Goal: Information Seeking & Learning: Learn about a topic

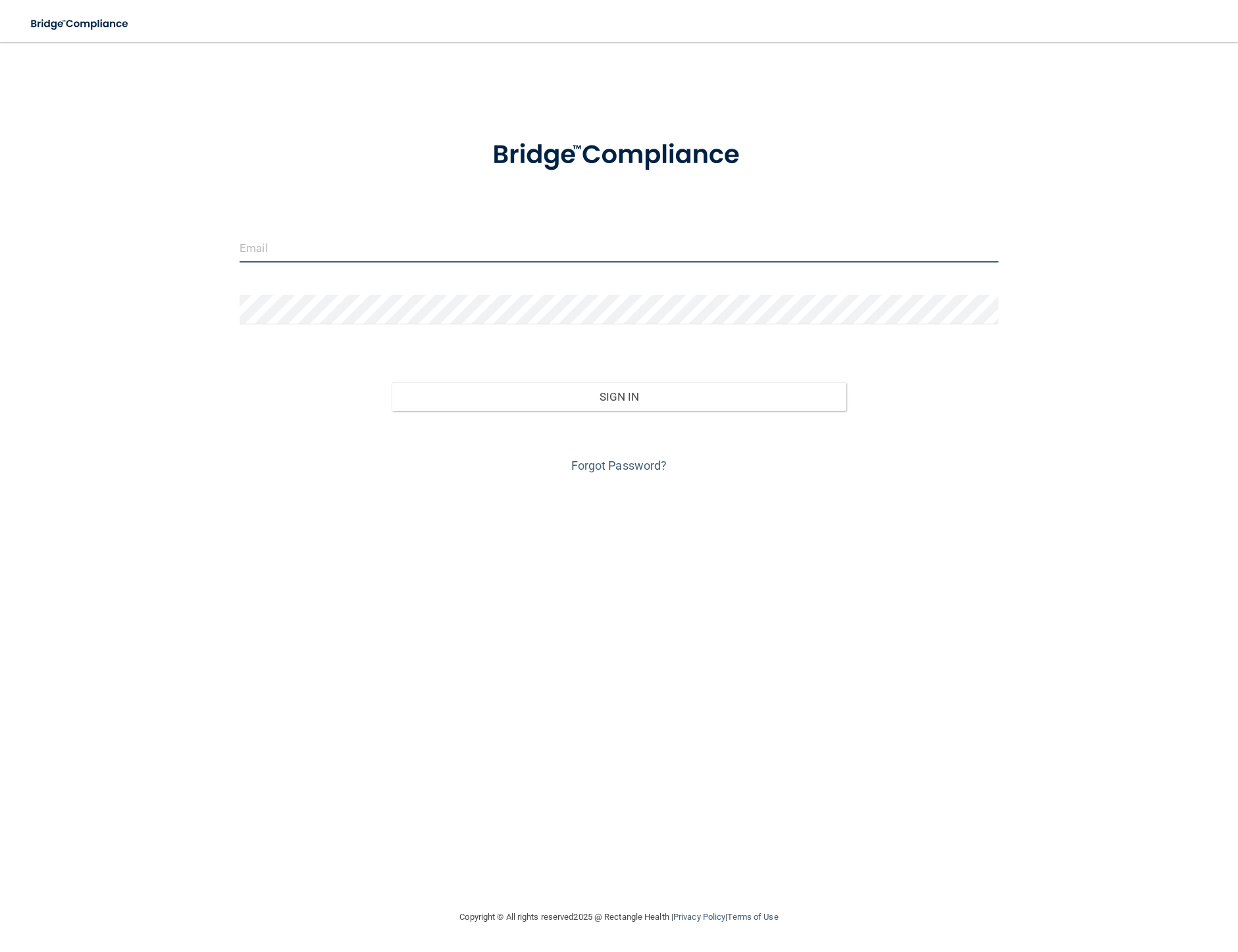
click at [283, 245] on input "email" at bounding box center [618, 247] width 758 height 30
type input "angela.bukstein@kottemannortho.com"
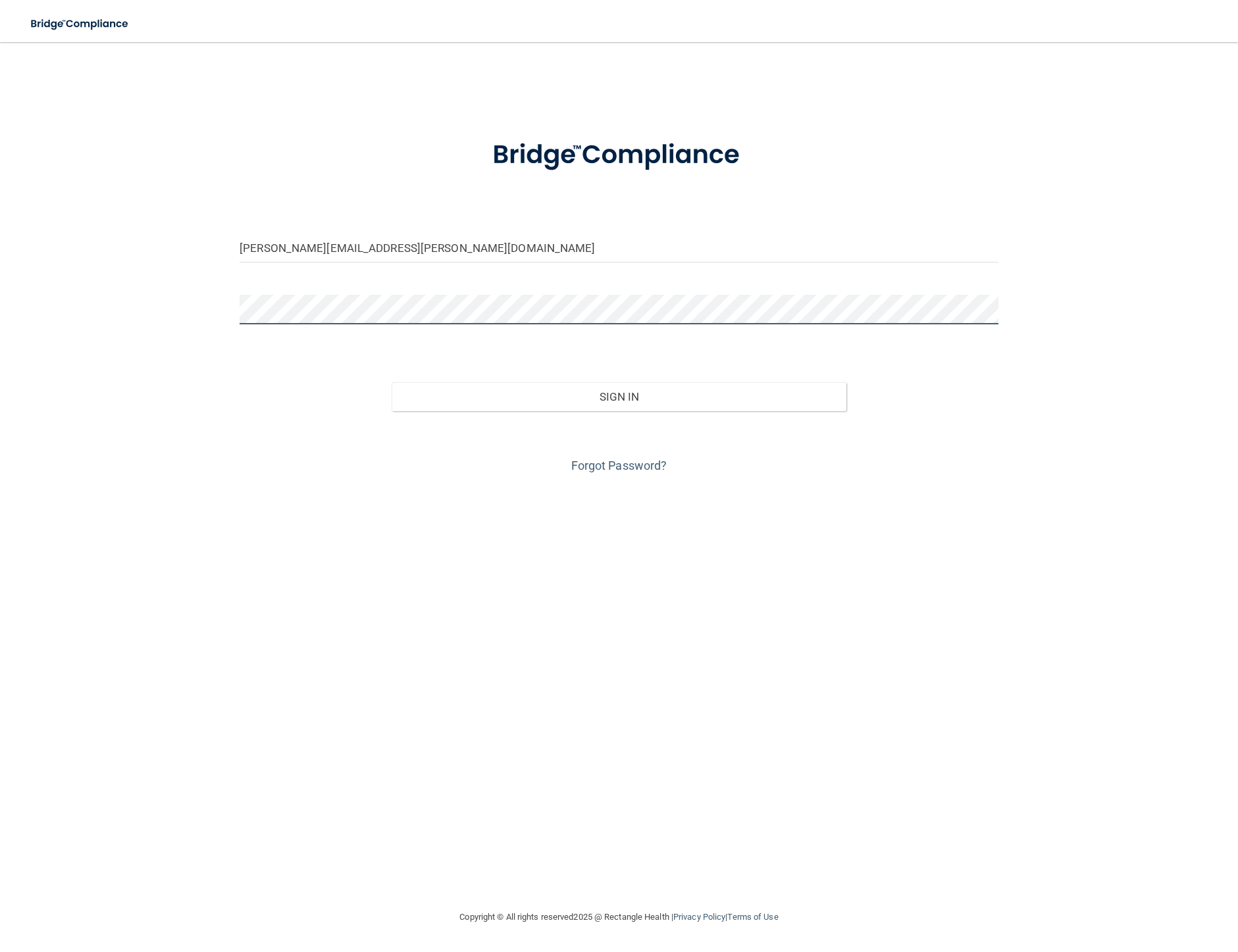
click at [391, 382] on button "Sign In" at bounding box center [619, 397] width 455 height 29
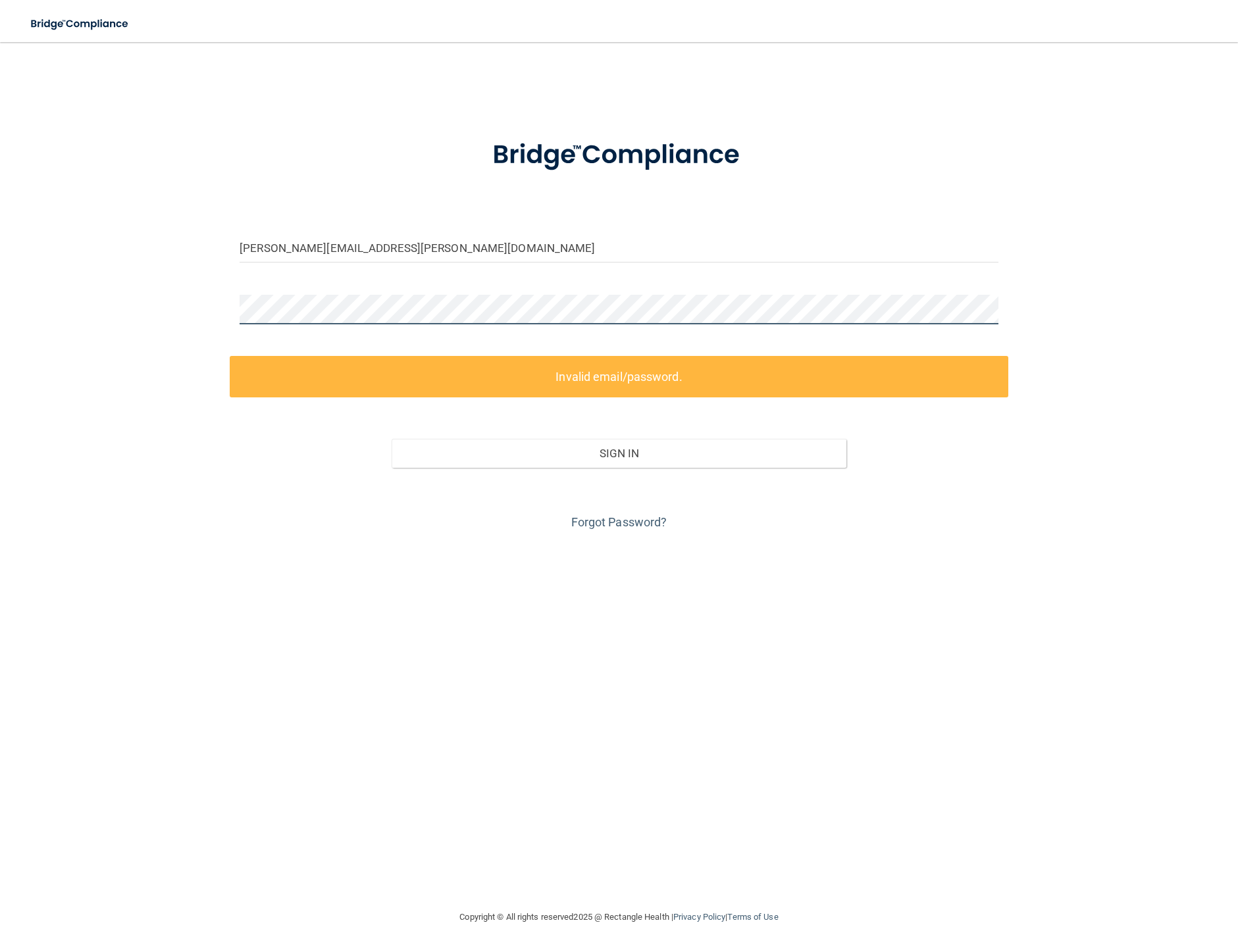
click at [110, 295] on div "angela.bukstein@kottemannortho.com Invalid email/password. You don't have permi…" at bounding box center [618, 475] width 1185 height 841
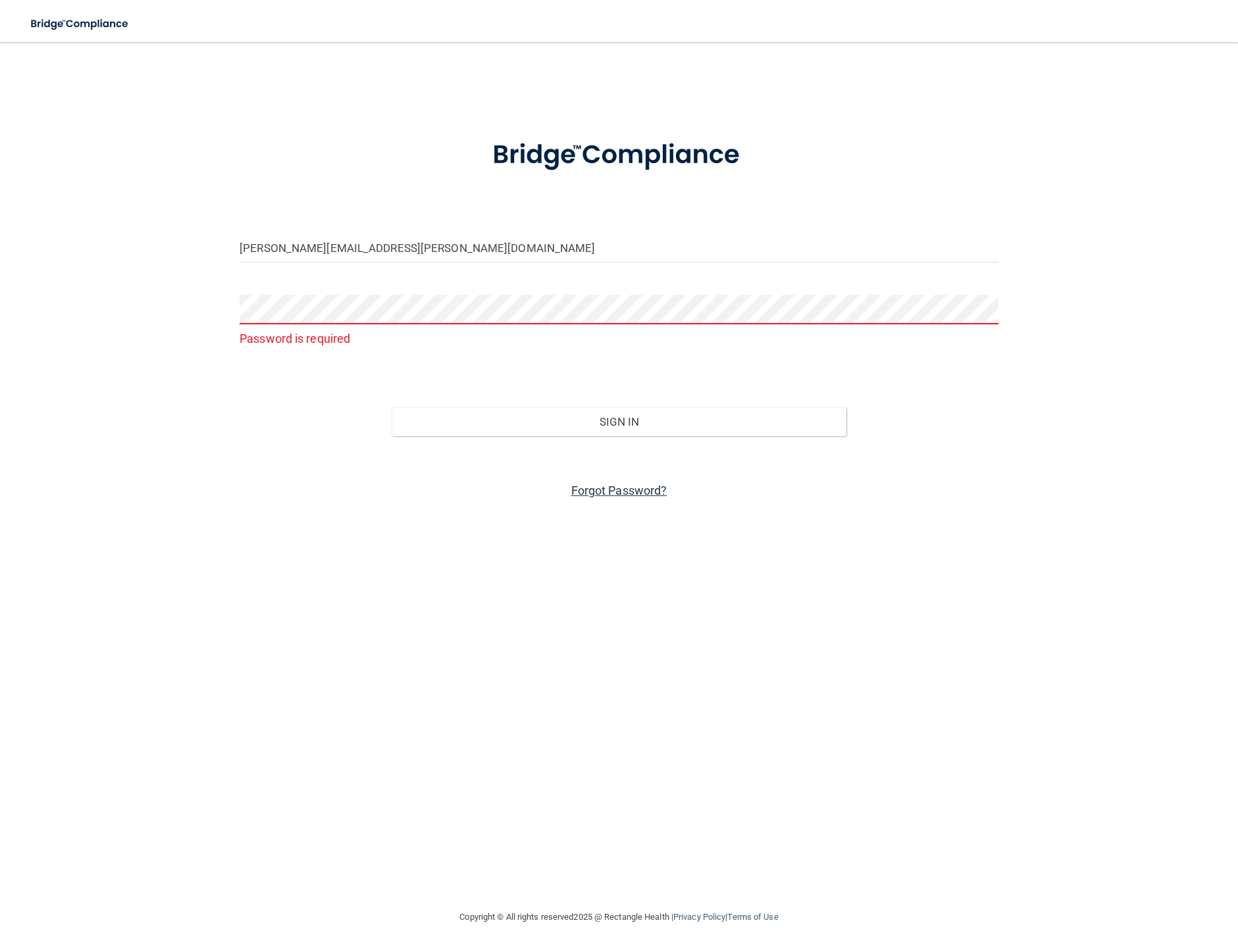
click at [620, 489] on link "Forgot Password?" at bounding box center [619, 490] width 96 height 13
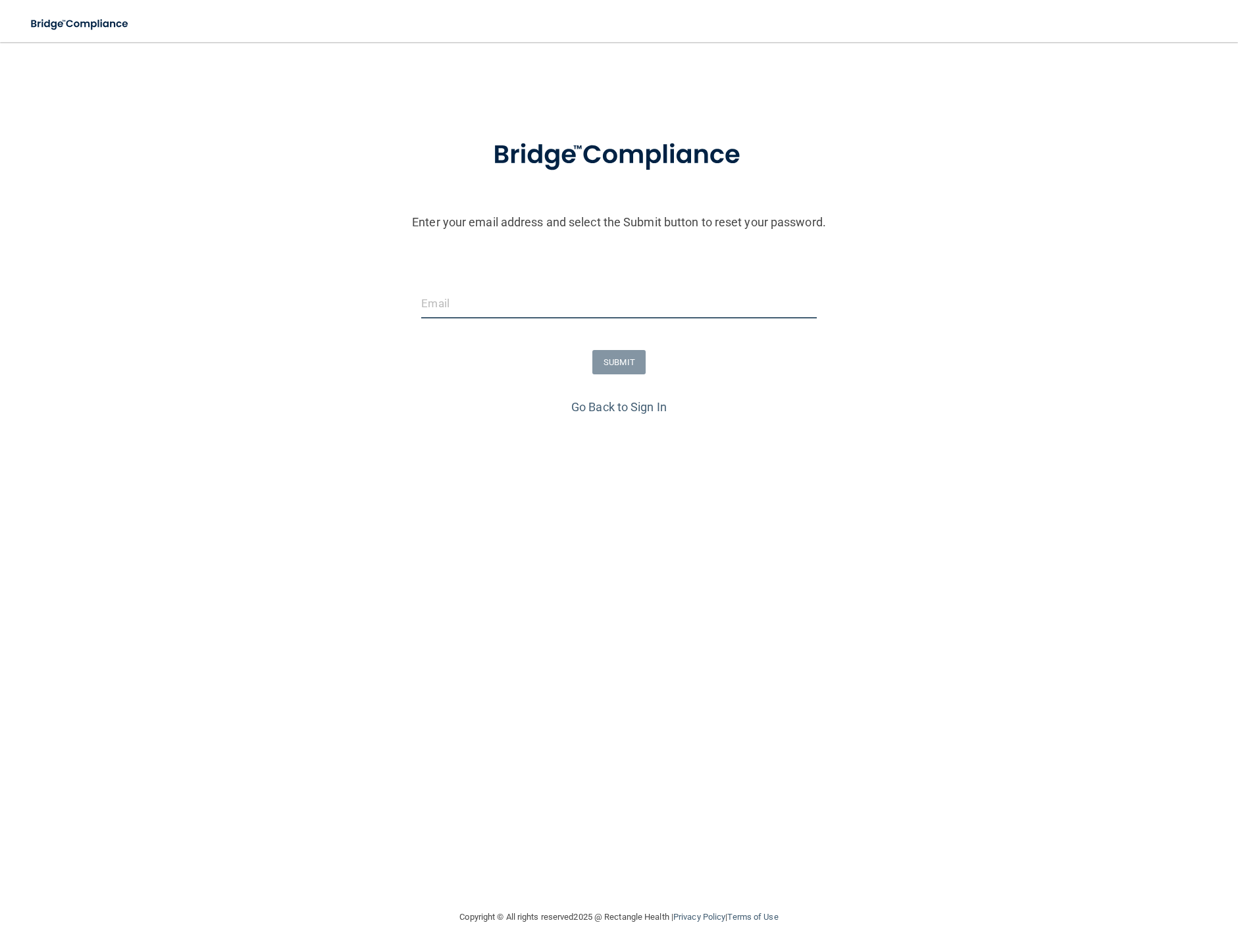
click at [509, 304] on input "email" at bounding box center [618, 303] width 395 height 30
type input "angela.bukstein@kottemannortho.com"
click at [620, 370] on button "SUBMIT" at bounding box center [618, 362] width 53 height 24
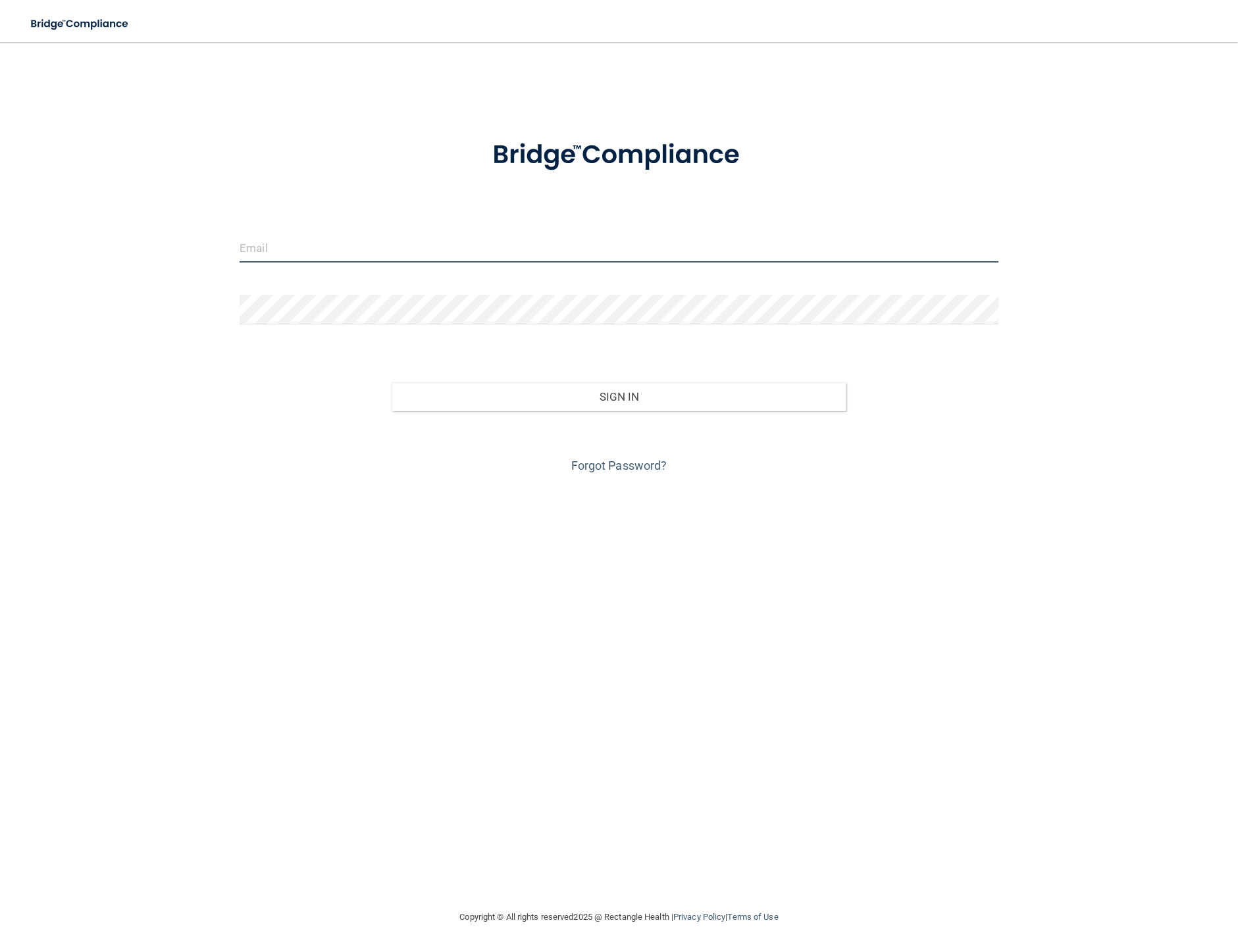
click at [266, 248] on input "email" at bounding box center [618, 247] width 758 height 30
type input "[PERSON_NAME][EMAIL_ADDRESS][PERSON_NAME][DOMAIN_NAME]"
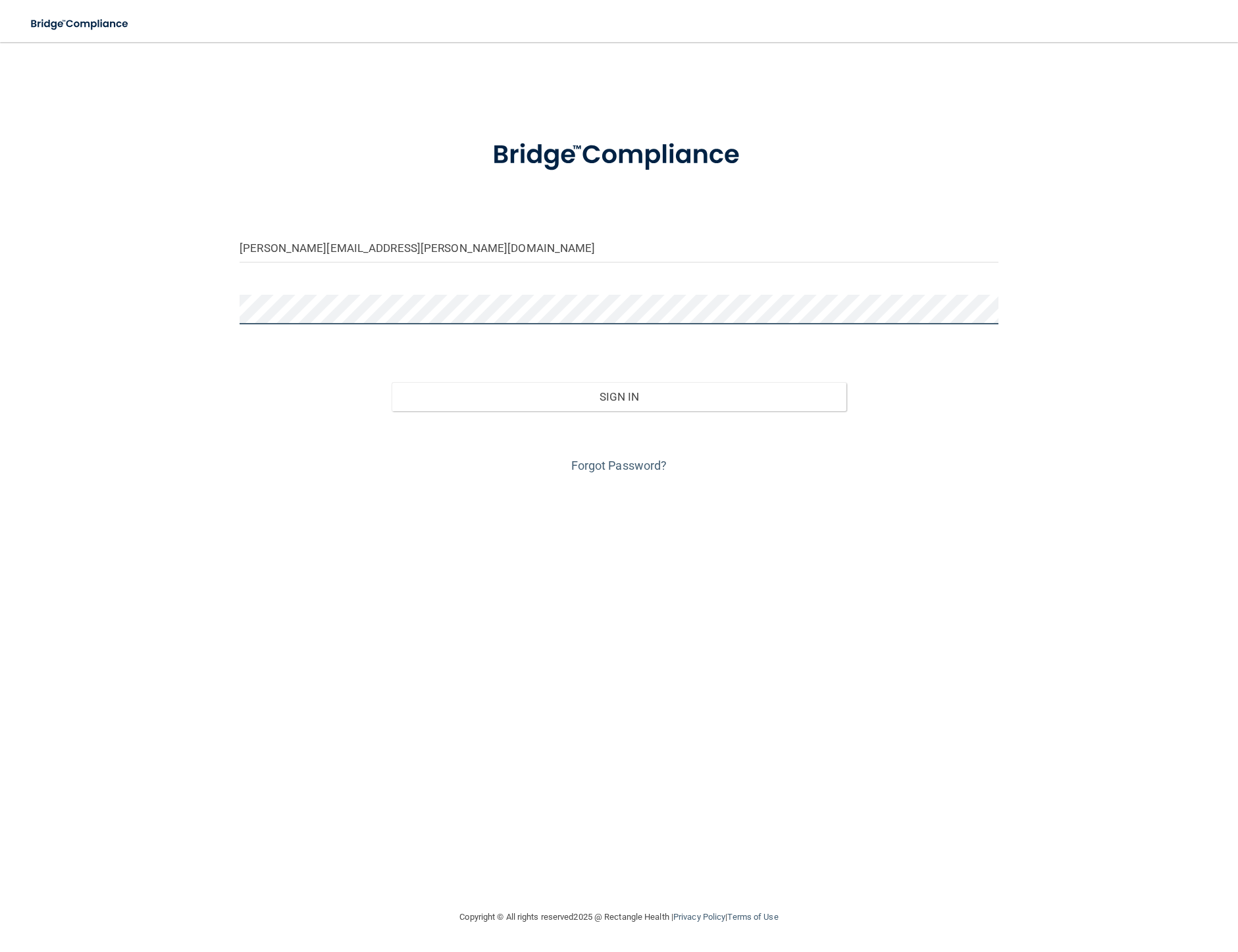
click at [391, 382] on button "Sign In" at bounding box center [619, 397] width 455 height 29
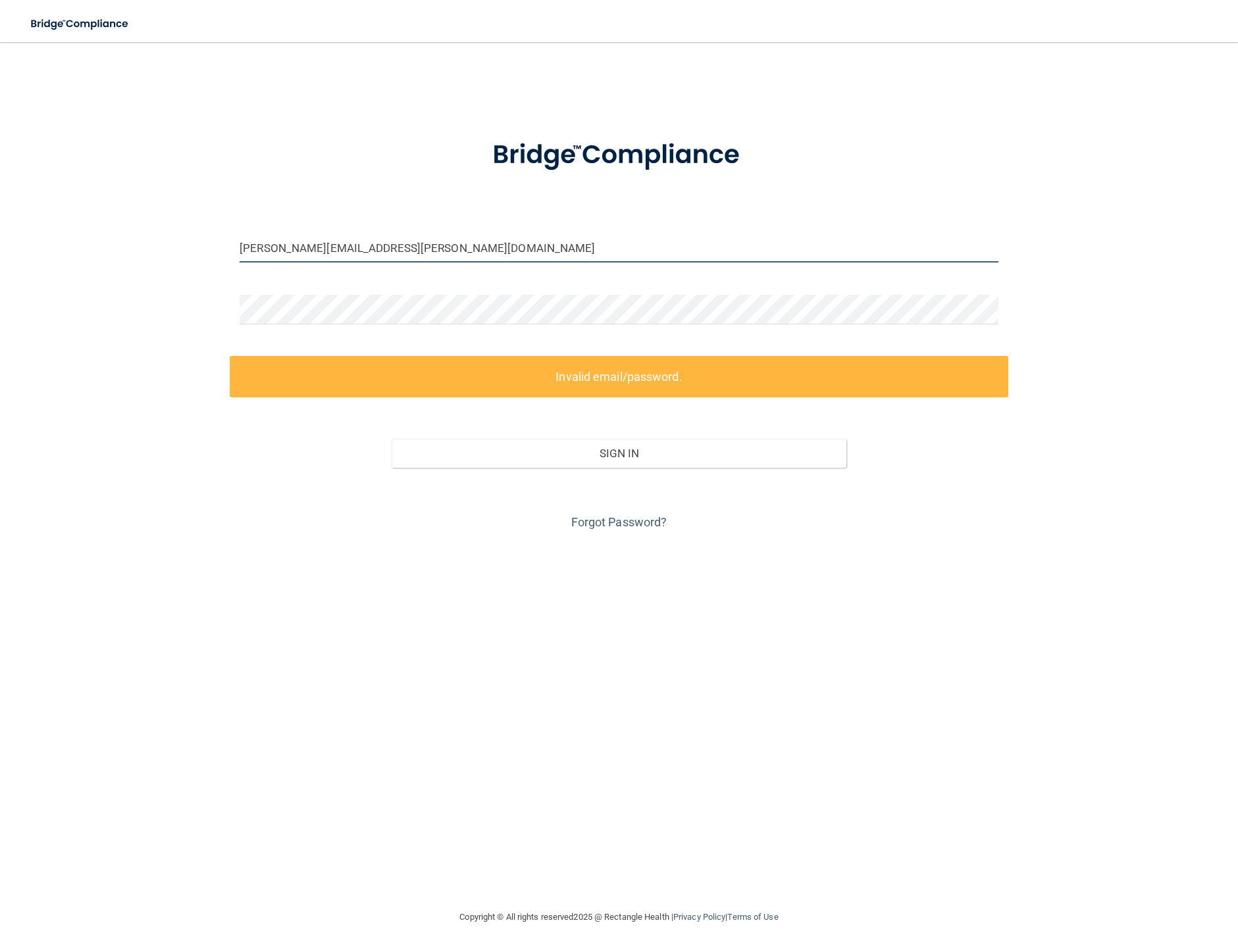
click at [449, 238] on input "angela.bukstein@kottemannortho.com" at bounding box center [618, 247] width 758 height 30
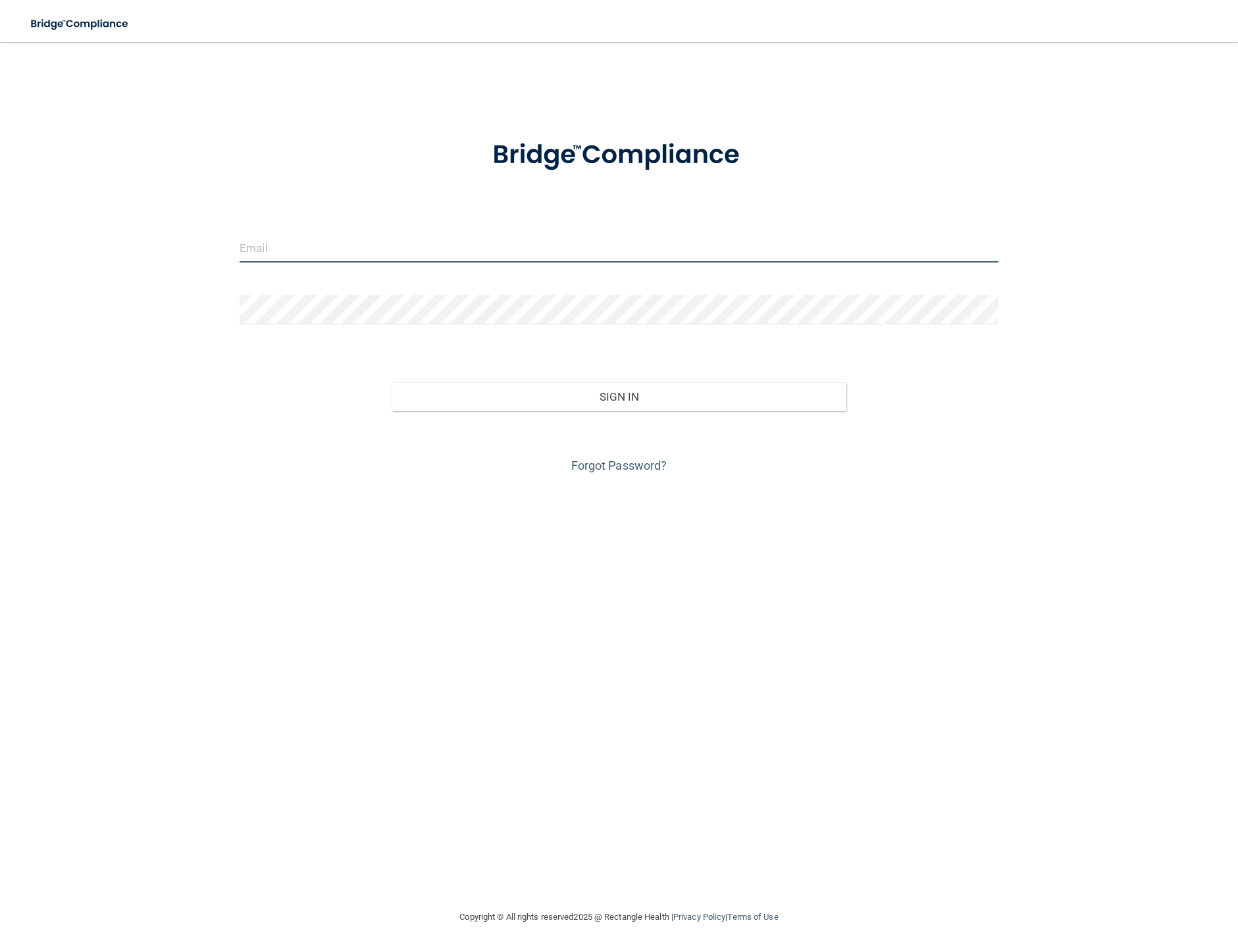
click at [271, 243] on input "email" at bounding box center [618, 247] width 758 height 30
type input "[PERSON_NAME][EMAIL_ADDRESS][PERSON_NAME][DOMAIN_NAME]"
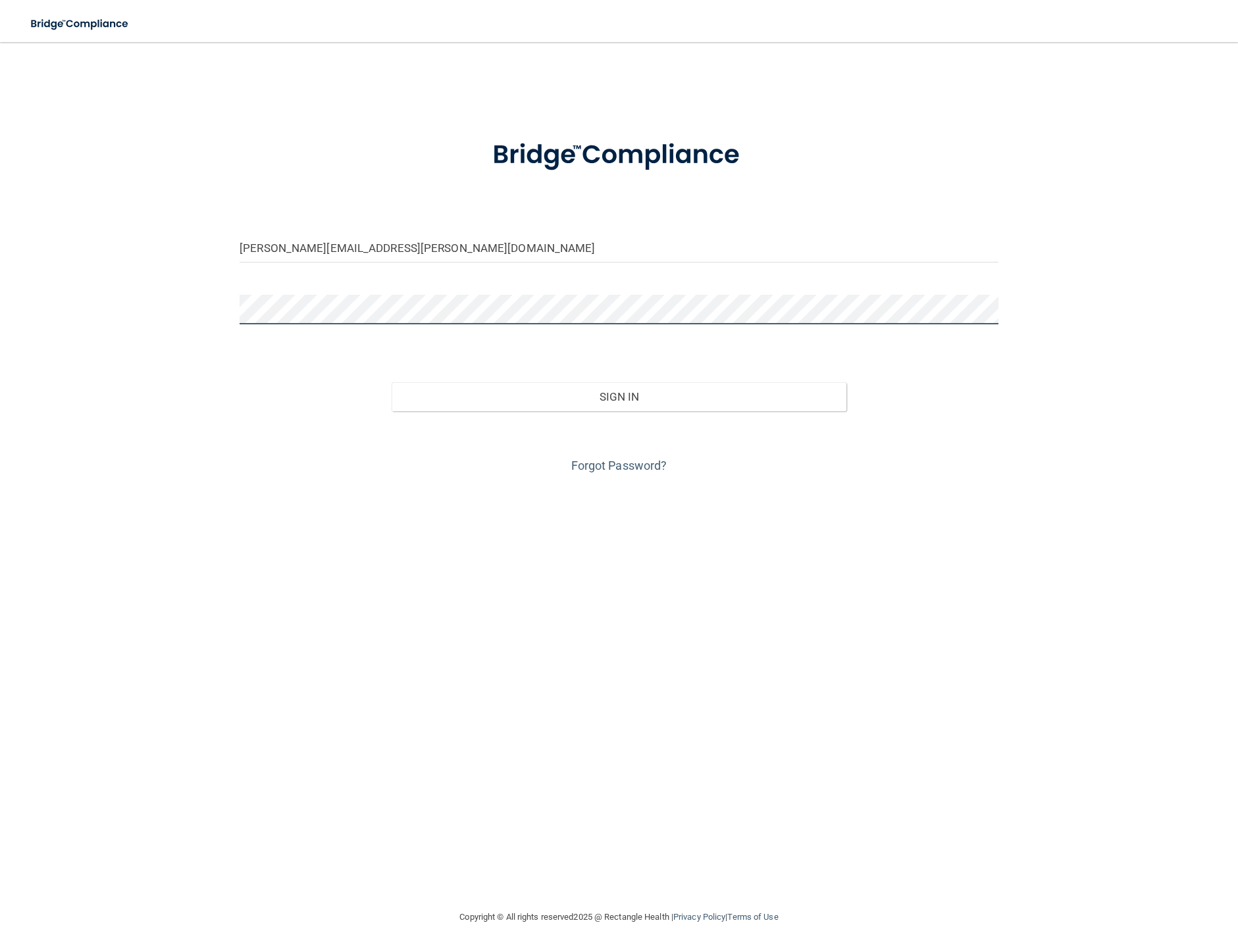
click at [391, 382] on button "Sign In" at bounding box center [619, 397] width 455 height 29
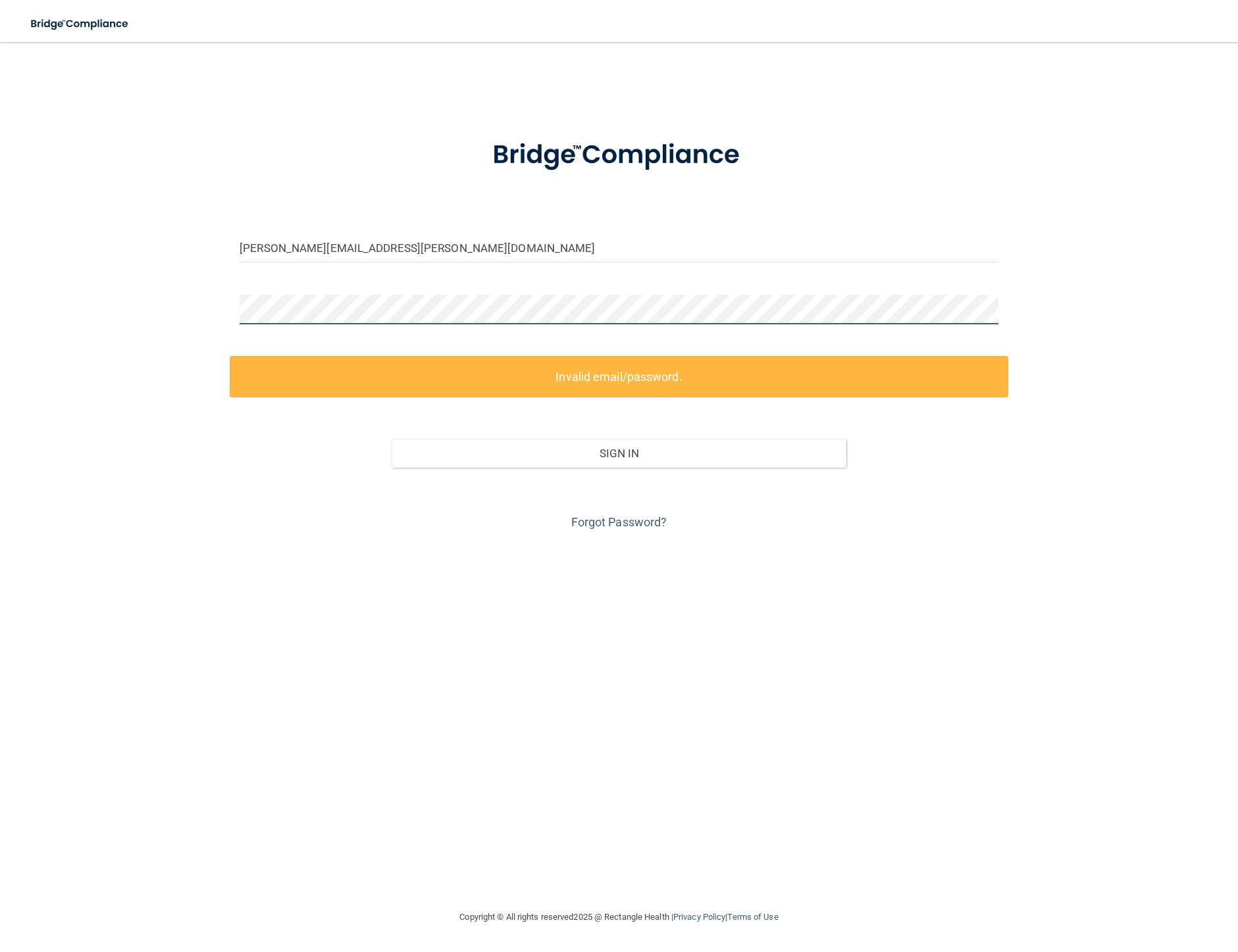
click at [205, 302] on div "angela.bukstein@gmail.com Invalid email/password. You don't have permission to …" at bounding box center [618, 475] width 1185 height 841
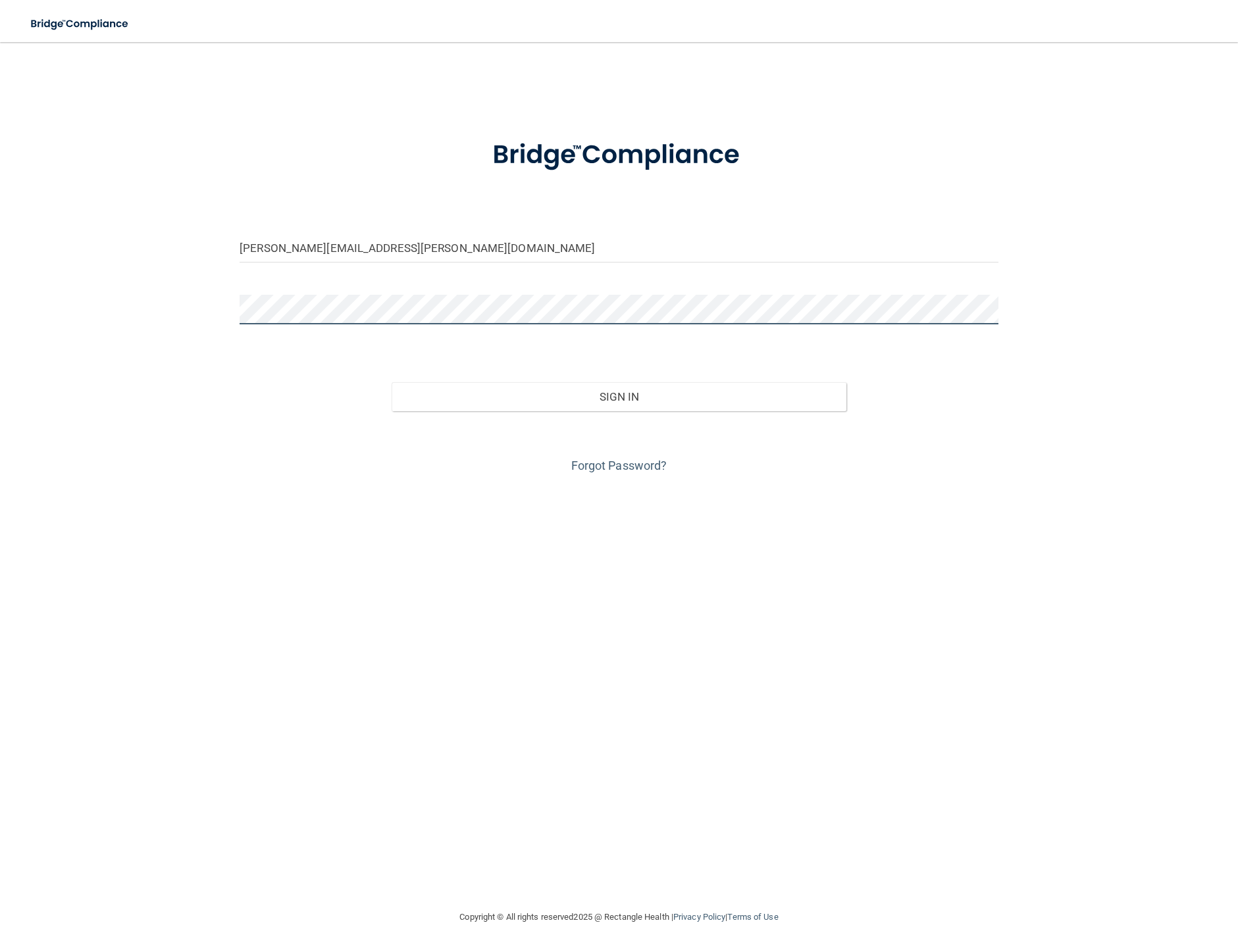
click at [391, 382] on button "Sign In" at bounding box center [619, 397] width 455 height 29
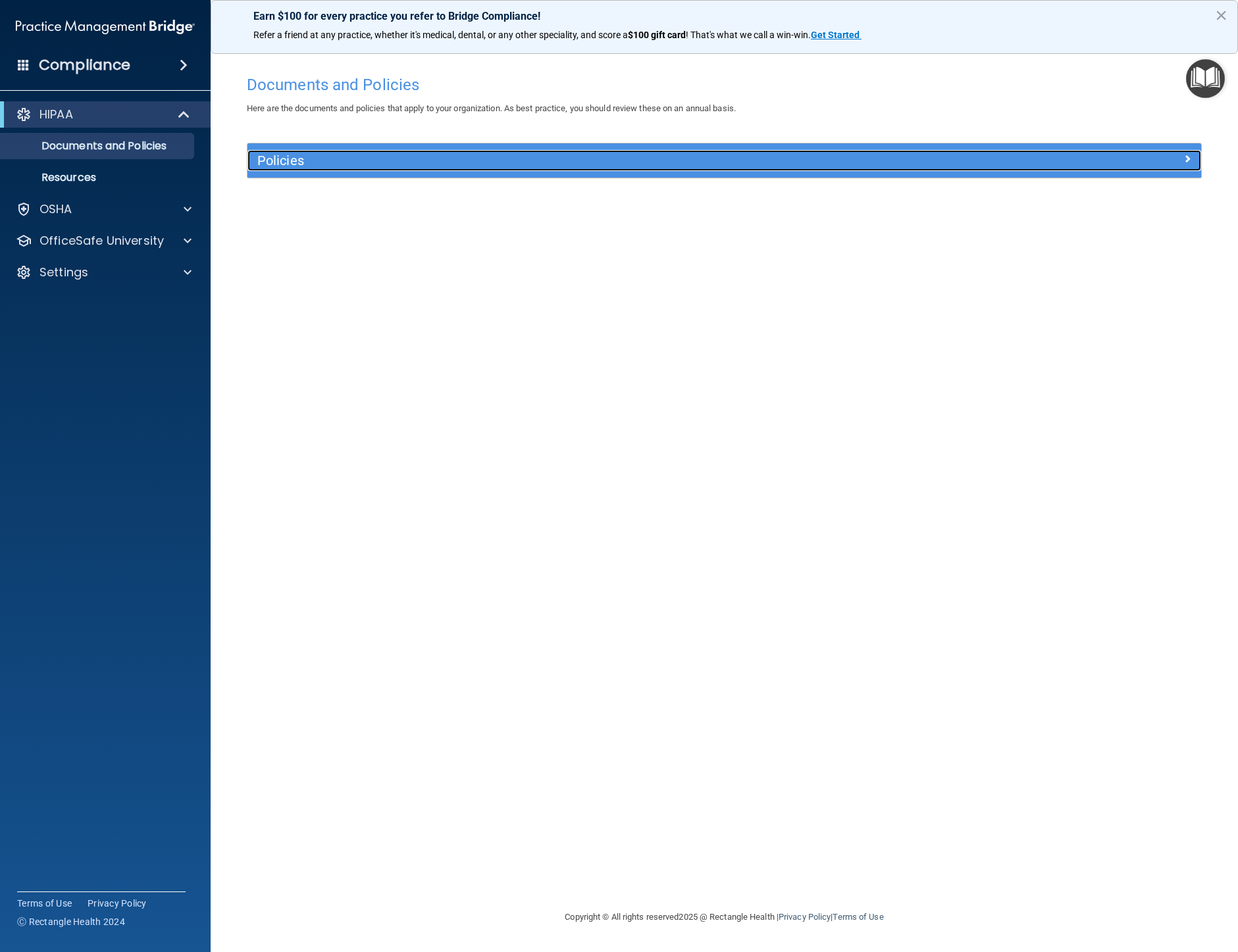
click at [381, 163] on h5 "Policies" at bounding box center [605, 160] width 695 height 14
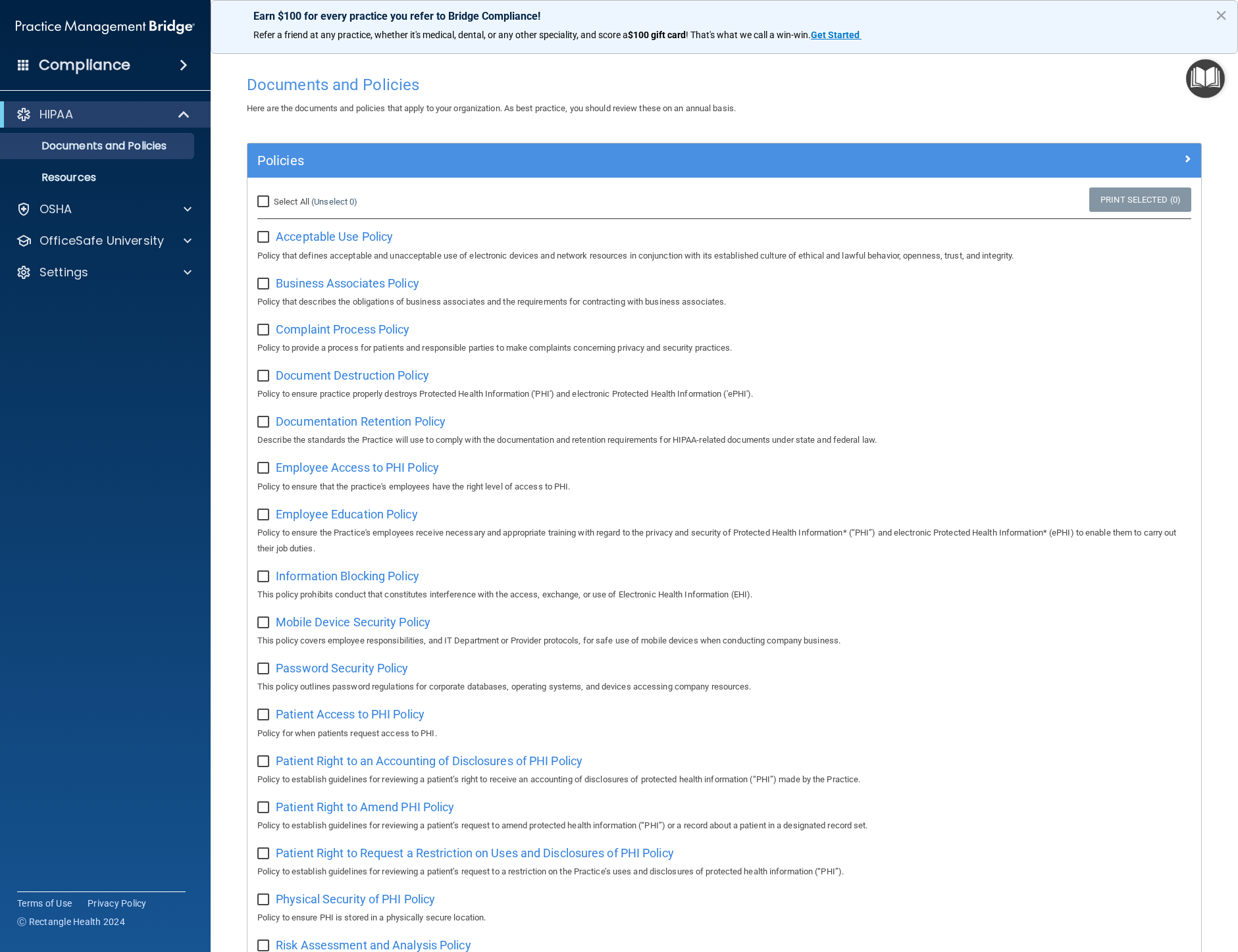
click at [264, 202] on input "Select All (Unselect 0) Unselect All" at bounding box center [265, 202] width 15 height 11
checkbox input "true"
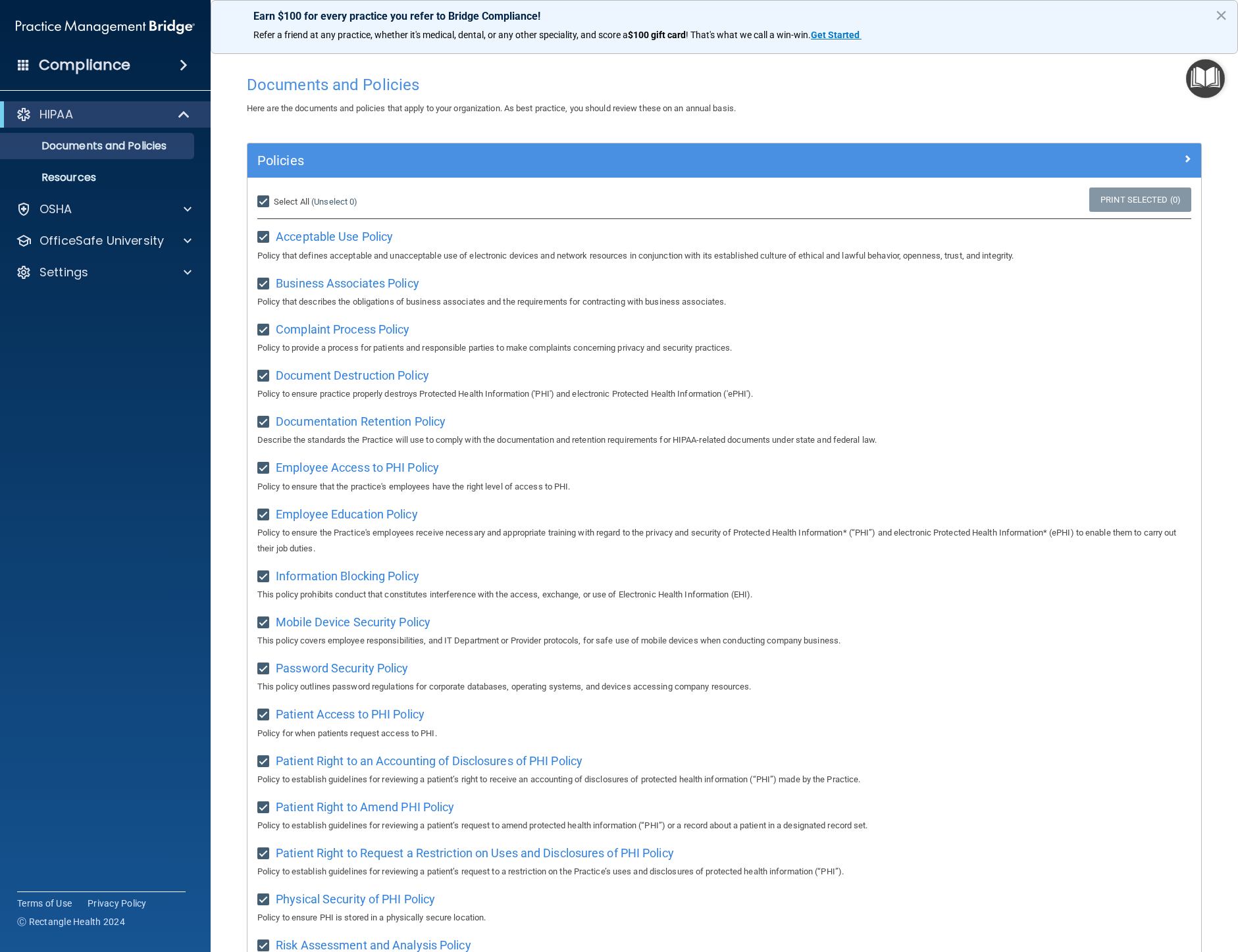
checkbox input "true"
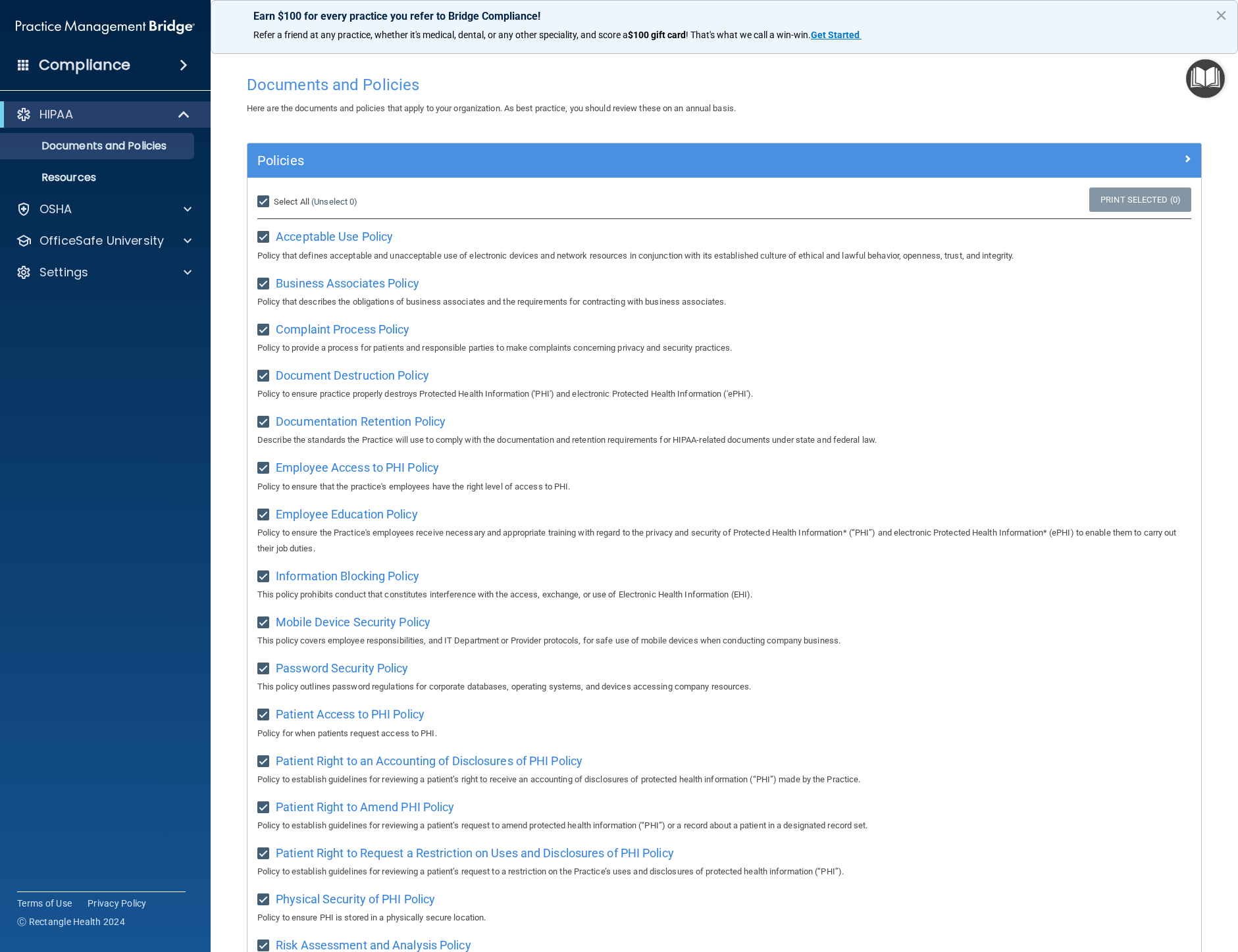
checkbox input "true"
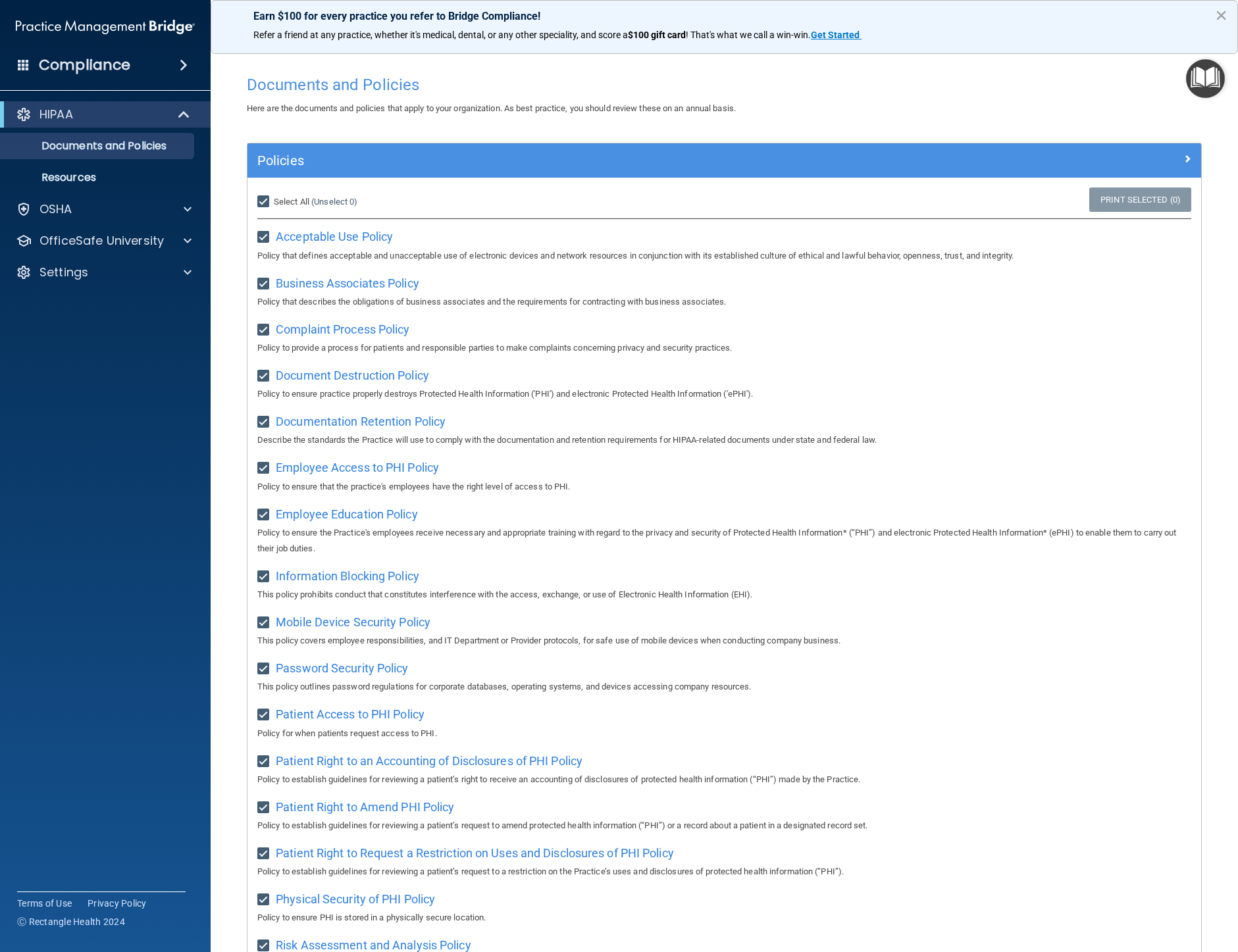
checkbox input "true"
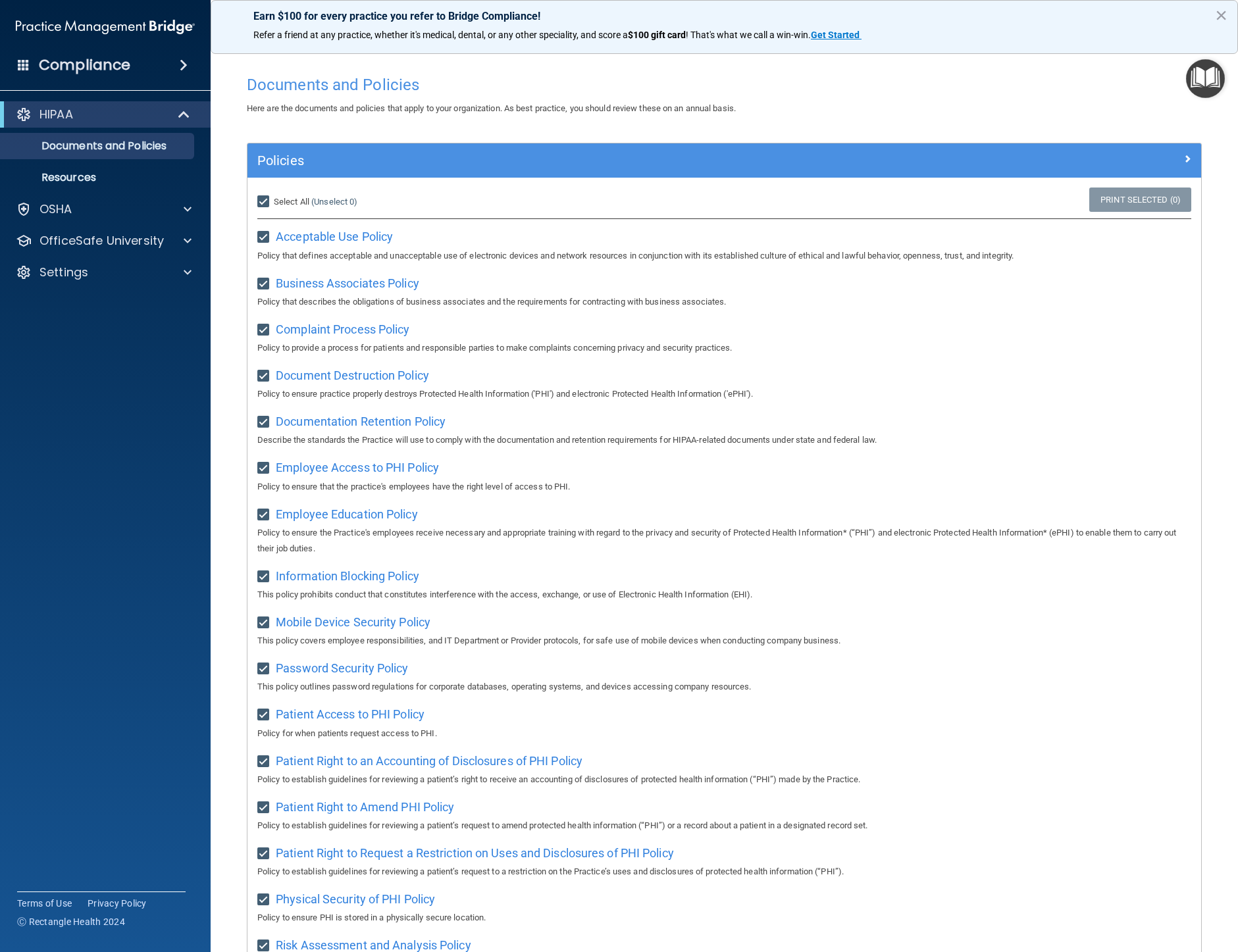
checkbox input "true"
click at [259, 198] on input "Select All (Unselect 21) Unselect All" at bounding box center [265, 202] width 15 height 11
checkbox input "false"
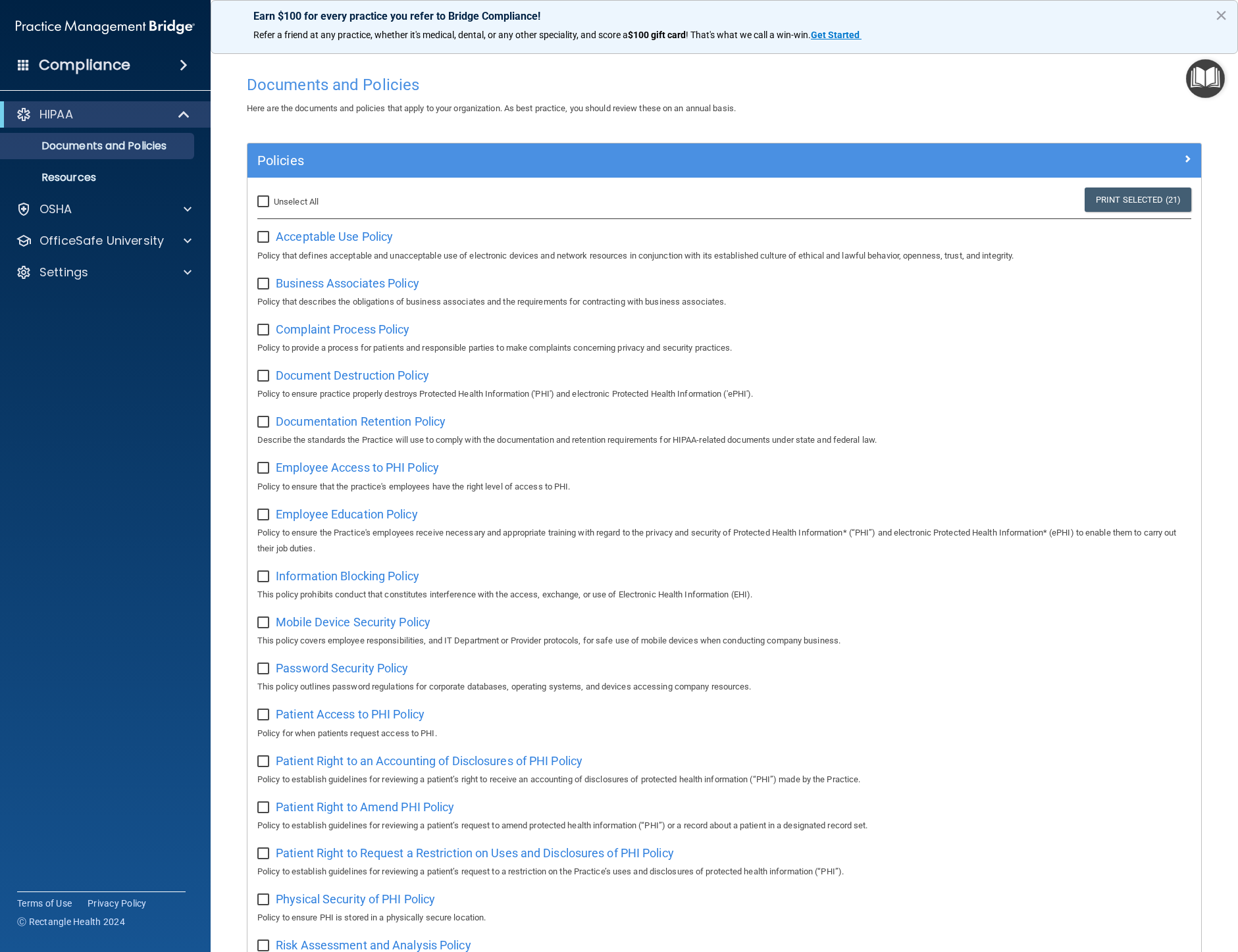
checkbox input "false"
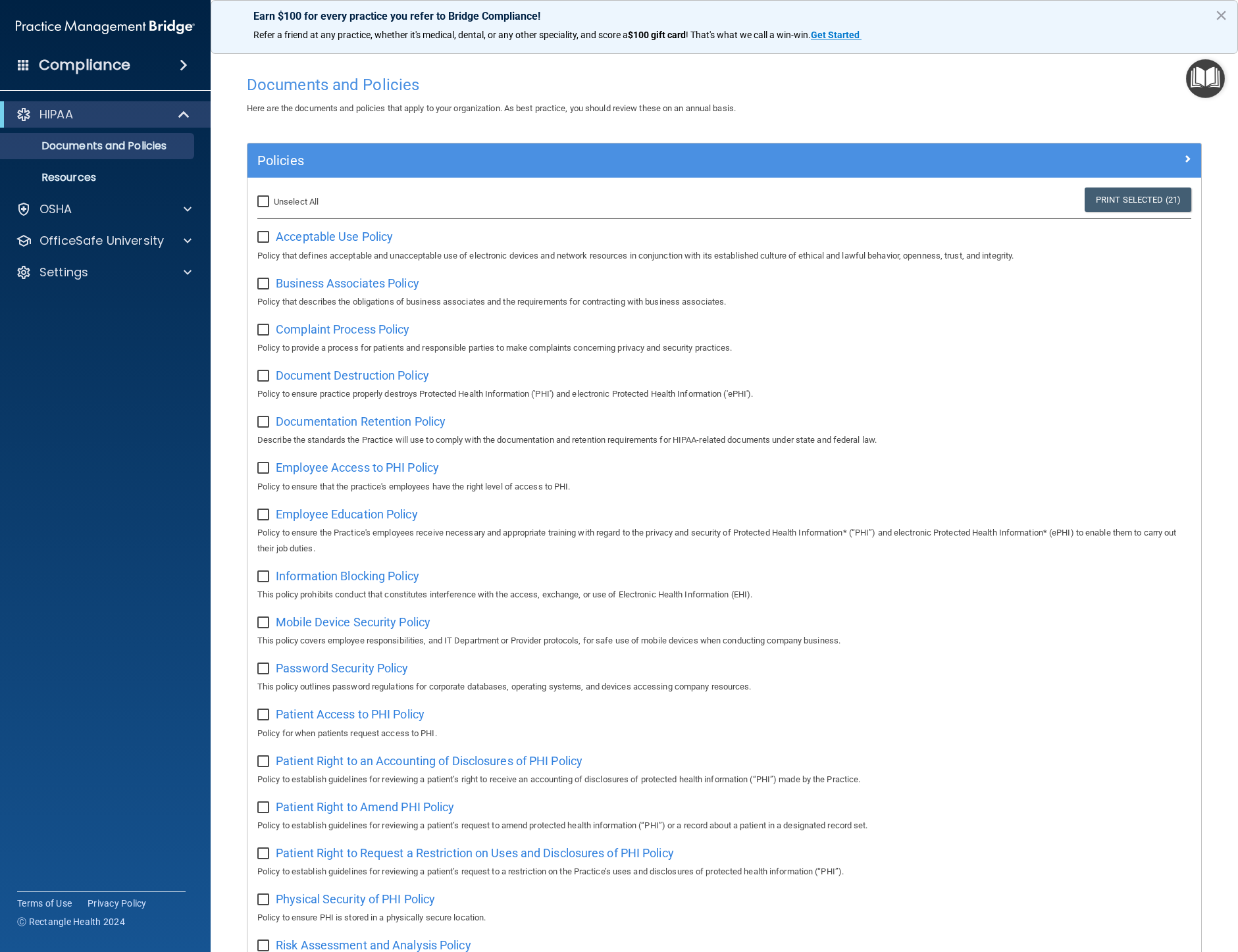
checkbox input "false"
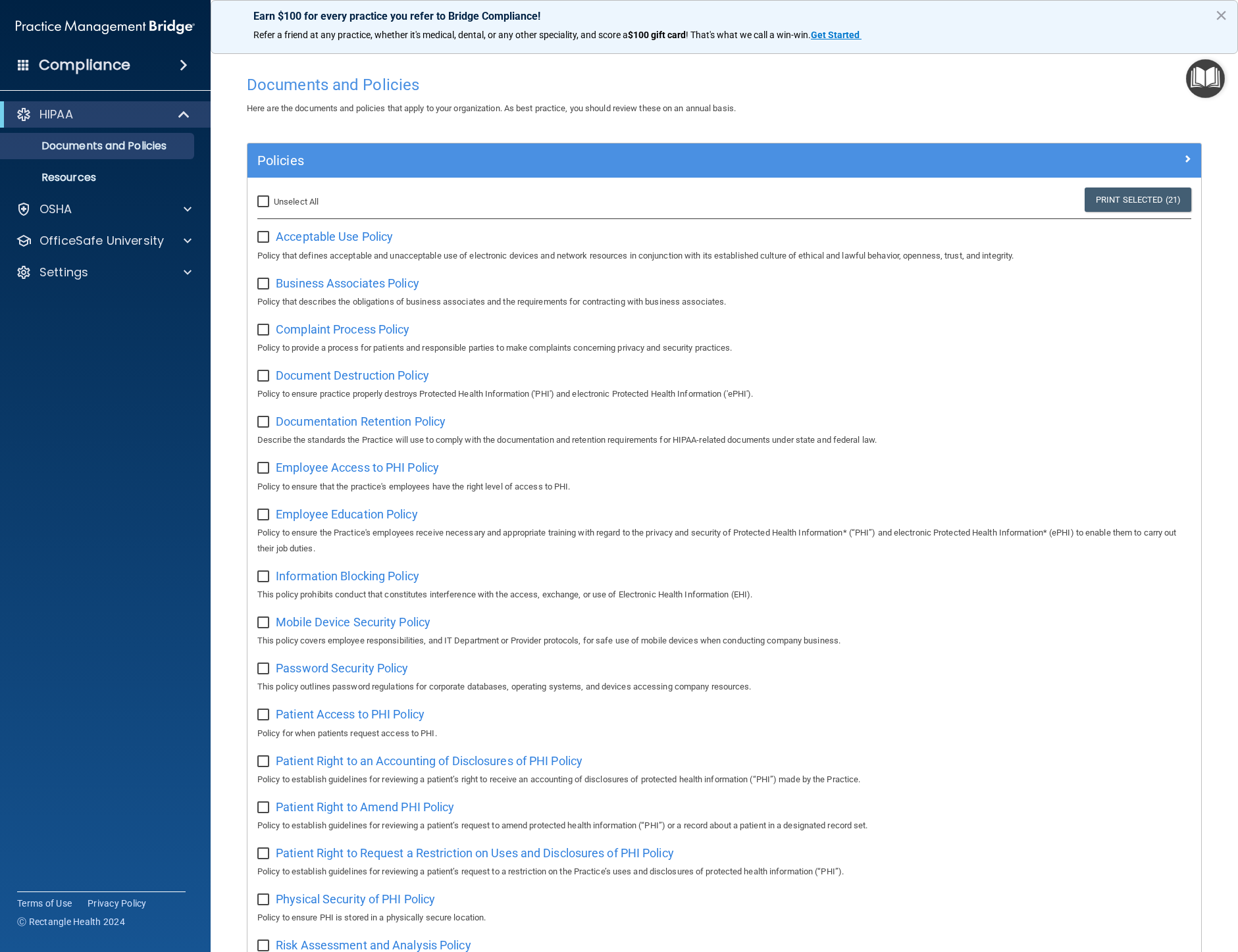
checkbox input "false"
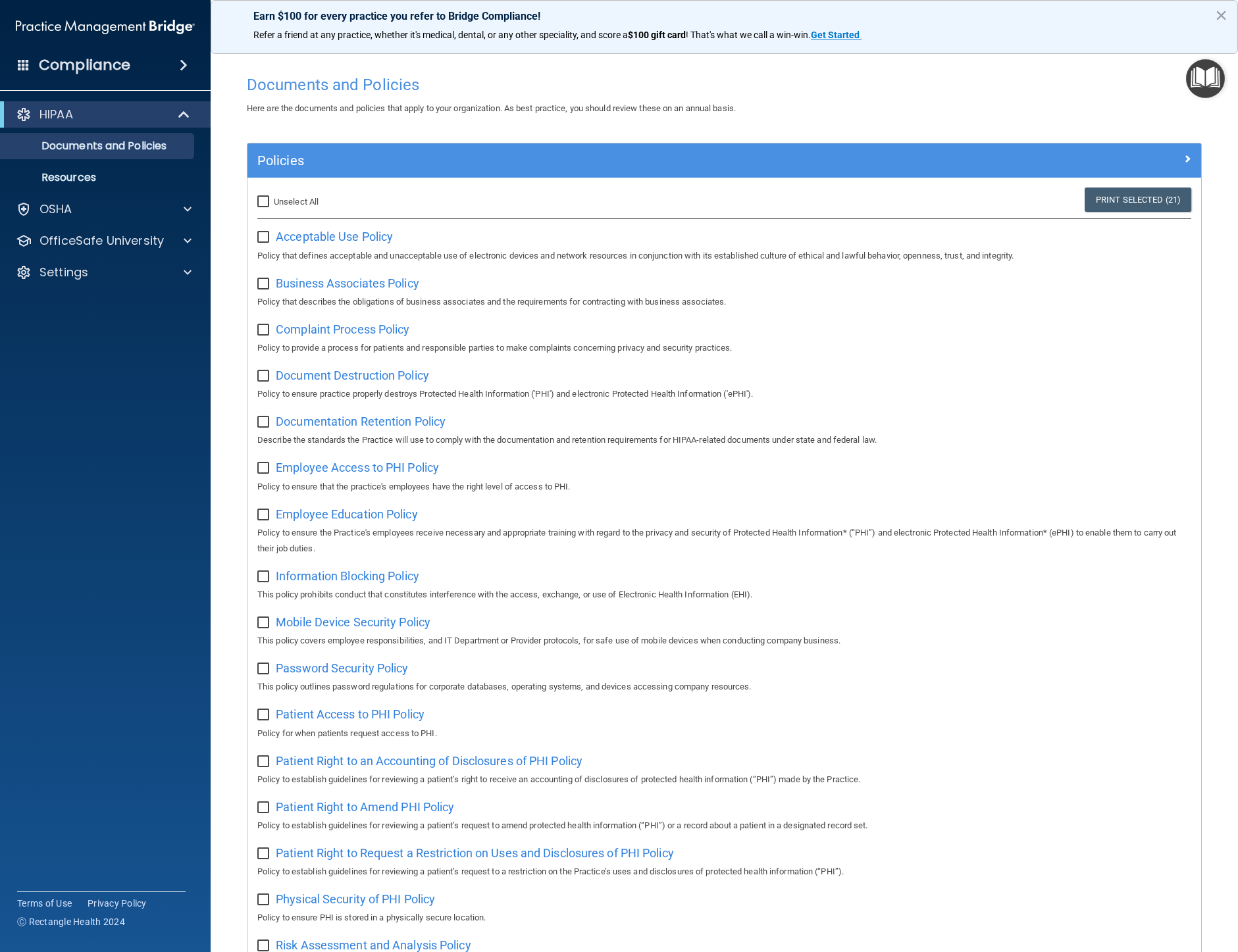
checkbox input "false"
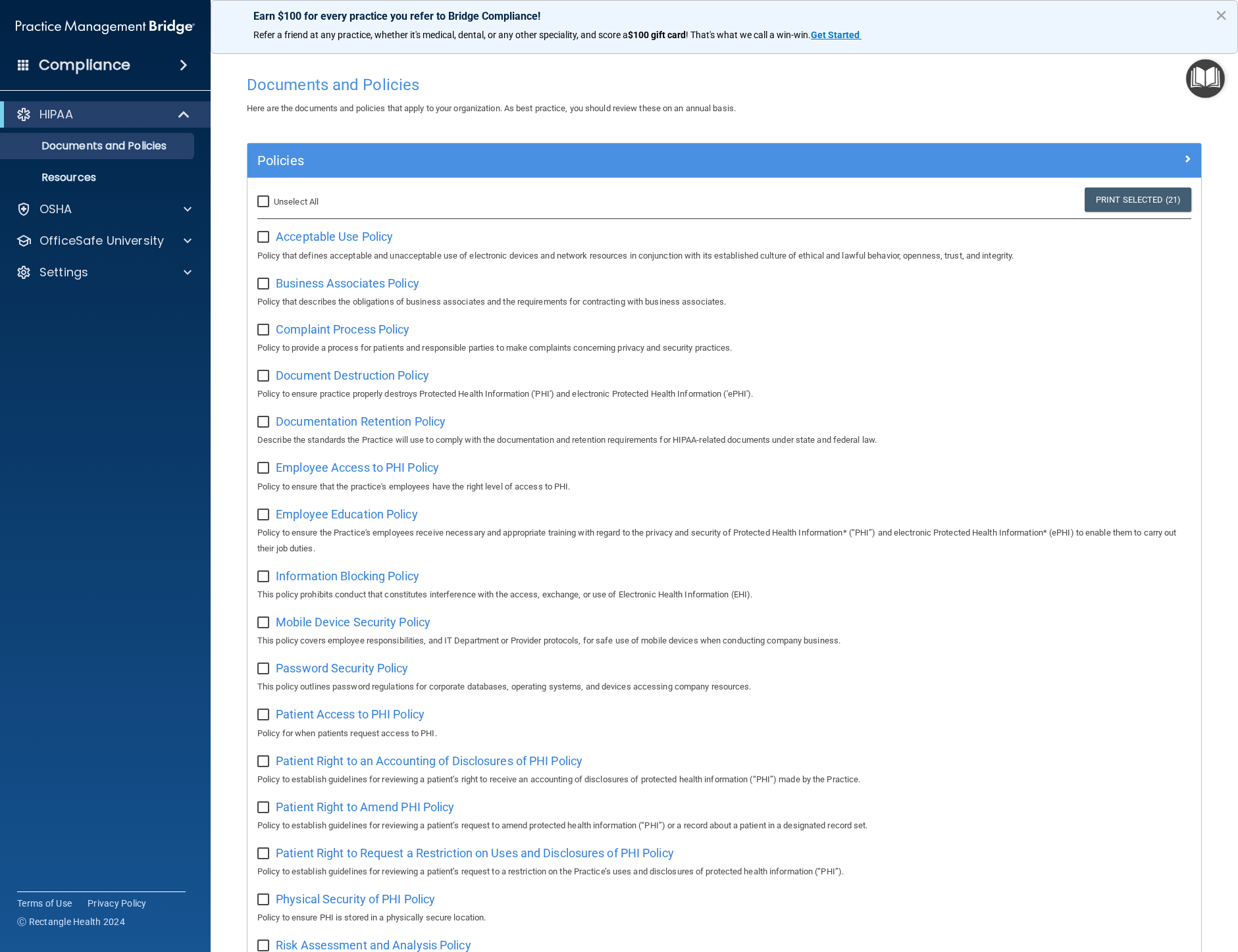
checkbox input "false"
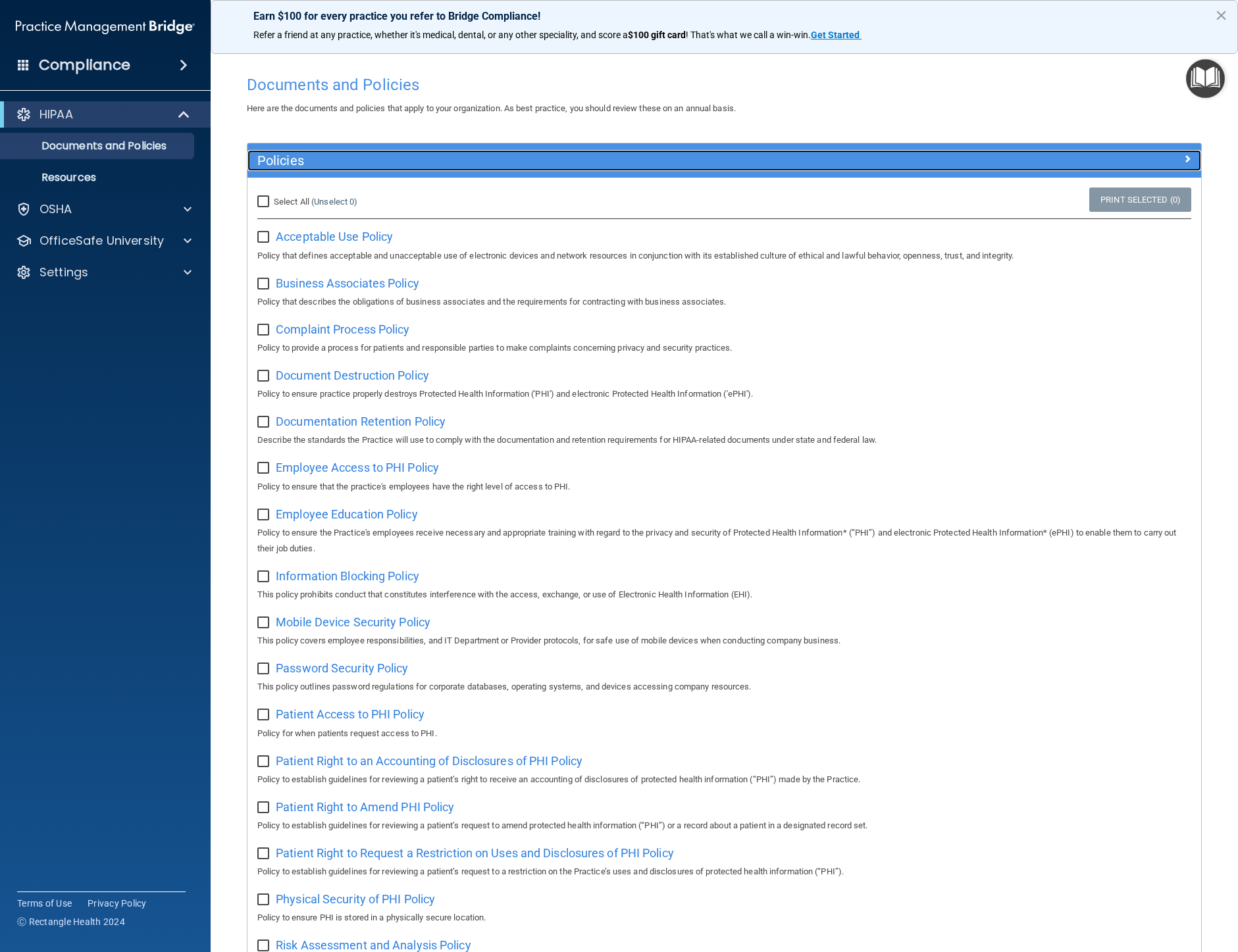
click at [1182, 157] on div at bounding box center [1081, 158] width 238 height 16
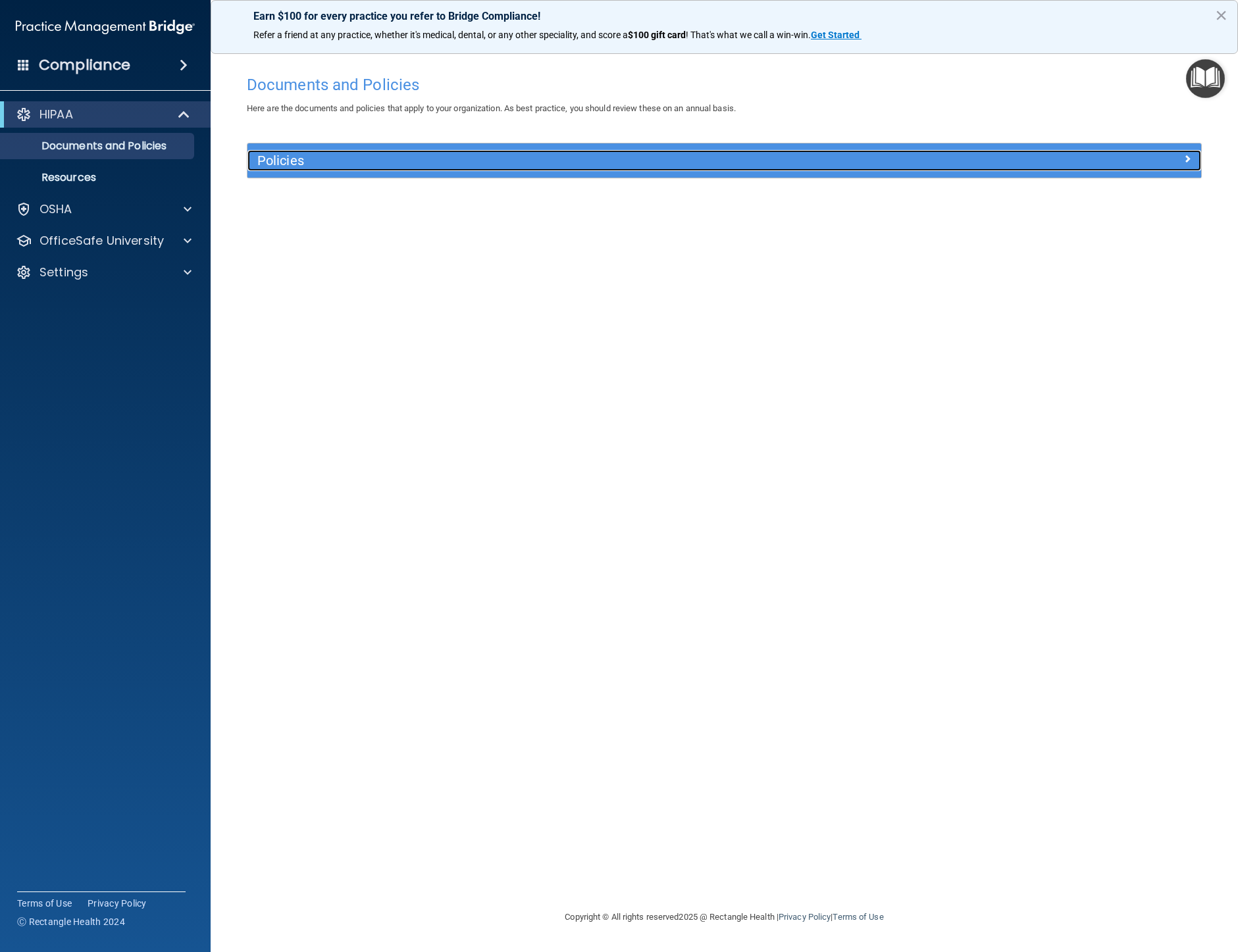
click at [1183, 157] on span at bounding box center [1187, 158] width 8 height 16
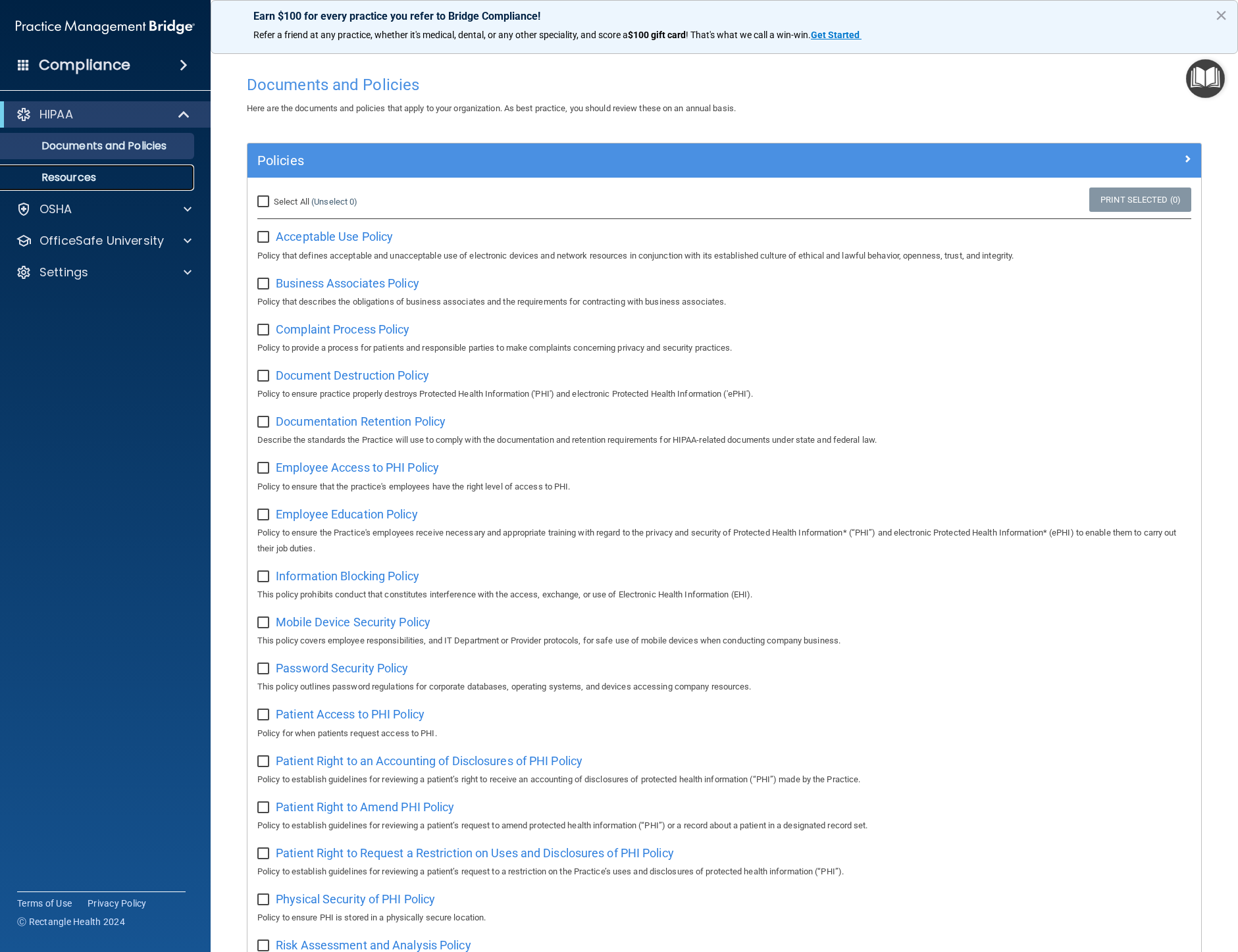
click at [70, 174] on p "Resources" at bounding box center [99, 177] width 180 height 13
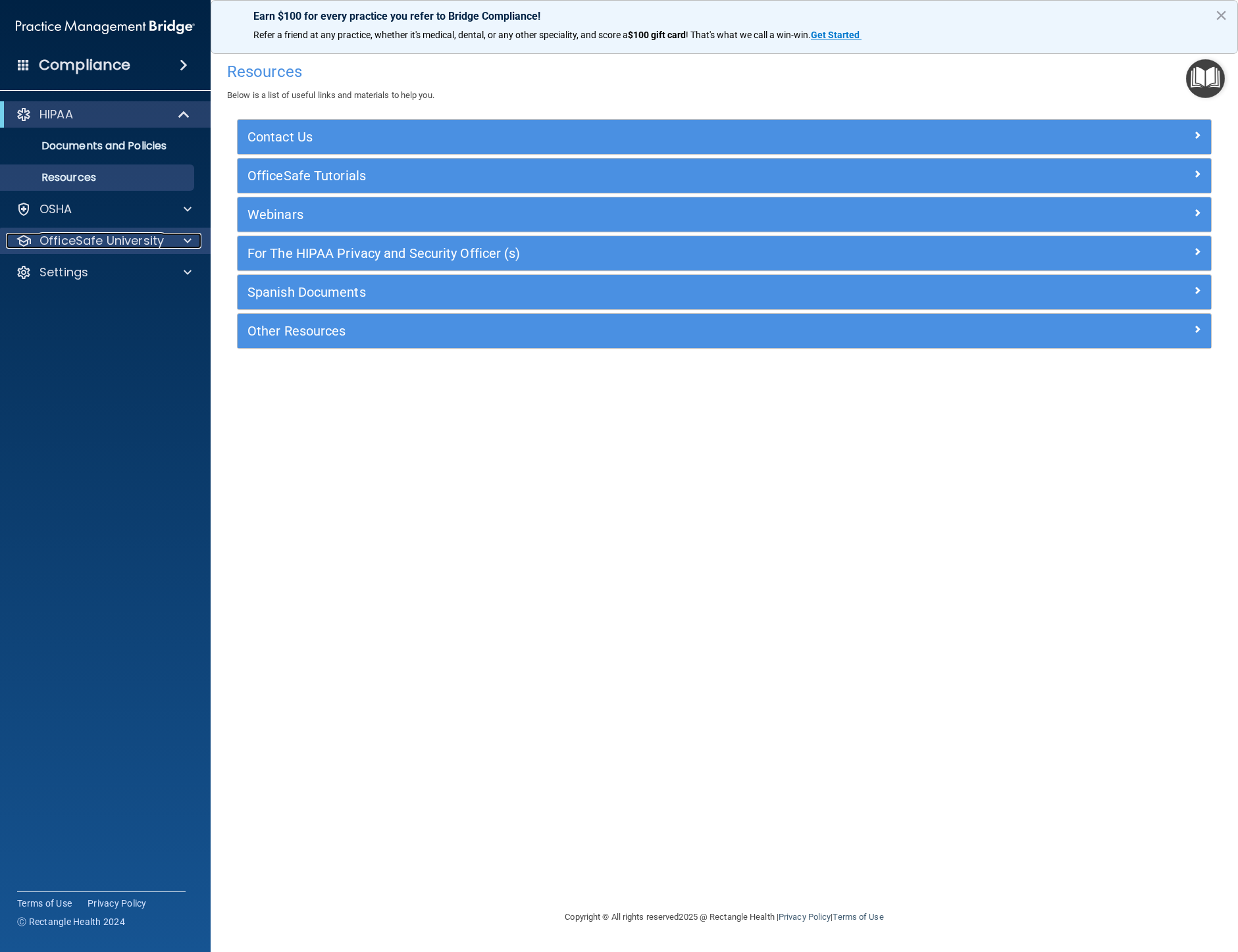
click at [101, 235] on p "OfficeSafe University" at bounding box center [102, 241] width 124 height 16
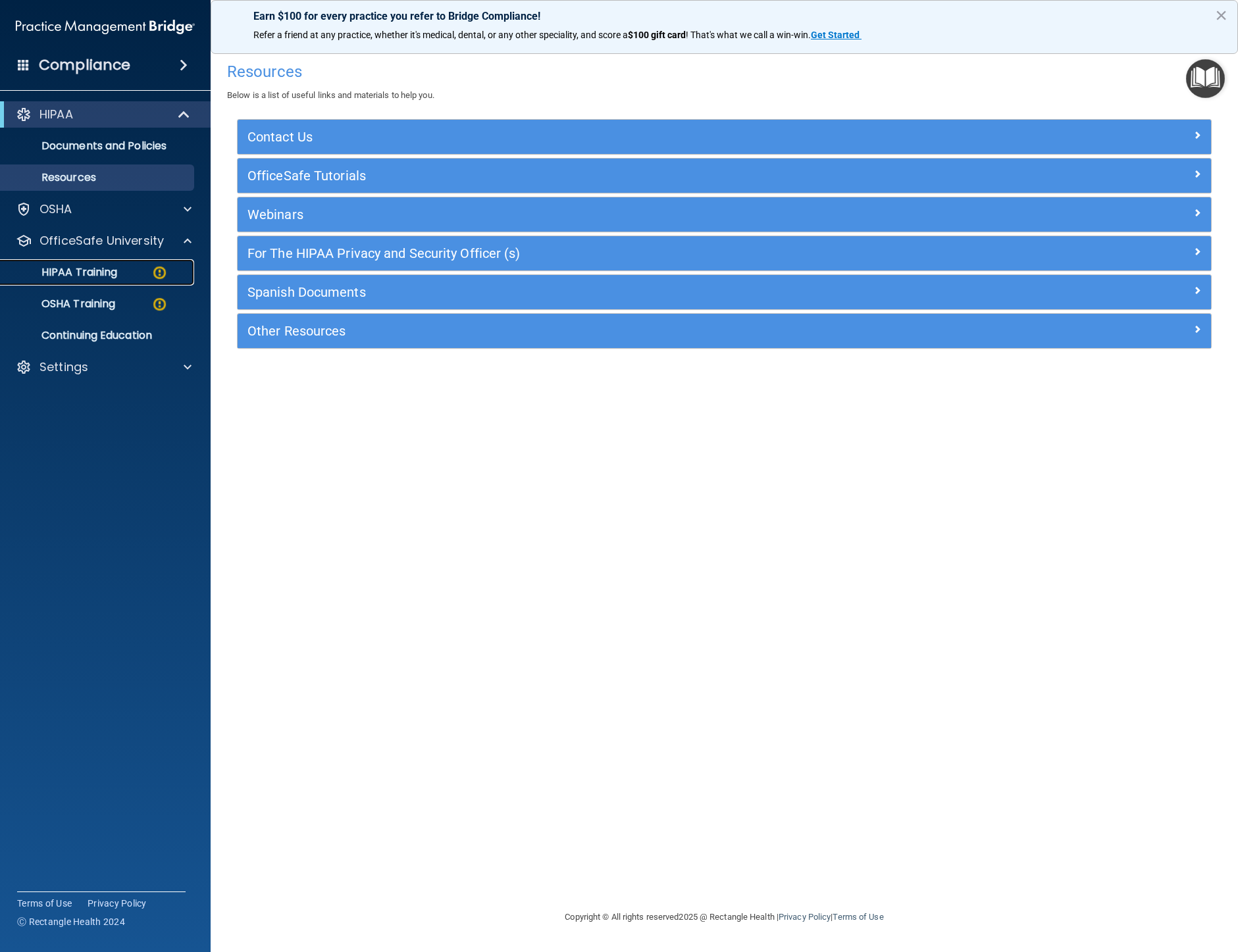
click at [102, 278] on p "HIPAA Training" at bounding box center [63, 272] width 109 height 13
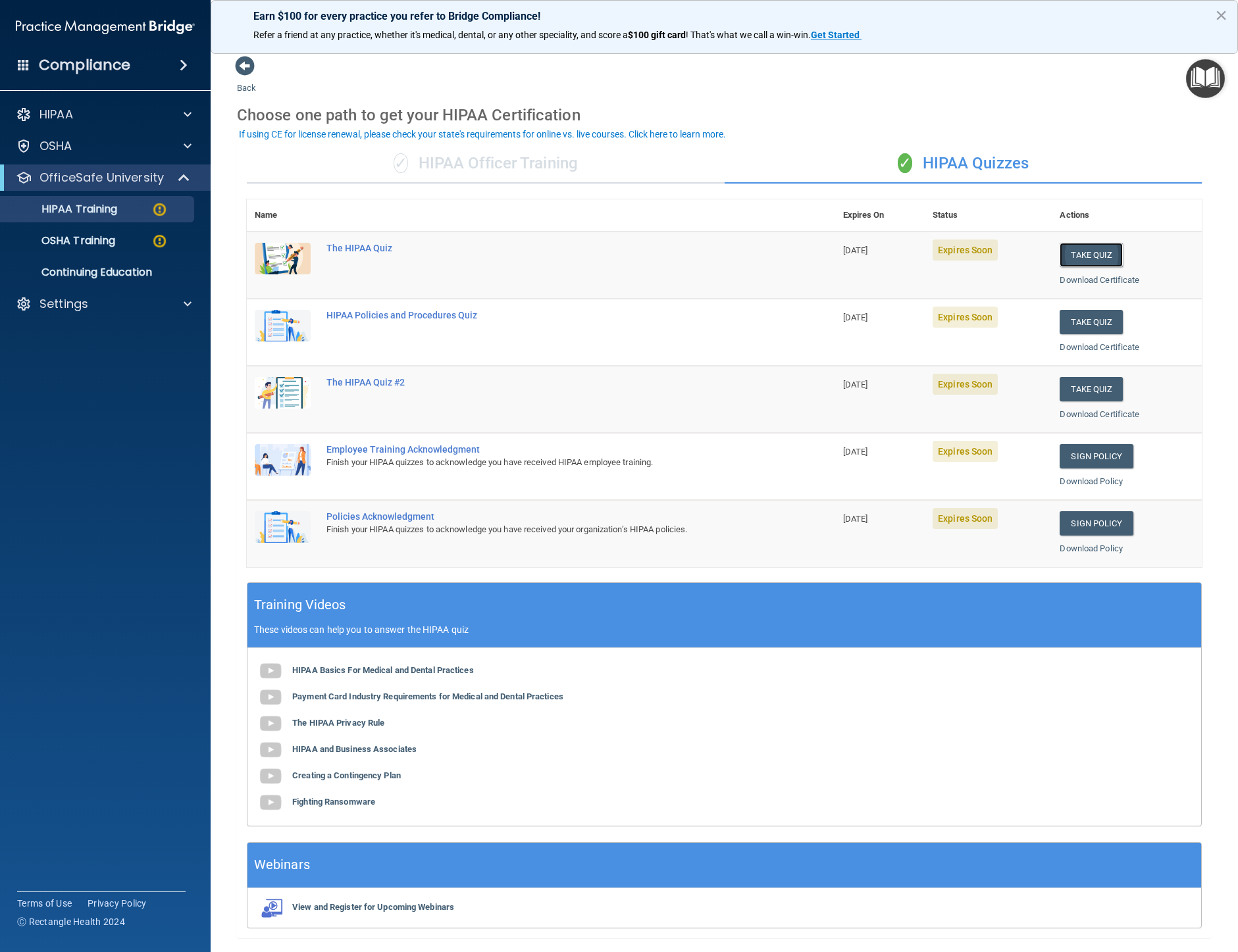
click at [1101, 254] on button "Take Quiz" at bounding box center [1091, 255] width 63 height 24
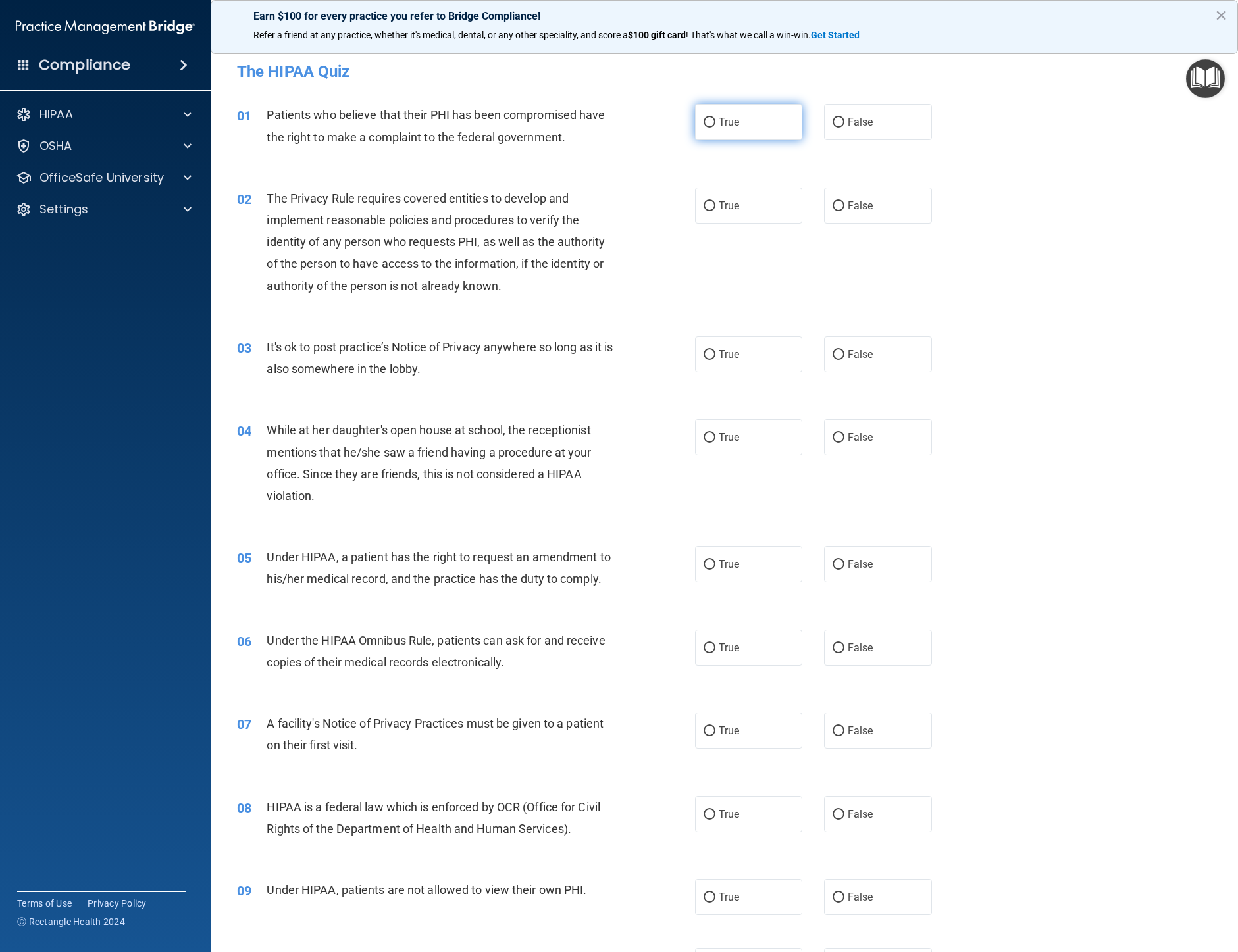
click at [704, 121] on input "True" at bounding box center [709, 122] width 12 height 10
radio input "true"
click at [832, 204] on input "False" at bounding box center [838, 206] width 12 height 10
radio input "true"
drag, startPoint x: 703, startPoint y: 355, endPoint x: 853, endPoint y: 379, distance: 151.9
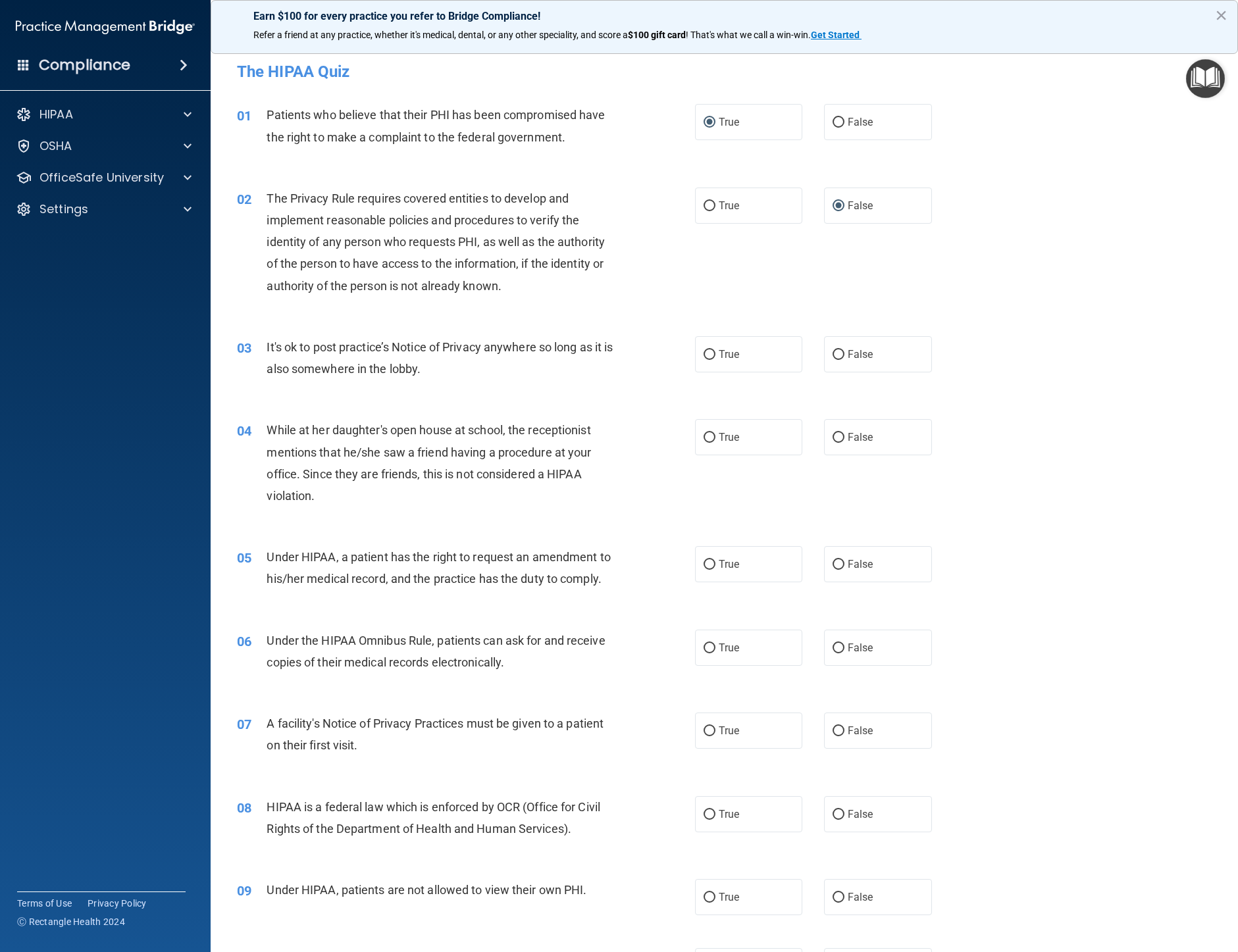
click at [709, 355] on input "True" at bounding box center [709, 355] width 12 height 10
radio input "true"
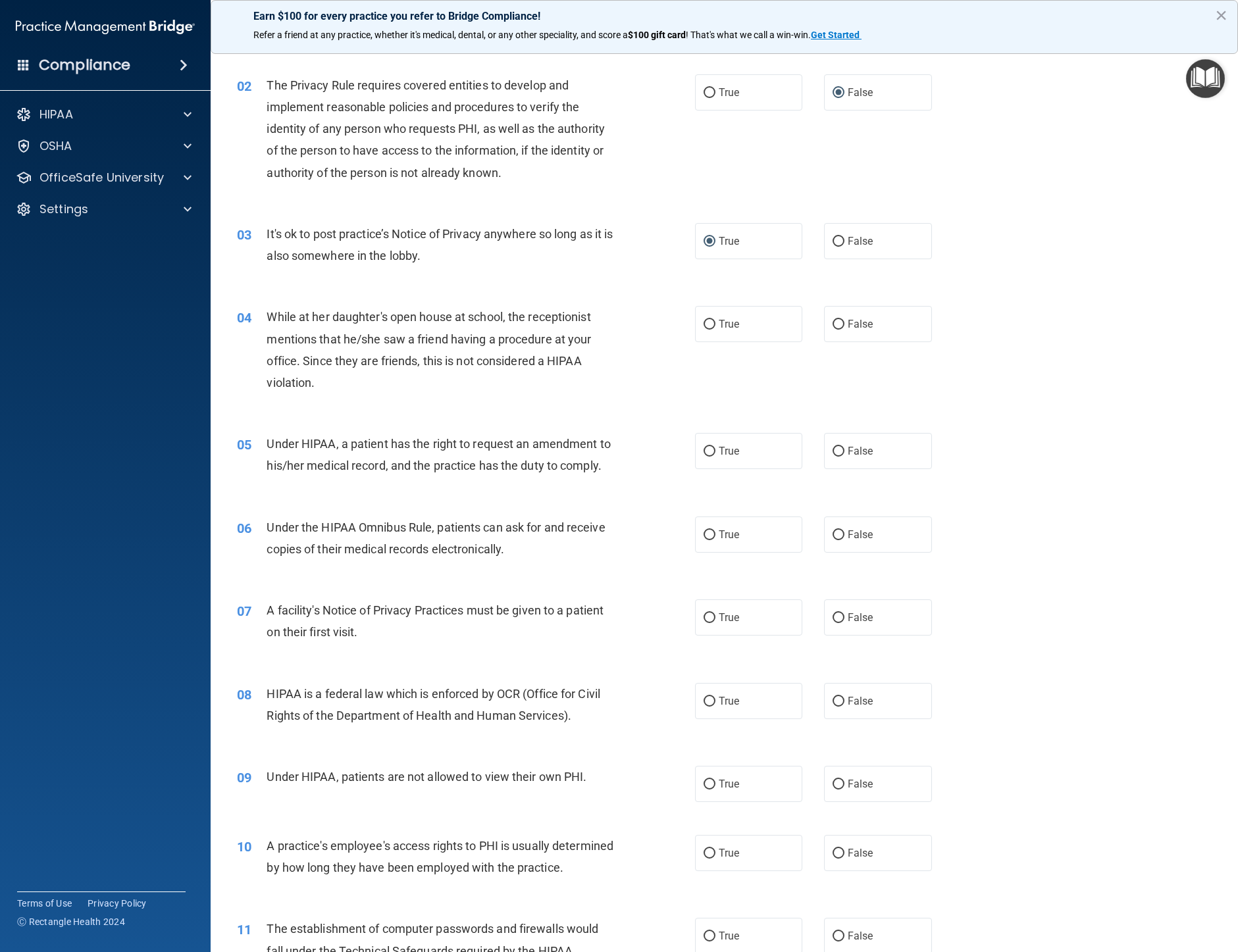
scroll to position [197, 0]
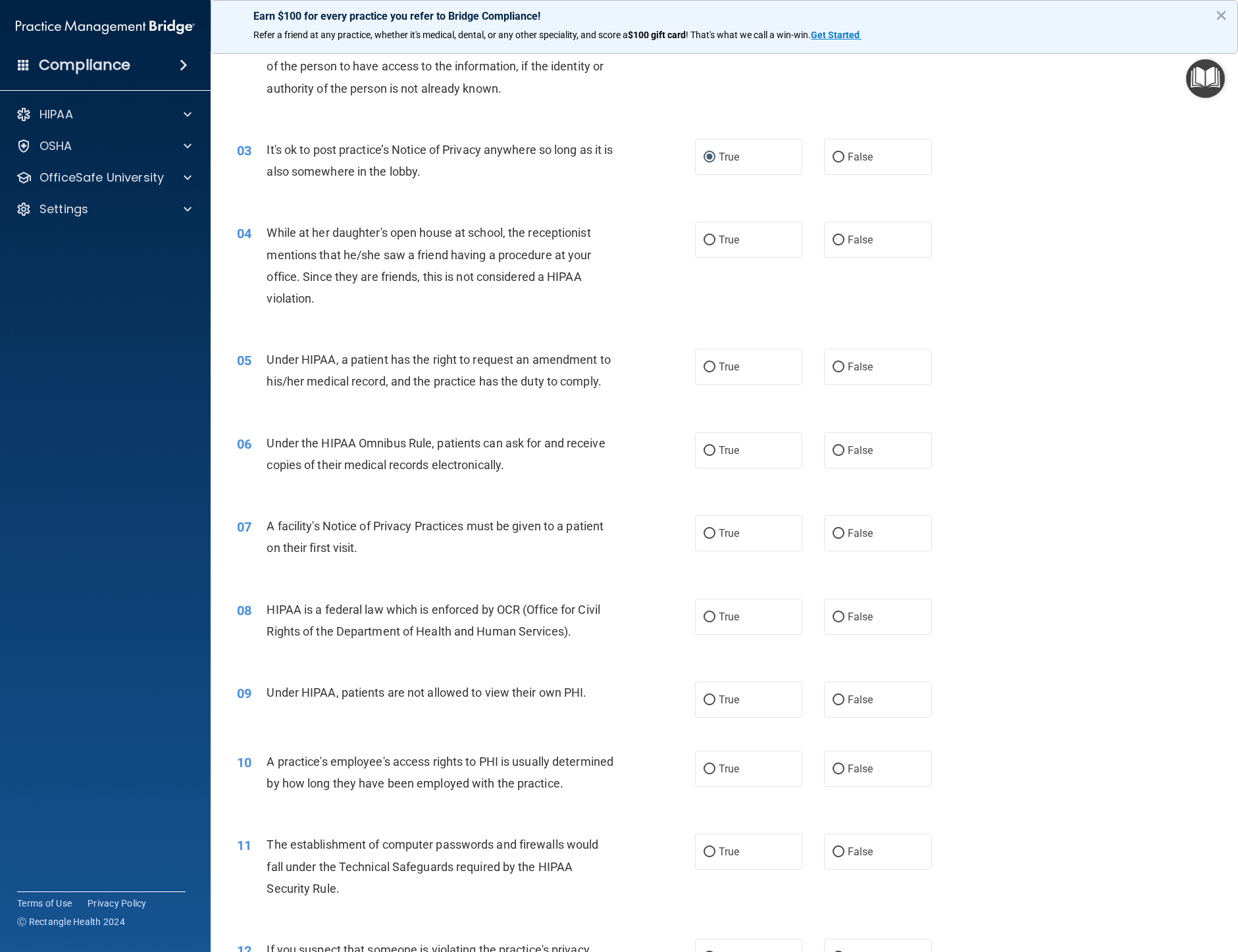
drag, startPoint x: 832, startPoint y: 237, endPoint x: 913, endPoint y: 264, distance: 85.4
click at [834, 238] on input "False" at bounding box center [838, 240] width 12 height 10
radio input "true"
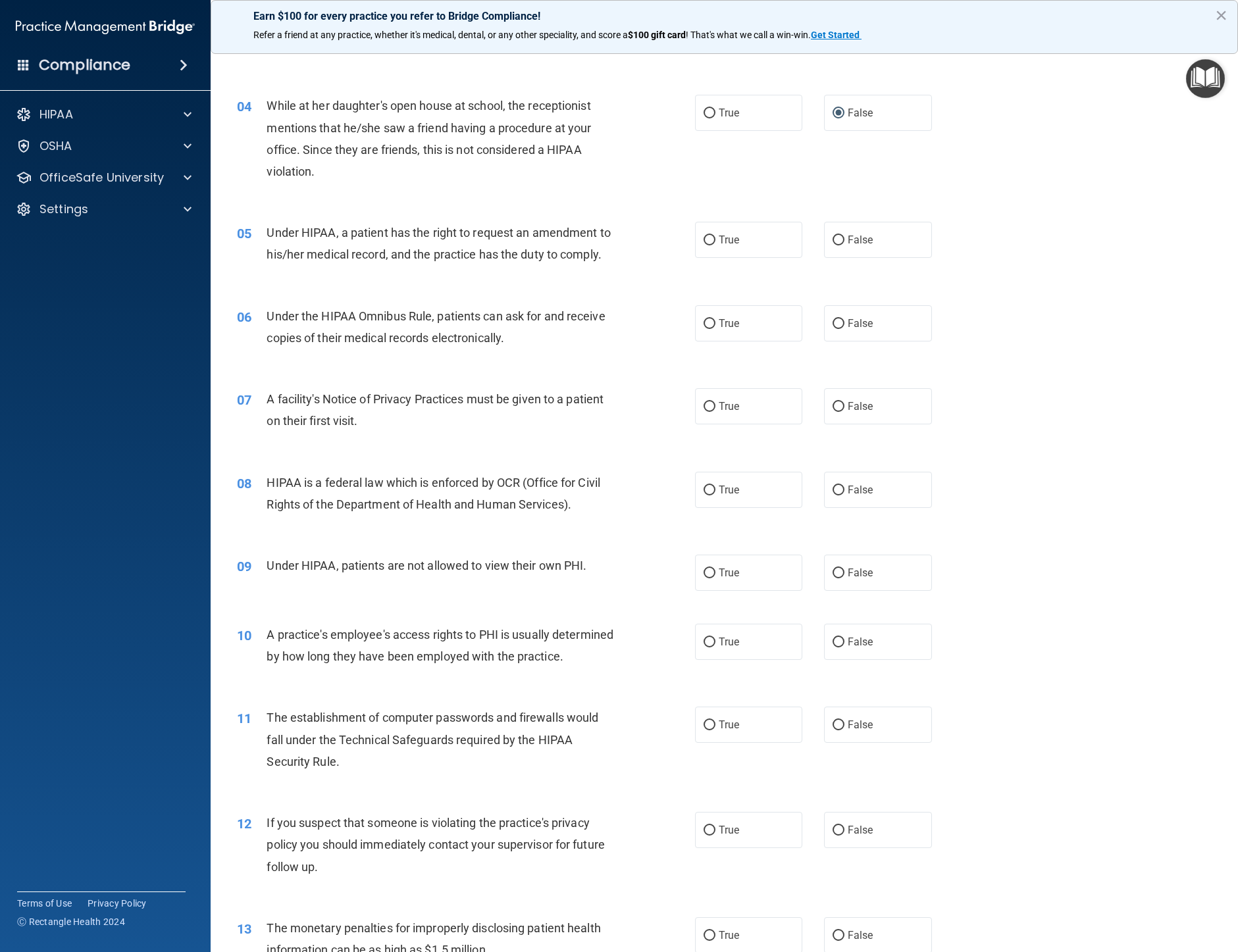
scroll to position [329, 0]
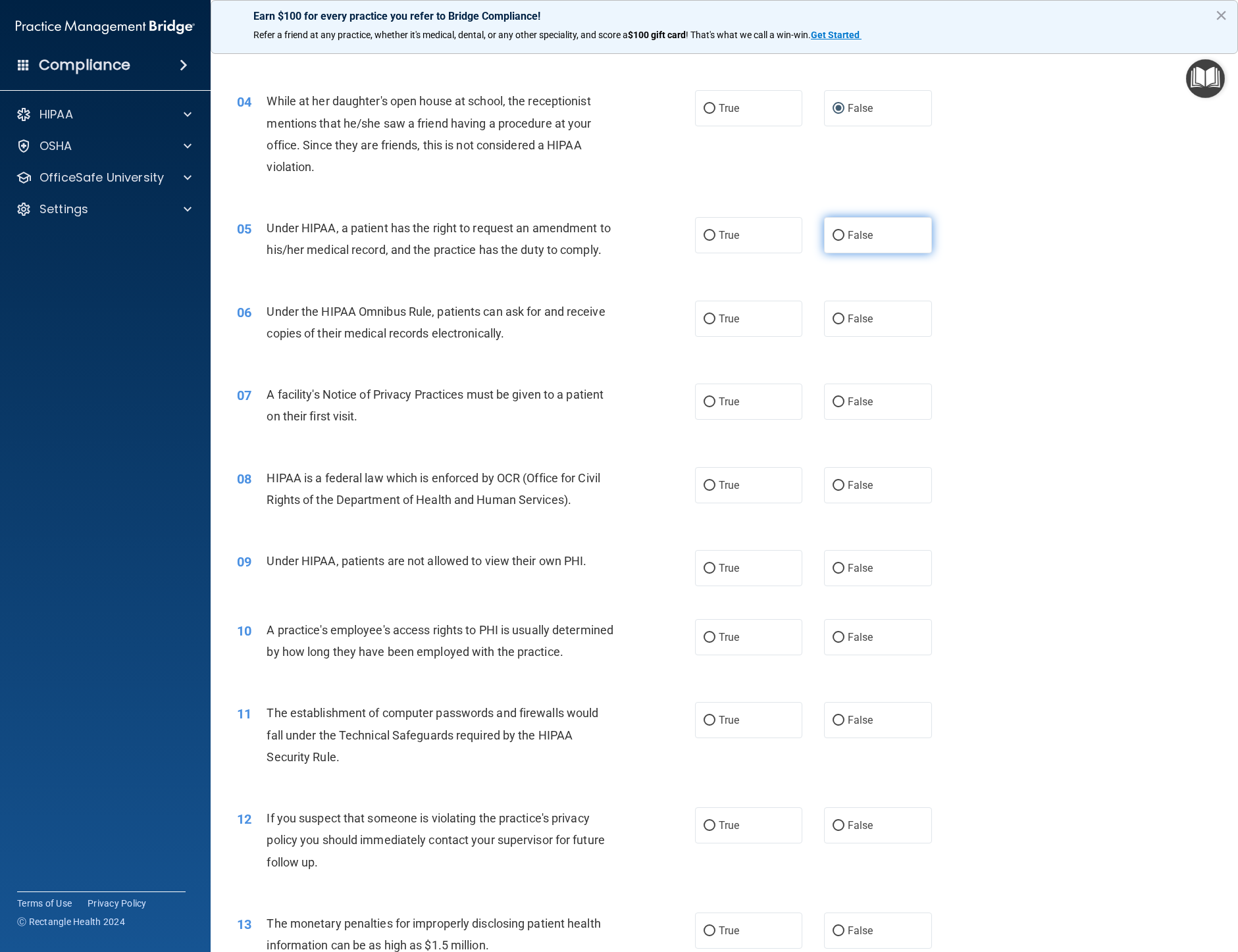
click at [833, 235] on input "False" at bounding box center [838, 236] width 12 height 10
radio input "true"
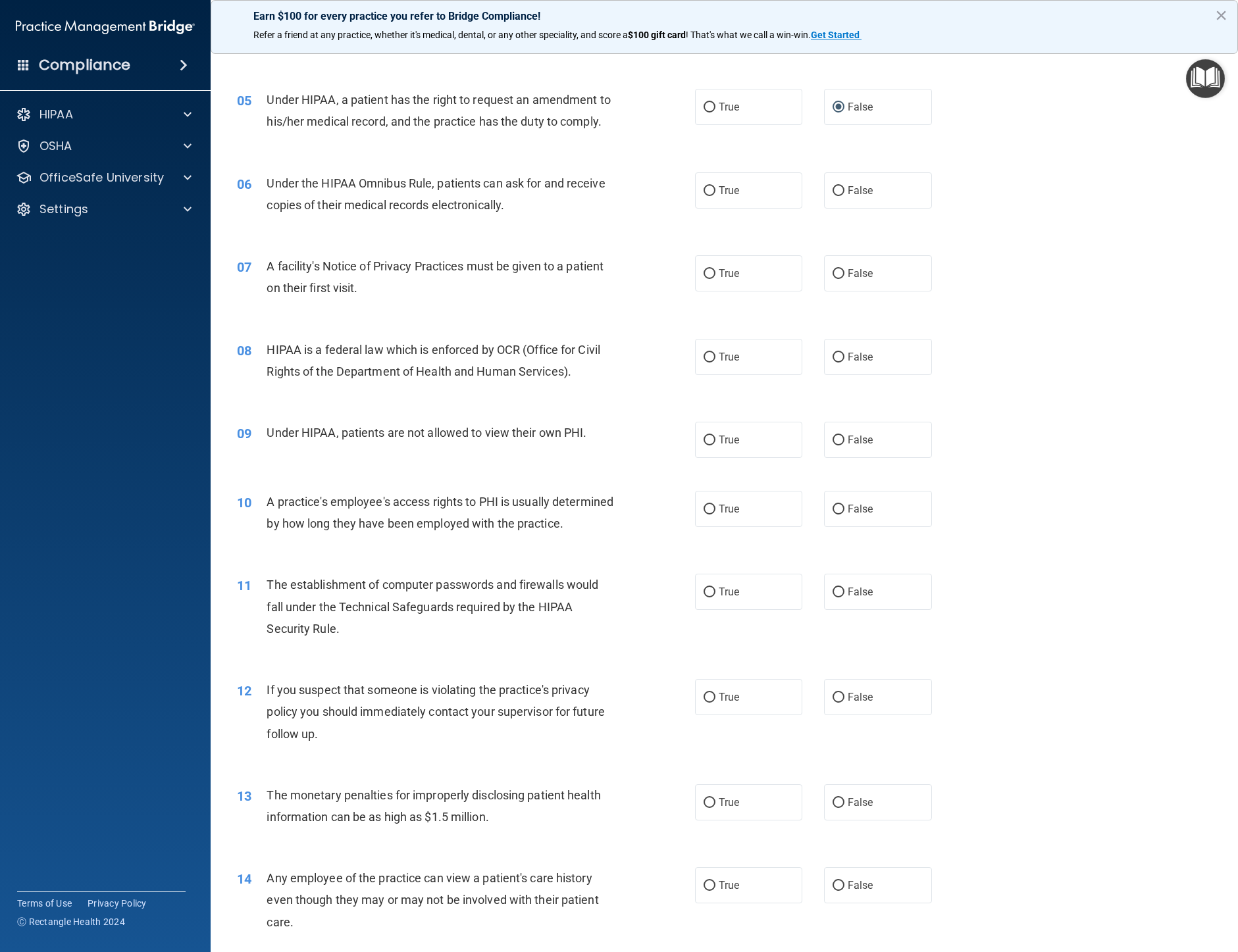
scroll to position [461, 0]
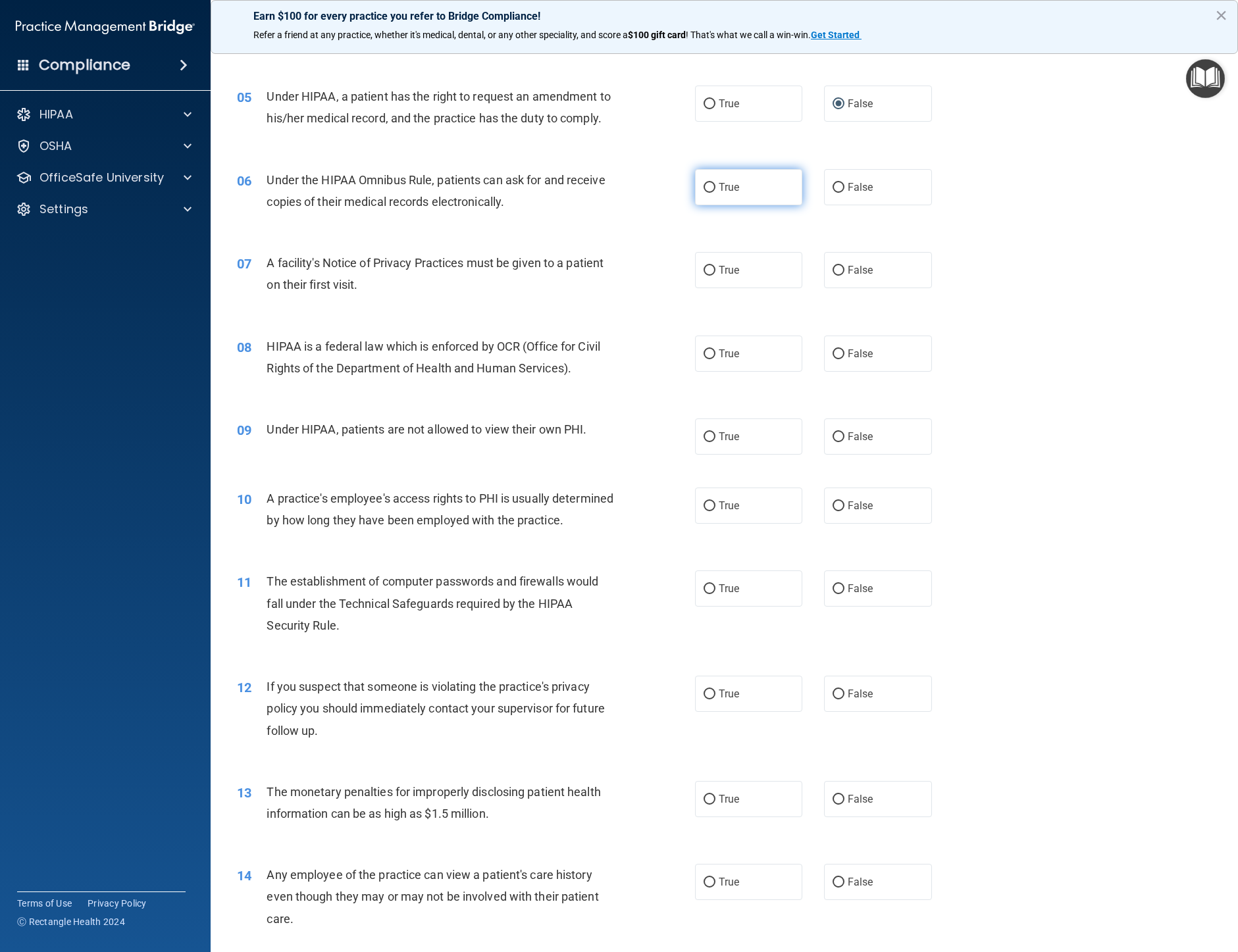
click at [705, 187] on input "True" at bounding box center [709, 187] width 12 height 10
radio input "true"
click at [707, 269] on input "True" at bounding box center [709, 270] width 12 height 10
radio input "true"
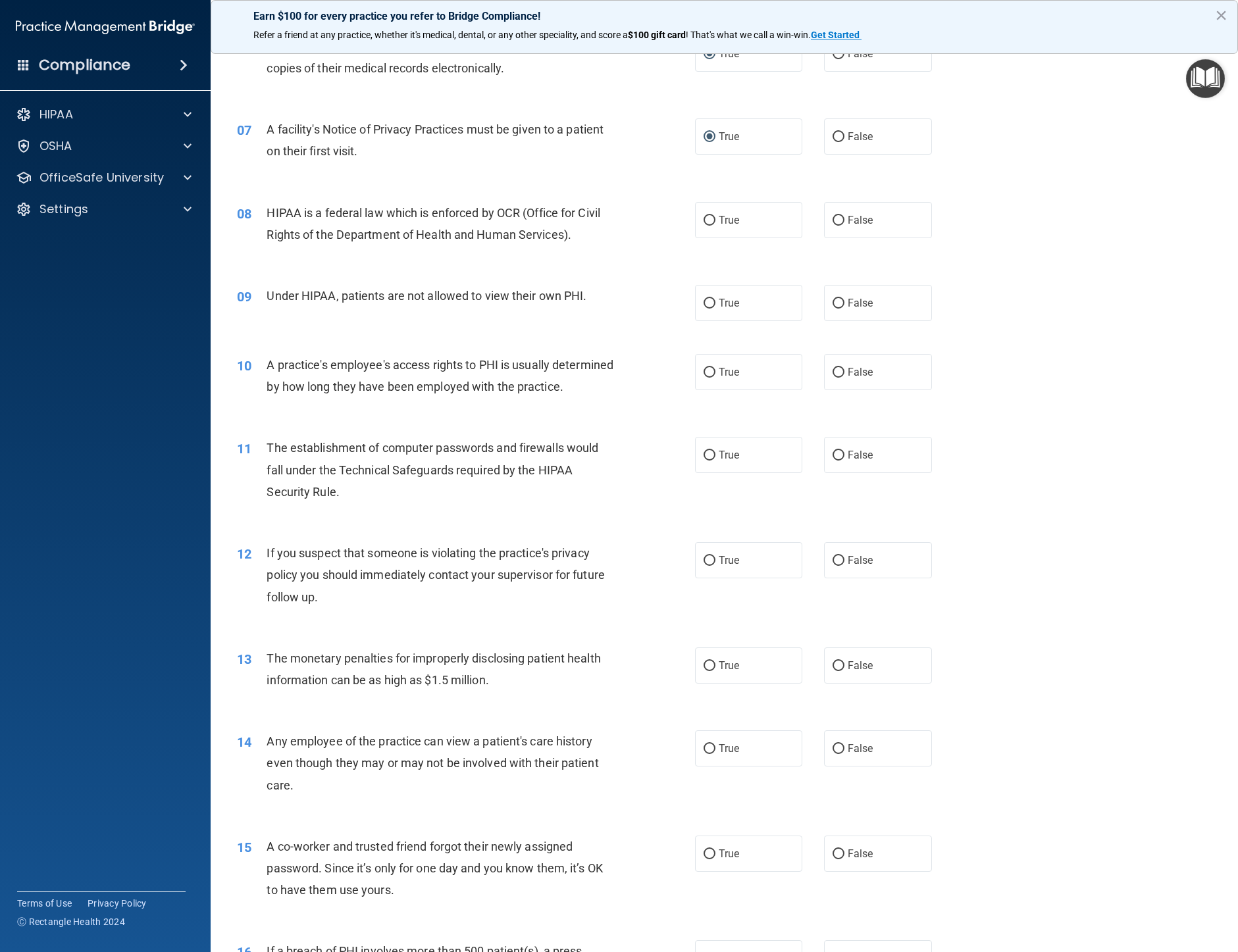
scroll to position [658, 0]
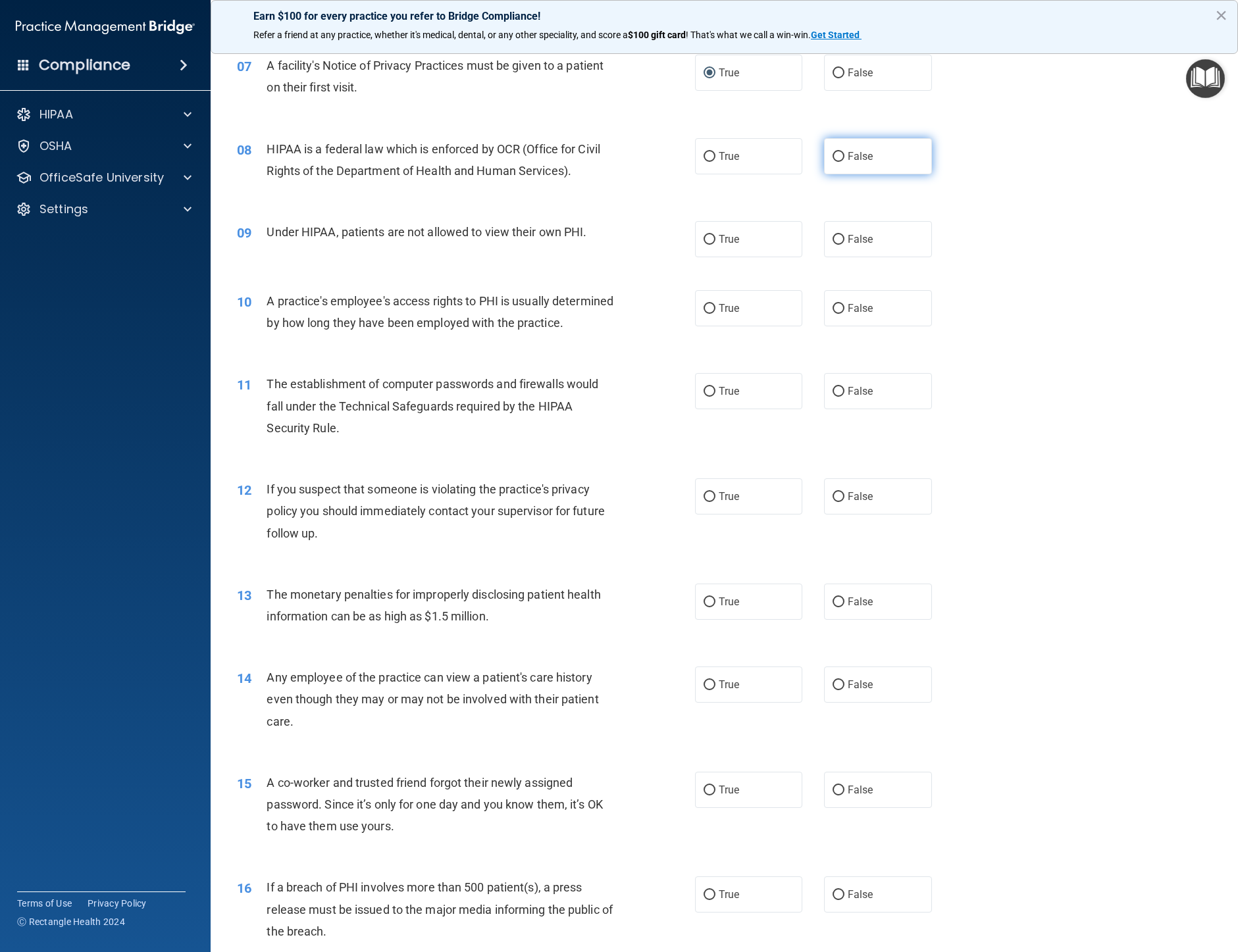
click at [832, 156] on input "False" at bounding box center [838, 157] width 12 height 10
radio input "true"
click at [832, 237] on input "False" at bounding box center [838, 239] width 12 height 10
radio input "true"
click at [832, 308] on input "False" at bounding box center [838, 309] width 12 height 10
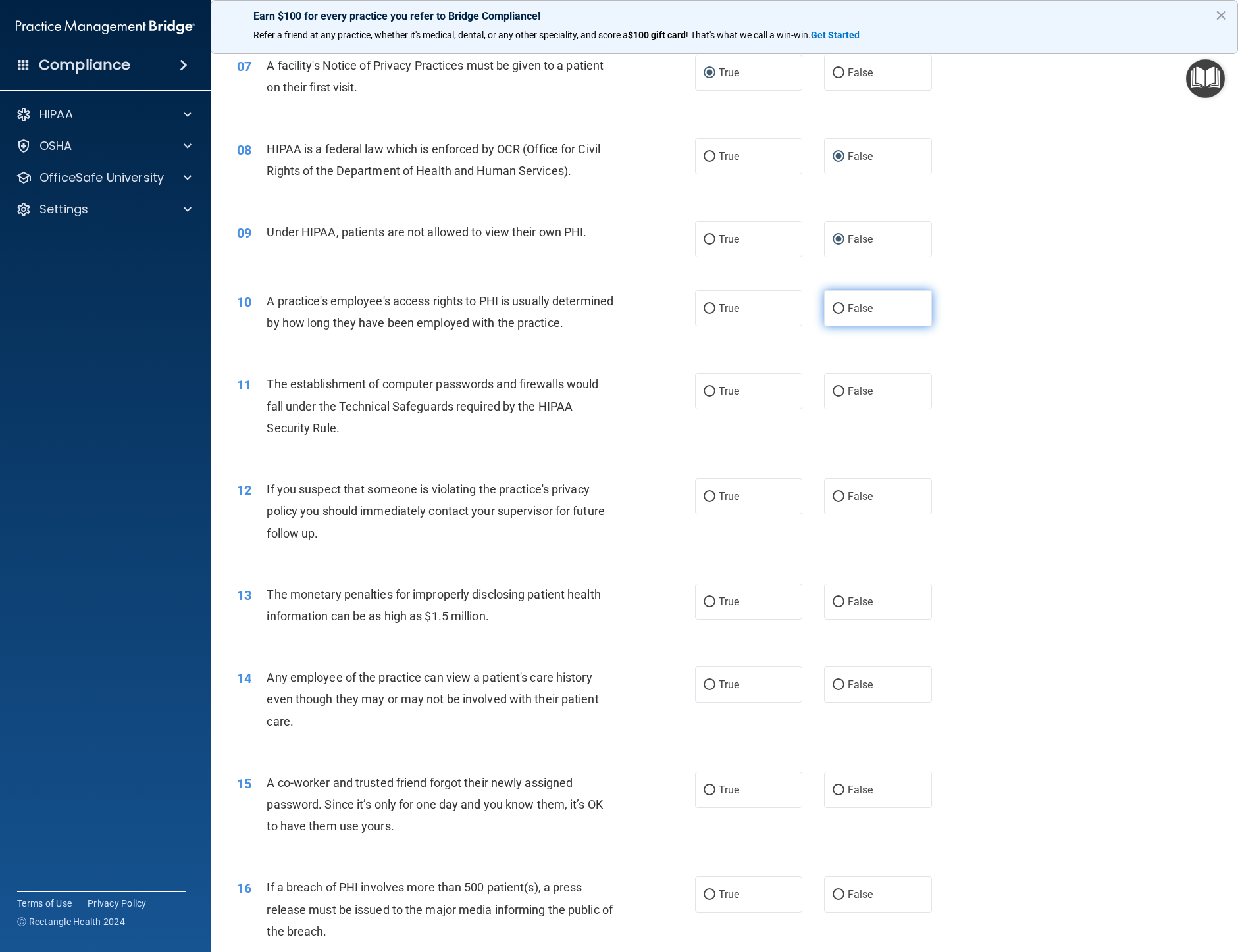
radio input "true"
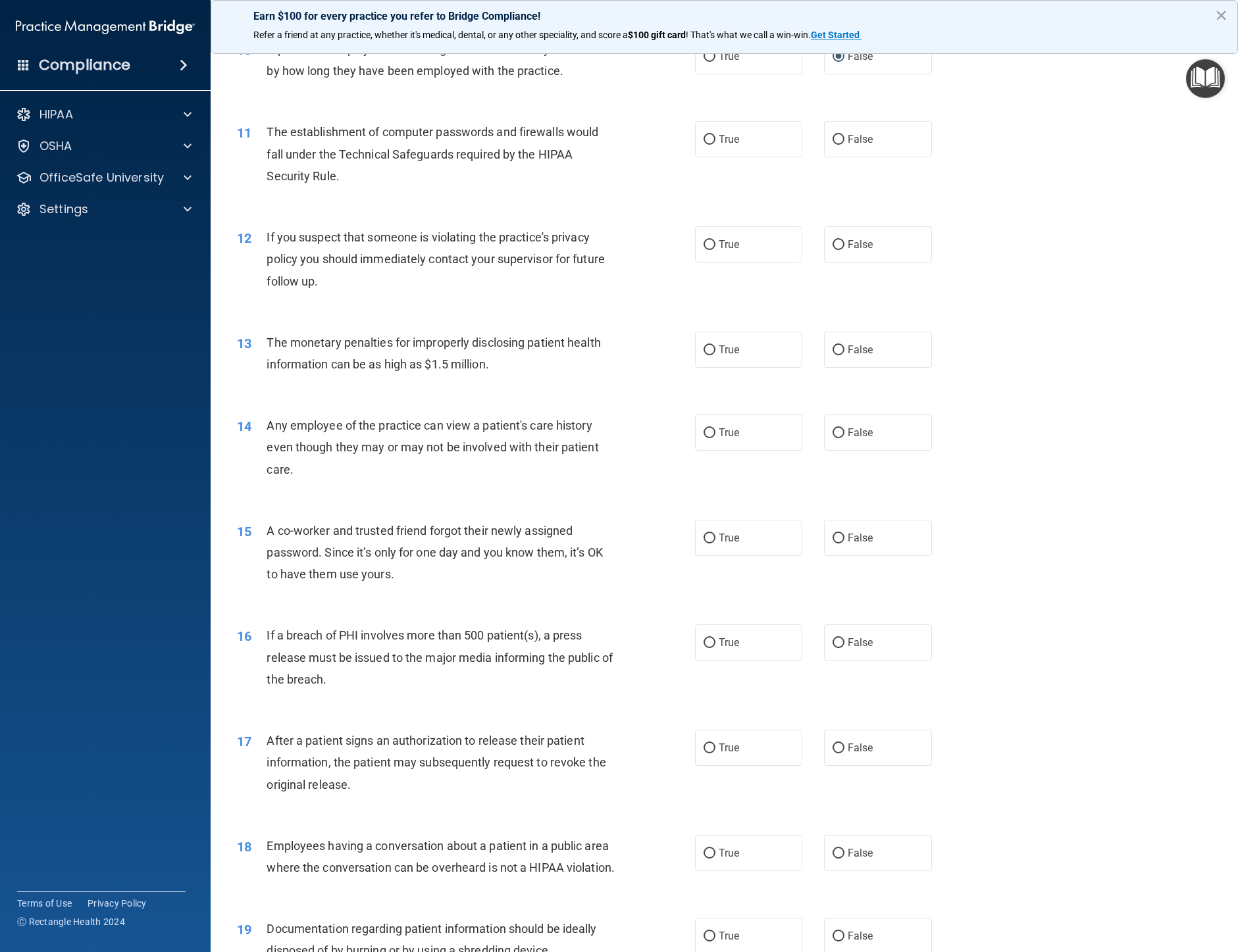
scroll to position [921, 0]
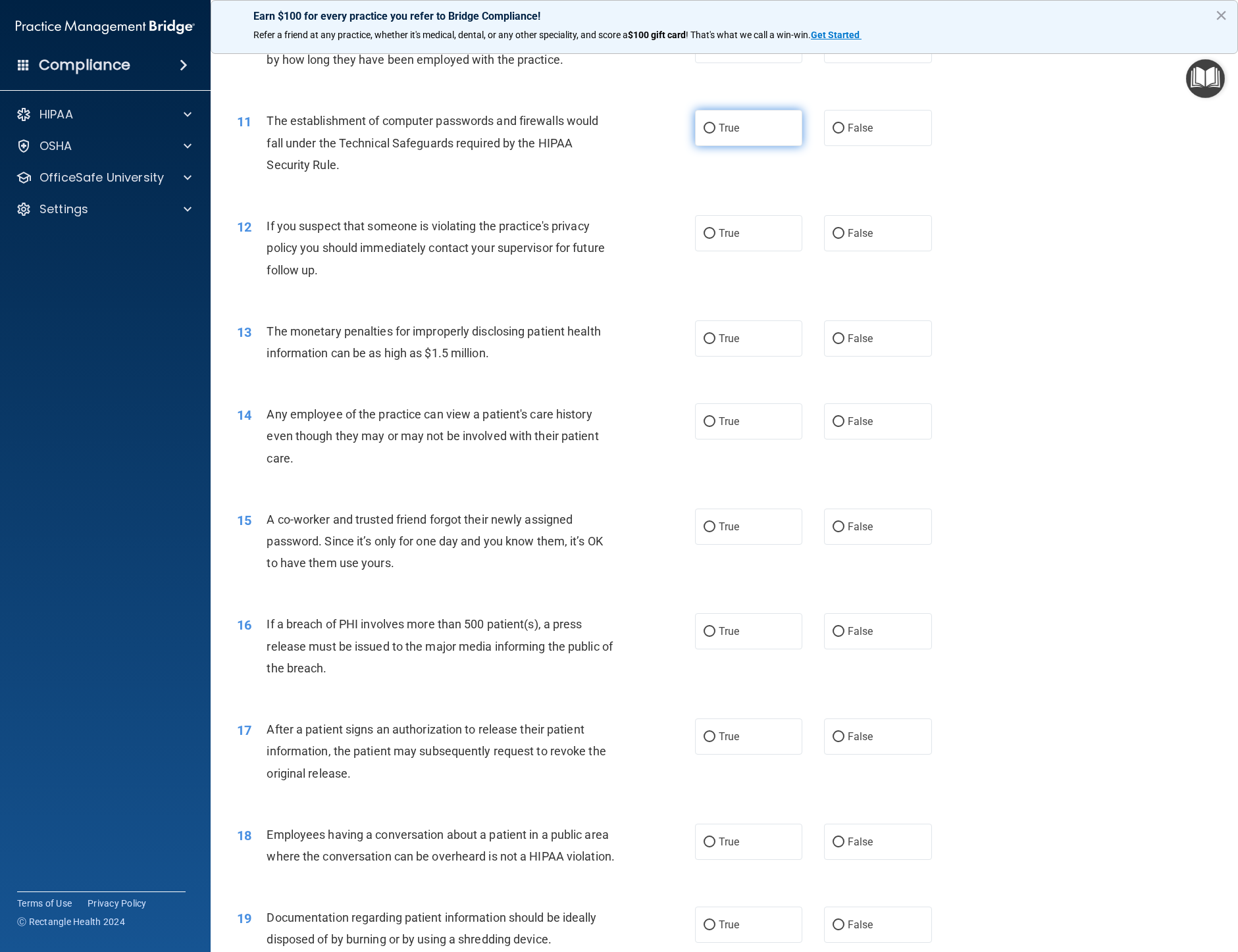
click at [706, 133] on input "True" at bounding box center [709, 129] width 12 height 10
radio input "true"
click at [705, 238] on input "True" at bounding box center [709, 234] width 12 height 10
radio input "true"
click at [832, 345] on input "False" at bounding box center [838, 339] width 12 height 10
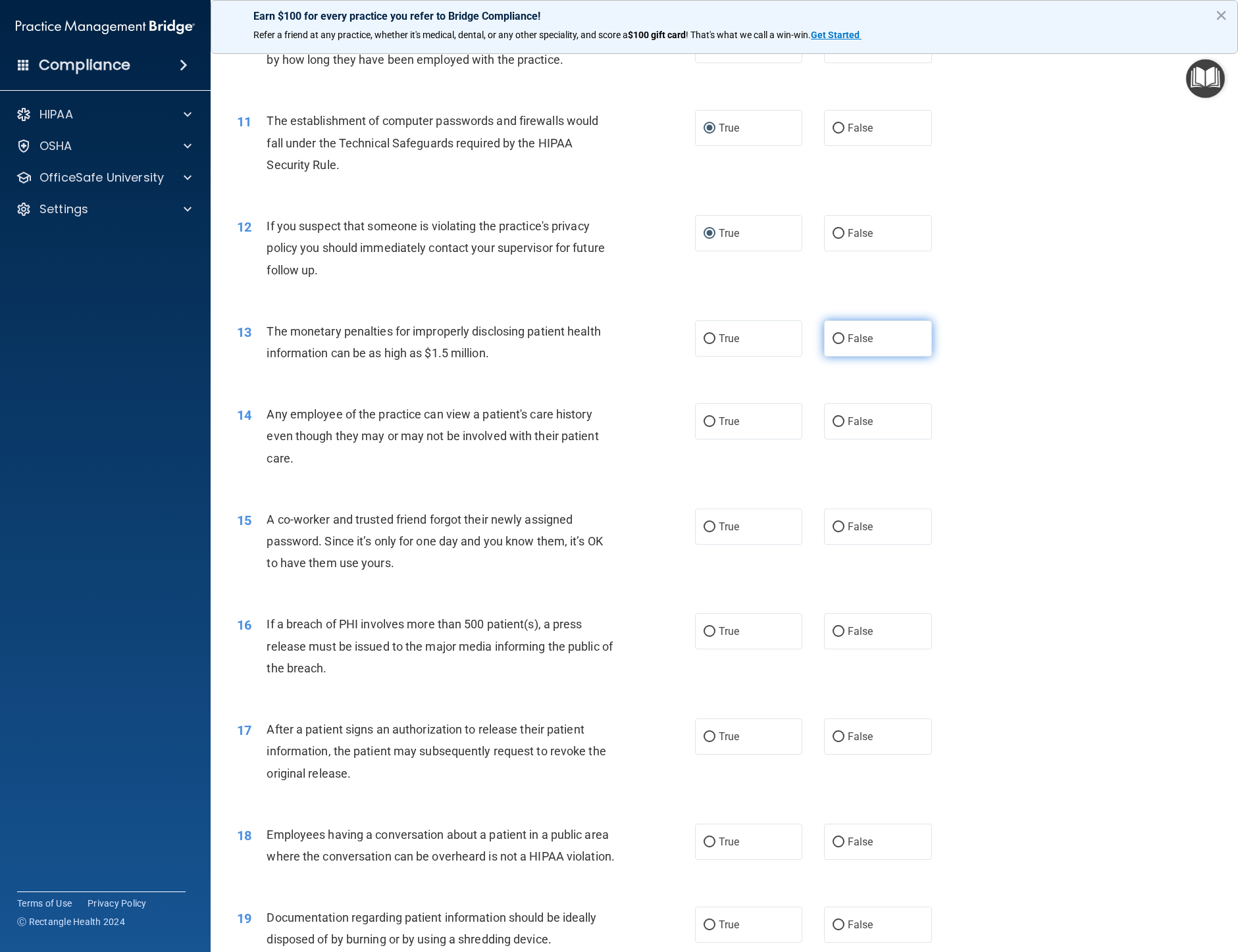
radio input "true"
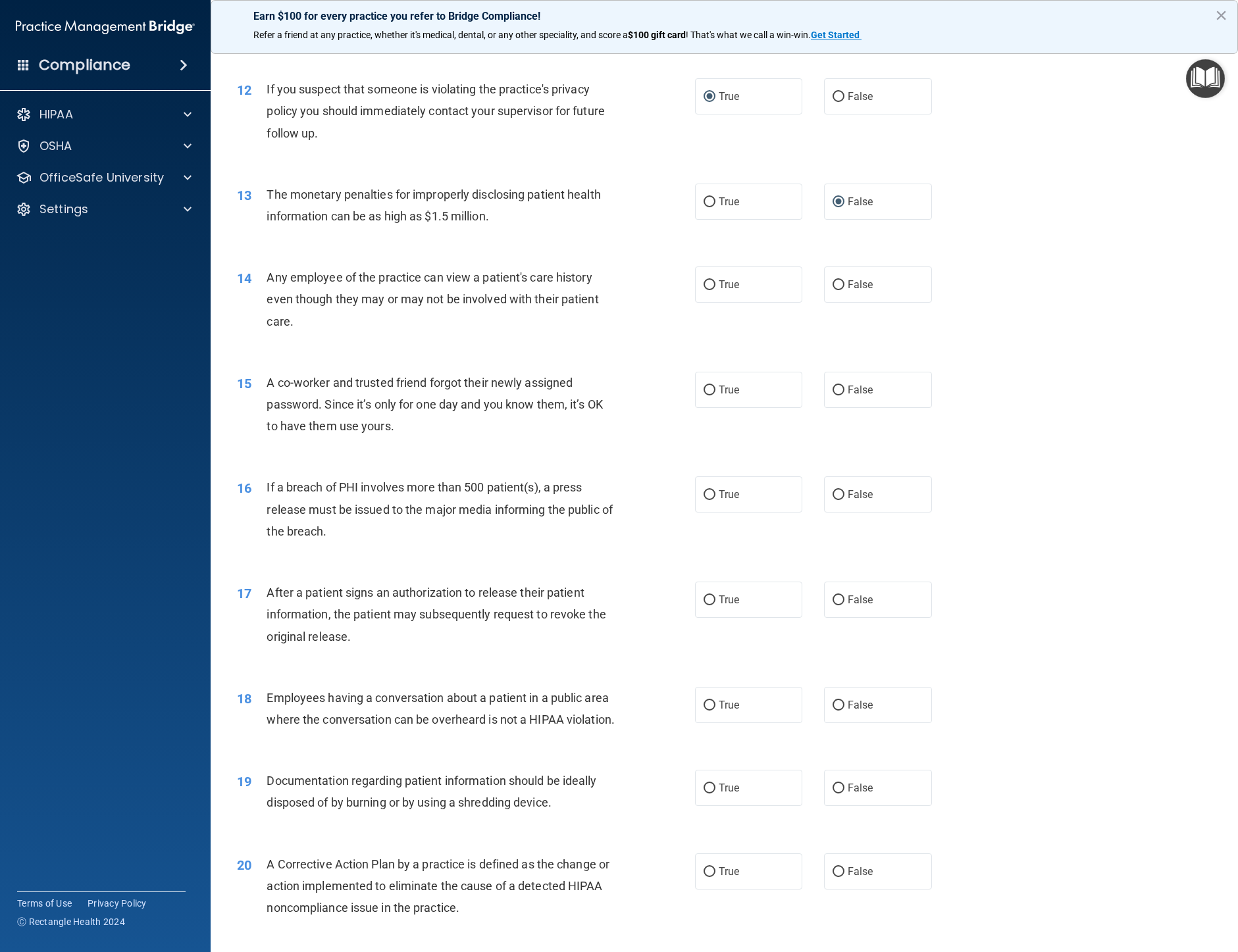
scroll to position [1118, 0]
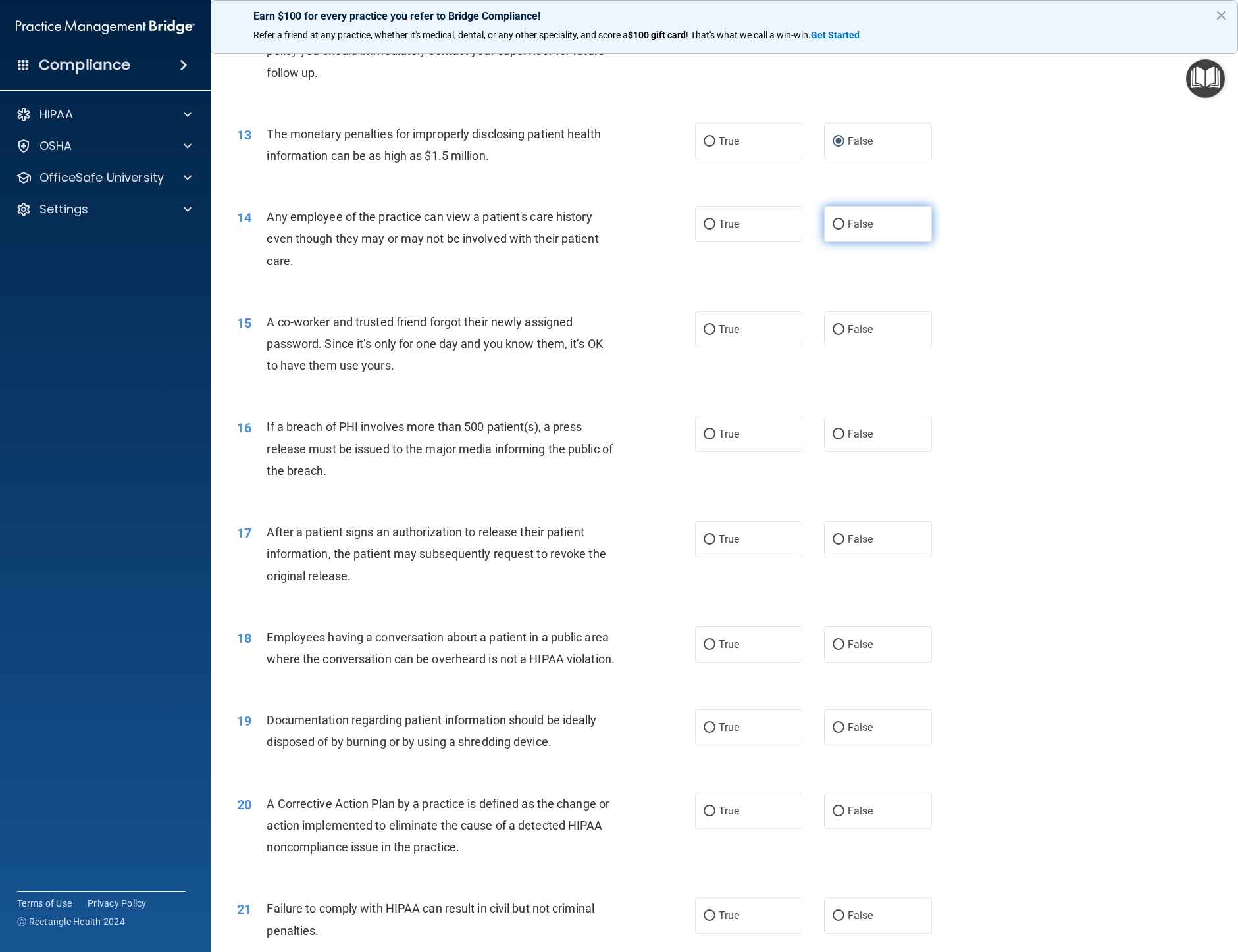
click at [832, 229] on input "False" at bounding box center [838, 224] width 12 height 10
radio input "true"
click at [832, 335] on input "False" at bounding box center [838, 329] width 12 height 10
radio input "true"
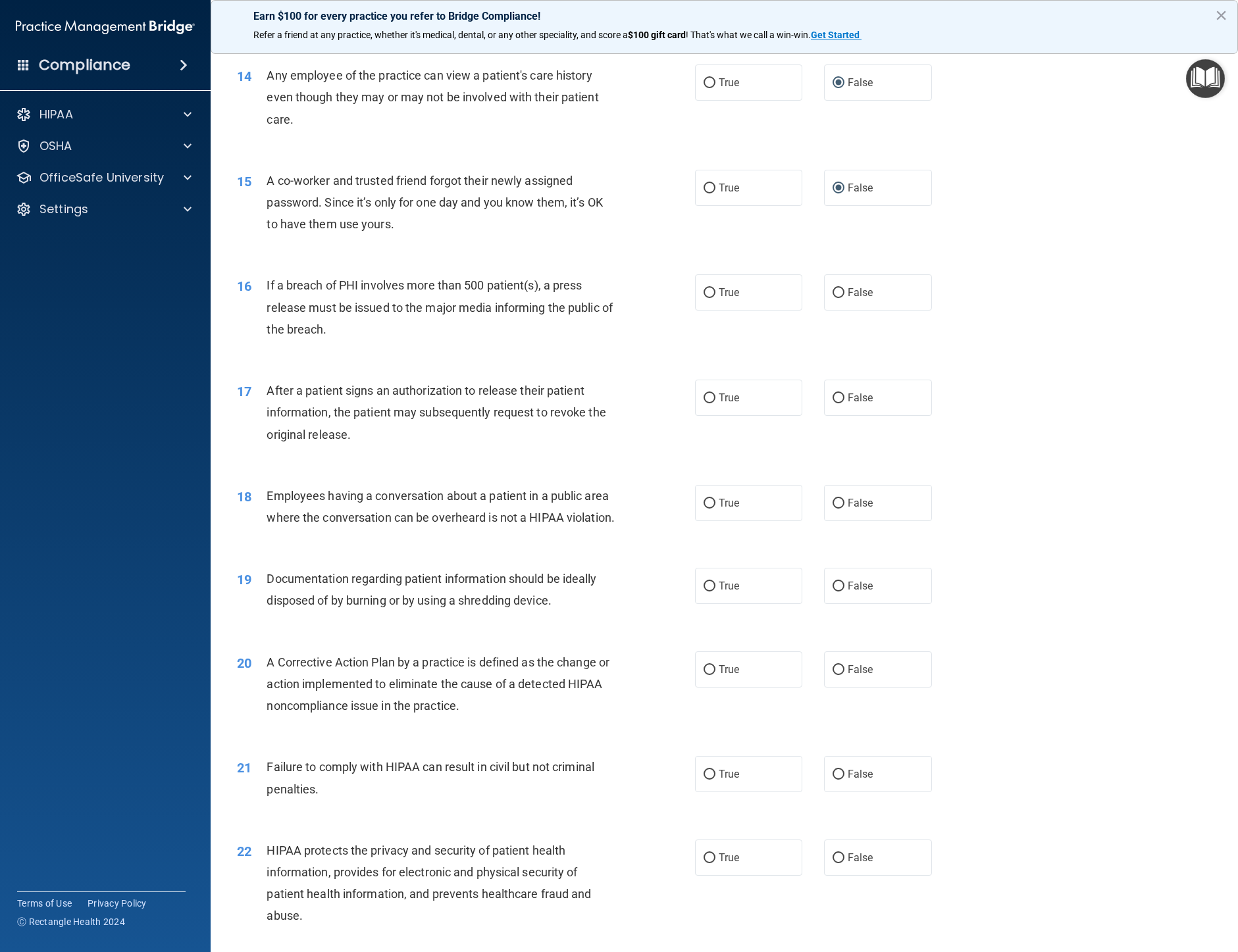
scroll to position [1316, 0]
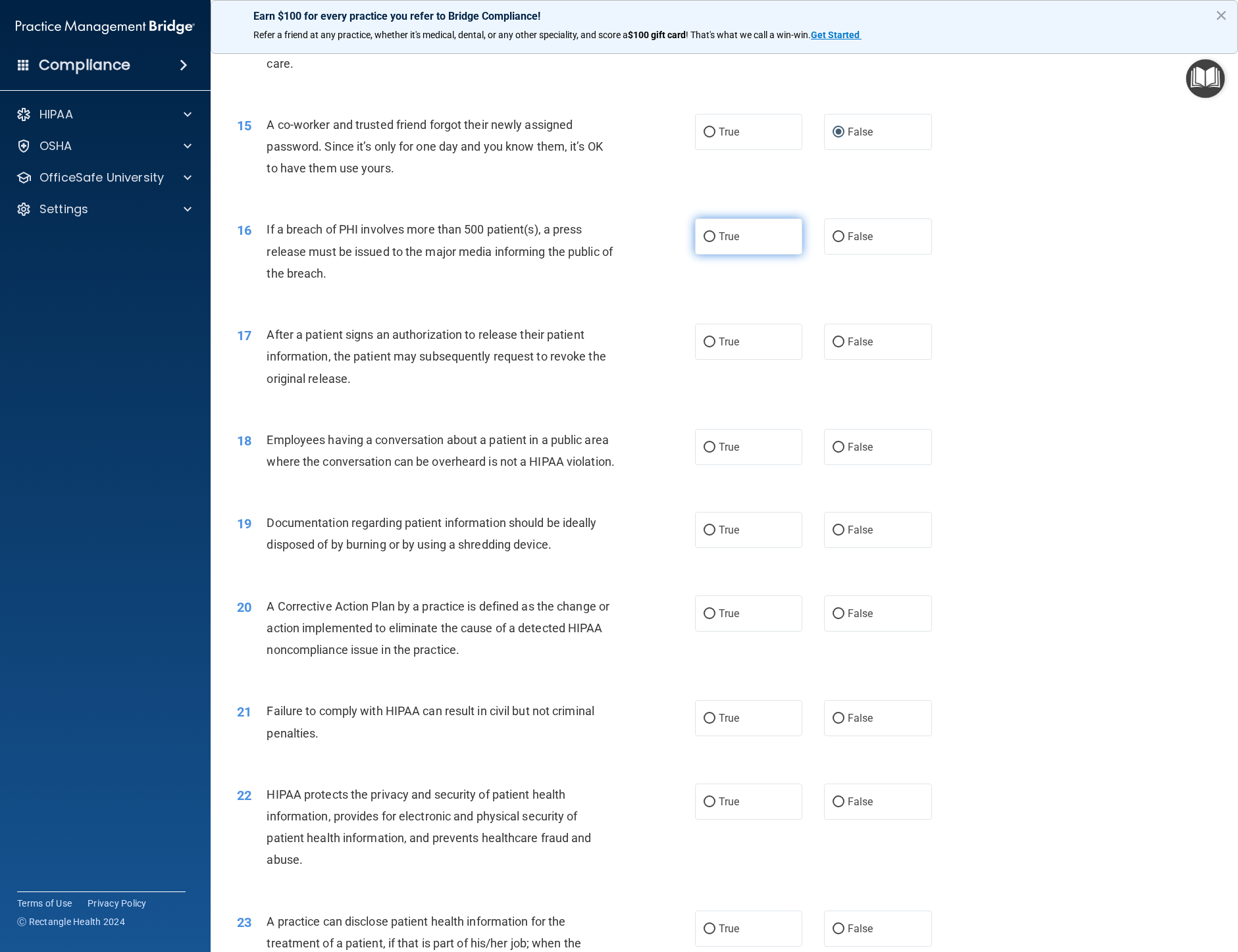
click at [704, 242] on input "True" at bounding box center [709, 237] width 12 height 10
radio input "true"
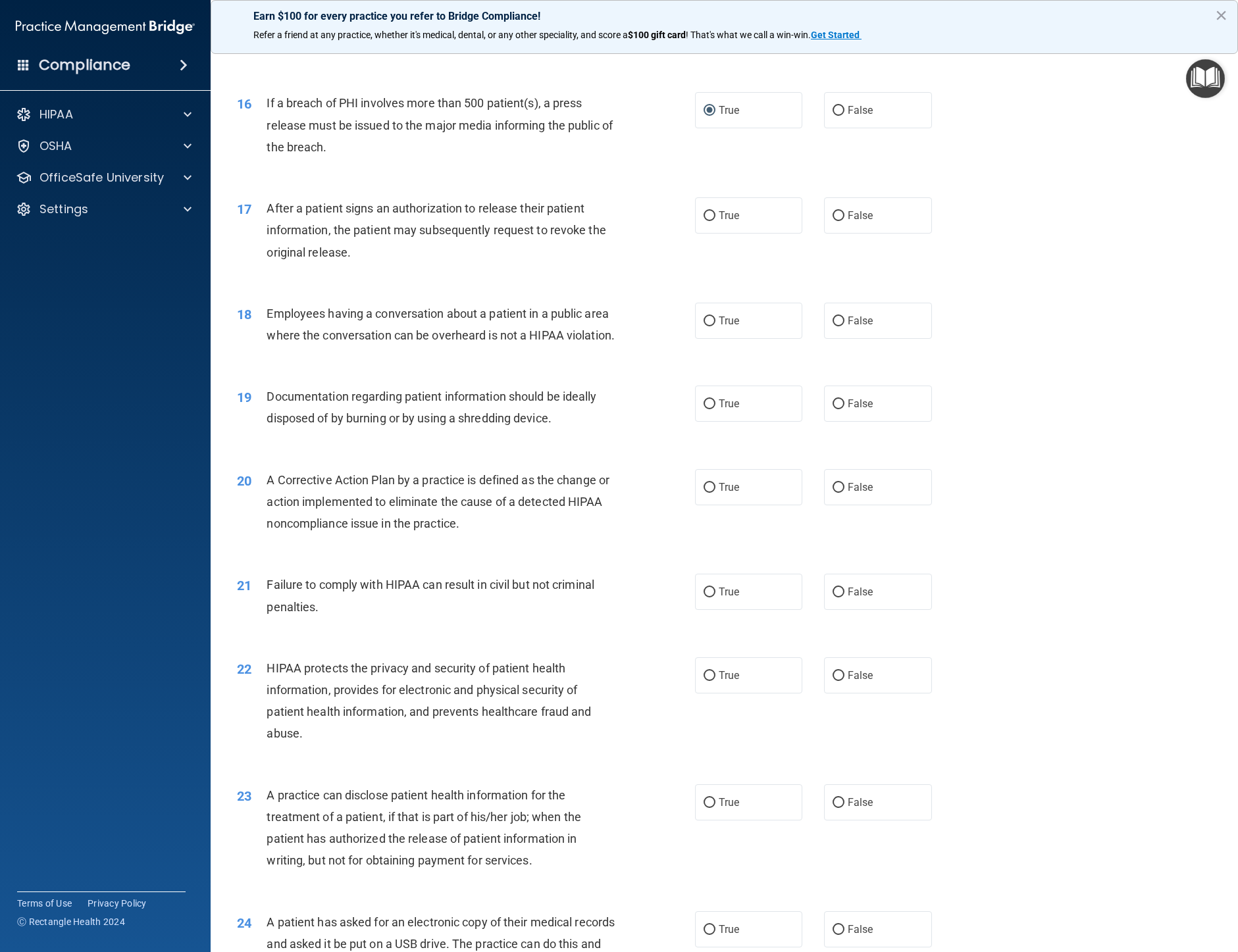
scroll to position [1448, 0]
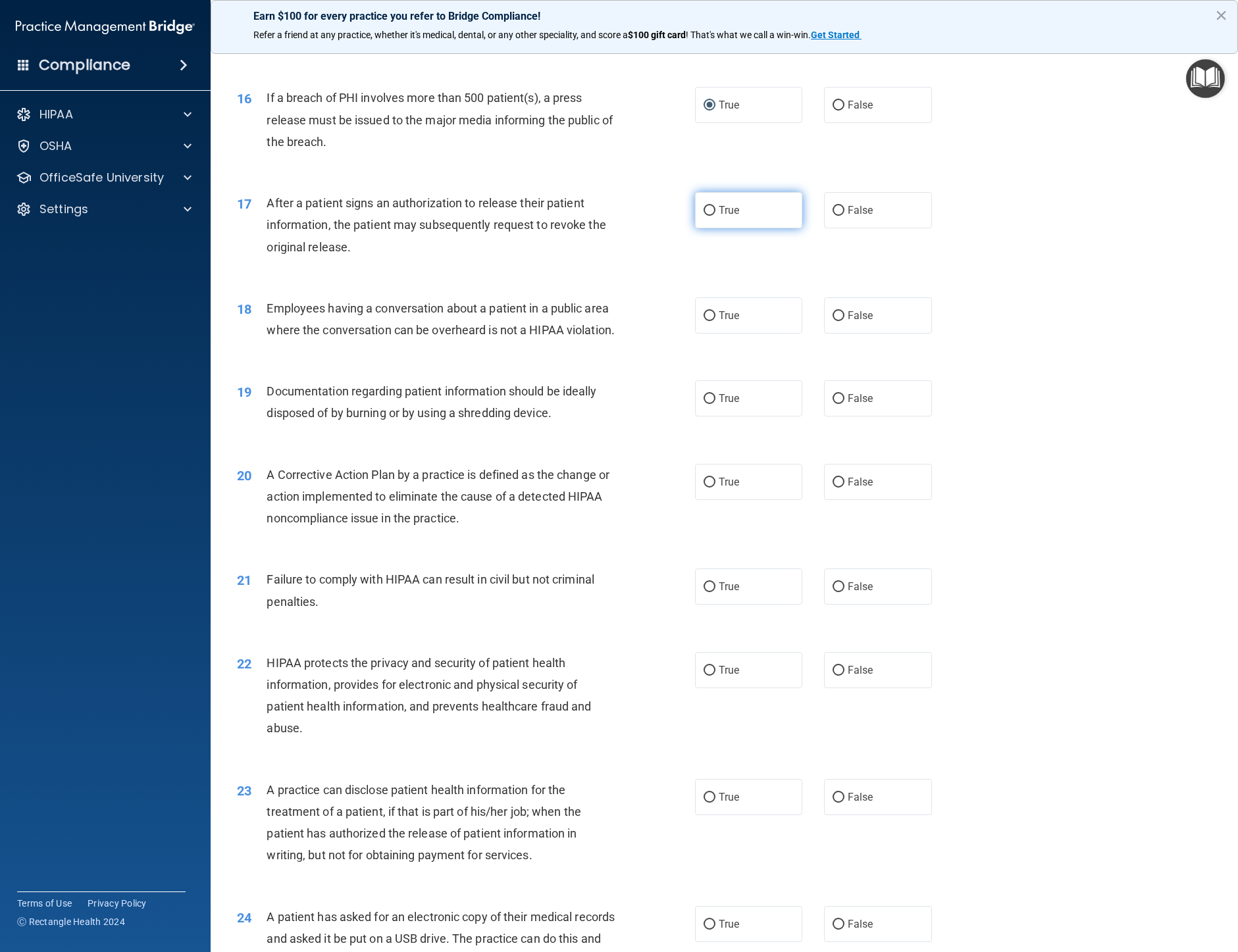
click at [704, 216] on input "True" at bounding box center [709, 211] width 12 height 10
radio input "true"
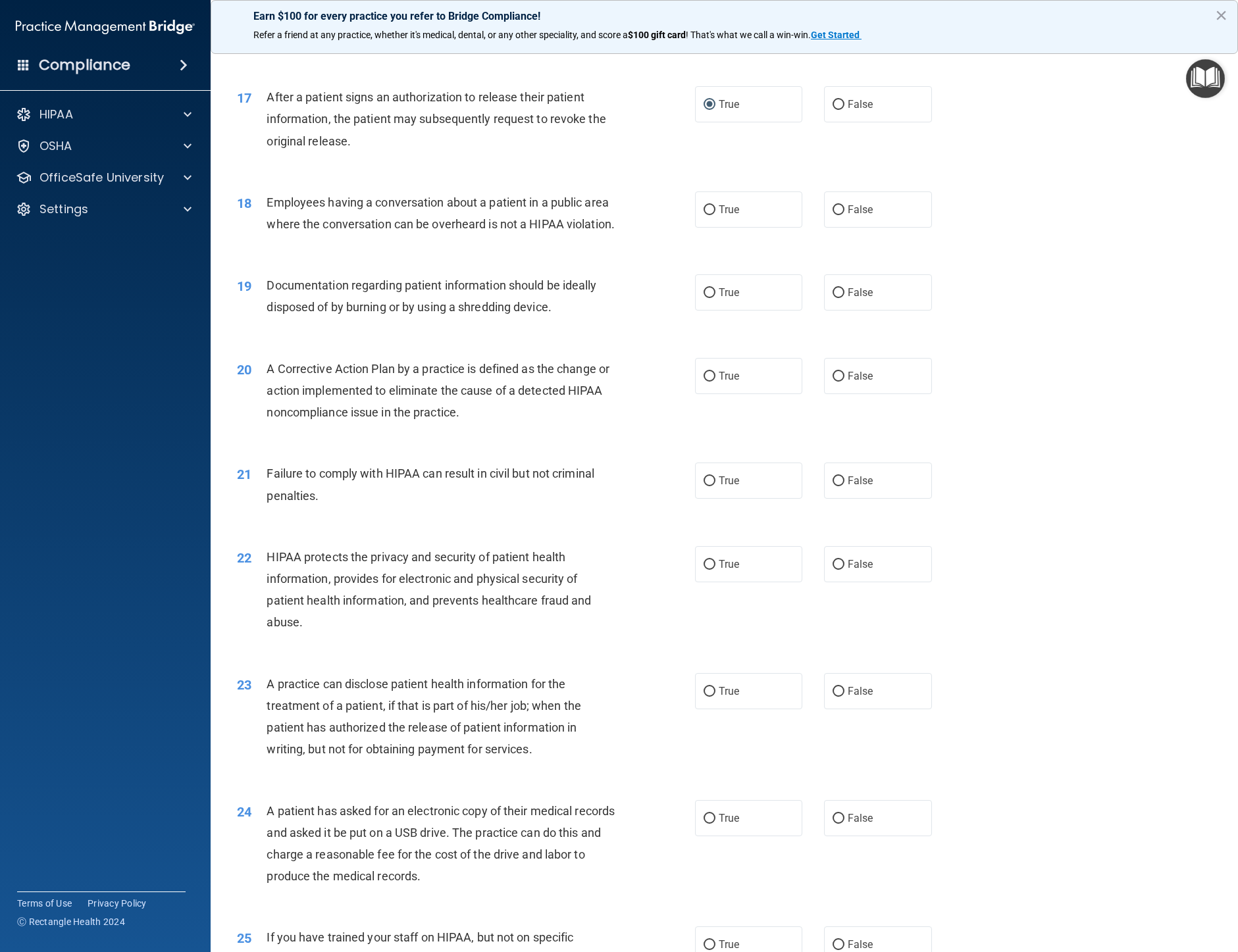
scroll to position [1579, 0]
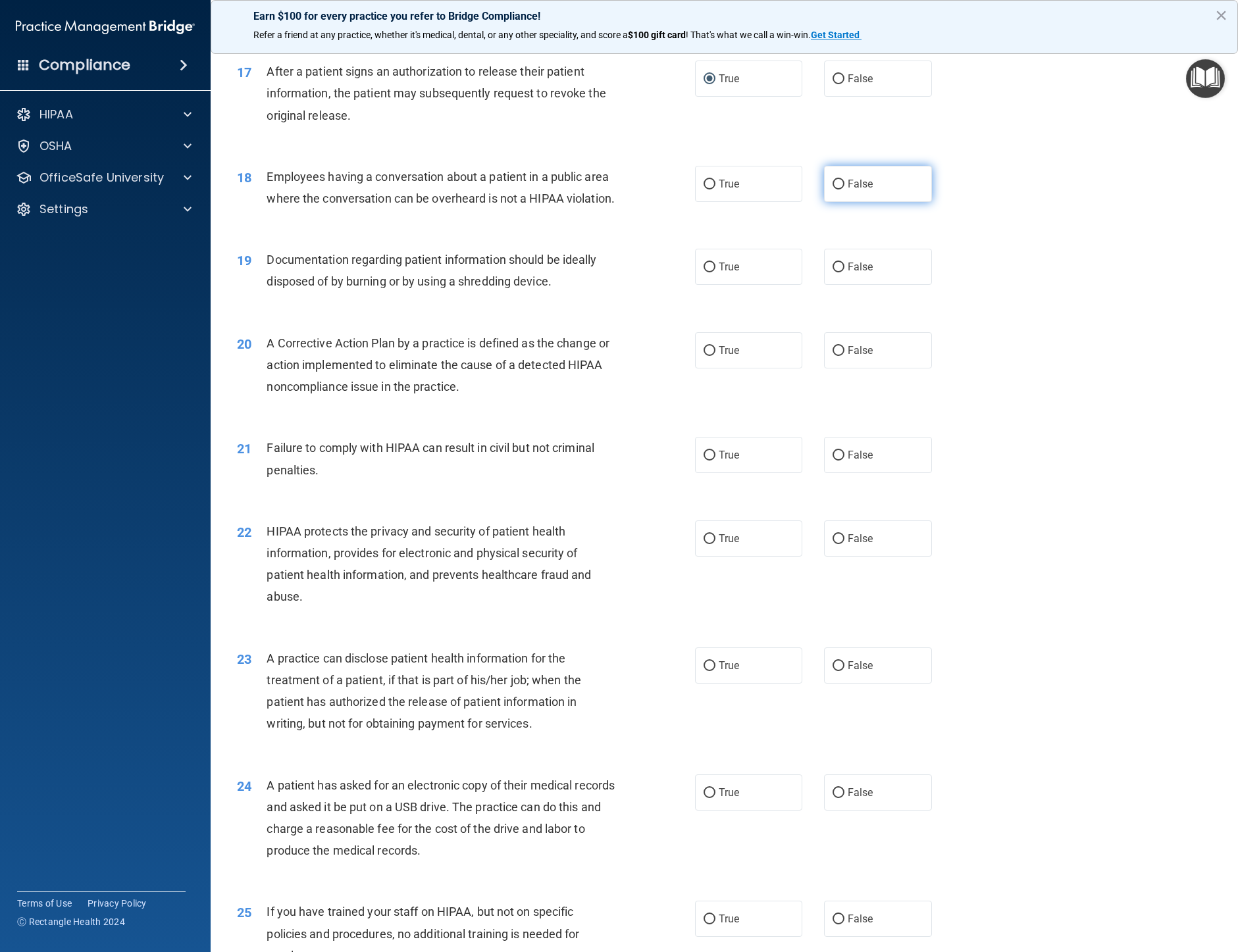
click at [832, 190] on input "False" at bounding box center [838, 184] width 12 height 10
radio input "true"
click at [704, 273] on input "True" at bounding box center [709, 267] width 12 height 10
radio input "true"
click at [704, 356] on input "True" at bounding box center [709, 351] width 12 height 10
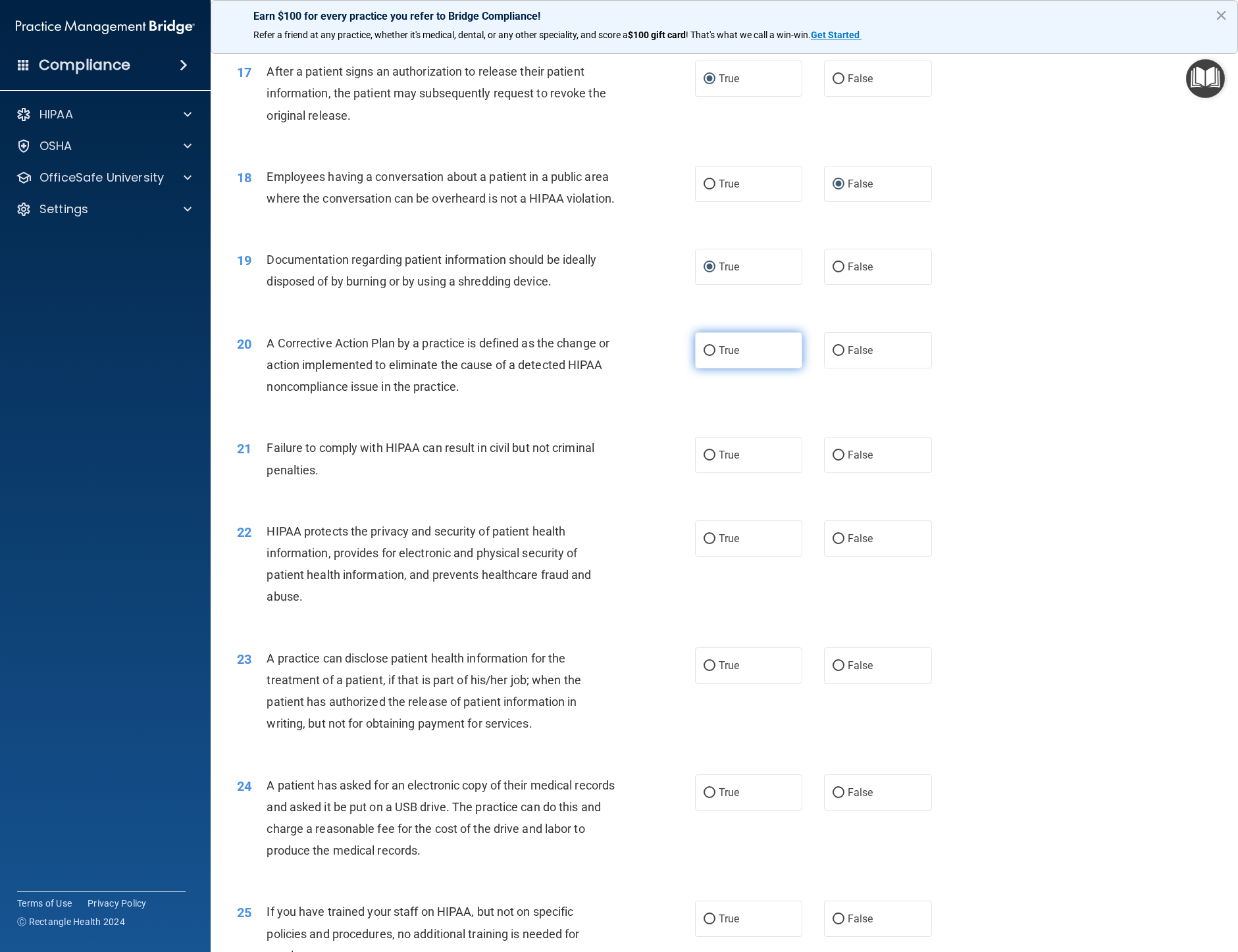
radio input "true"
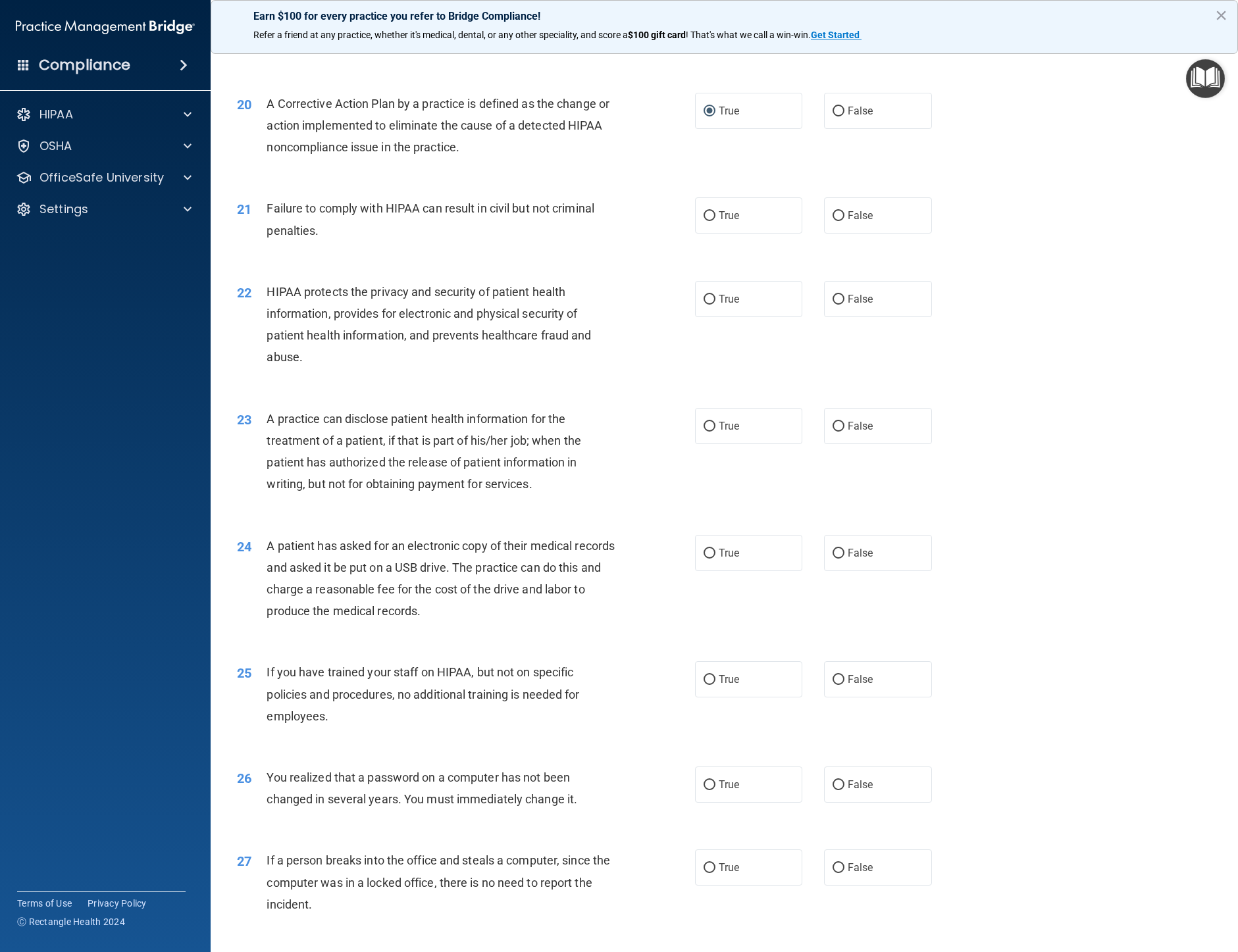
scroll to position [1843, 0]
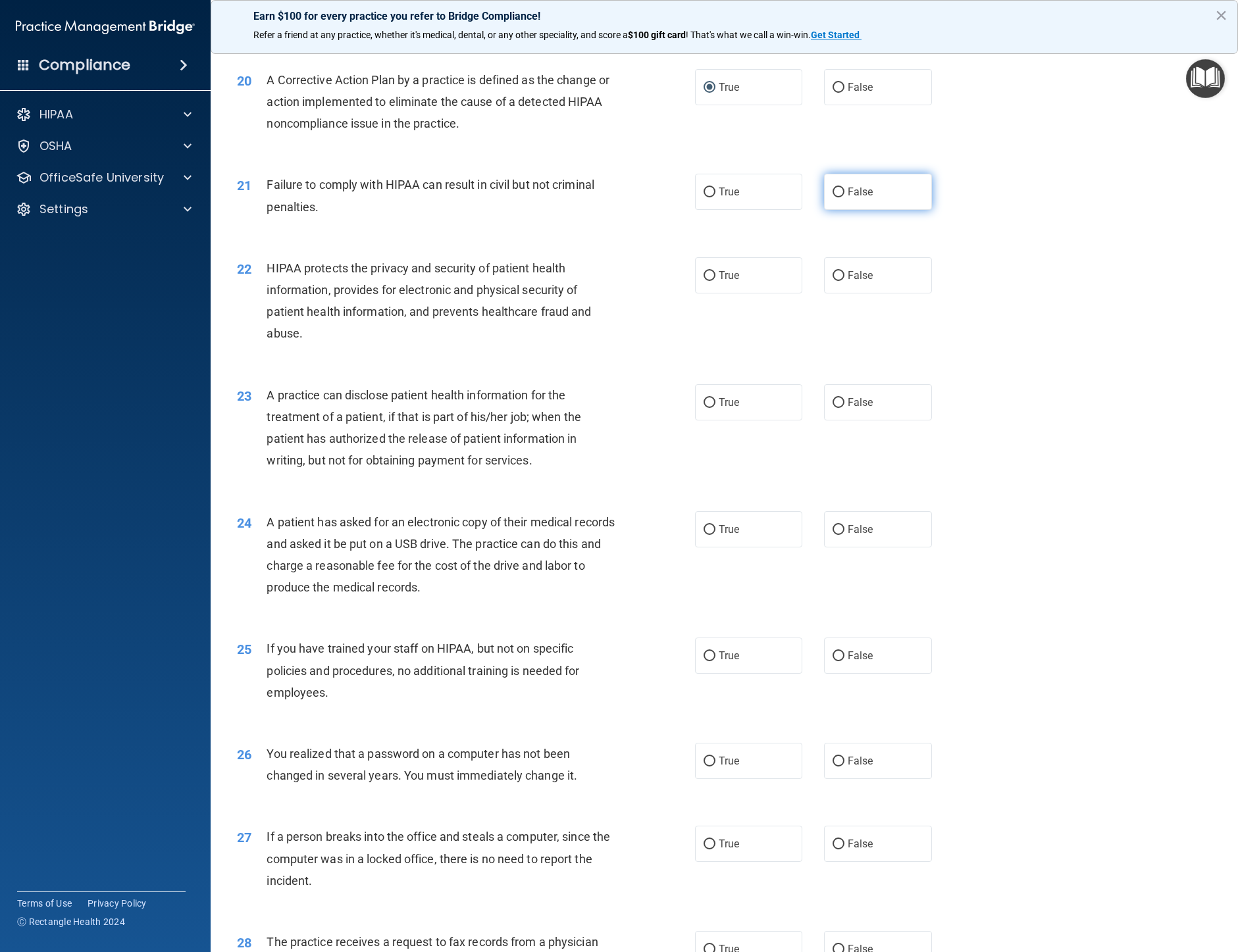
click at [830, 210] on label "False" at bounding box center [878, 192] width 108 height 36
click at [832, 197] on input "False" at bounding box center [838, 192] width 12 height 10
radio input "true"
click at [704, 281] on input "True" at bounding box center [709, 275] width 12 height 10
radio input "true"
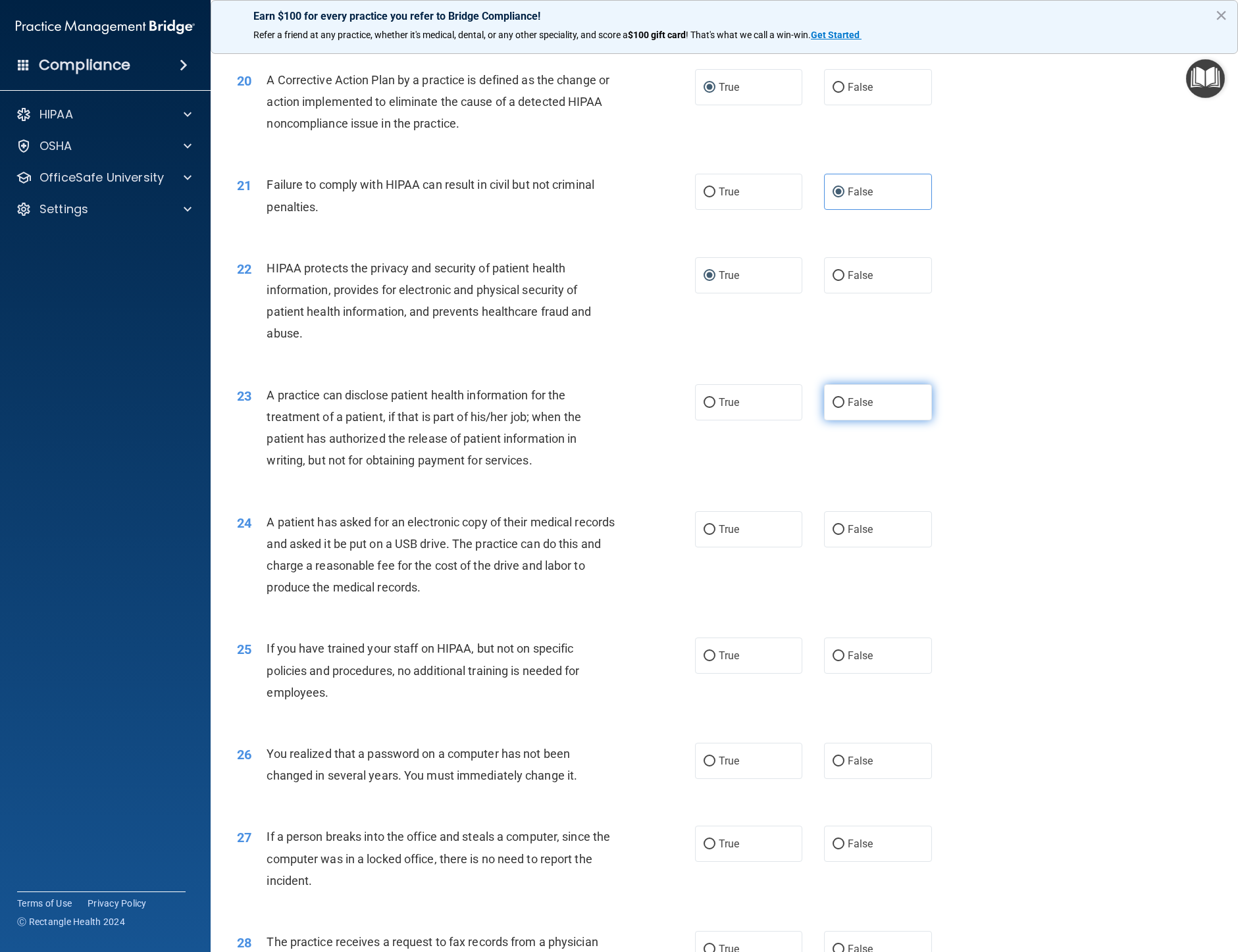
click at [832, 408] on input "False" at bounding box center [838, 402] width 12 height 10
radio input "true"
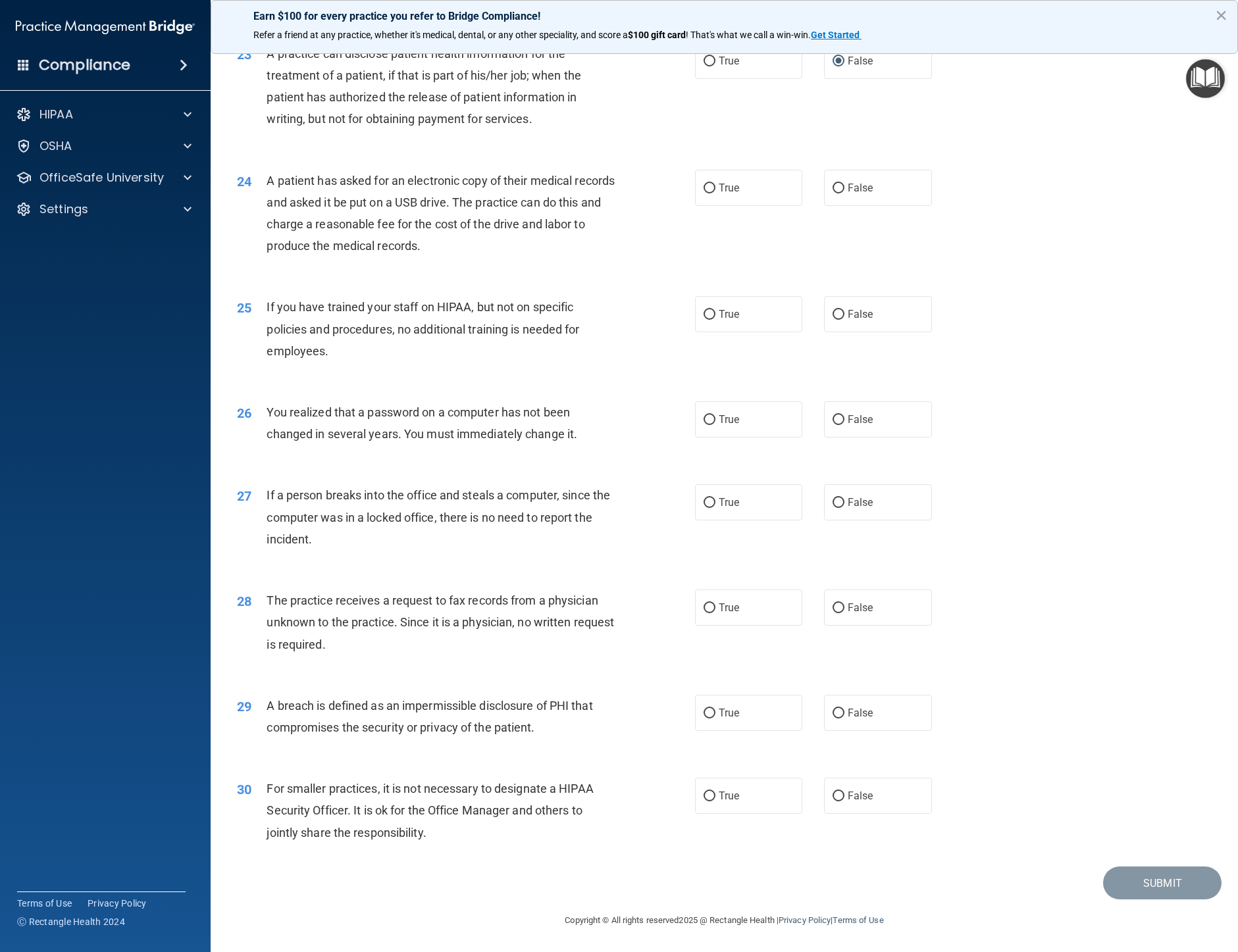
scroll to position [2229, 0]
click at [704, 184] on input "True" at bounding box center [709, 188] width 12 height 10
radio input "true"
click at [834, 315] on input "False" at bounding box center [838, 314] width 12 height 10
radio input "true"
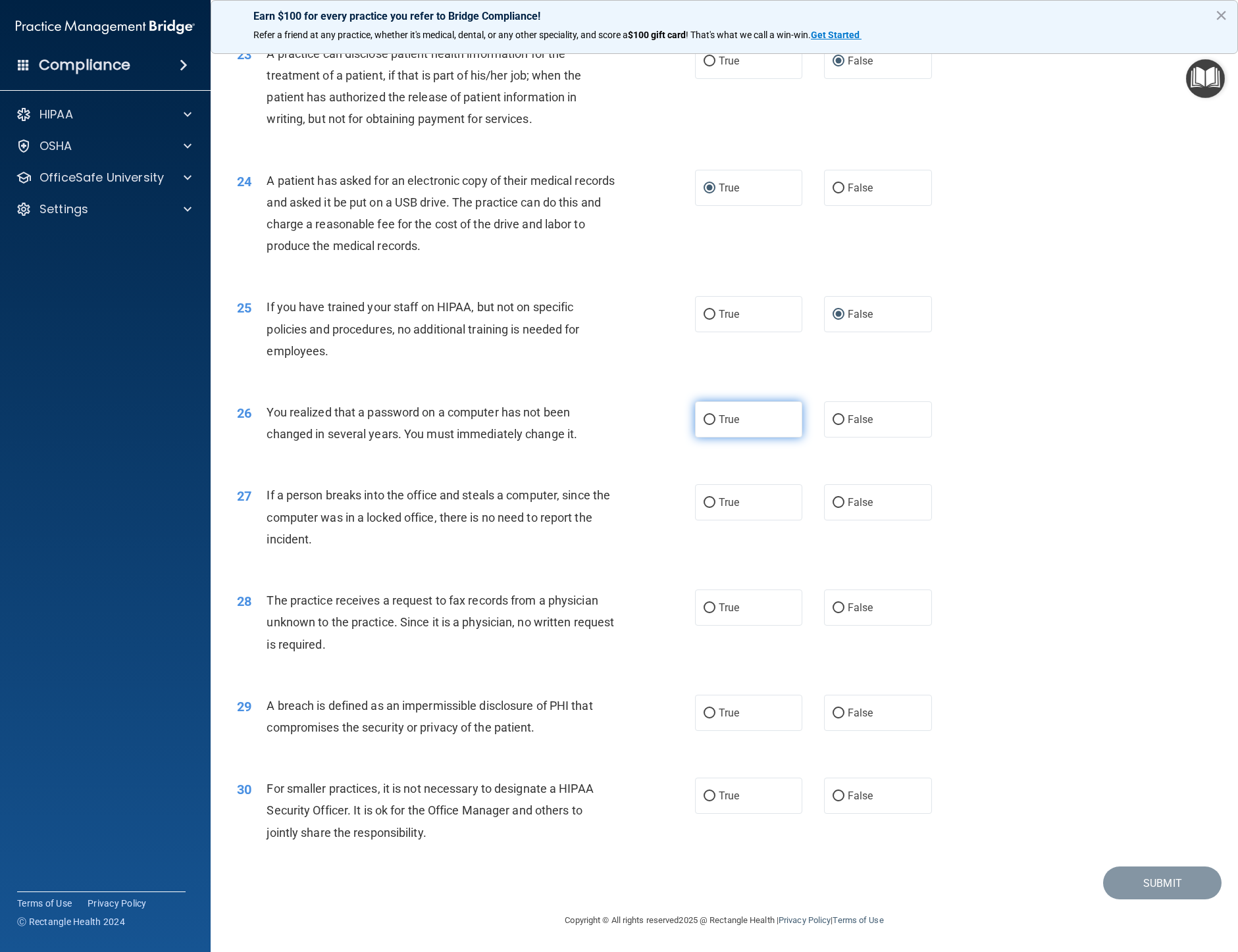
click at [705, 417] on input "True" at bounding box center [709, 420] width 12 height 10
radio input "true"
click at [834, 502] on input "False" at bounding box center [838, 503] width 12 height 10
radio input "true"
click at [832, 606] on input "False" at bounding box center [838, 608] width 12 height 10
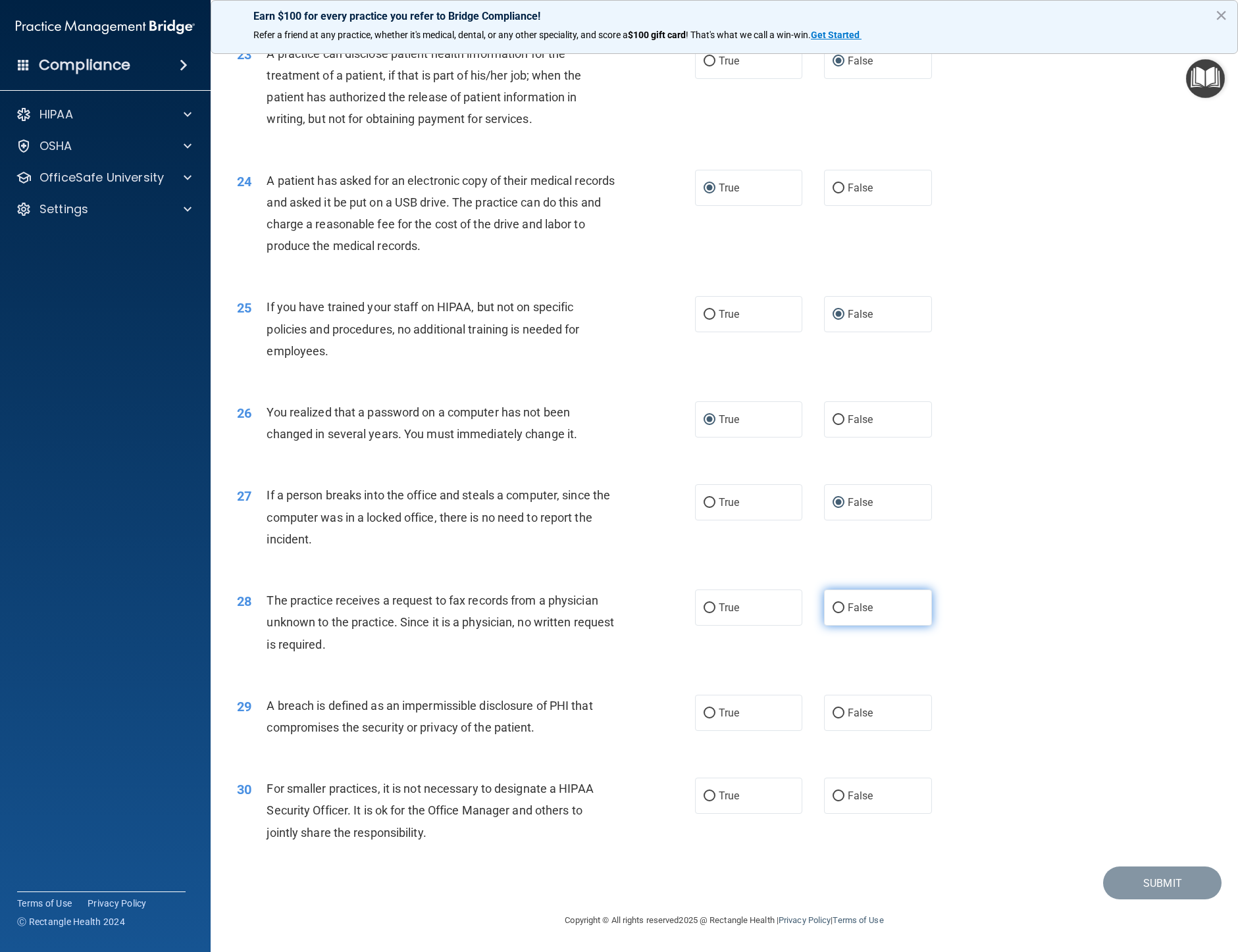
radio input "true"
click at [707, 712] on input "True" at bounding box center [709, 714] width 12 height 10
radio input "true"
click at [832, 793] on input "False" at bounding box center [838, 796] width 12 height 10
radio input "true"
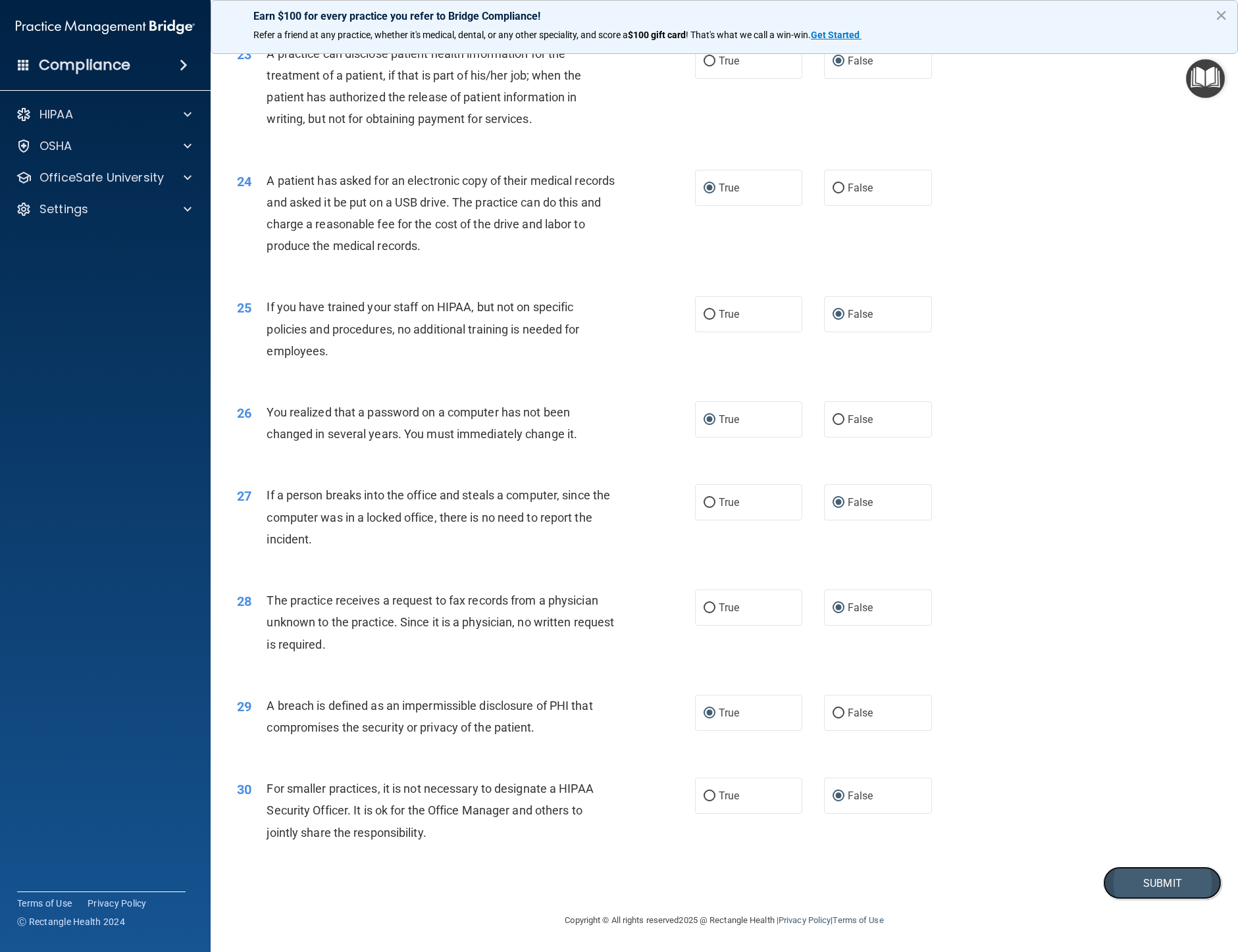
click at [1133, 882] on button "Submit" at bounding box center [1162, 883] width 119 height 33
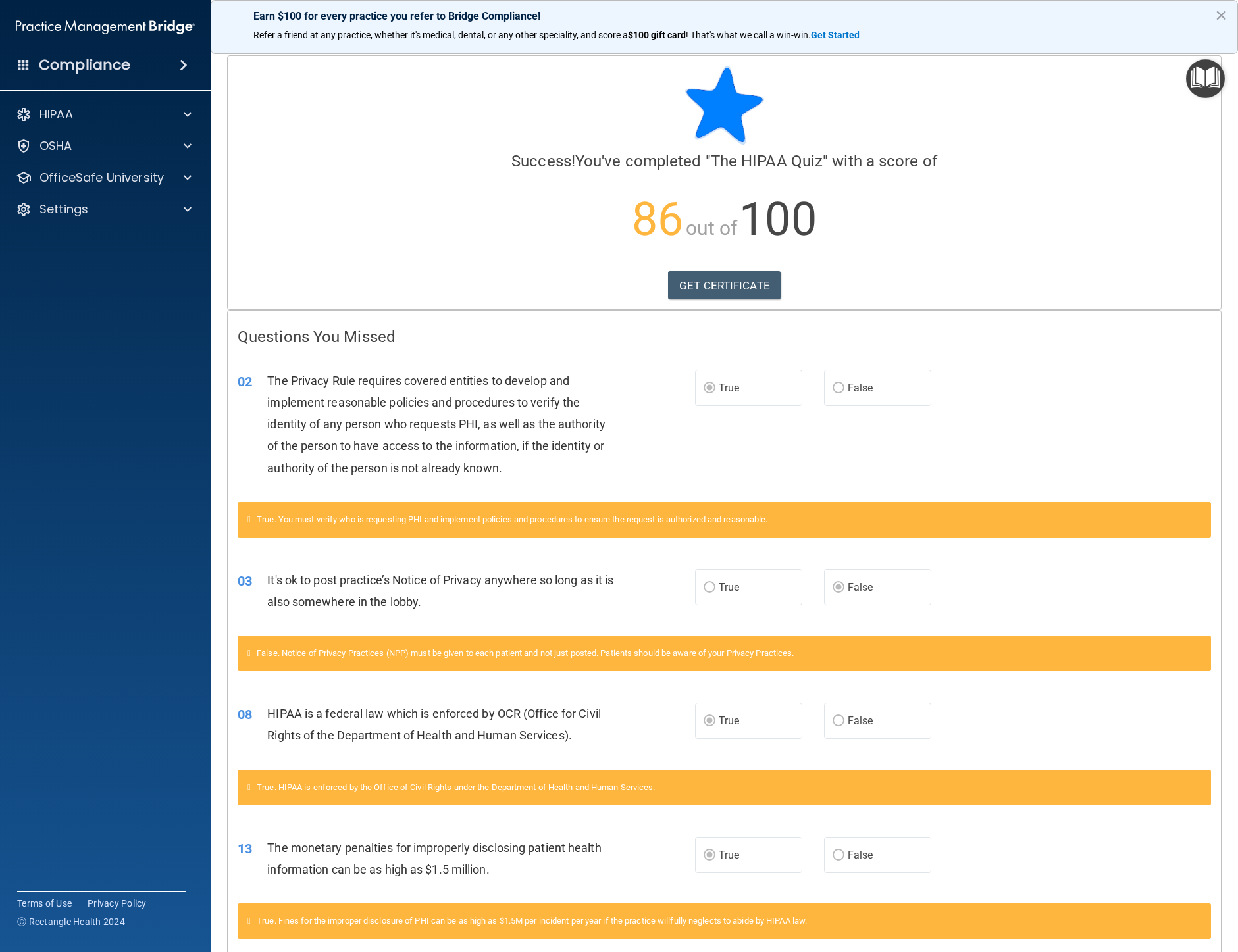
scroll to position [65, 0]
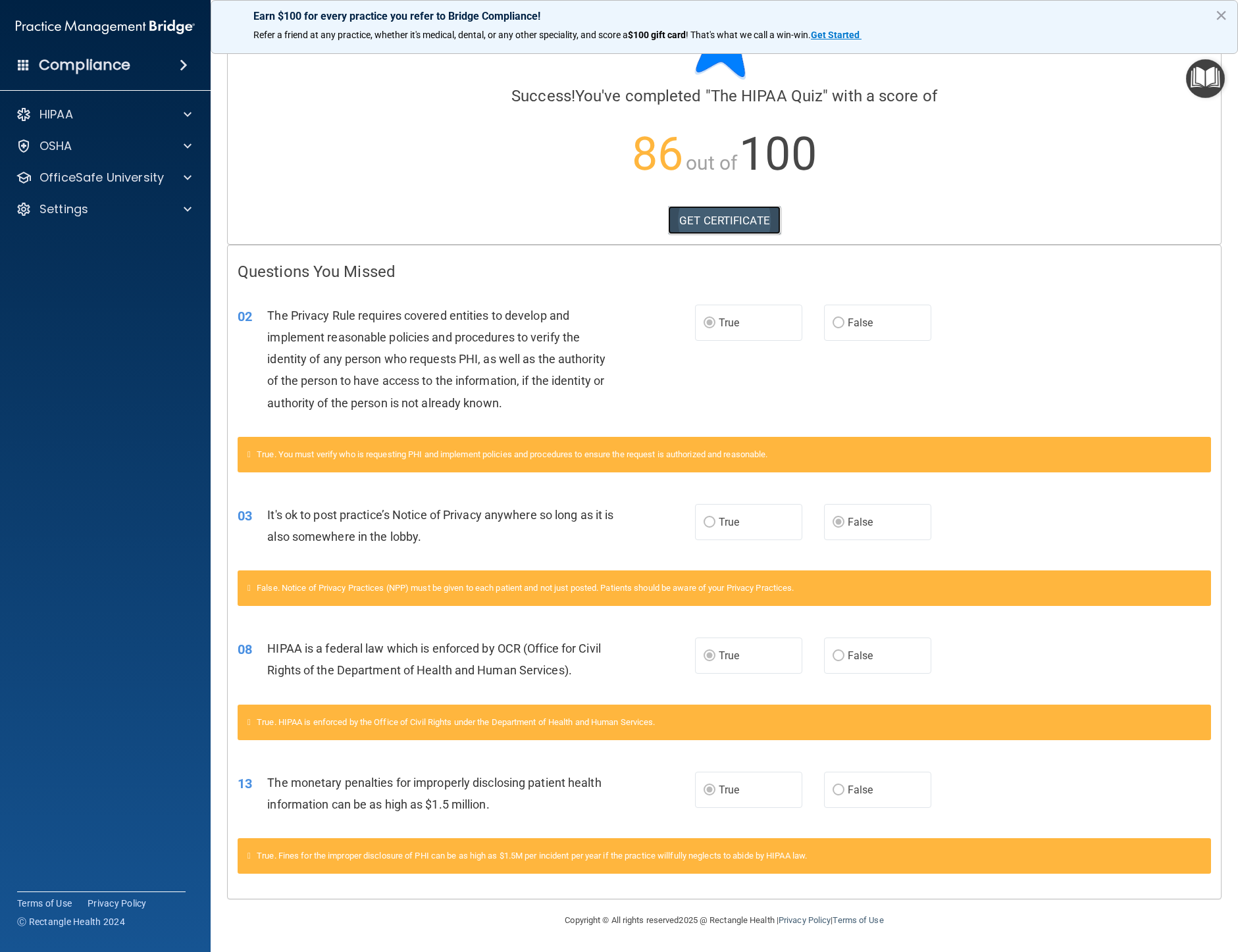
click at [723, 217] on link "GET CERTIFICATE" at bounding box center [723, 220] width 112 height 29
click at [196, 183] on div at bounding box center [185, 178] width 33 height 16
click at [114, 202] on p "HIPAA Training" at bounding box center [63, 209] width 109 height 13
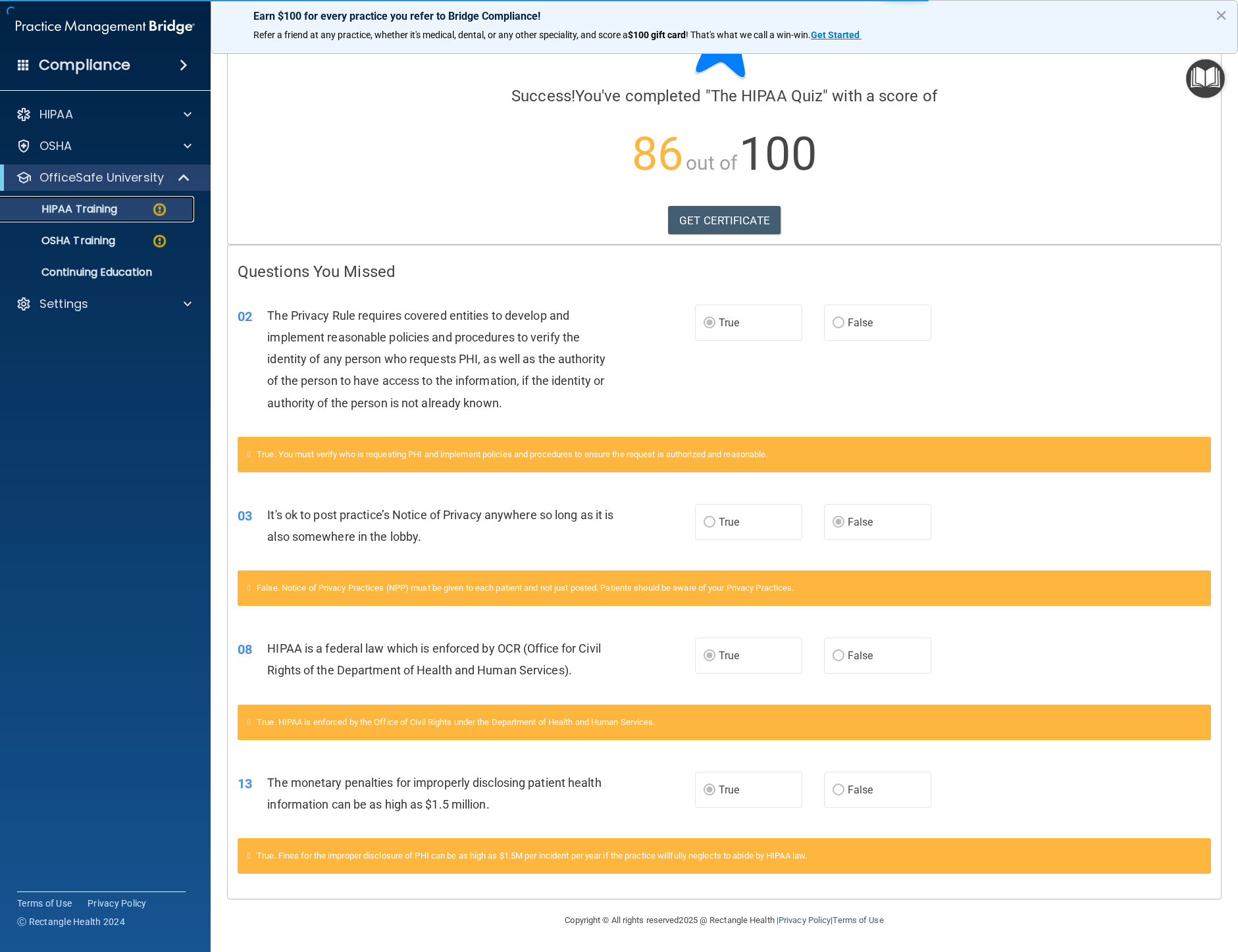
scroll to position [39, 0]
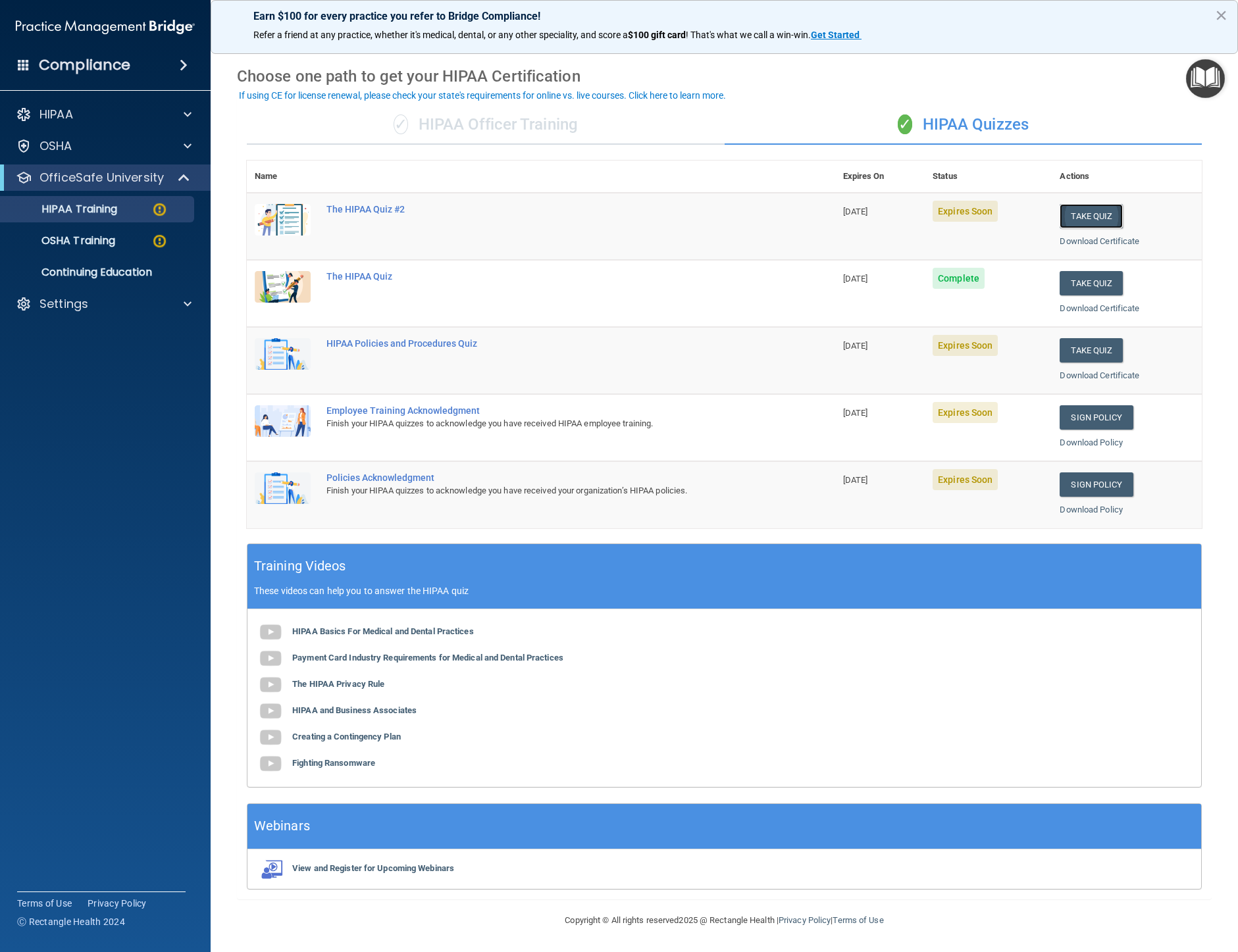
click at [1086, 215] on button "Take Quiz" at bounding box center [1091, 216] width 63 height 24
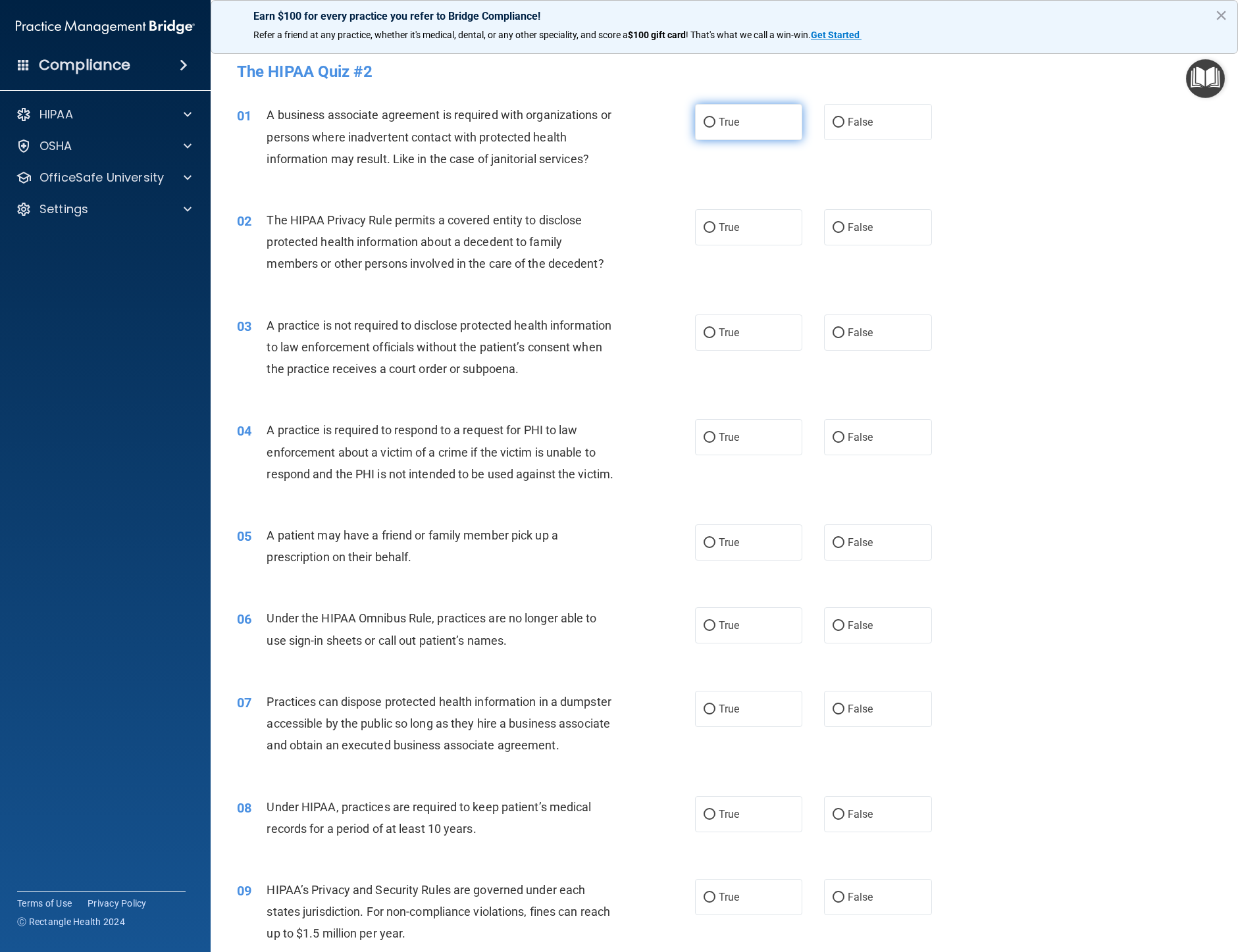
click at [705, 121] on input "True" at bounding box center [709, 122] width 12 height 10
radio input "true"
click at [706, 229] on input "True" at bounding box center [709, 228] width 12 height 10
radio input "true"
click at [832, 332] on input "False" at bounding box center [838, 333] width 12 height 10
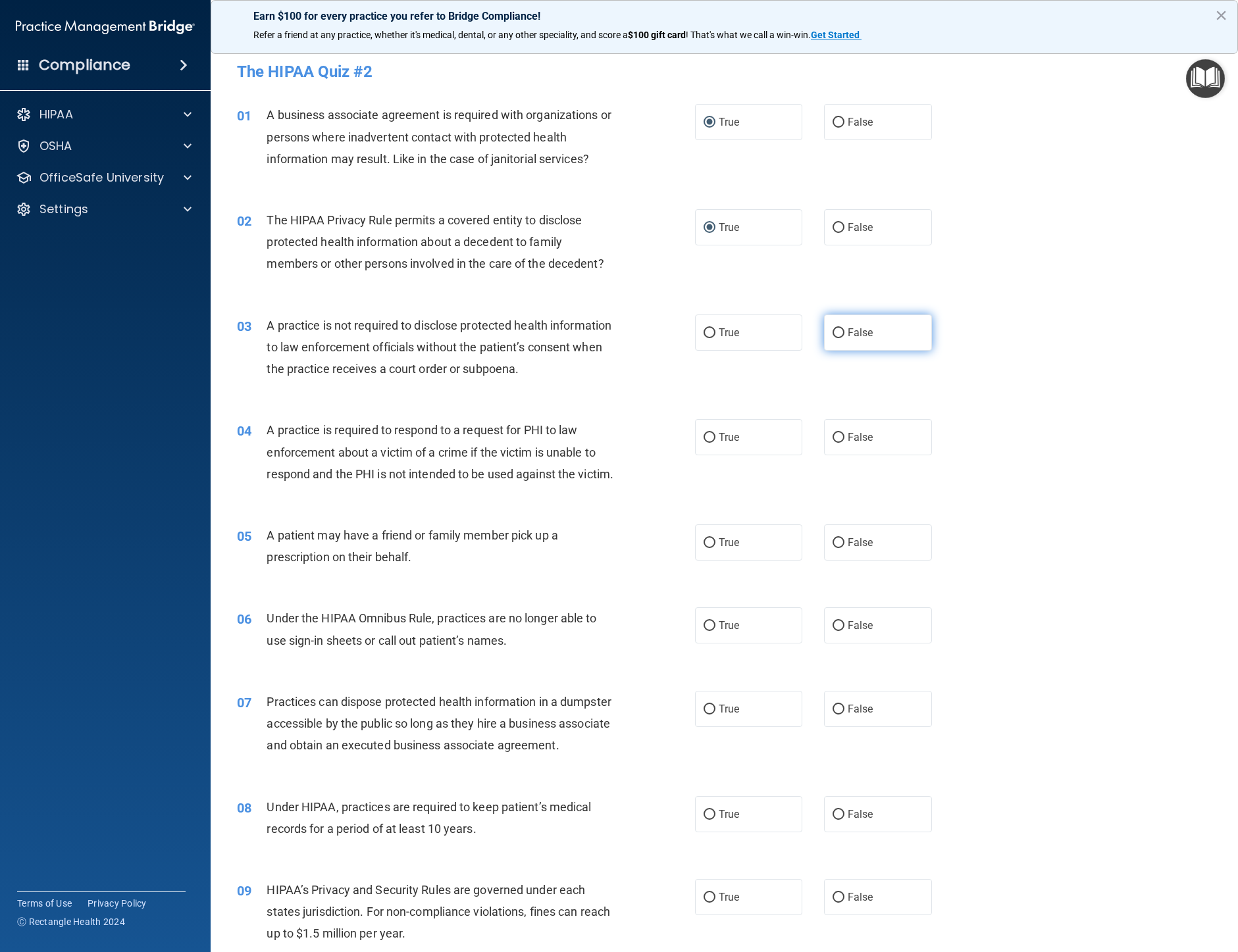
radio input "true"
click at [697, 435] on label "True" at bounding box center [749, 437] width 108 height 36
click at [704, 435] on input "True" at bounding box center [709, 437] width 12 height 10
radio input "true"
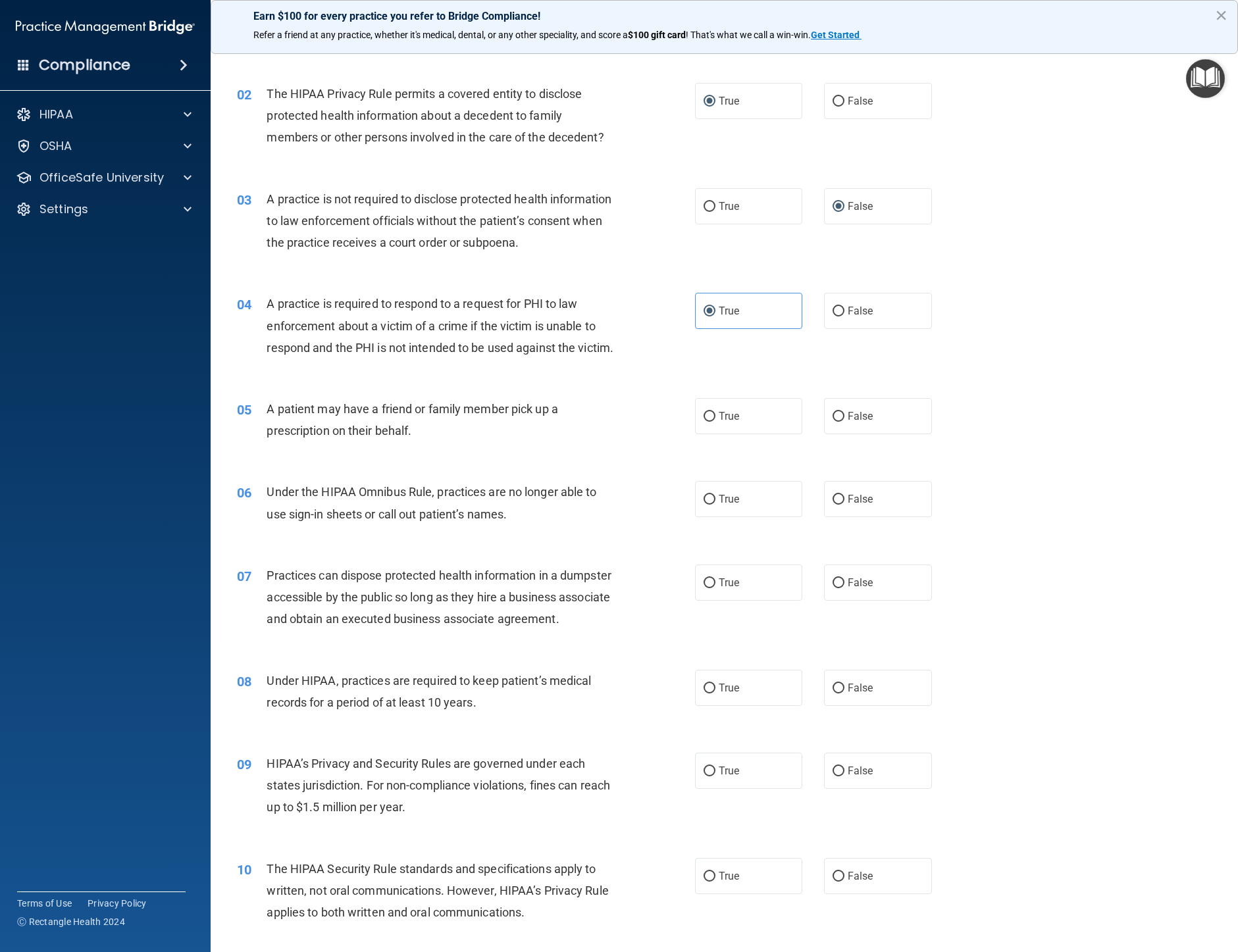
scroll to position [131, 0]
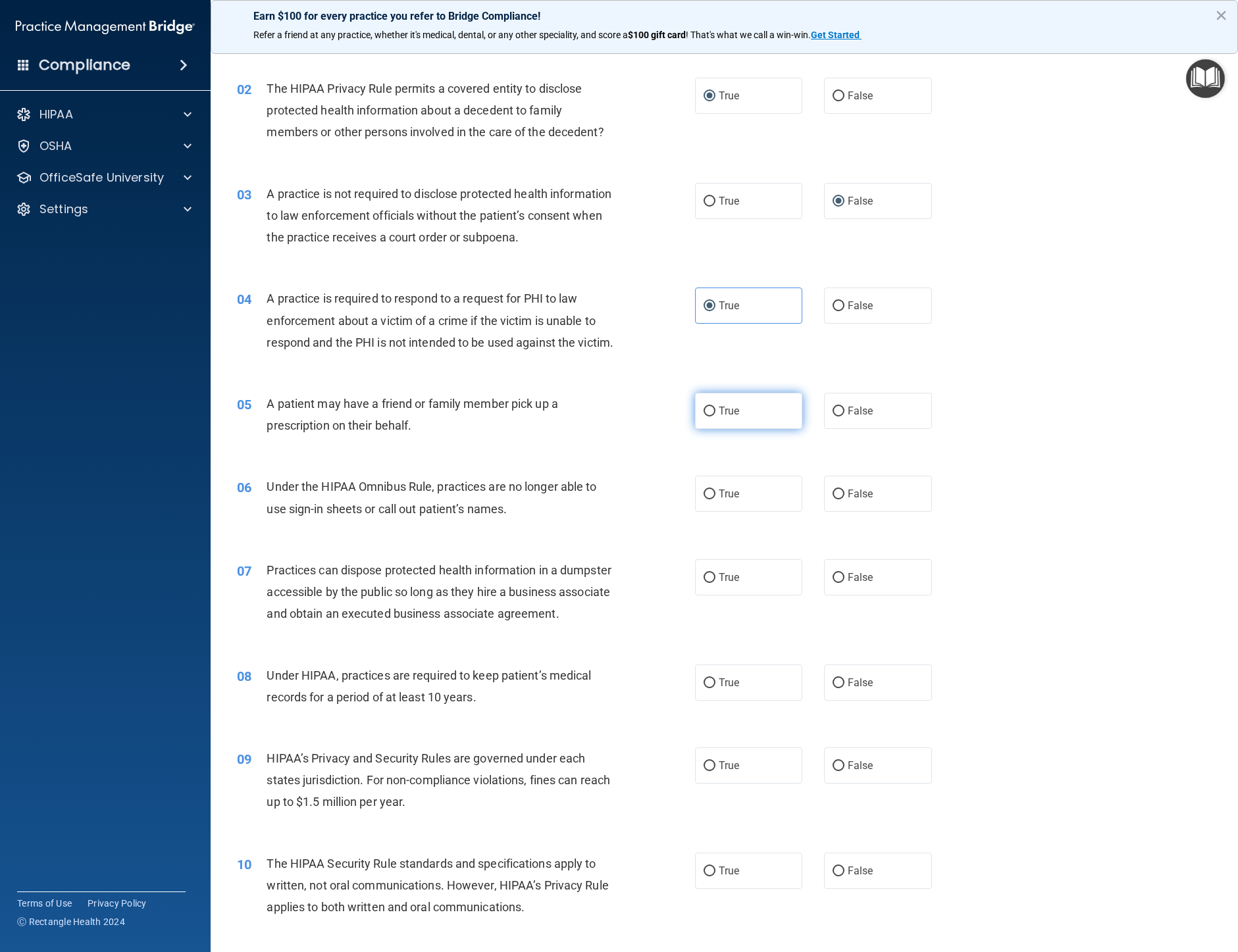
click at [705, 417] on input "True" at bounding box center [709, 411] width 12 height 10
radio input "true"
drag, startPoint x: 834, startPoint y: 516, endPoint x: 841, endPoint y: 517, distance: 7.1
click at [837, 499] on input "False" at bounding box center [838, 494] width 12 height 10
radio input "true"
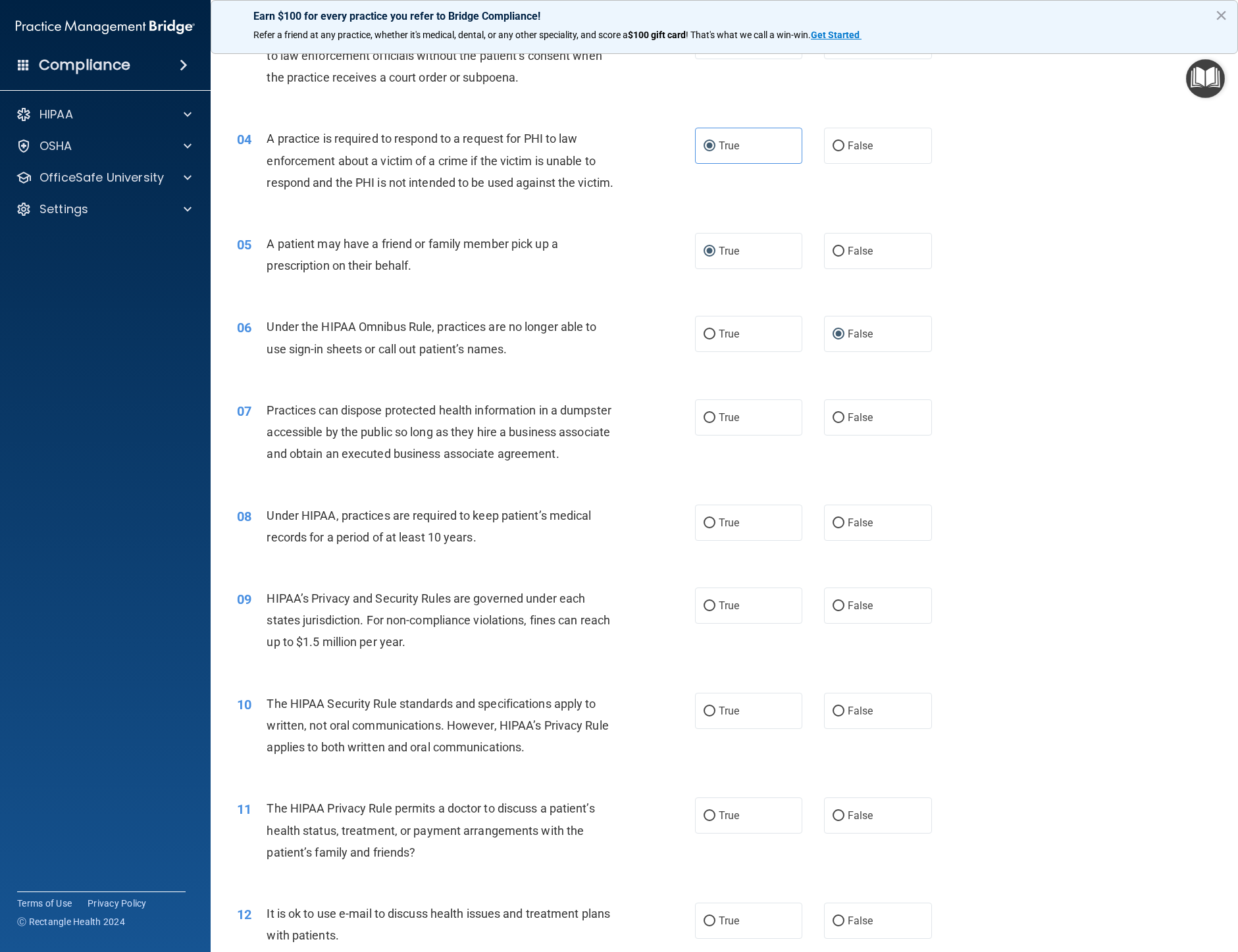
scroll to position [395, 0]
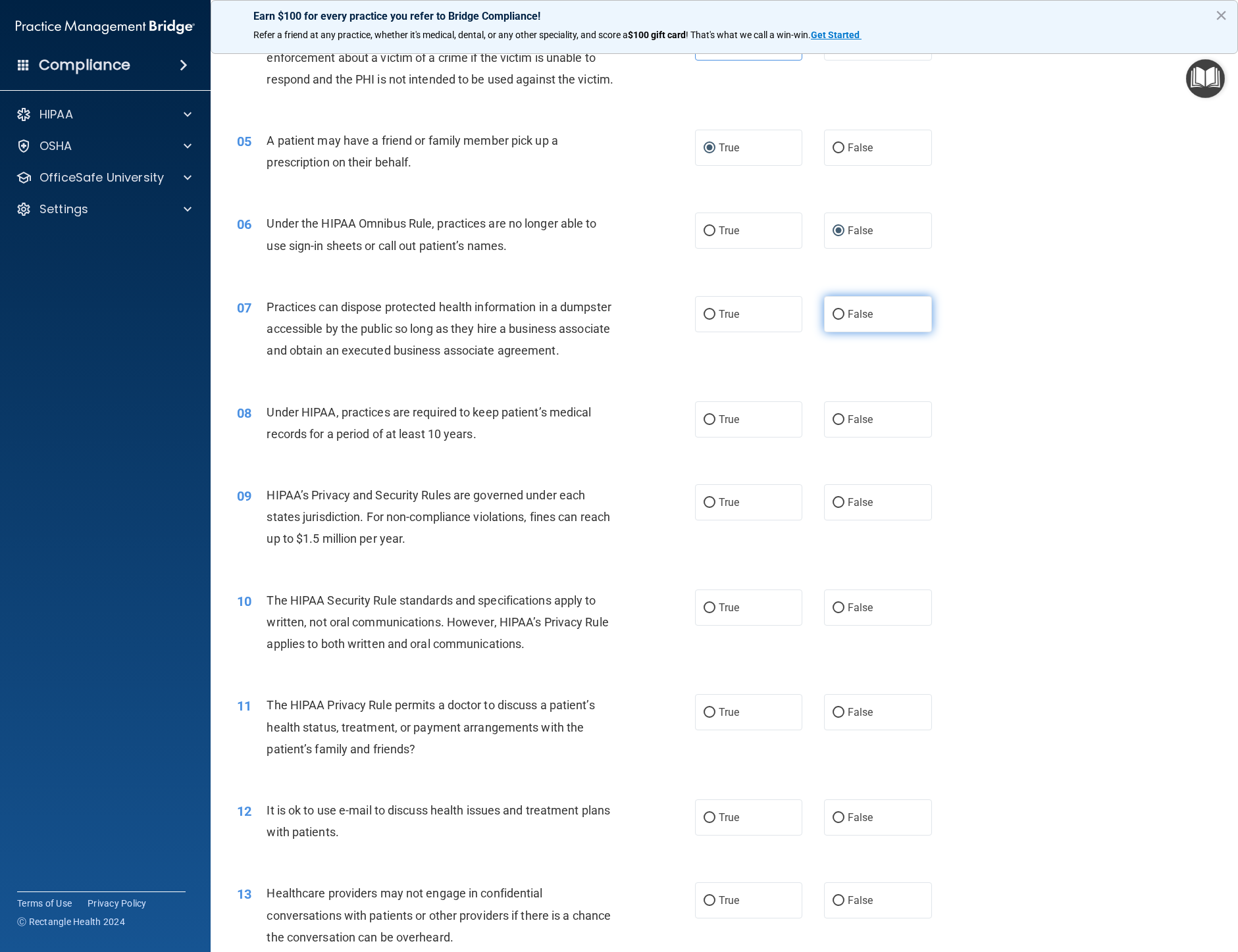
drag, startPoint x: 831, startPoint y: 332, endPoint x: 956, endPoint y: 360, distance: 128.1
click at [832, 319] on input "False" at bounding box center [838, 314] width 12 height 10
radio input "true"
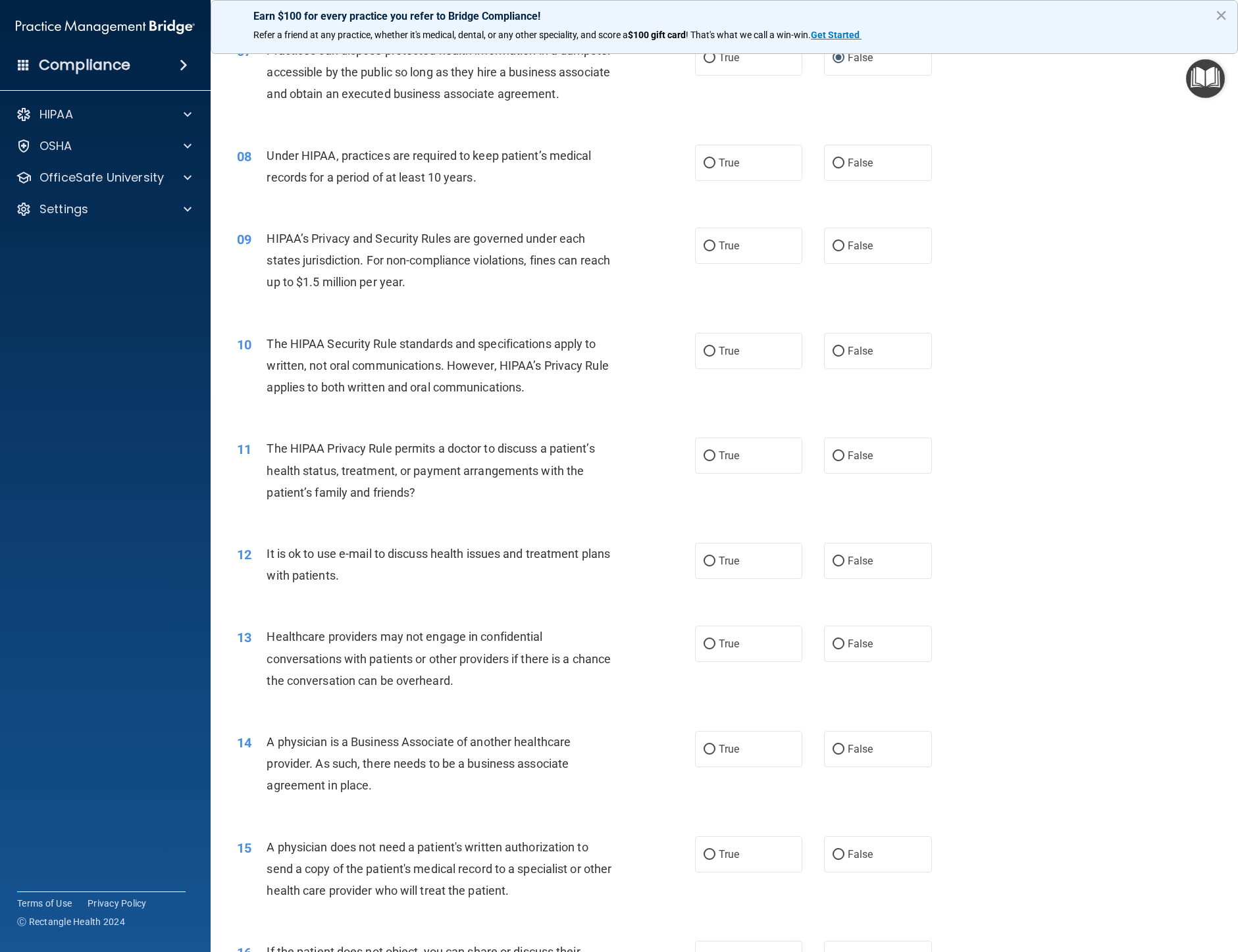
scroll to position [658, 0]
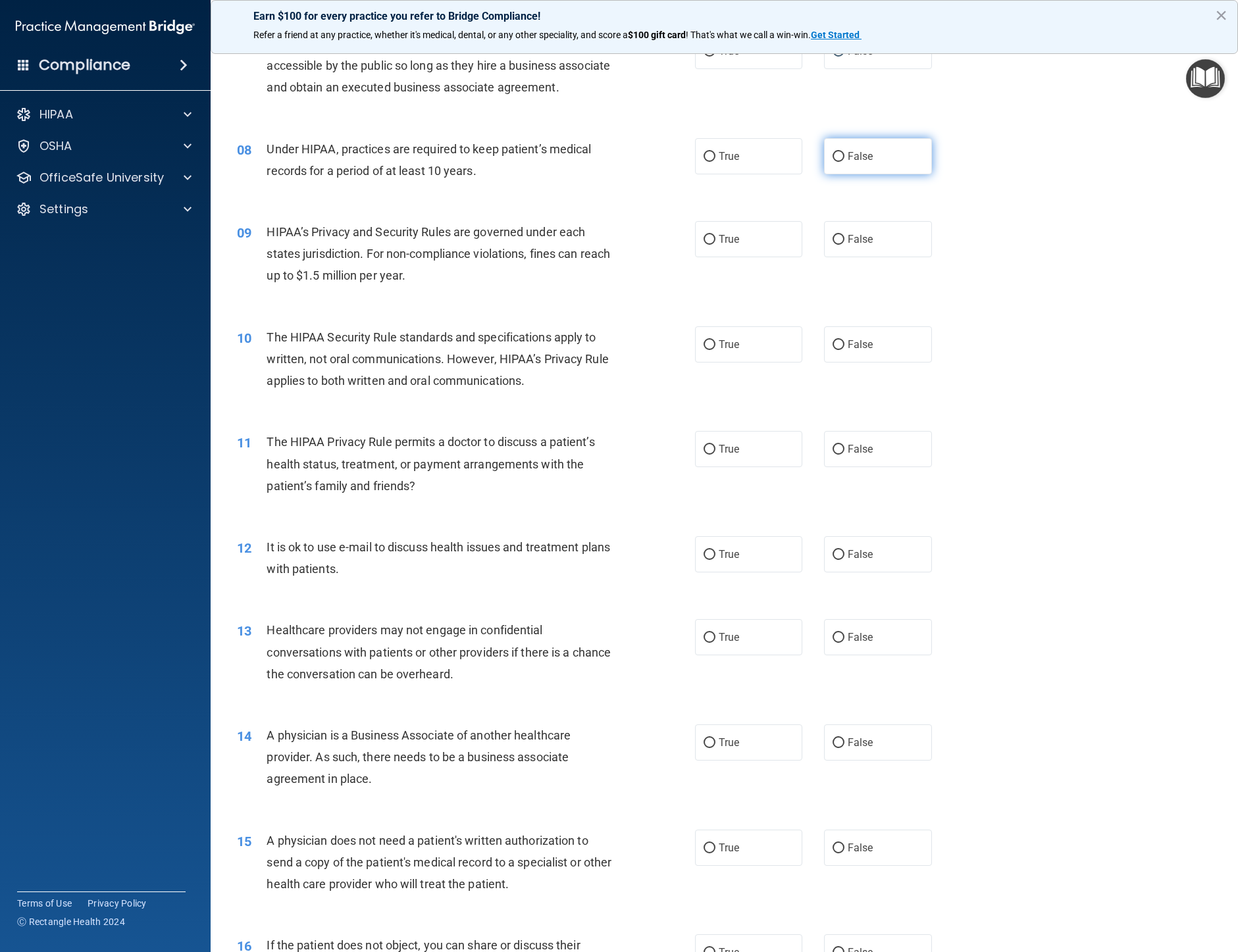
click at [837, 162] on input "False" at bounding box center [838, 157] width 12 height 10
radio input "true"
click at [834, 245] on input "False" at bounding box center [838, 239] width 12 height 10
radio input "true"
click at [704, 350] on input "True" at bounding box center [709, 345] width 12 height 10
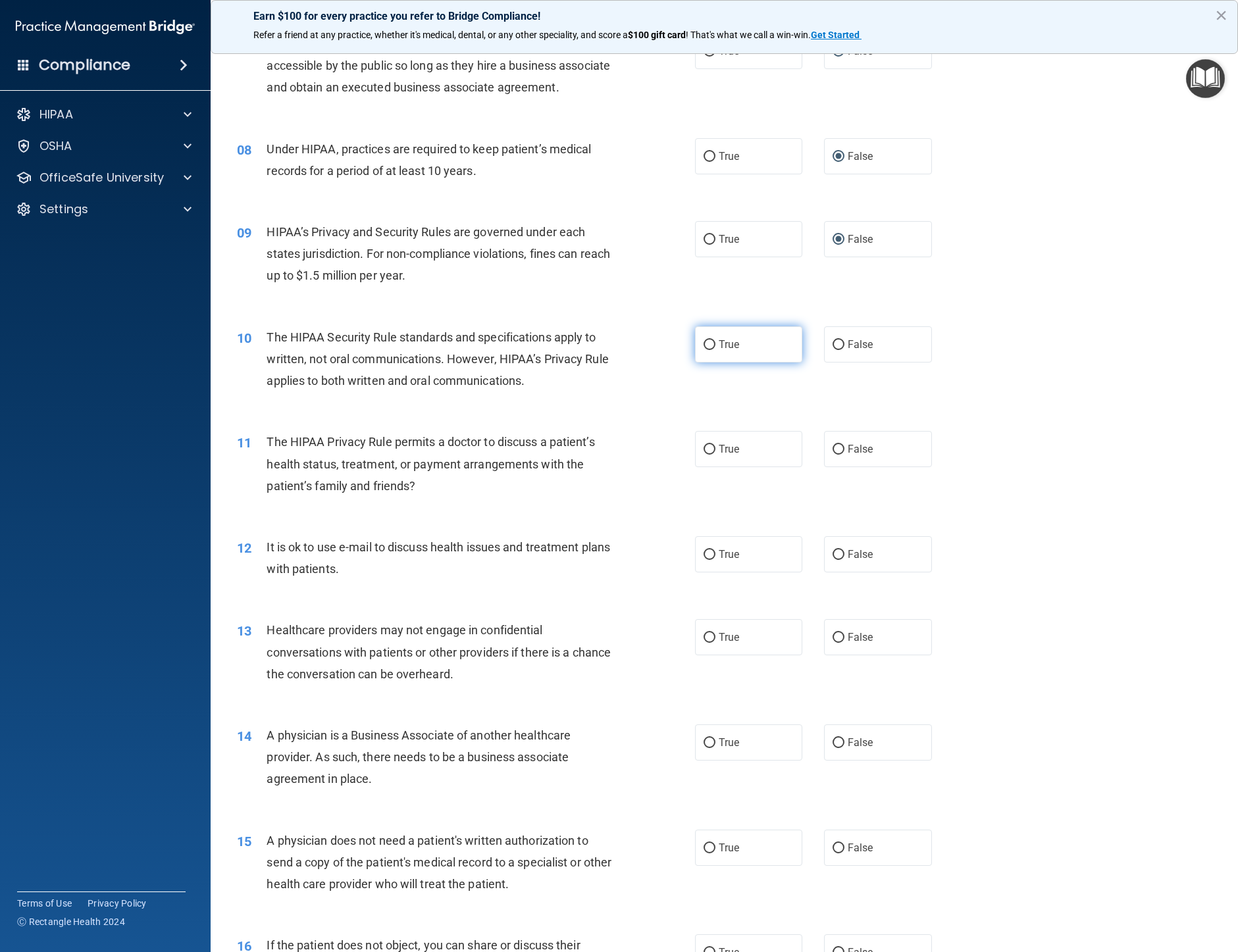
radio input "true"
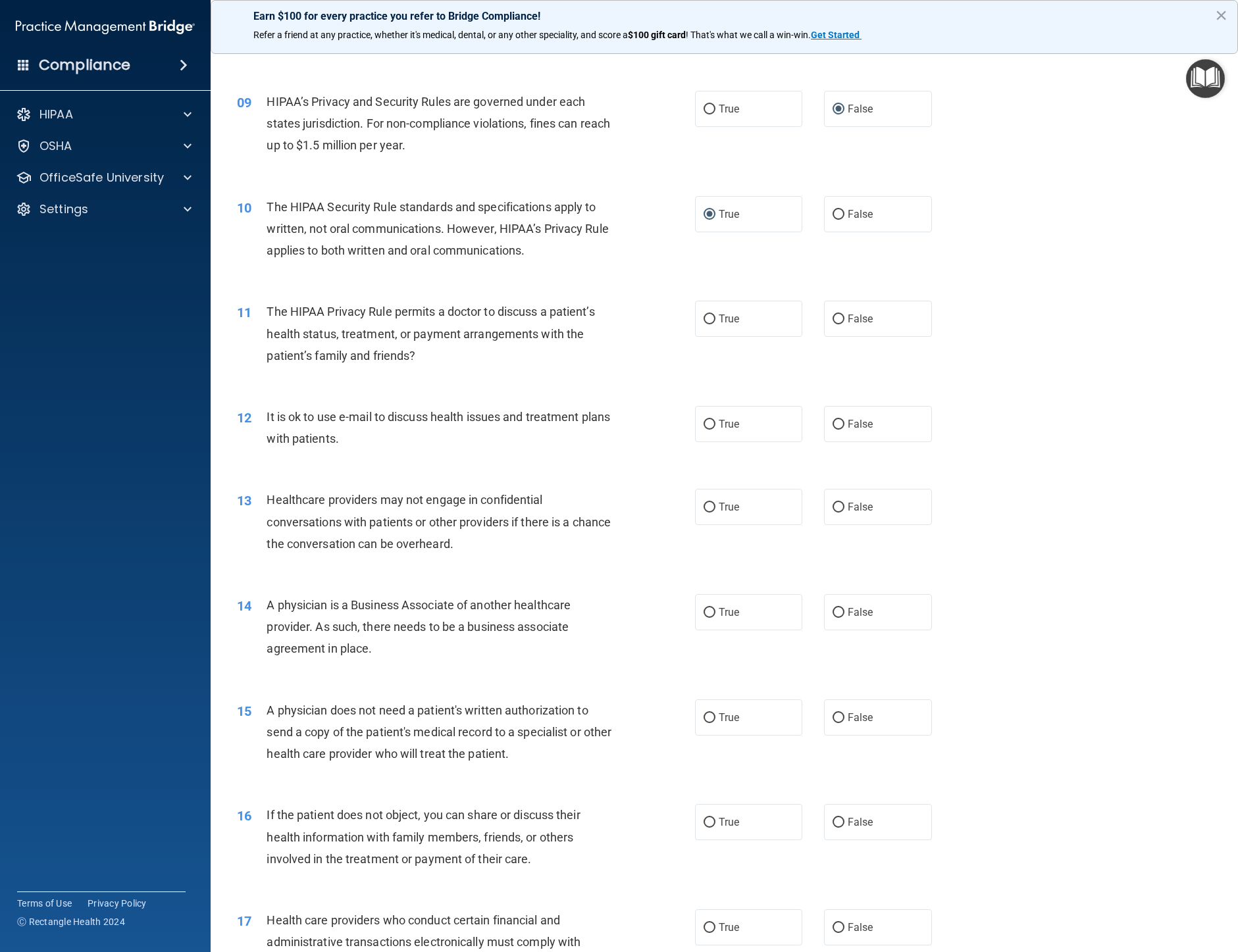
scroll to position [790, 0]
click at [832, 323] on input "False" at bounding box center [838, 318] width 12 height 10
radio input "true"
click at [832, 428] on input "False" at bounding box center [838, 423] width 12 height 10
radio input "true"
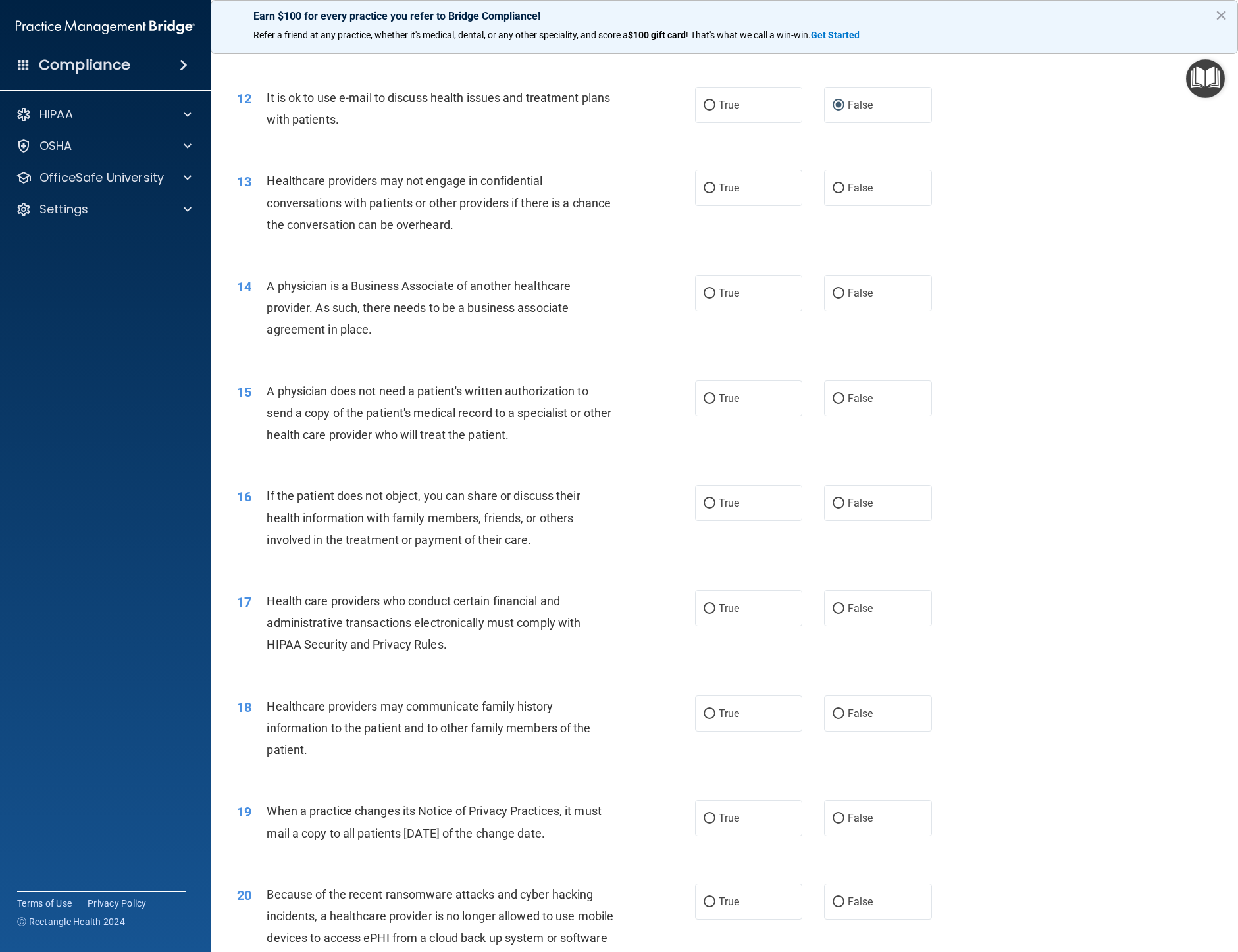
scroll to position [1118, 0]
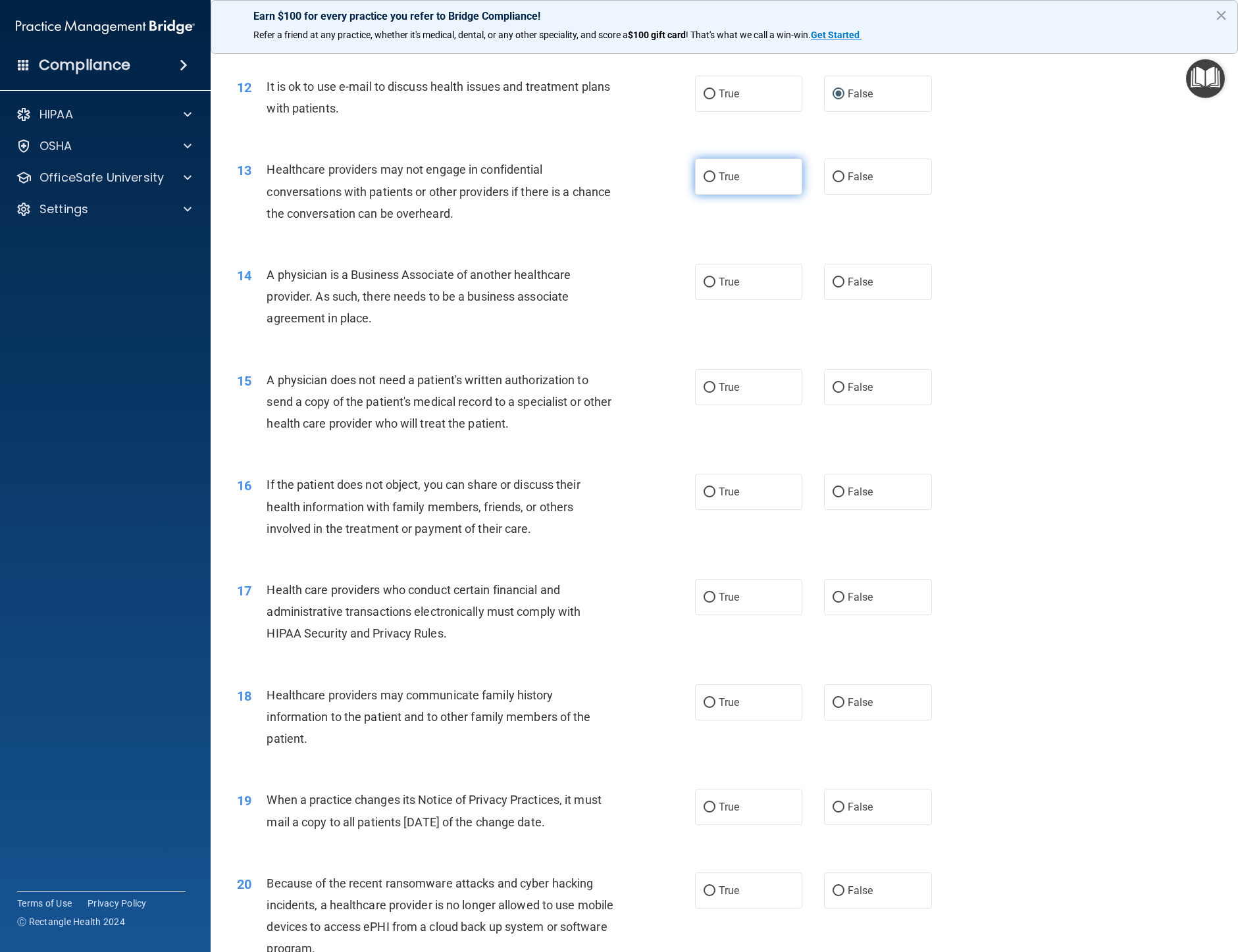
click at [704, 183] on input "True" at bounding box center [709, 177] width 12 height 10
radio input "true"
drag, startPoint x: 830, startPoint y: 322, endPoint x: 986, endPoint y: 371, distance: 163.5
click at [832, 288] on input "False" at bounding box center [838, 283] width 12 height 10
radio input "true"
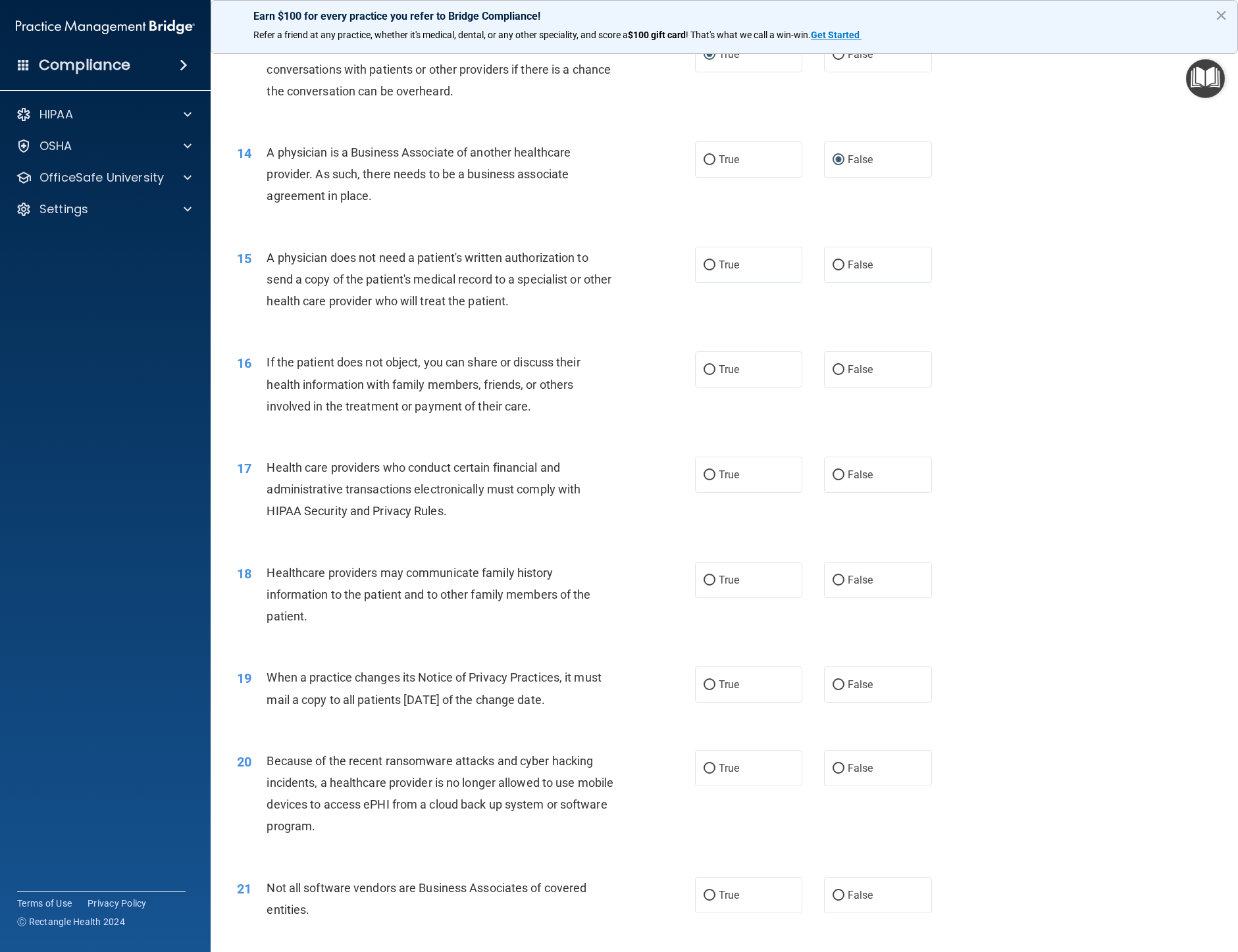
scroll to position [1382, 0]
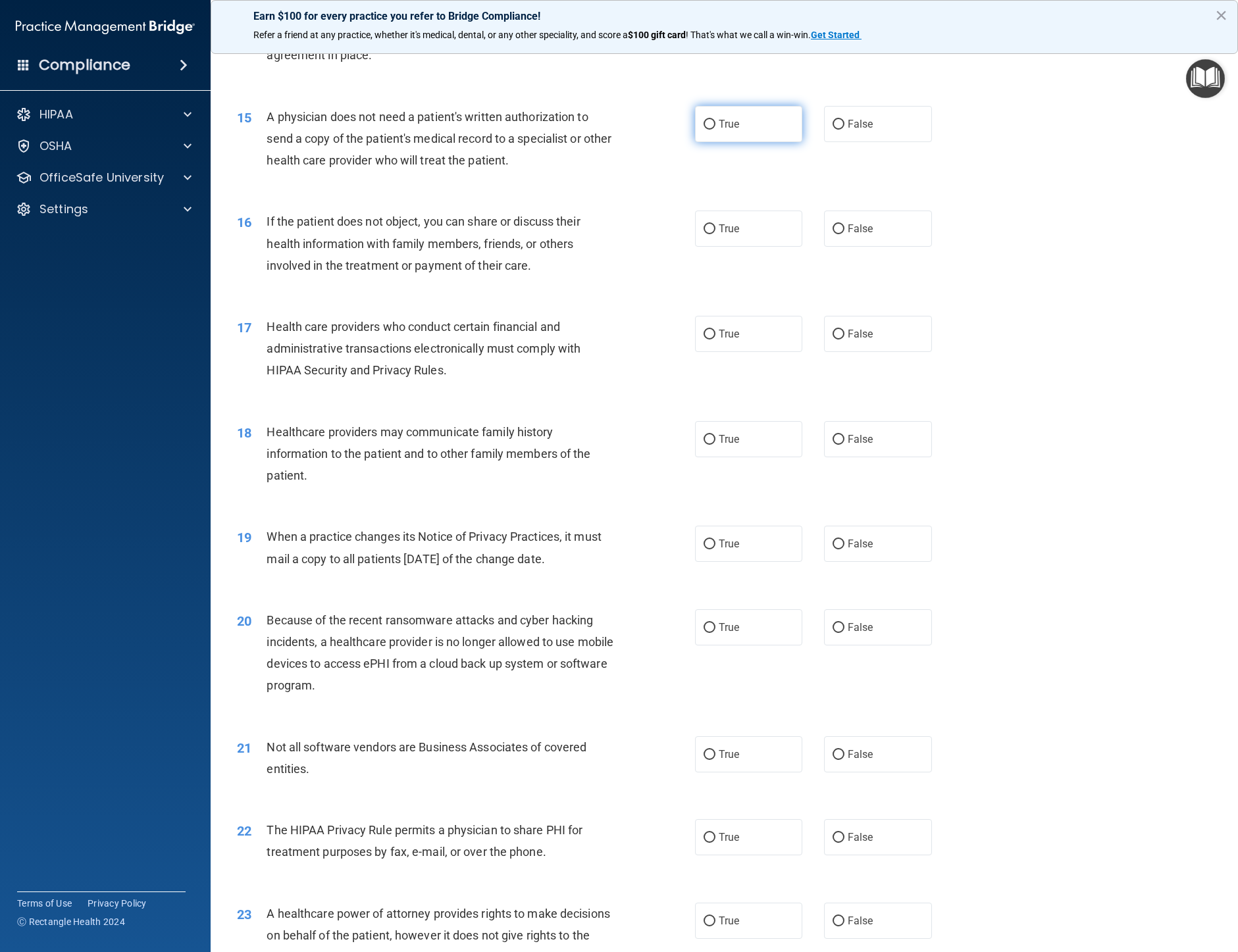
click at [704, 130] on input "True" at bounding box center [709, 124] width 12 height 10
radio input "true"
click at [706, 234] on input "True" at bounding box center [709, 229] width 12 height 10
radio input "true"
click at [704, 339] on input "True" at bounding box center [709, 334] width 12 height 10
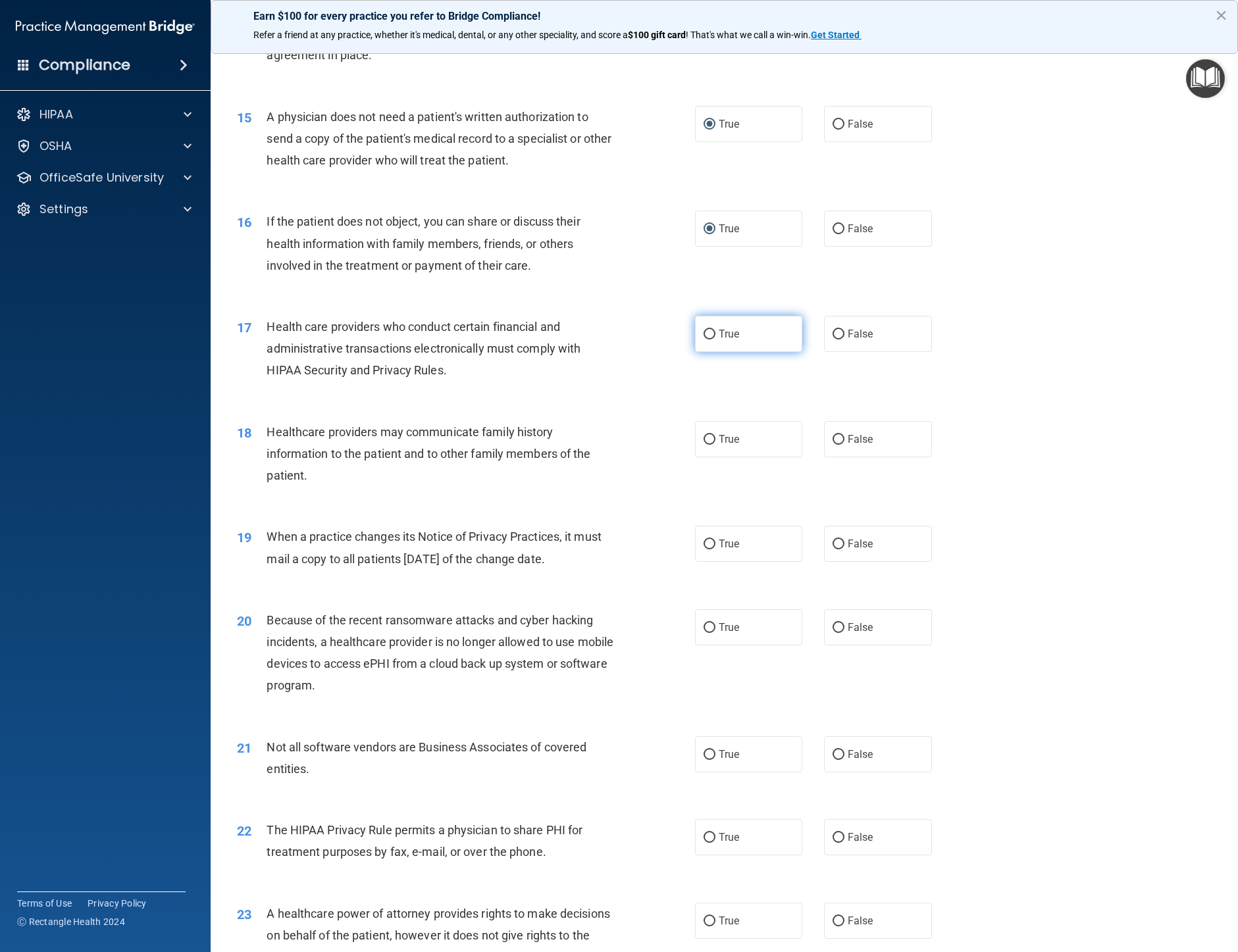
radio input "true"
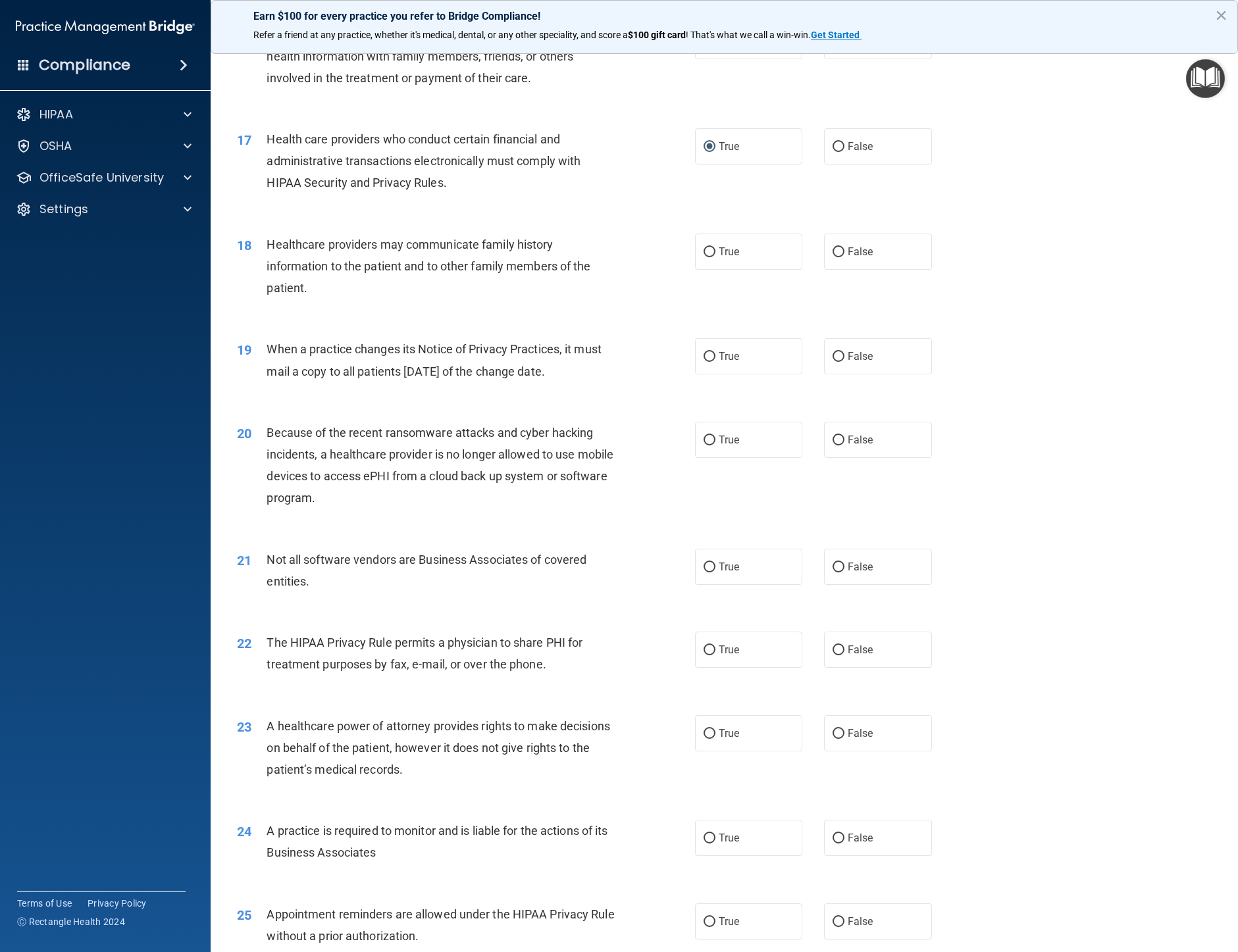
scroll to position [1646, 0]
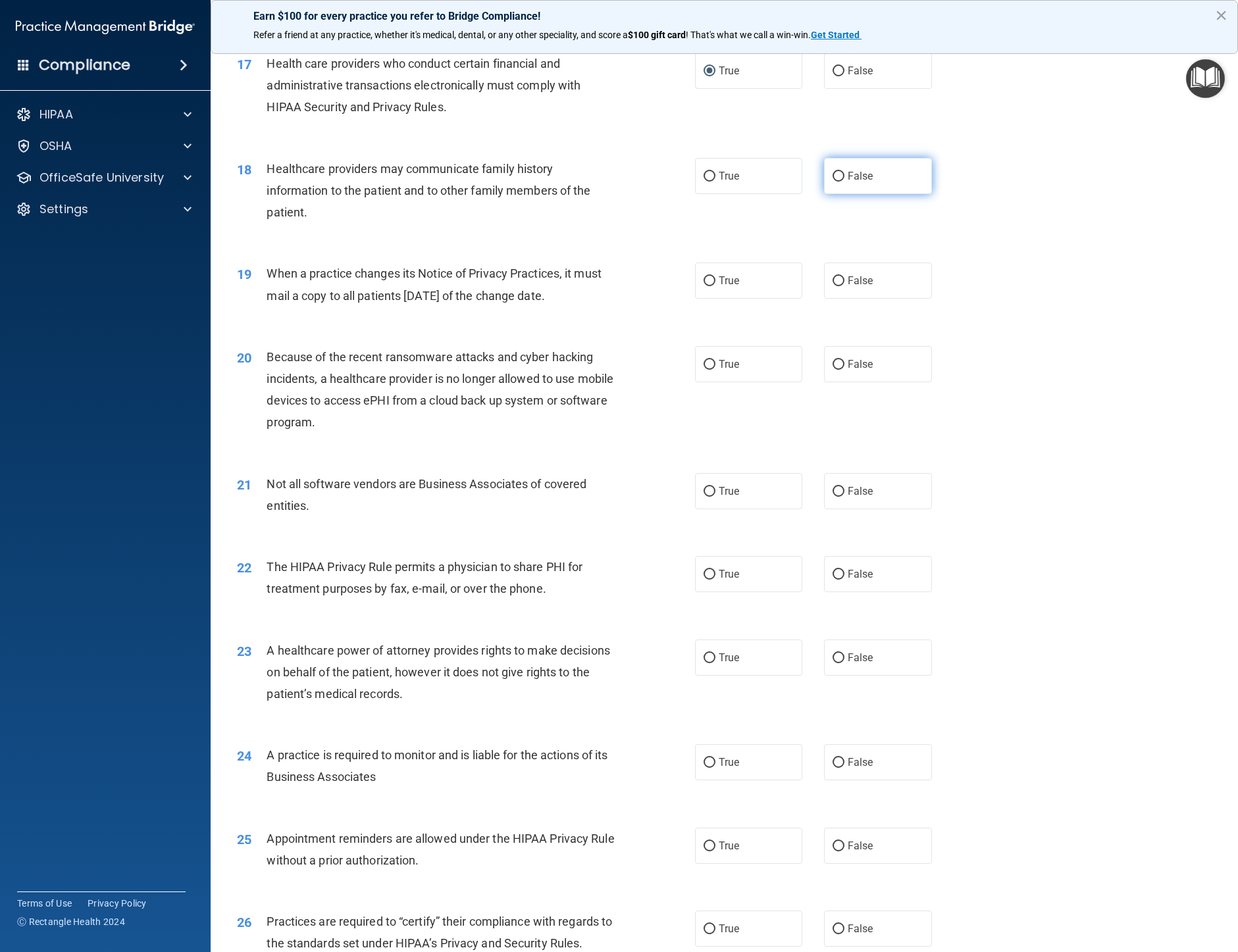
click at [832, 182] on input "False" at bounding box center [838, 176] width 12 height 10
radio input "true"
click at [707, 286] on input "True" at bounding box center [709, 281] width 12 height 10
radio input "true"
click at [832, 370] on input "False" at bounding box center [838, 364] width 12 height 10
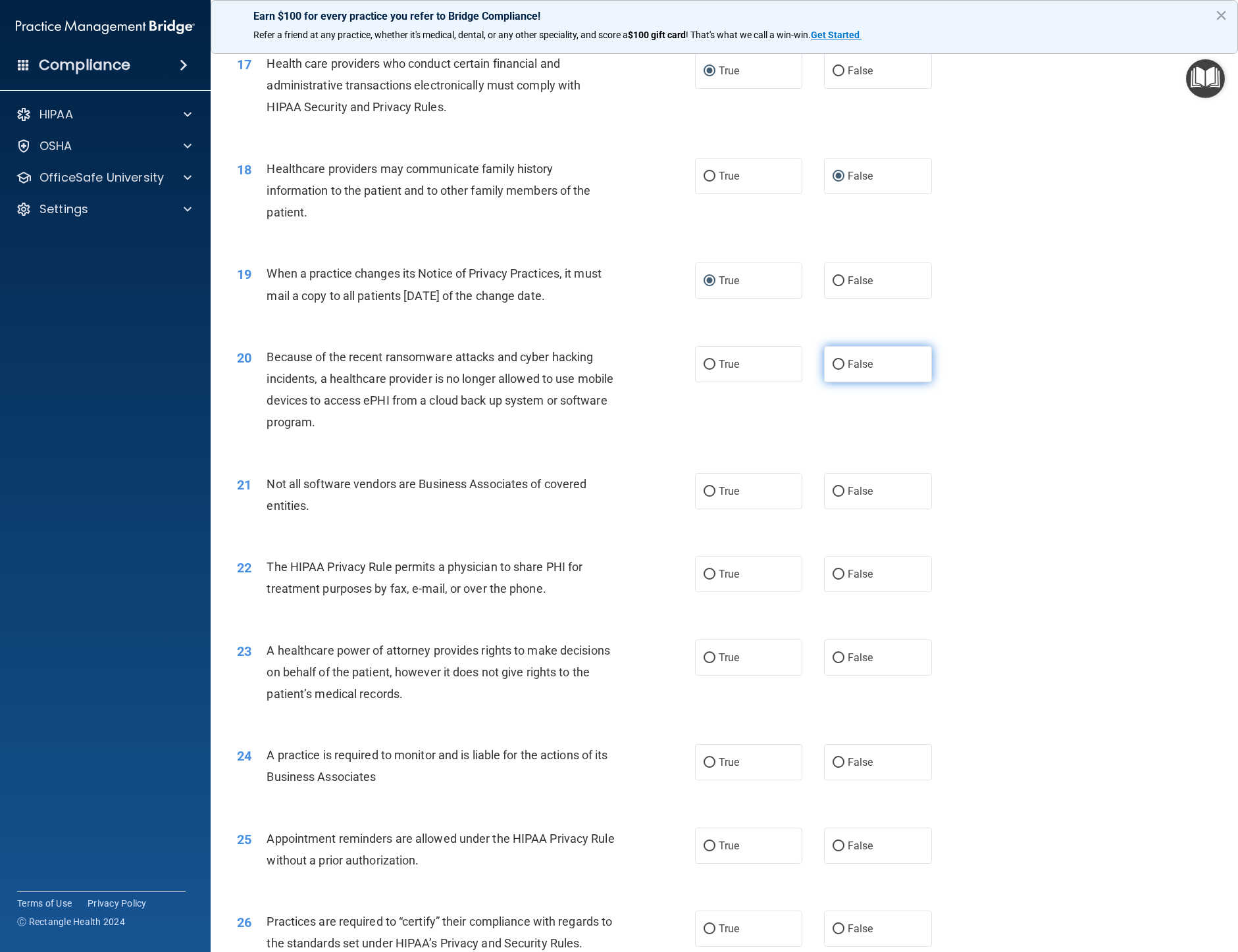
radio input "true"
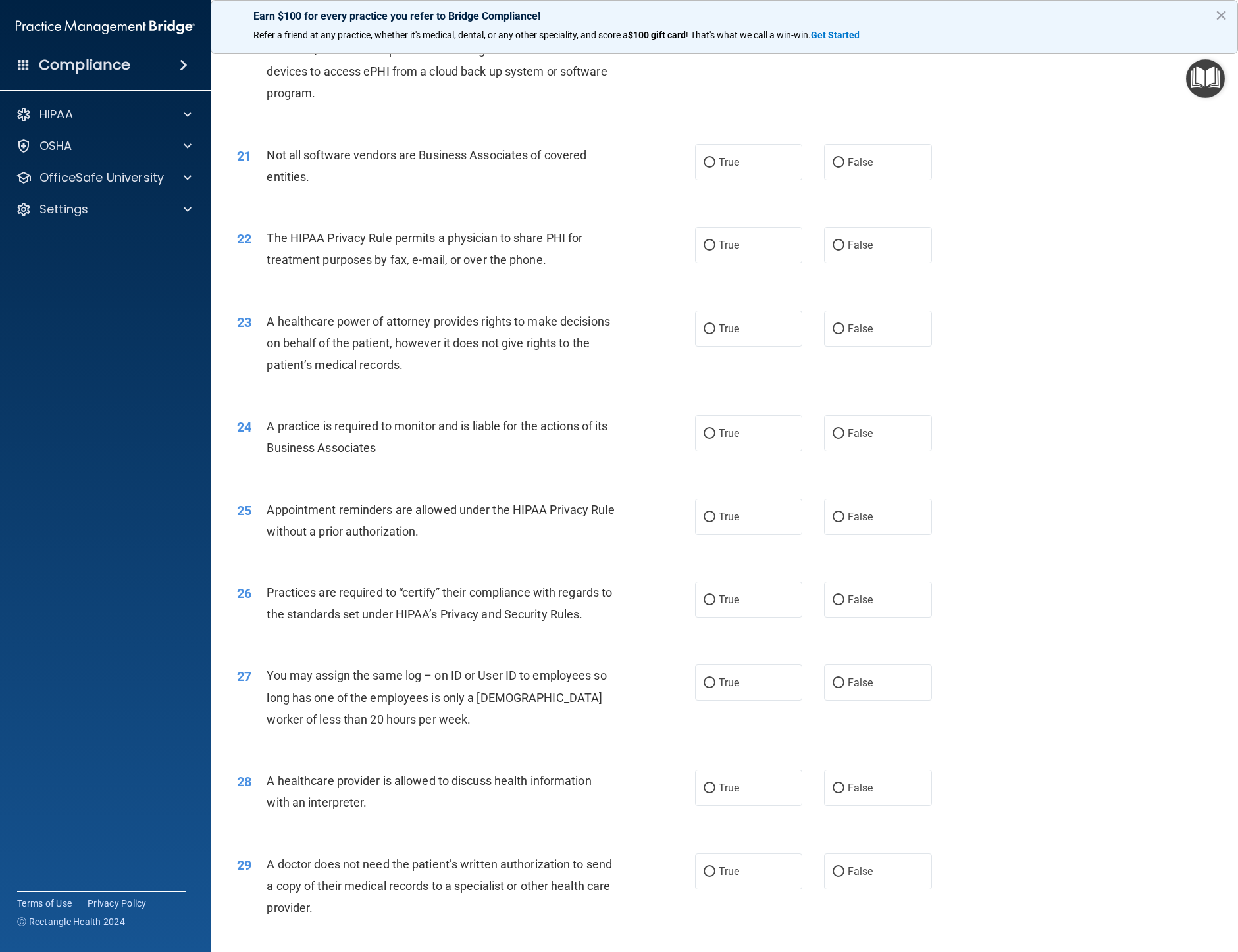
scroll to position [2040, 0]
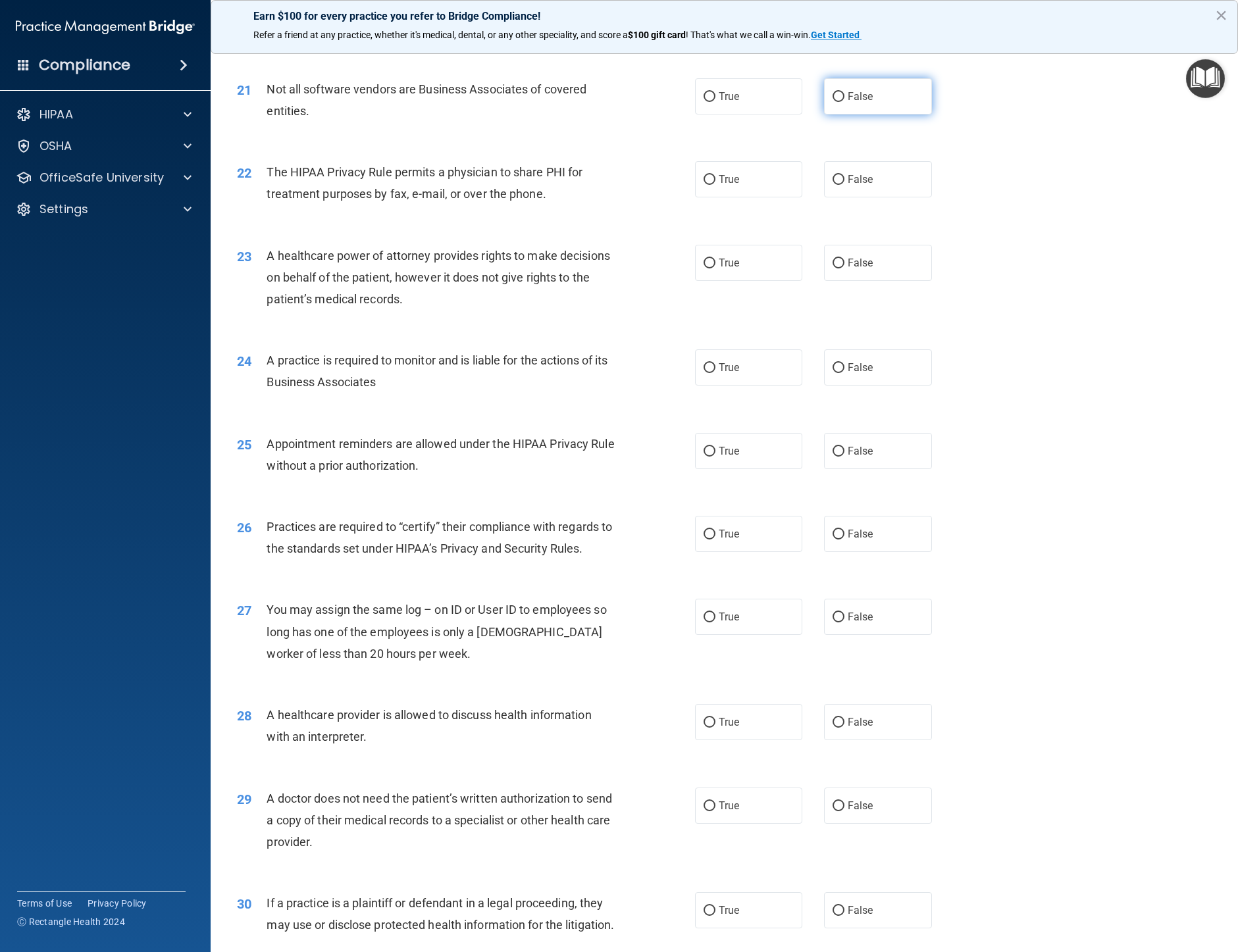
click at [832, 102] on input "False" at bounding box center [838, 96] width 12 height 10
radio input "true"
drag, startPoint x: 705, startPoint y: 223, endPoint x: 907, endPoint y: 280, distance: 209.9
click at [706, 185] on input "True" at bounding box center [709, 180] width 12 height 10
radio input "true"
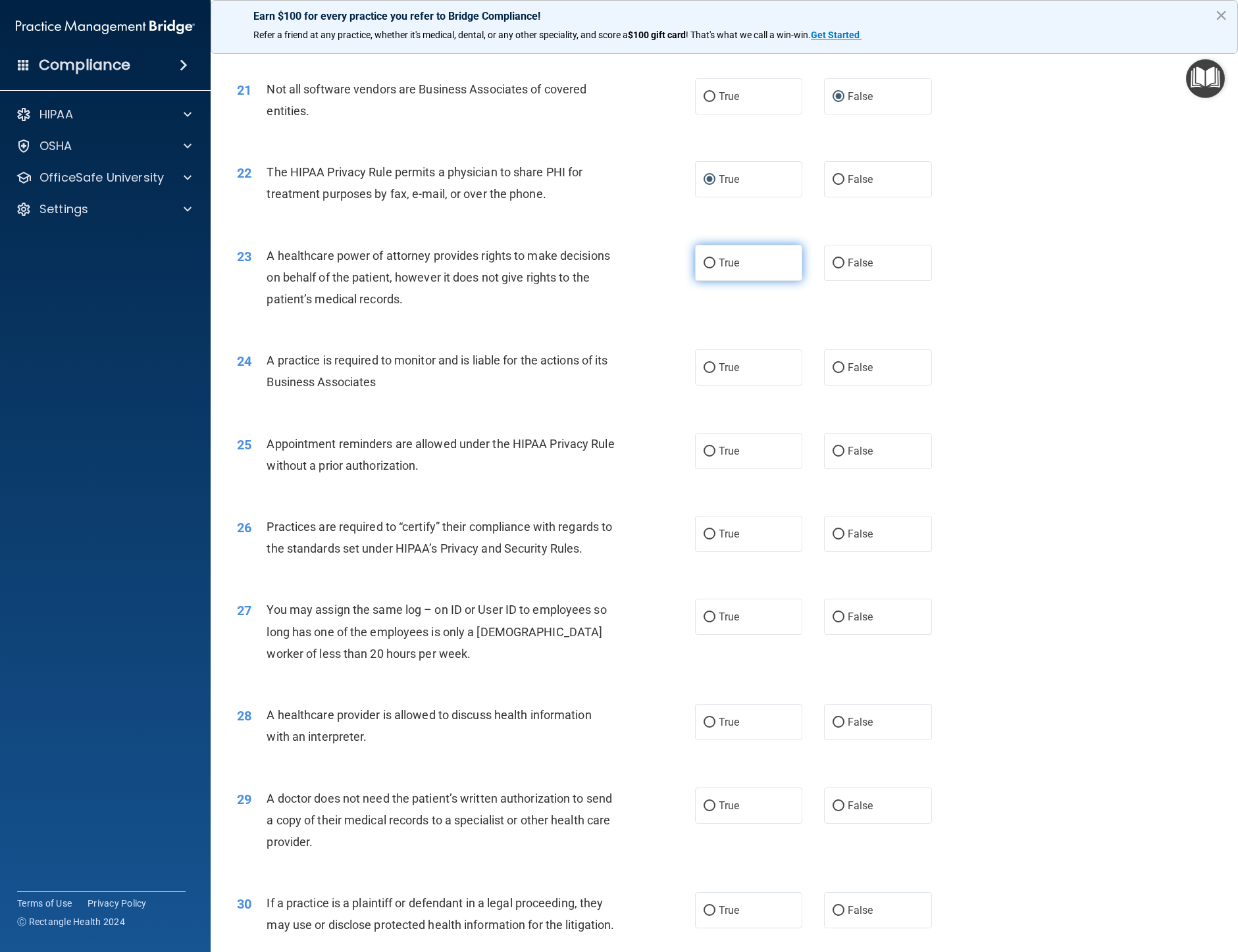
click at [704, 268] on input "True" at bounding box center [709, 263] width 12 height 10
radio input "true"
click at [832, 268] on input "False" at bounding box center [838, 263] width 12 height 10
radio input "true"
click at [708, 268] on input "True" at bounding box center [709, 263] width 12 height 10
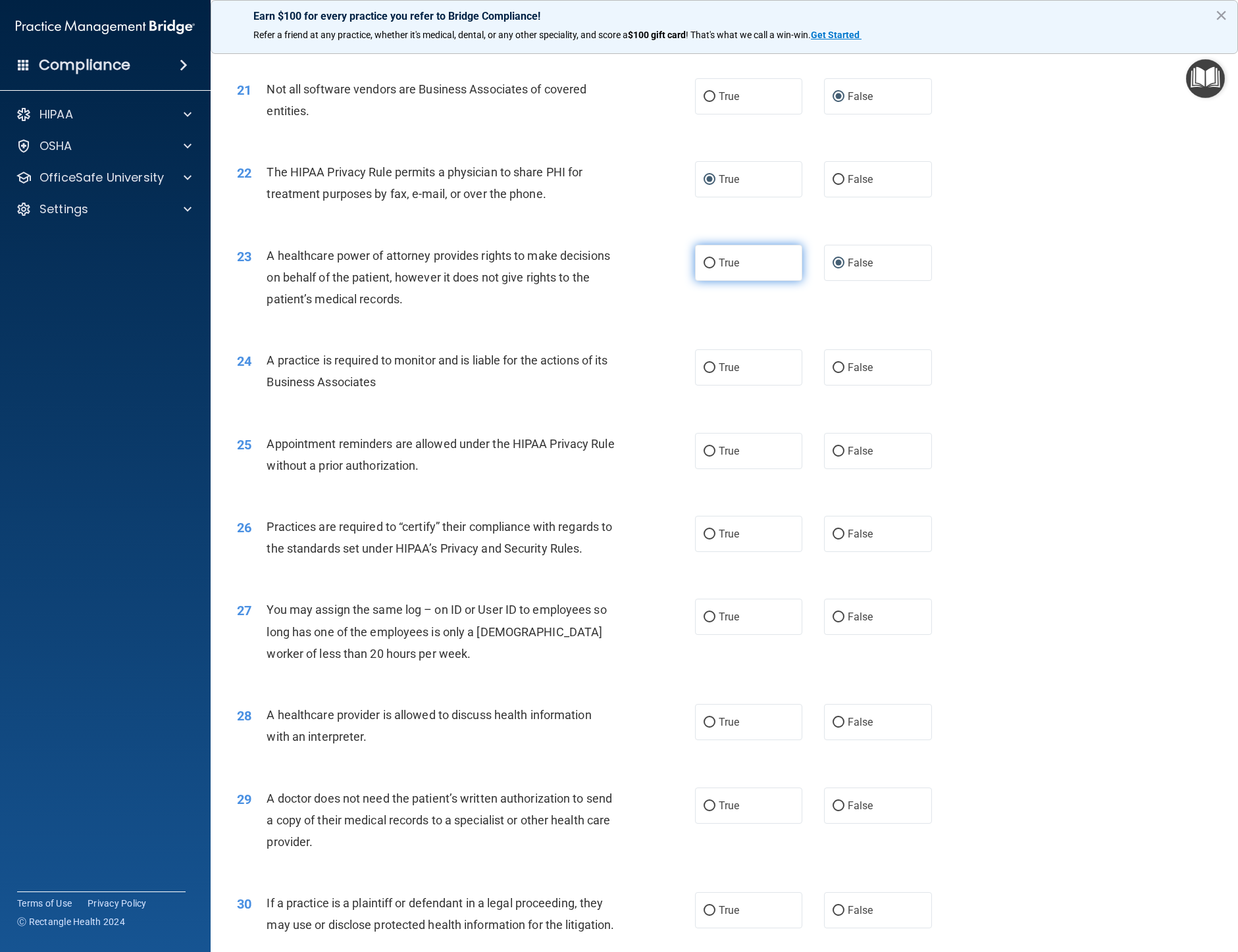
radio input "true"
click at [832, 268] on input "False" at bounding box center [838, 263] width 12 height 10
radio input "true"
radio input "false"
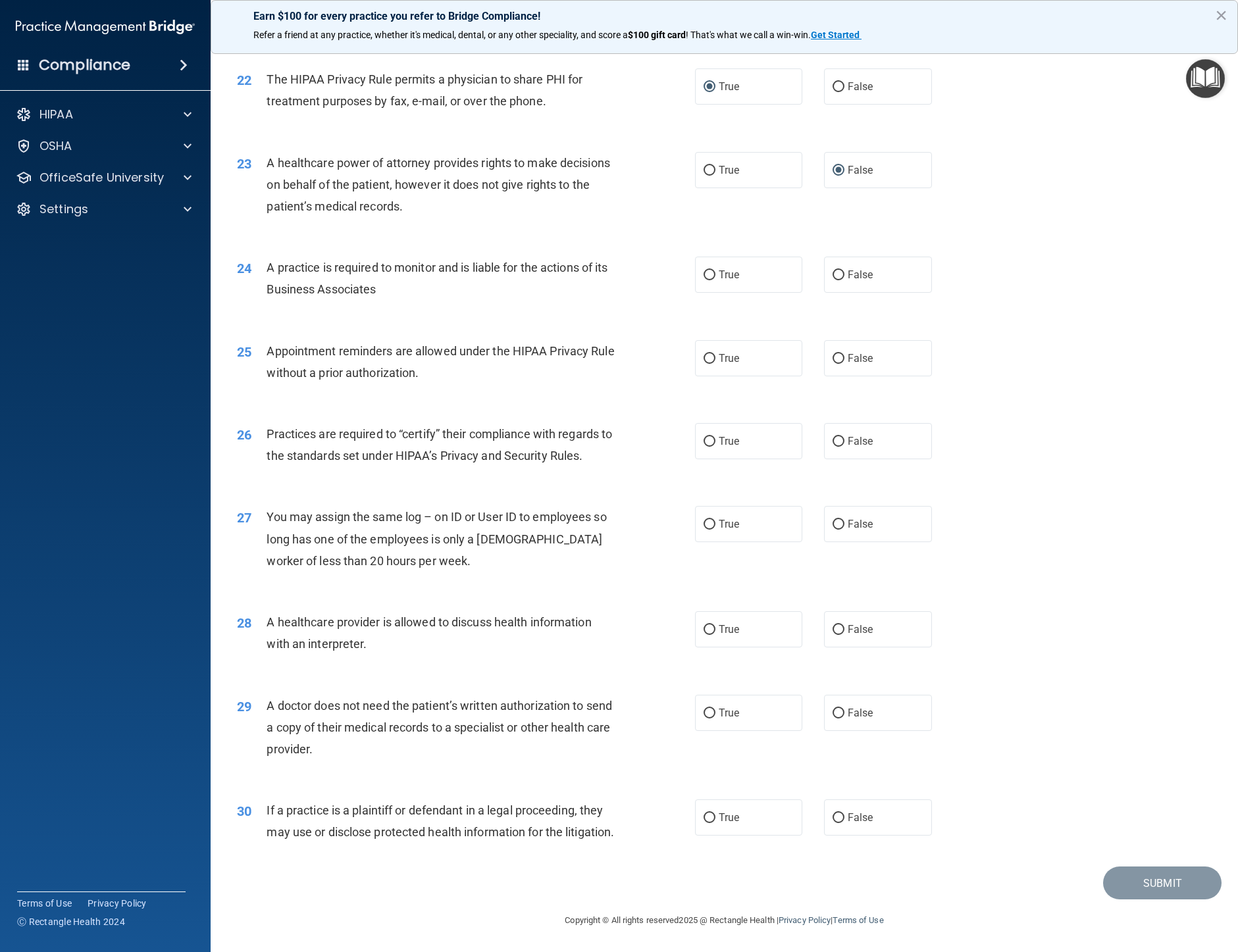
scroll to position [2199, 0]
click at [836, 271] on input "False" at bounding box center [838, 275] width 12 height 10
radio input "true"
click at [706, 354] on input "True" at bounding box center [709, 358] width 12 height 10
radio input "true"
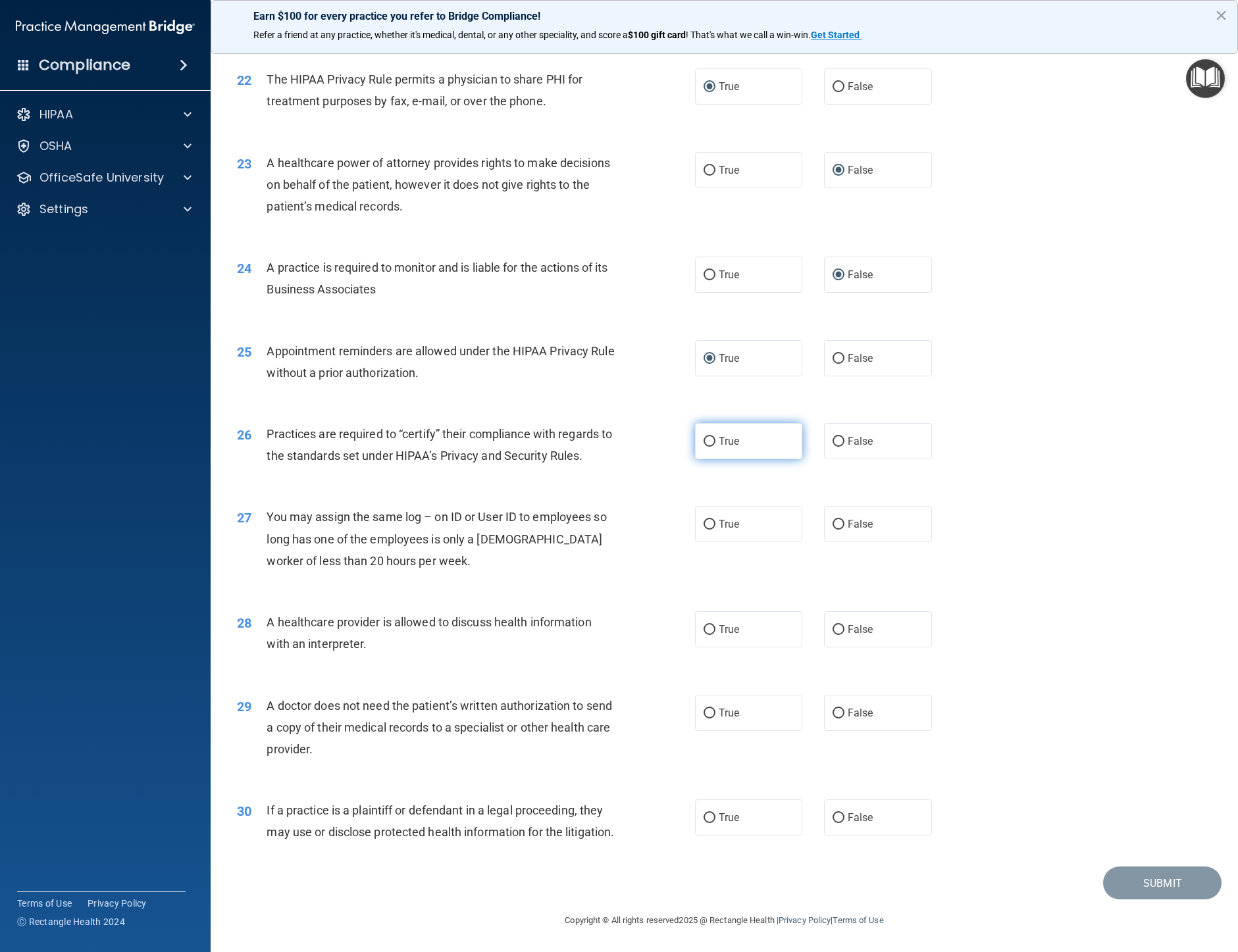
click at [704, 437] on input "True" at bounding box center [709, 442] width 12 height 10
radio input "true"
click at [832, 520] on input "False" at bounding box center [838, 525] width 12 height 10
radio input "true"
click at [704, 625] on input "True" at bounding box center [709, 630] width 12 height 10
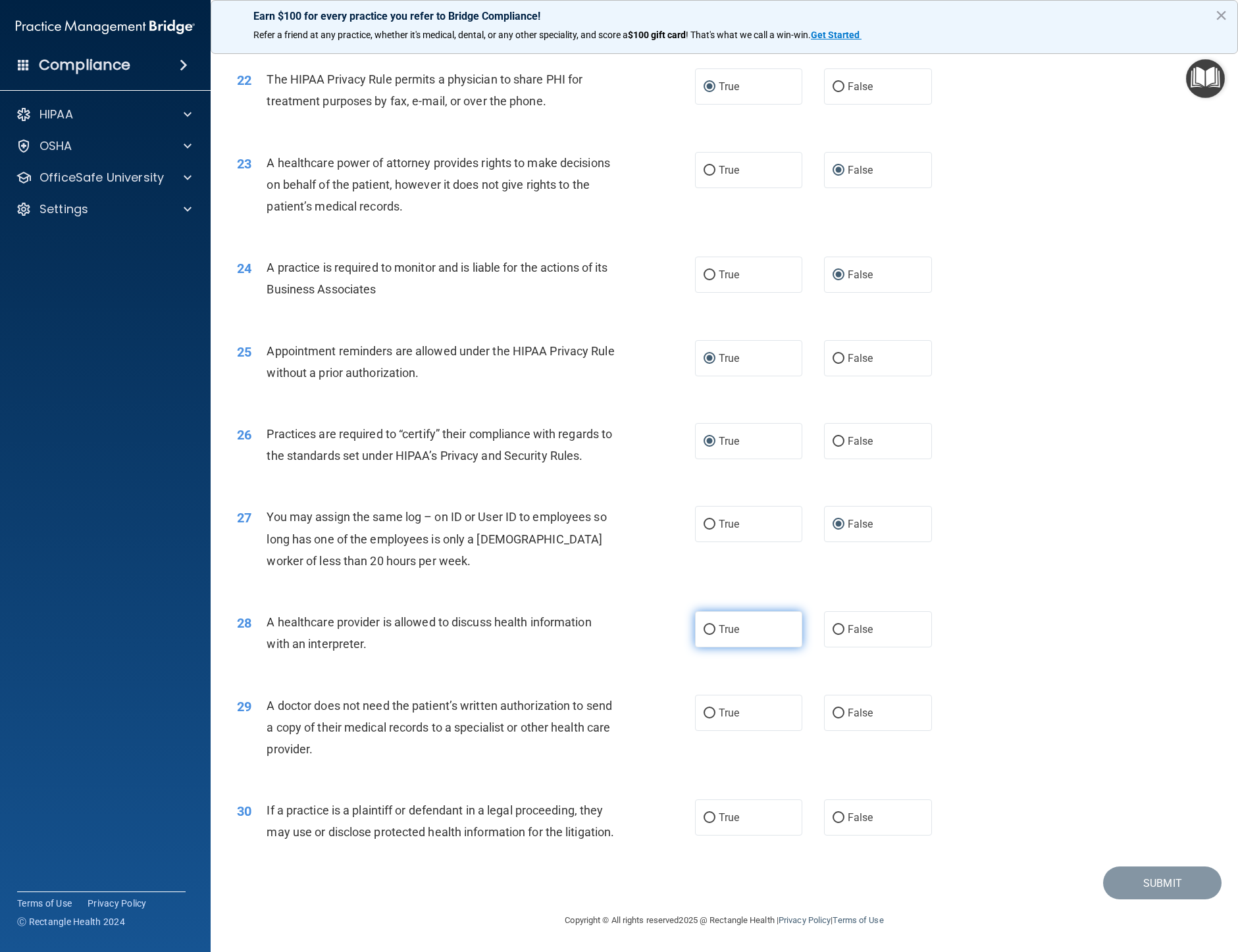
radio input "true"
click at [704, 709] on input "True" at bounding box center [709, 714] width 12 height 10
radio input "true"
click at [704, 813] on input "True" at bounding box center [709, 818] width 12 height 10
radio input "true"
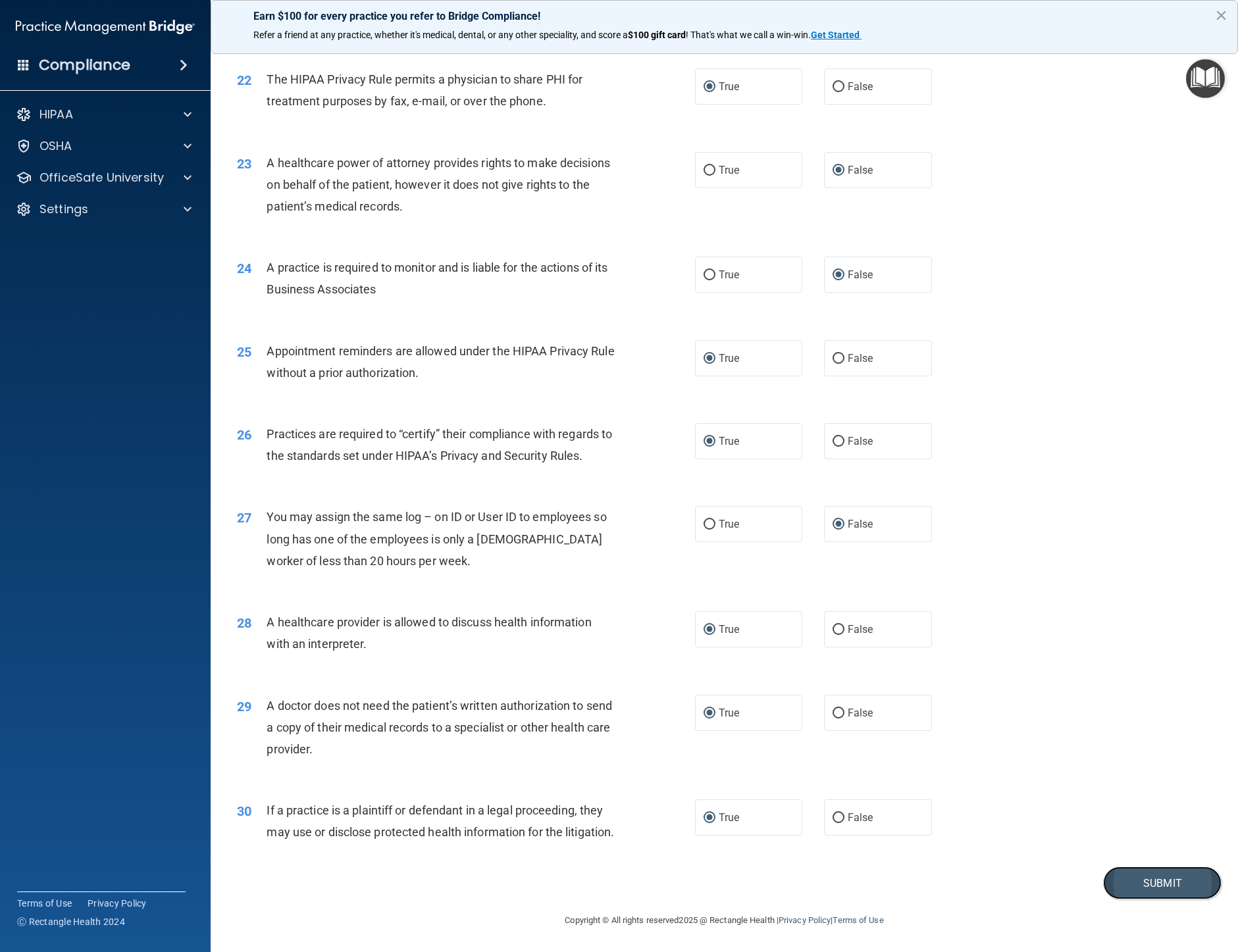
click at [1140, 872] on button "Submit" at bounding box center [1162, 883] width 119 height 33
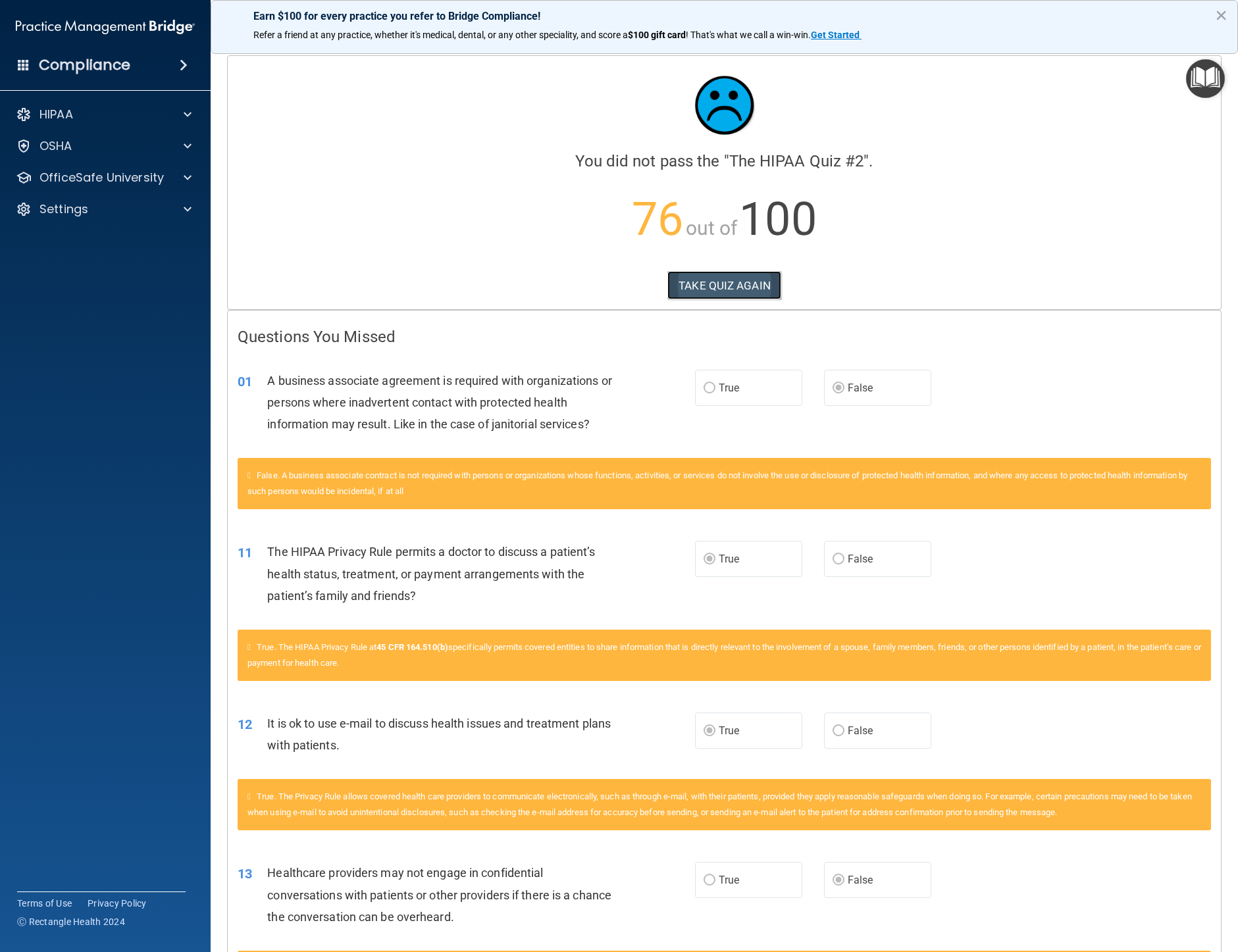
click at [734, 287] on button "TAKE QUIZ AGAIN" at bounding box center [724, 285] width 114 height 29
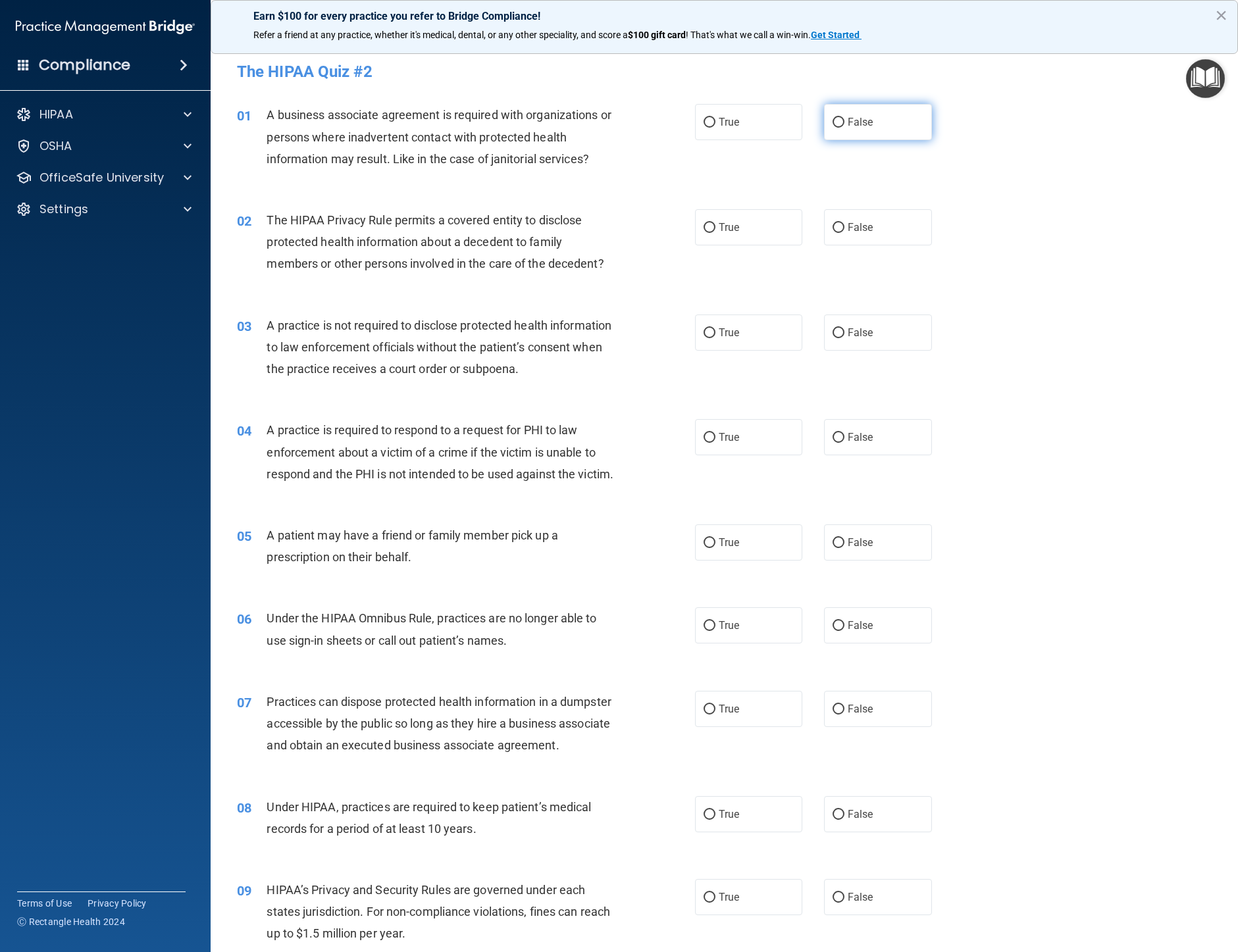
click at [832, 118] on input "False" at bounding box center [838, 122] width 12 height 10
radio input "true"
click at [707, 225] on input "True" at bounding box center [709, 228] width 12 height 10
radio input "true"
click at [832, 332] on input "False" at bounding box center [838, 333] width 12 height 10
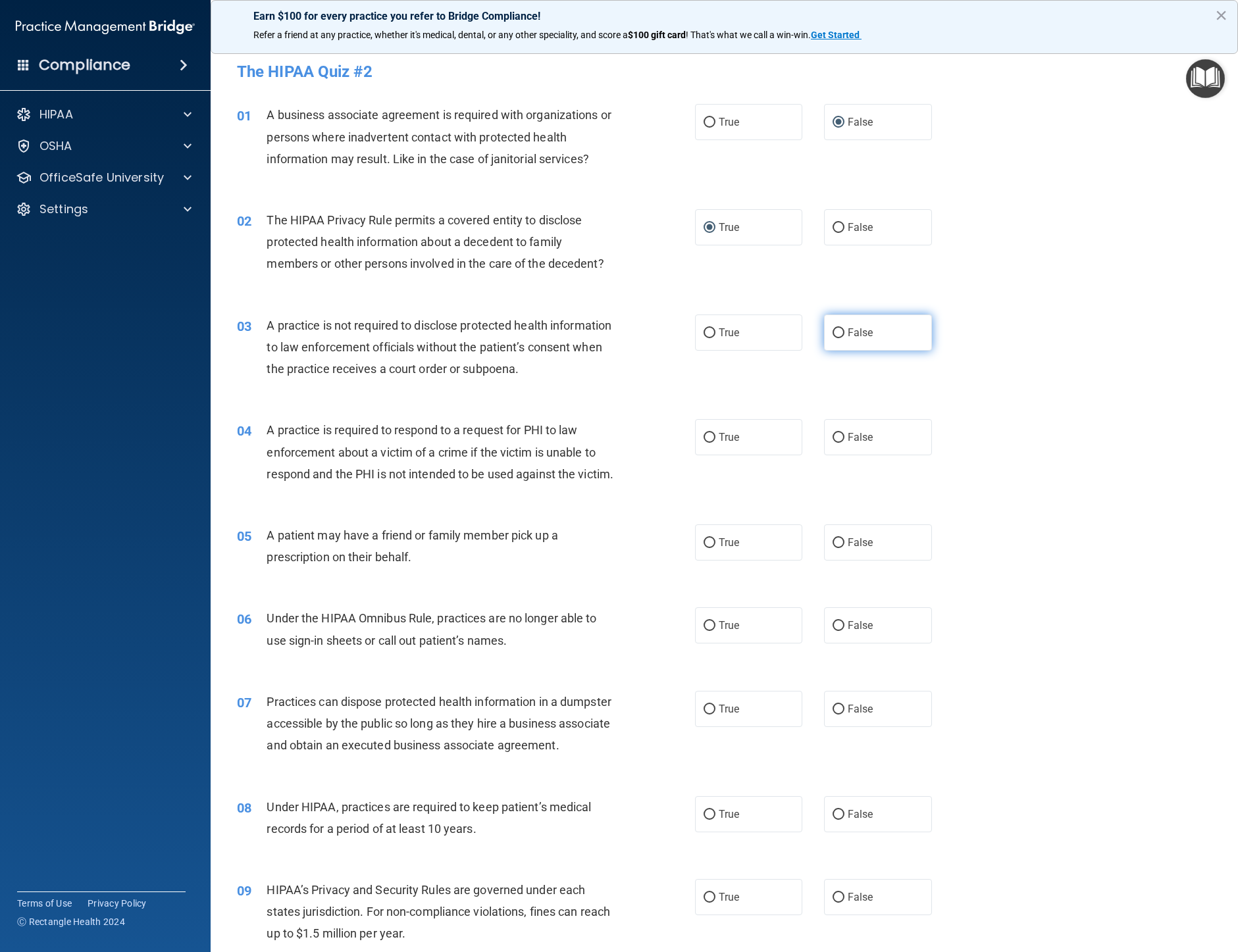
radio input "true"
click at [704, 437] on input "True" at bounding box center [709, 437] width 12 height 10
radio input "true"
click at [706, 548] on input "True" at bounding box center [709, 543] width 12 height 10
radio input "true"
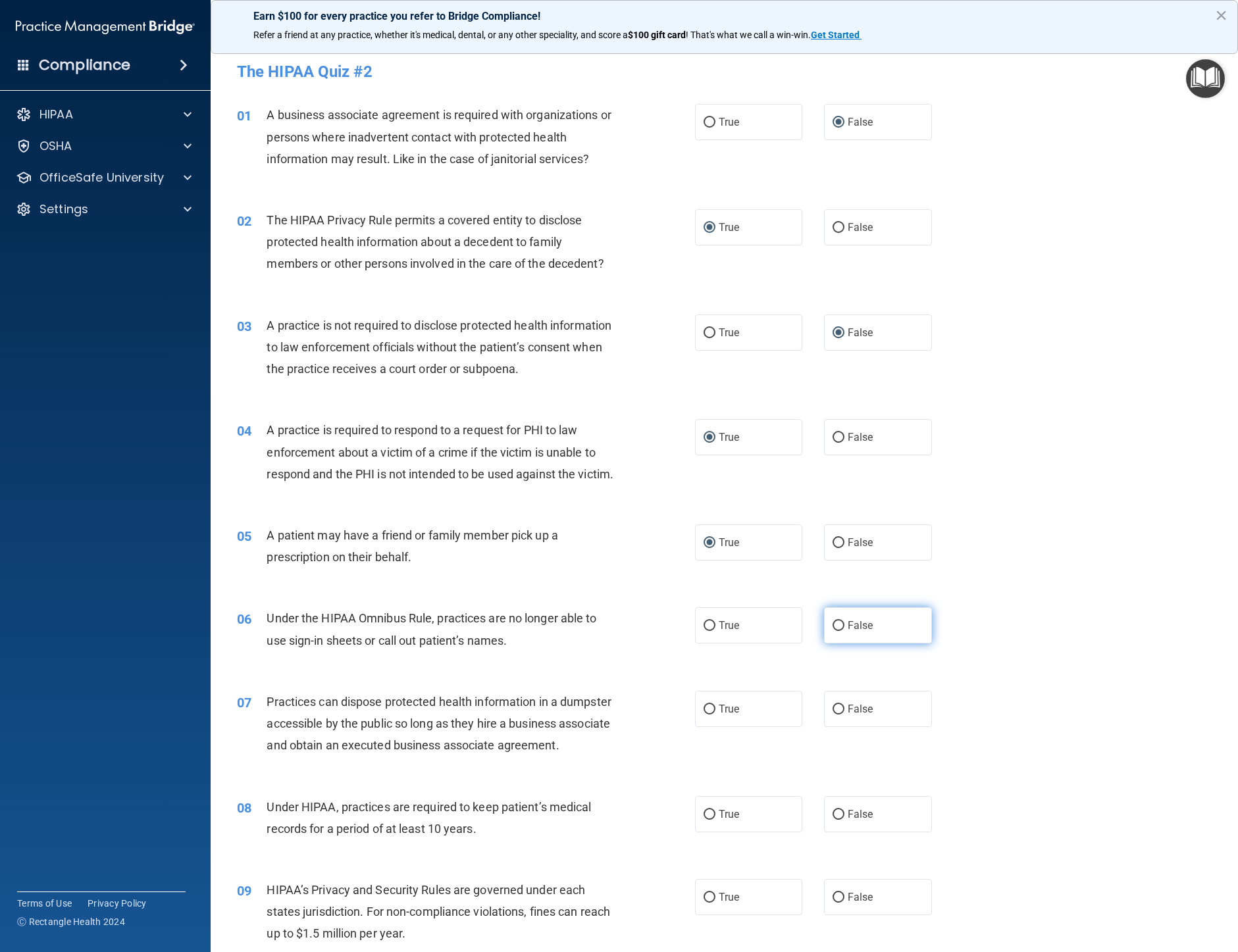
click at [834, 631] on input "False" at bounding box center [838, 625] width 12 height 10
radio input "true"
click at [832, 714] on input "False" at bounding box center [838, 709] width 12 height 10
radio input "true"
drag, startPoint x: 830, startPoint y: 854, endPoint x: 844, endPoint y: 909, distance: 56.8
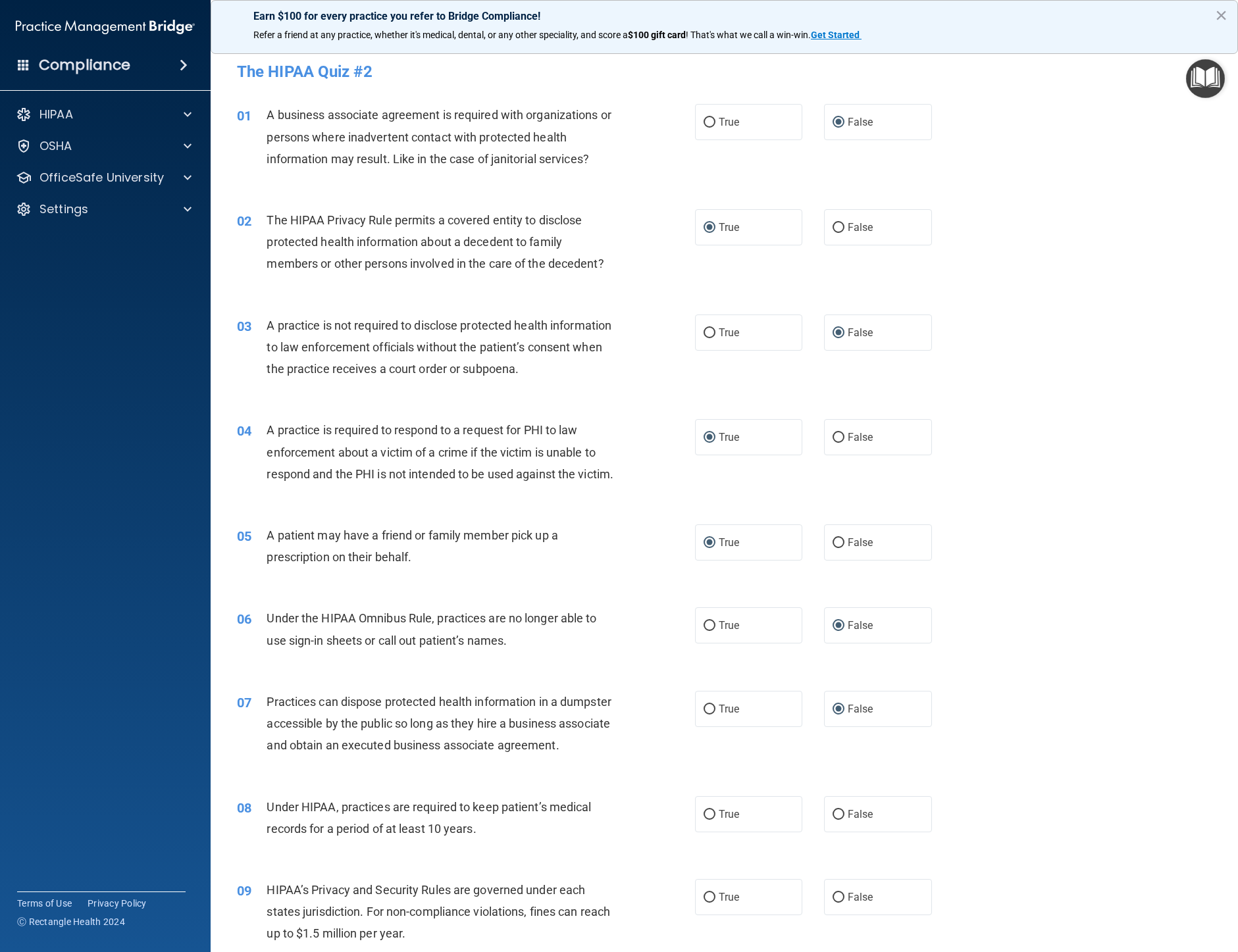
click at [833, 820] on input "False" at bounding box center [838, 814] width 12 height 10
radio input "true"
drag, startPoint x: 831, startPoint y: 938, endPoint x: 845, endPoint y: 934, distance: 14.6
click at [845, 915] on label "False" at bounding box center [878, 897] width 108 height 36
click at [844, 903] on input "False" at bounding box center [838, 898] width 12 height 10
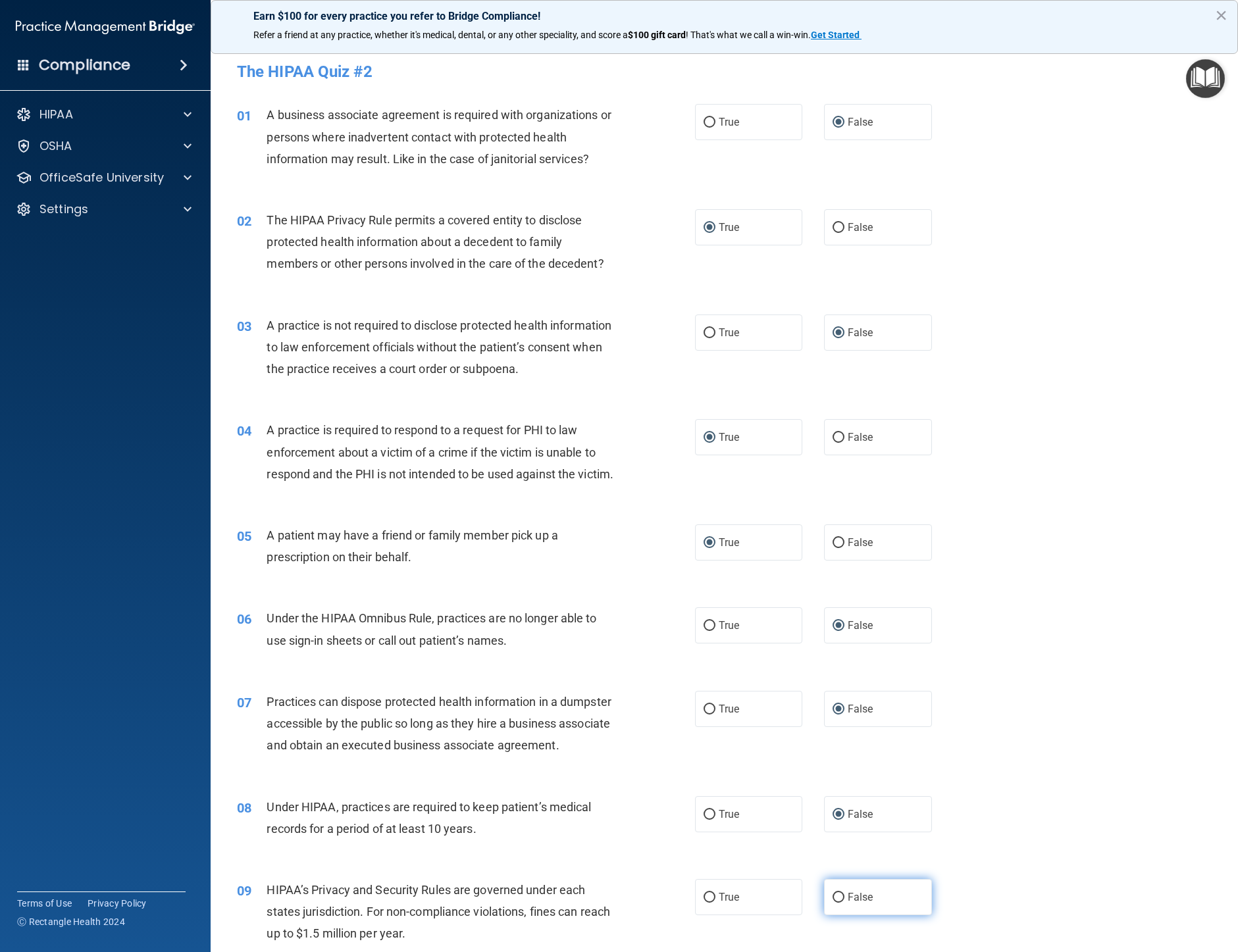
radio input "true"
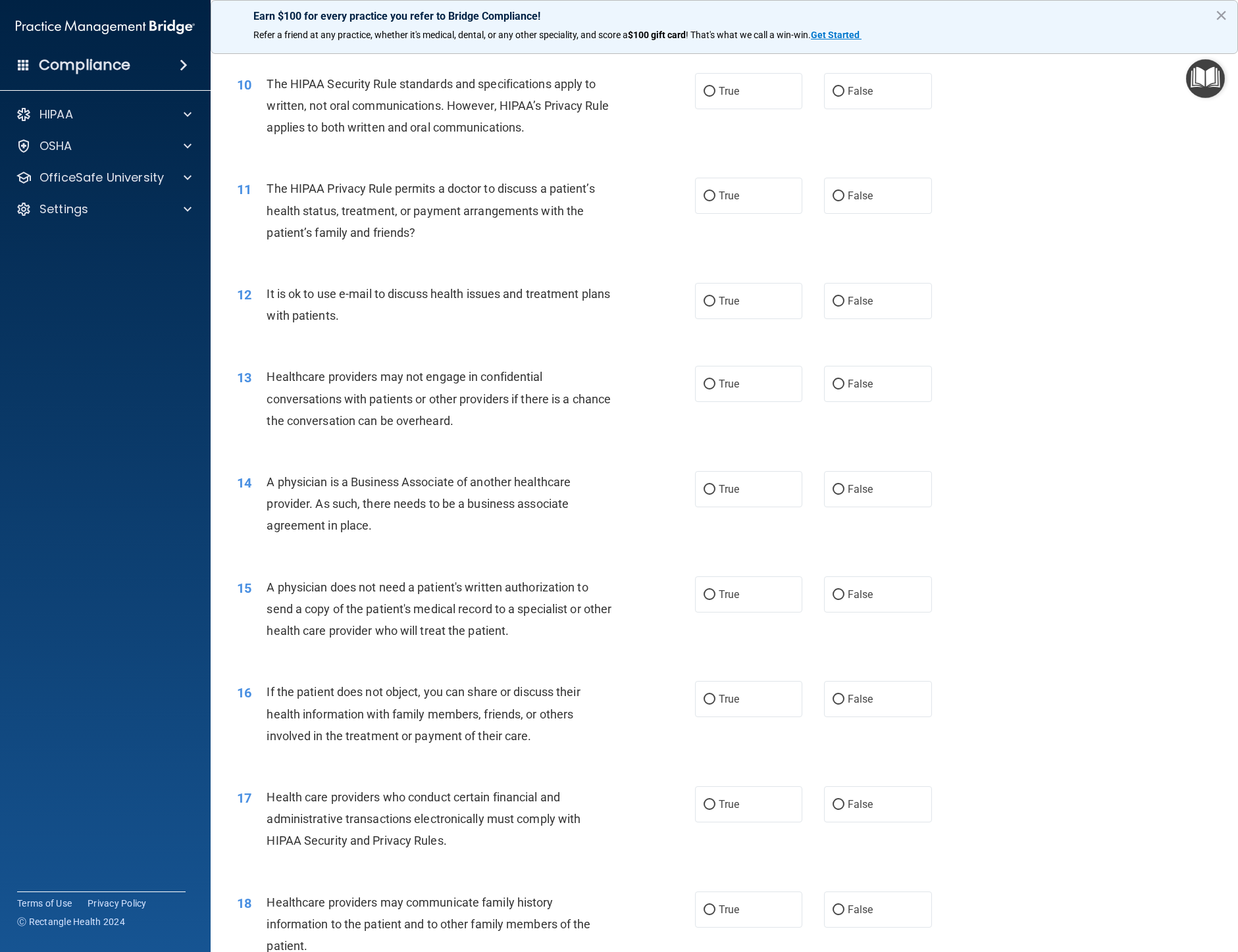
scroll to position [921, 0]
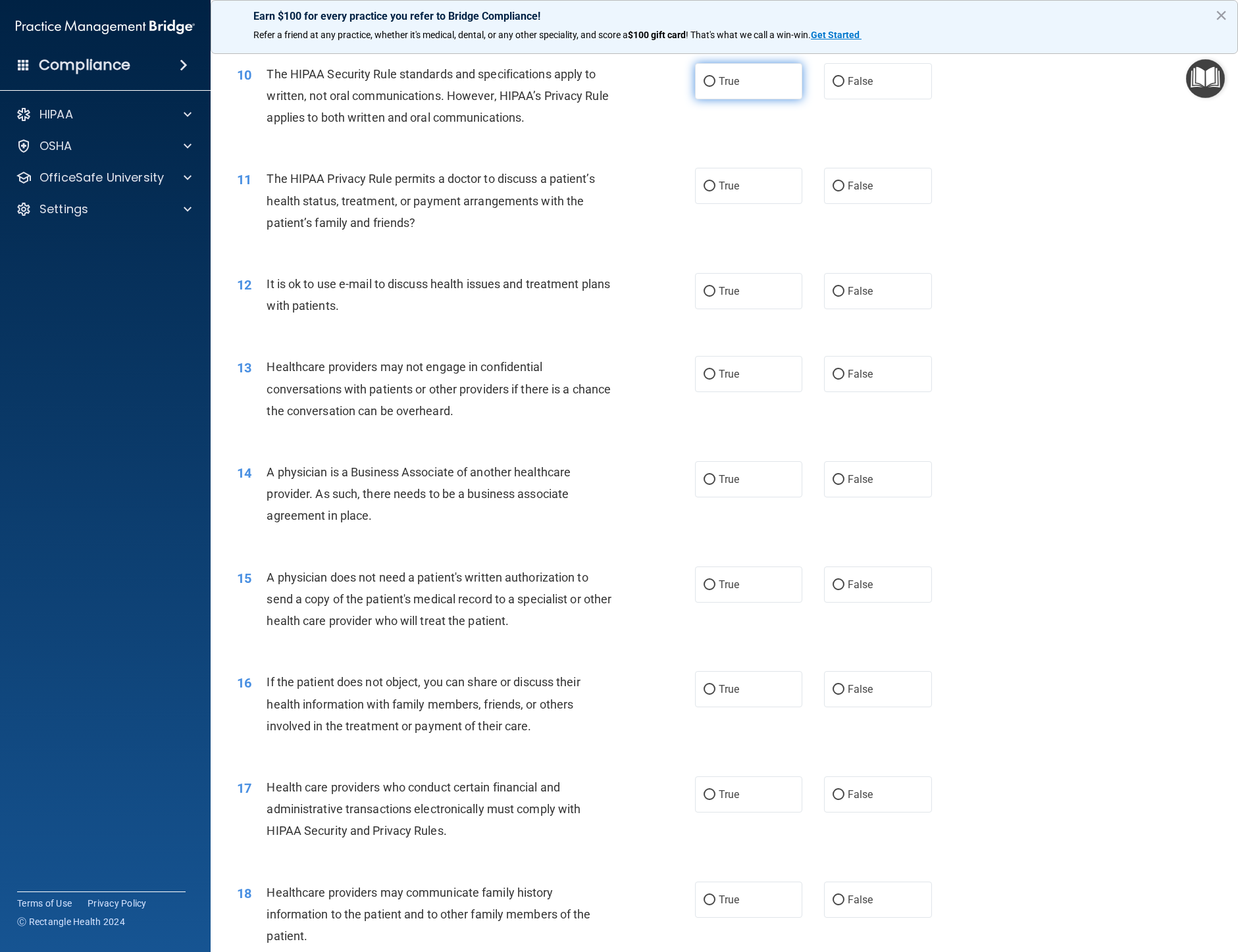
click at [704, 87] on input "True" at bounding box center [709, 82] width 12 height 10
radio input "true"
click at [704, 192] on input "True" at bounding box center [709, 186] width 12 height 10
radio input "true"
click at [705, 297] on input "True" at bounding box center [709, 292] width 12 height 10
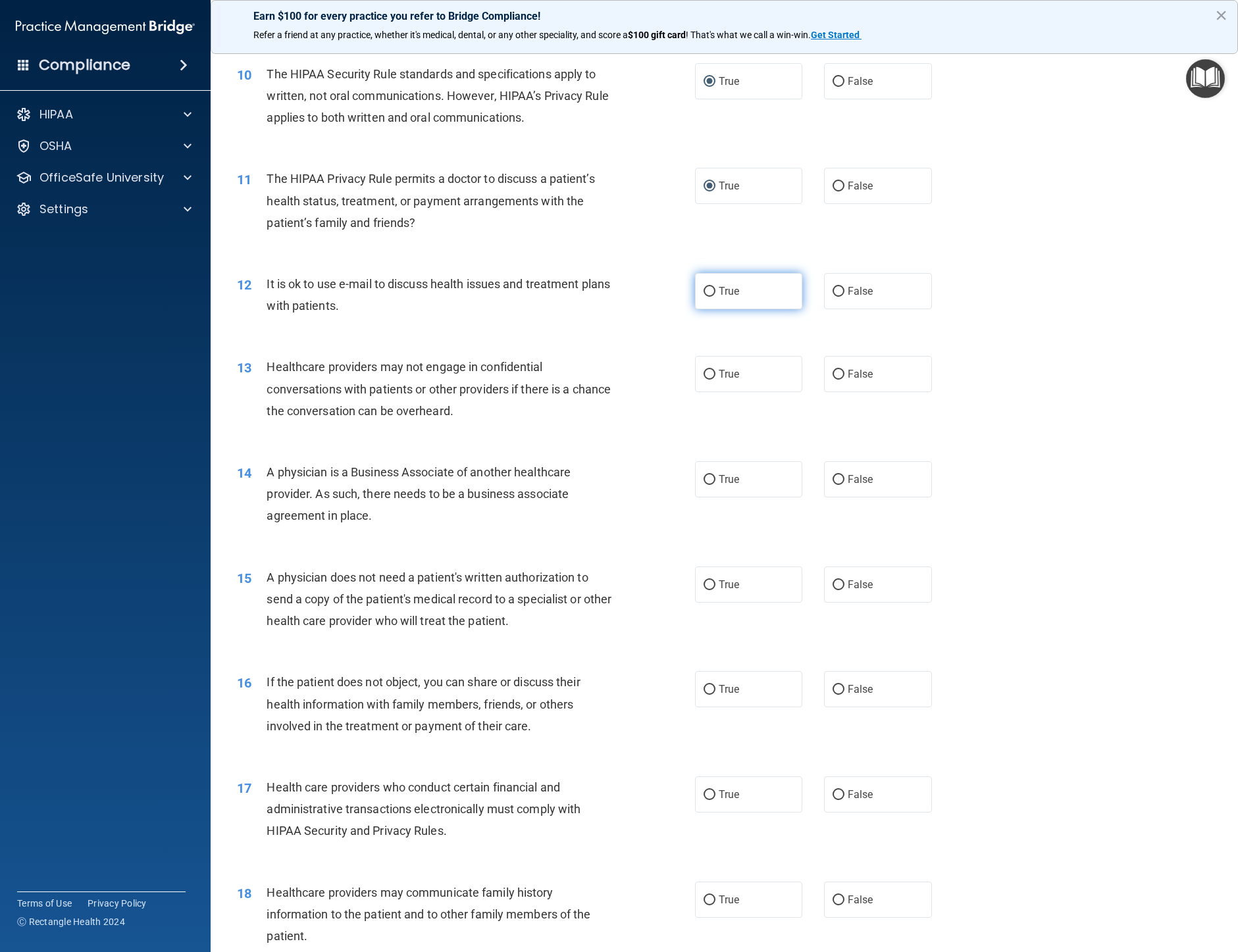
radio input "true"
click at [832, 380] on input "False" at bounding box center [838, 374] width 12 height 10
radio input "true"
click at [832, 485] on input "False" at bounding box center [838, 480] width 12 height 10
radio input "true"
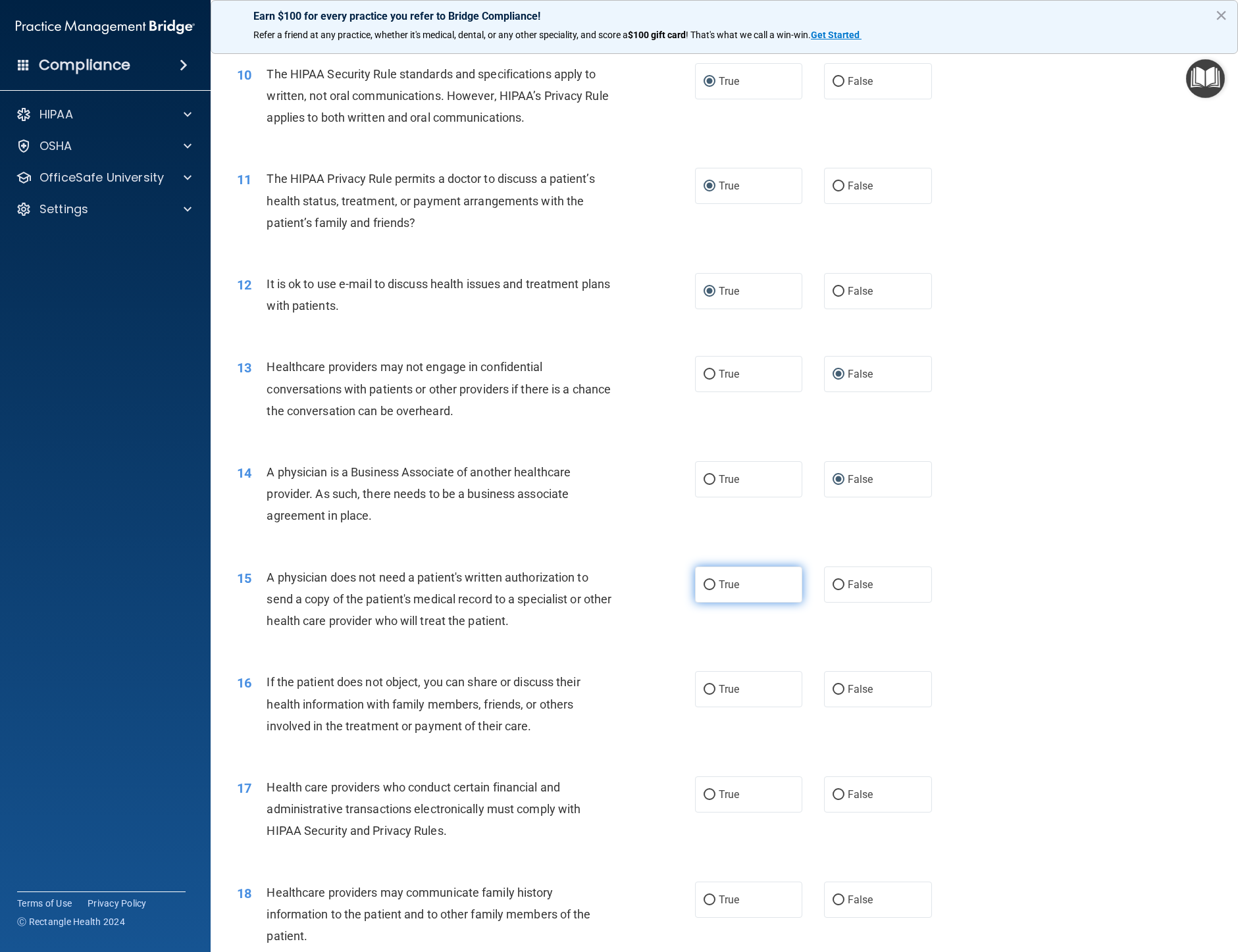
click at [704, 590] on input "True" at bounding box center [709, 585] width 12 height 10
radio input "true"
click at [704, 695] on input "True" at bounding box center [709, 689] width 12 height 10
radio input "true"
click at [706, 800] on input "True" at bounding box center [709, 795] width 12 height 10
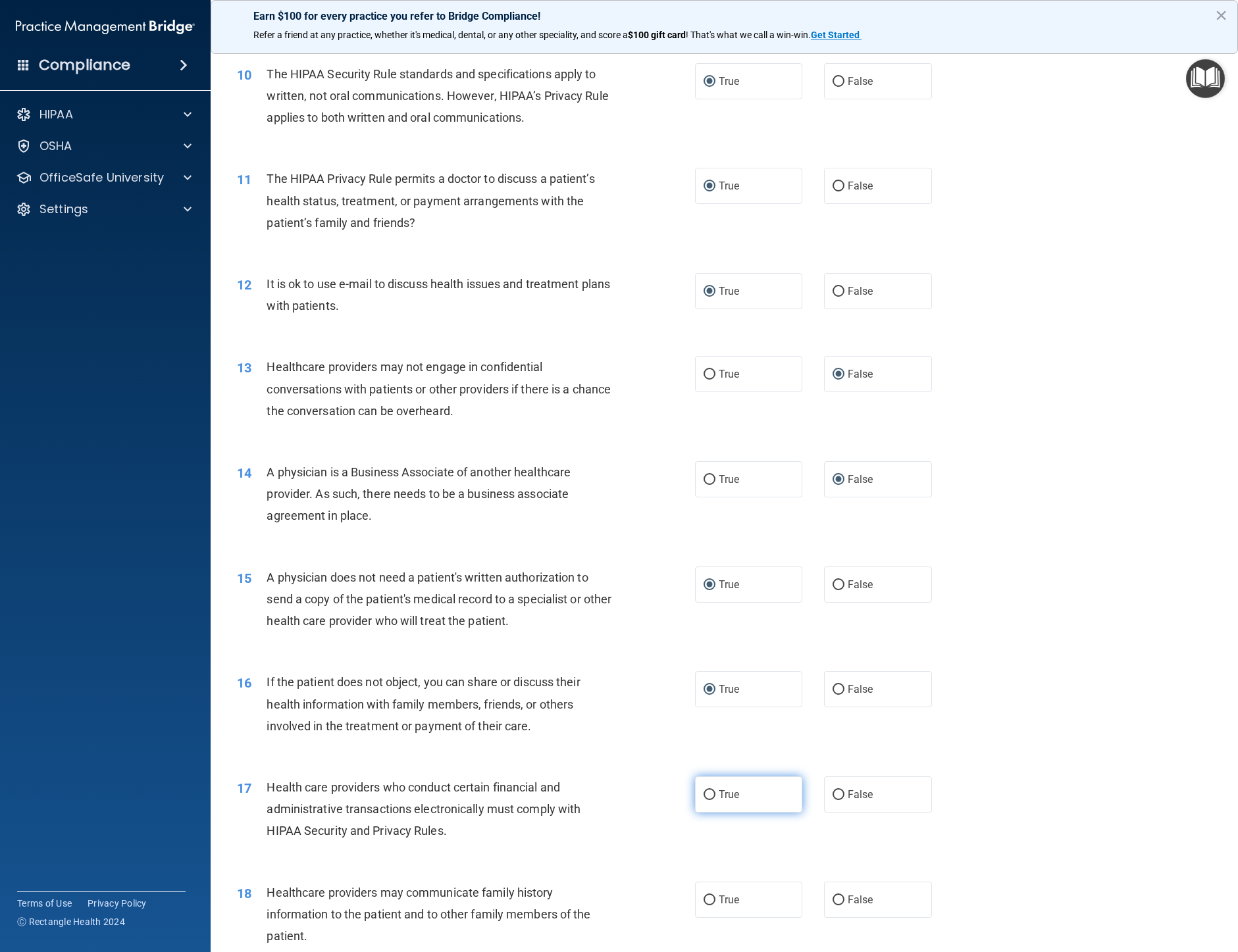
radio input "true"
click at [824, 918] on label "False" at bounding box center [878, 900] width 108 height 36
click at [832, 905] on input "False" at bounding box center [838, 900] width 12 height 10
radio input "true"
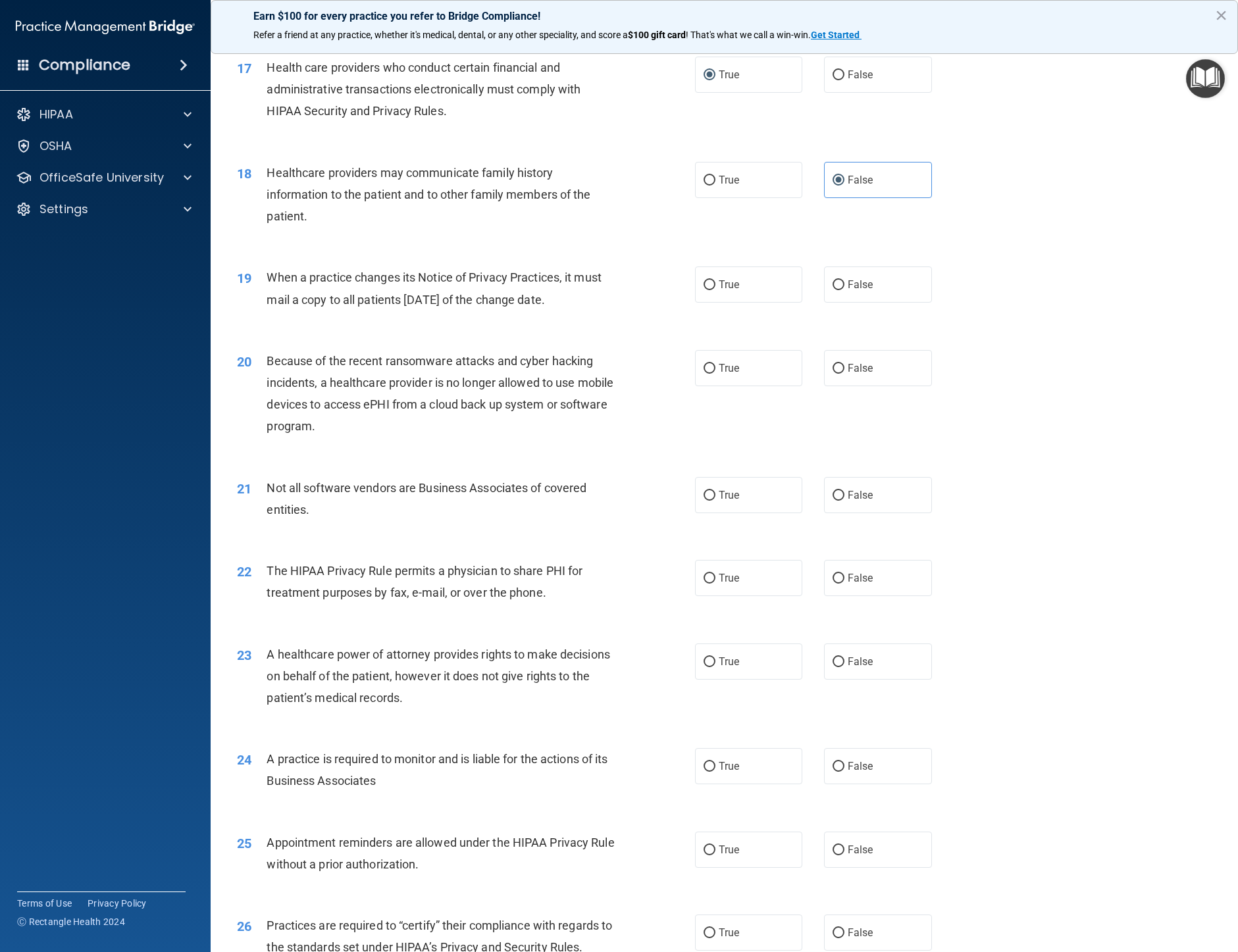
scroll to position [1711, 0]
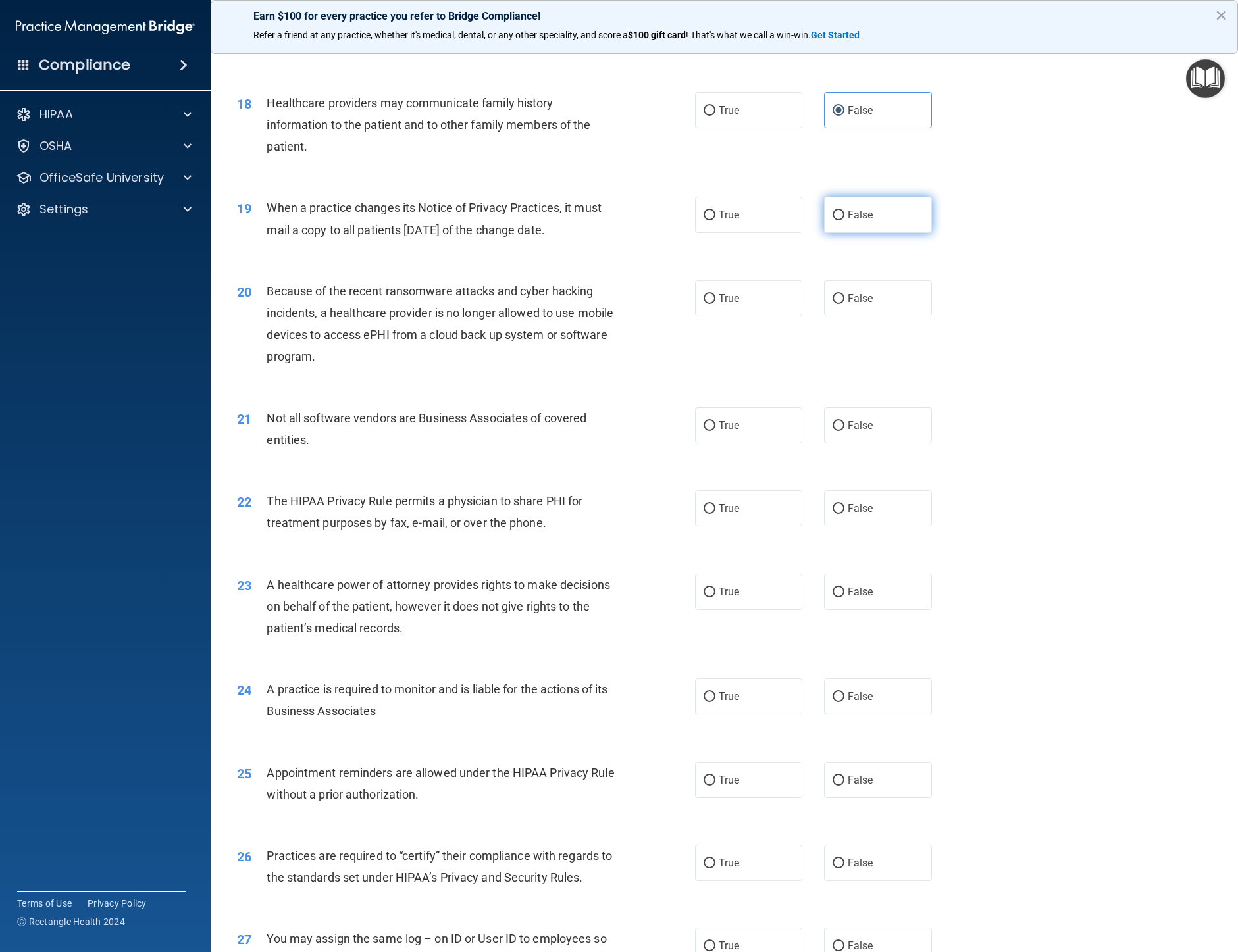
click at [832, 220] on input "False" at bounding box center [838, 215] width 12 height 10
radio input "true"
click at [704, 431] on input "True" at bounding box center [709, 426] width 12 height 10
radio input "true"
click at [835, 304] on input "False" at bounding box center [838, 299] width 12 height 10
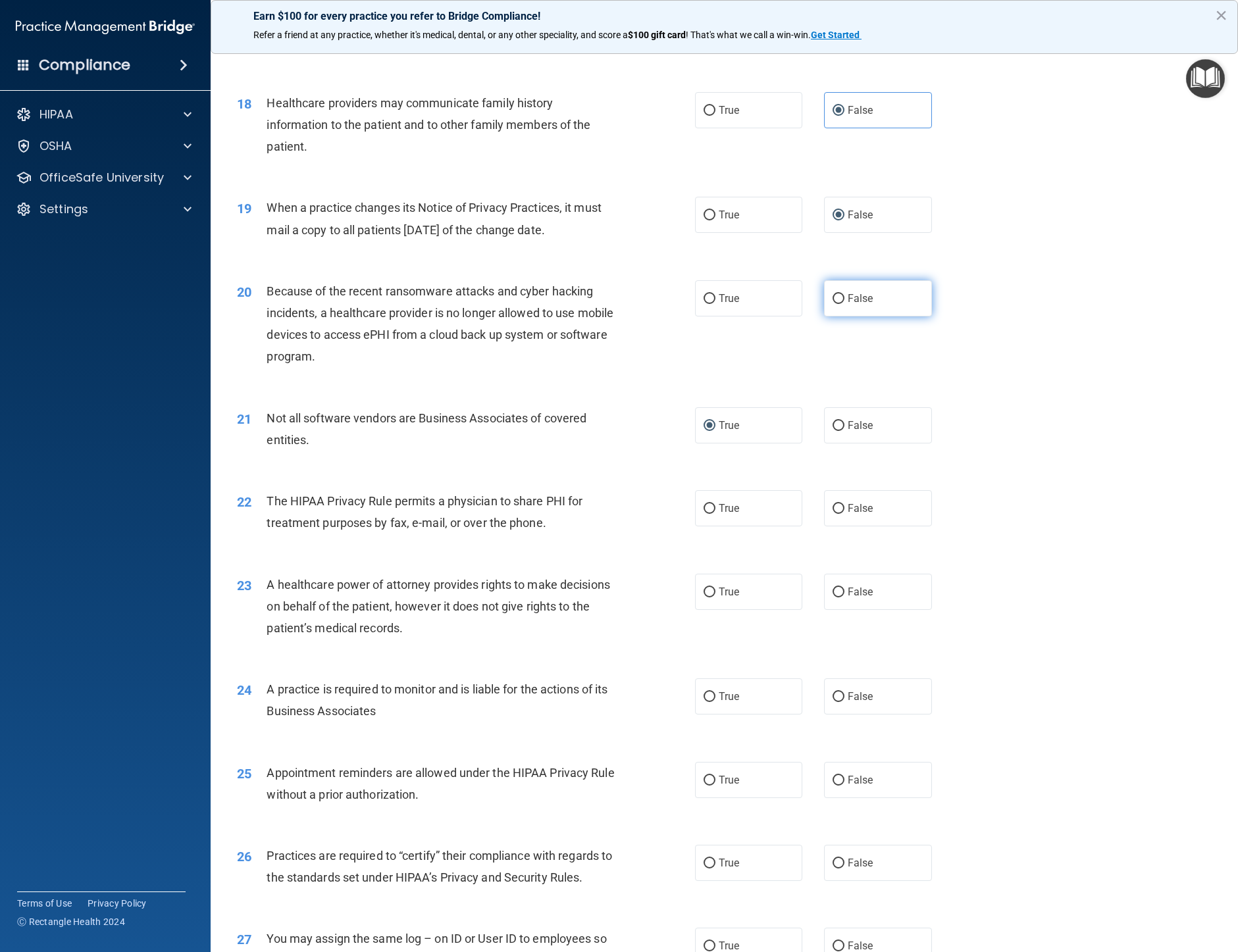
radio input "true"
click at [705, 514] on input "True" at bounding box center [709, 508] width 12 height 10
radio input "true"
click at [832, 597] on input "False" at bounding box center [838, 592] width 12 height 10
radio input "true"
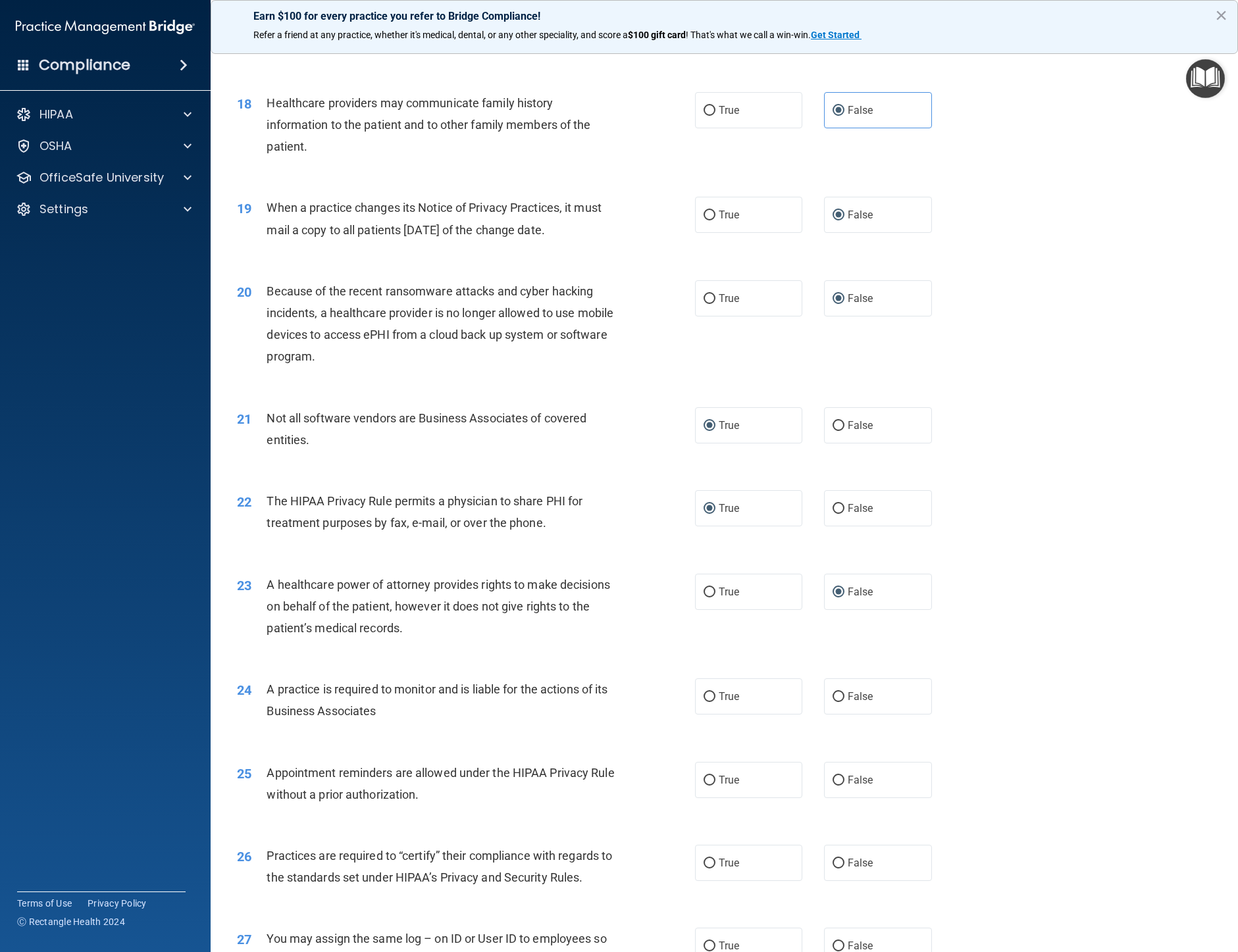
drag, startPoint x: 834, startPoint y: 743, endPoint x: 819, endPoint y: 763, distance: 25.0
click at [832, 702] on input "False" at bounding box center [838, 696] width 12 height 10
radio input "true"
click at [704, 786] on input "True" at bounding box center [709, 780] width 12 height 10
radio input "true"
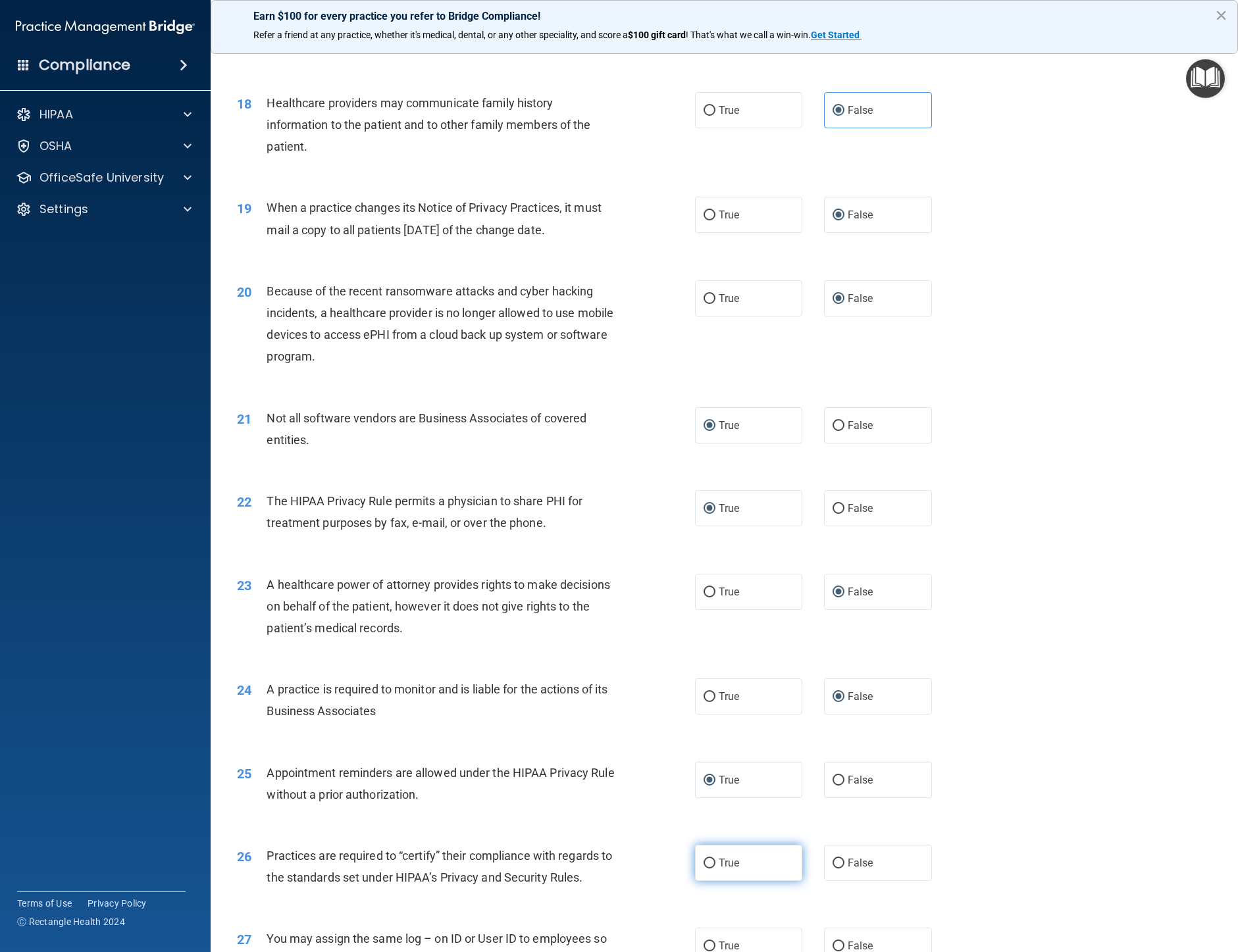
click at [708, 868] on input "True" at bounding box center [709, 863] width 12 height 10
radio input "true"
click at [832, 868] on input "False" at bounding box center [838, 863] width 12 height 10
radio input "true"
radio input "false"
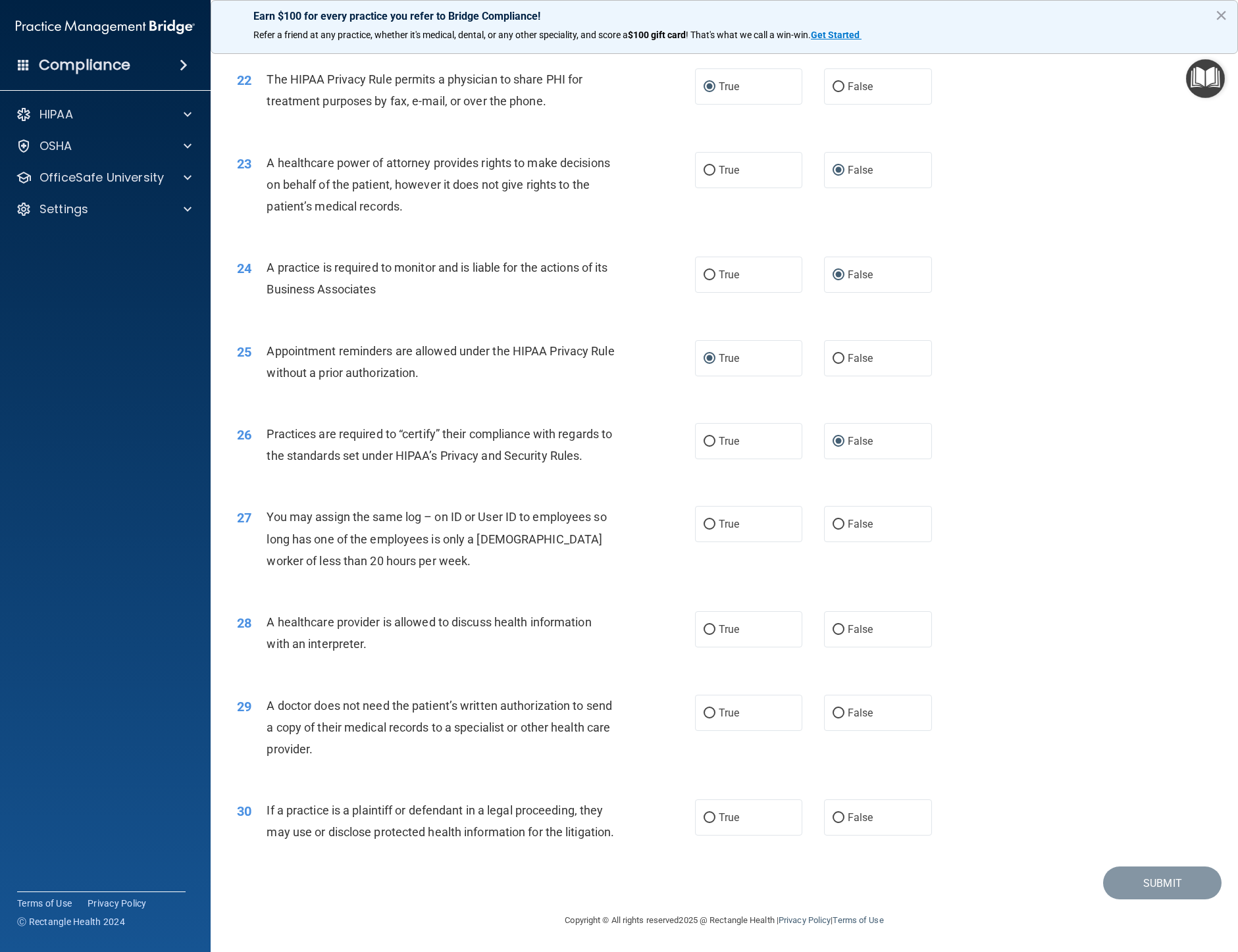
scroll to position [2199, 0]
click at [838, 520] on input "False" at bounding box center [838, 525] width 12 height 10
radio input "true"
click at [731, 624] on span "True" at bounding box center [729, 630] width 21 height 13
click at [715, 625] on input "True" at bounding box center [709, 630] width 12 height 10
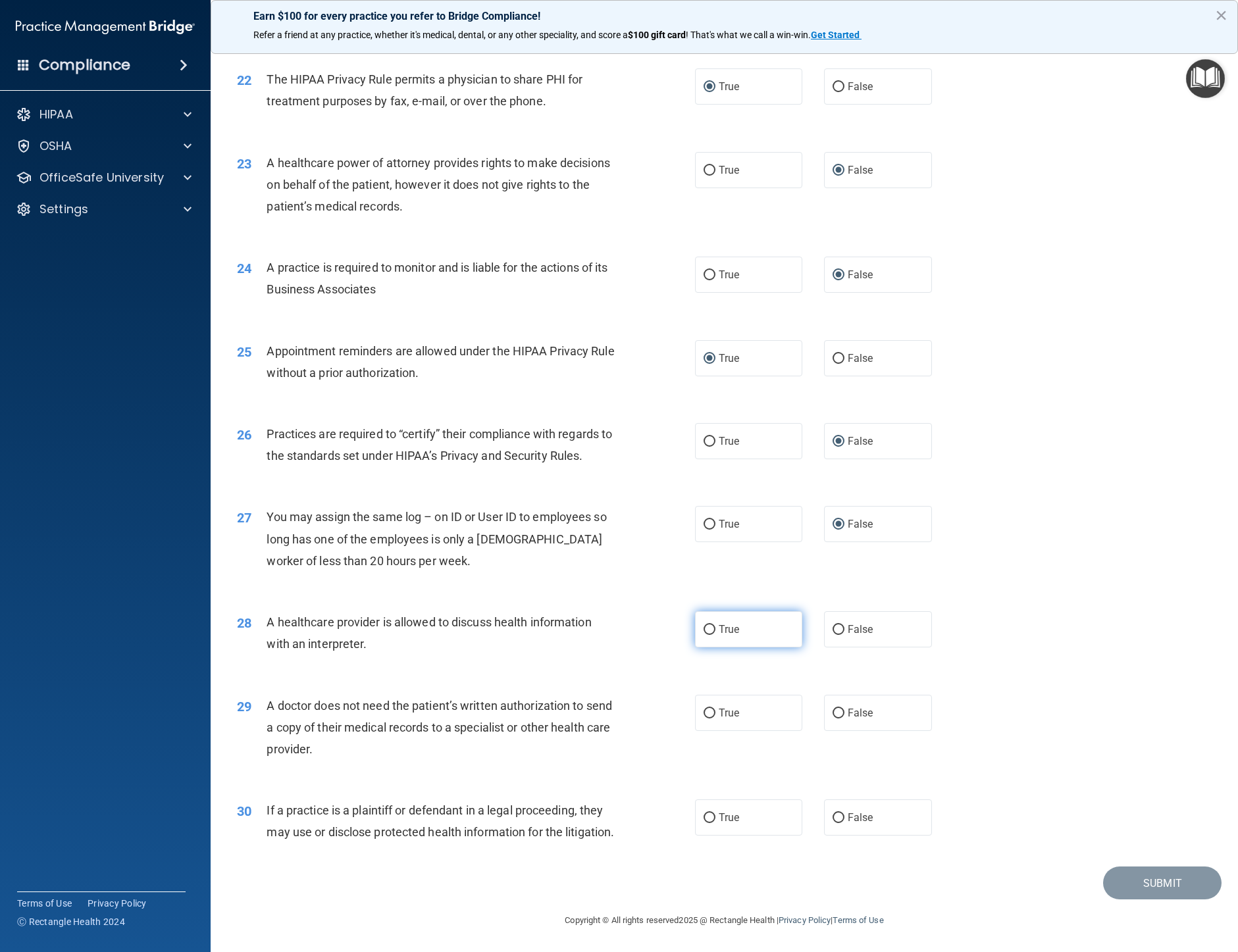
radio input "true"
click at [719, 707] on span "True" at bounding box center [729, 714] width 21 height 13
click at [715, 709] on input "True" at bounding box center [709, 714] width 12 height 10
radio input "true"
click at [724, 812] on span "True" at bounding box center [729, 818] width 21 height 13
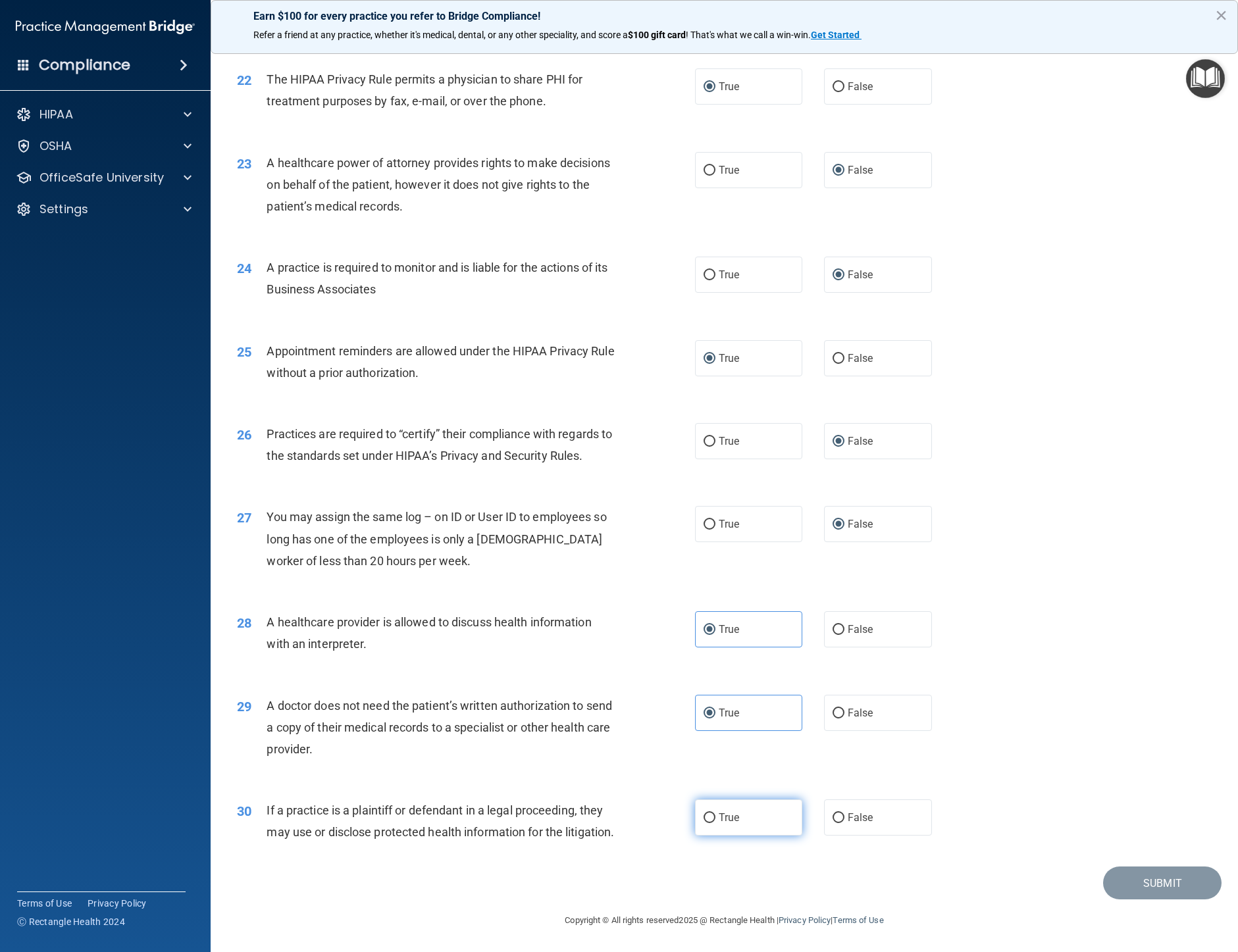
click at [715, 813] on input "True" at bounding box center [709, 818] width 12 height 10
radio input "true"
click at [1135, 876] on button "Submit" at bounding box center [1162, 883] width 119 height 33
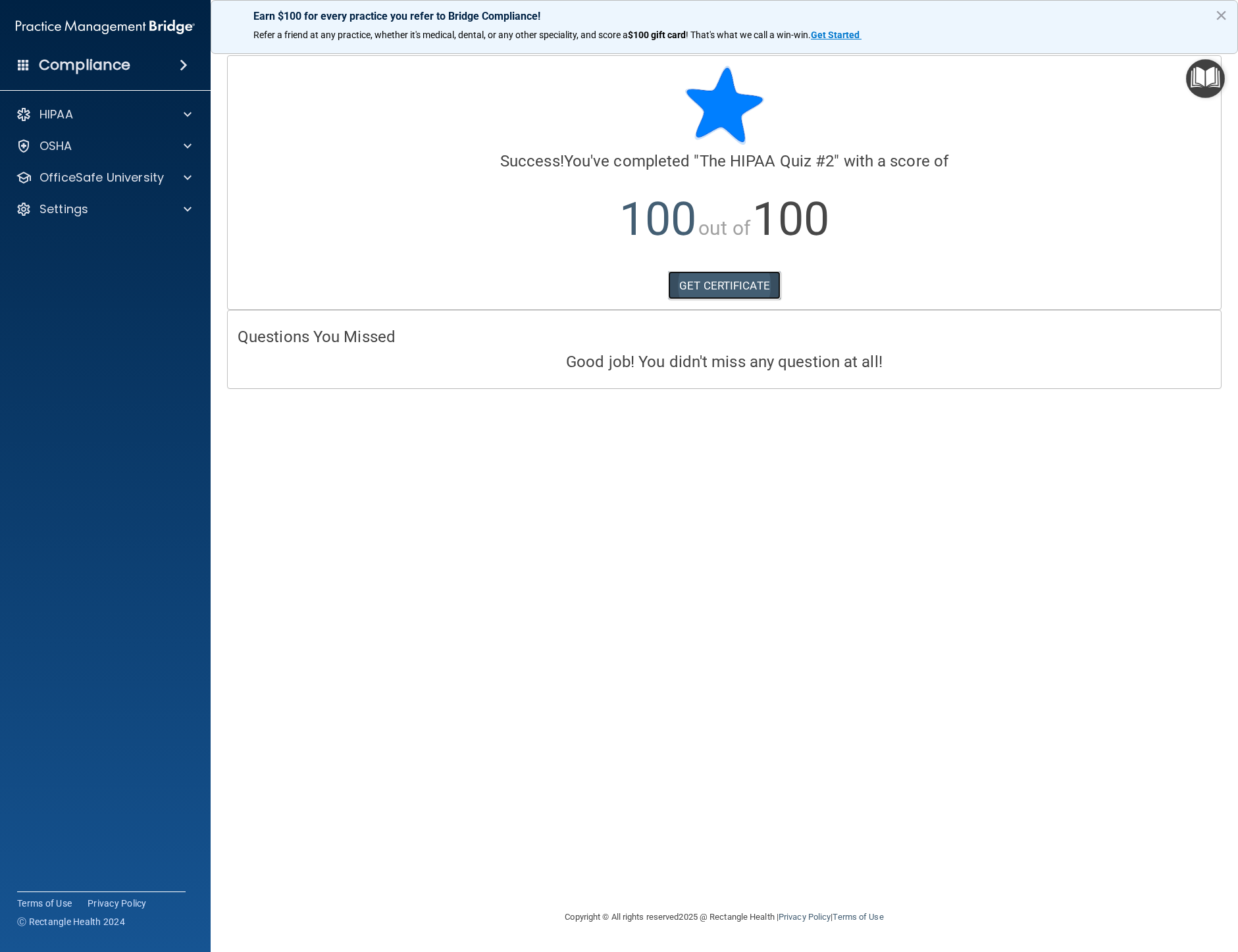
click at [742, 279] on link "GET CERTIFICATE" at bounding box center [723, 285] width 112 height 29
click at [185, 112] on span at bounding box center [187, 114] width 8 height 16
click at [193, 240] on div at bounding box center [185, 241] width 33 height 16
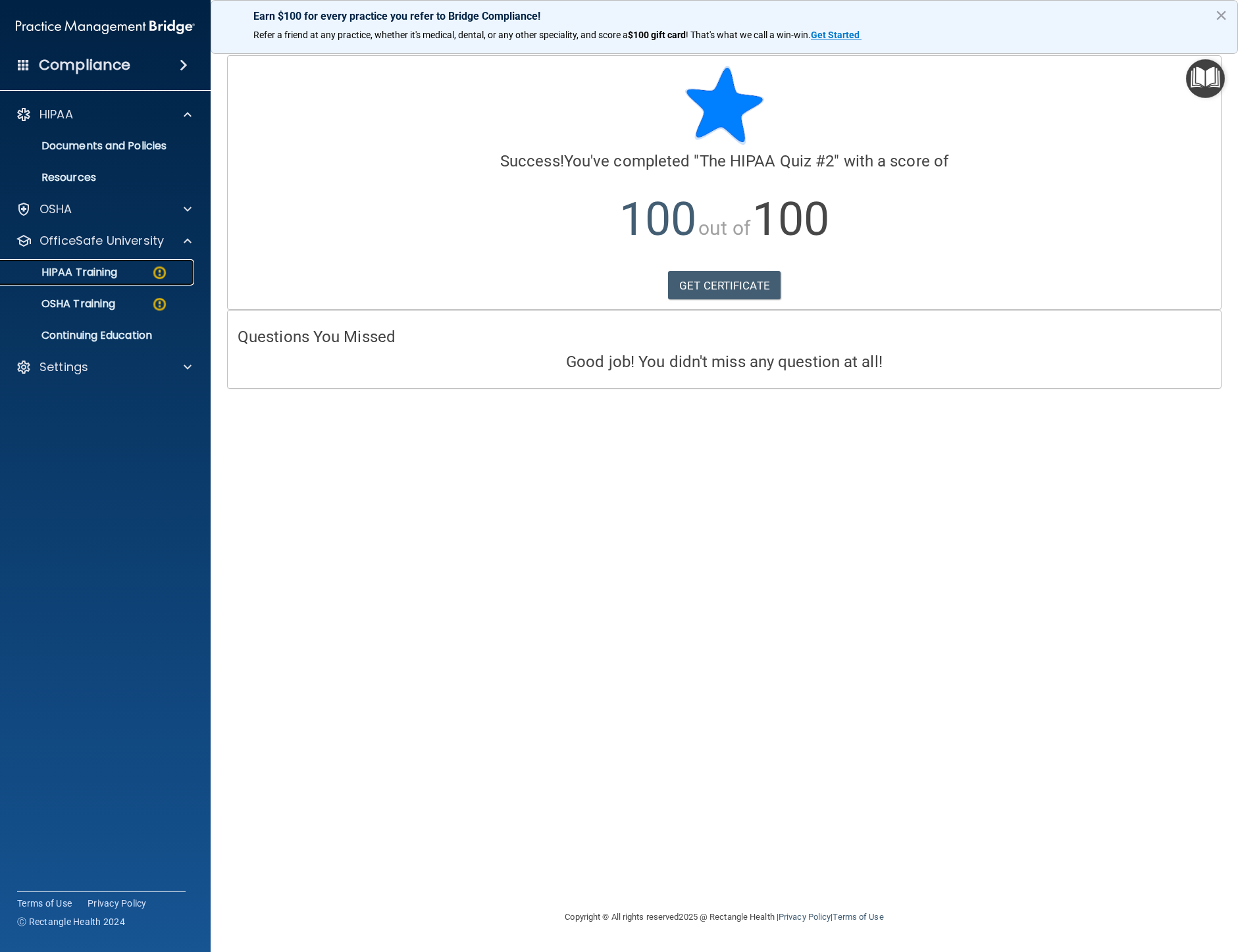
click at [92, 268] on p "HIPAA Training" at bounding box center [63, 272] width 109 height 13
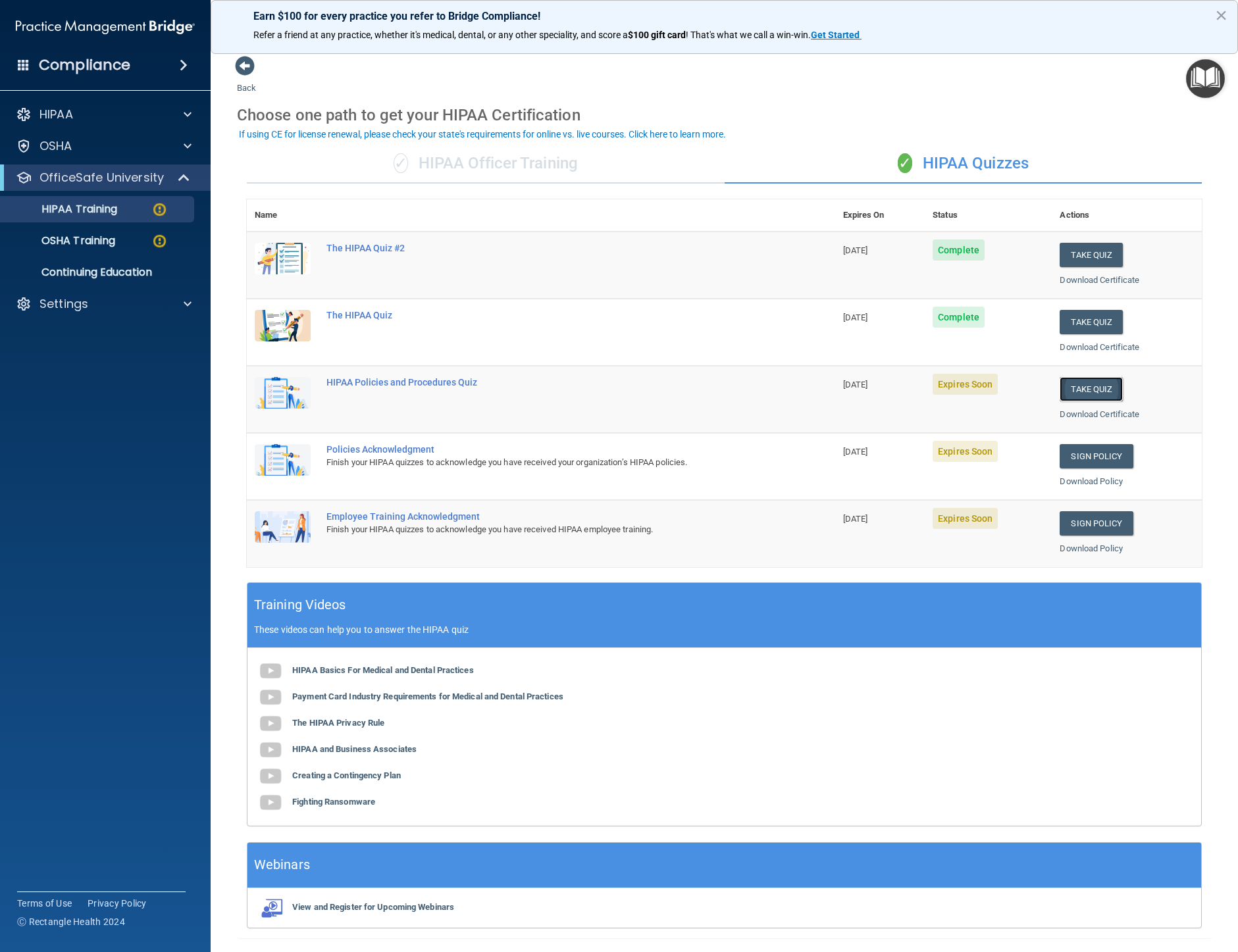
click at [1084, 390] on button "Take Quiz" at bounding box center [1091, 389] width 63 height 24
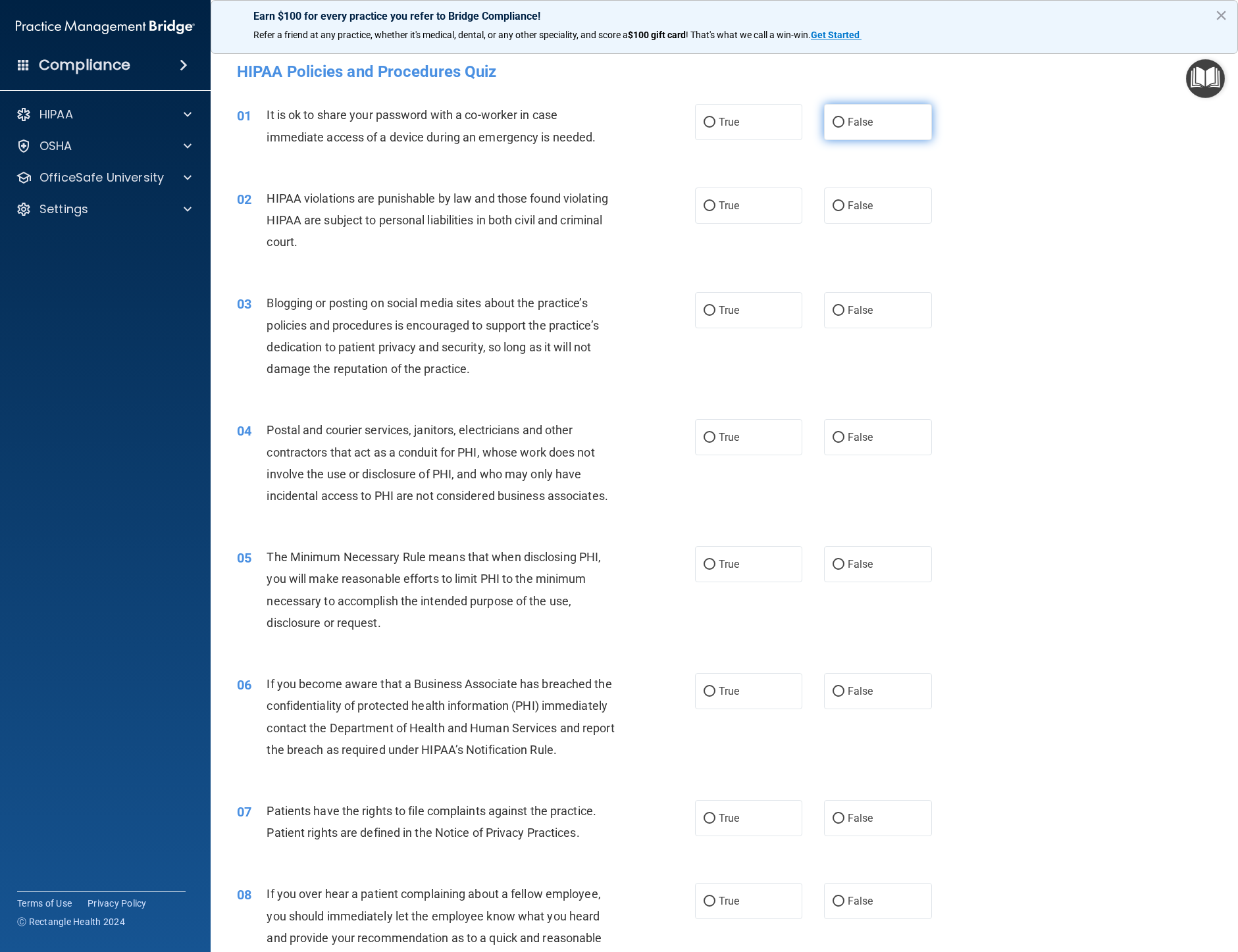
click at [834, 123] on input "False" at bounding box center [838, 122] width 12 height 10
radio input "true"
click at [704, 205] on input "True" at bounding box center [709, 206] width 12 height 10
radio input "true"
click at [832, 306] on input "False" at bounding box center [838, 310] width 12 height 10
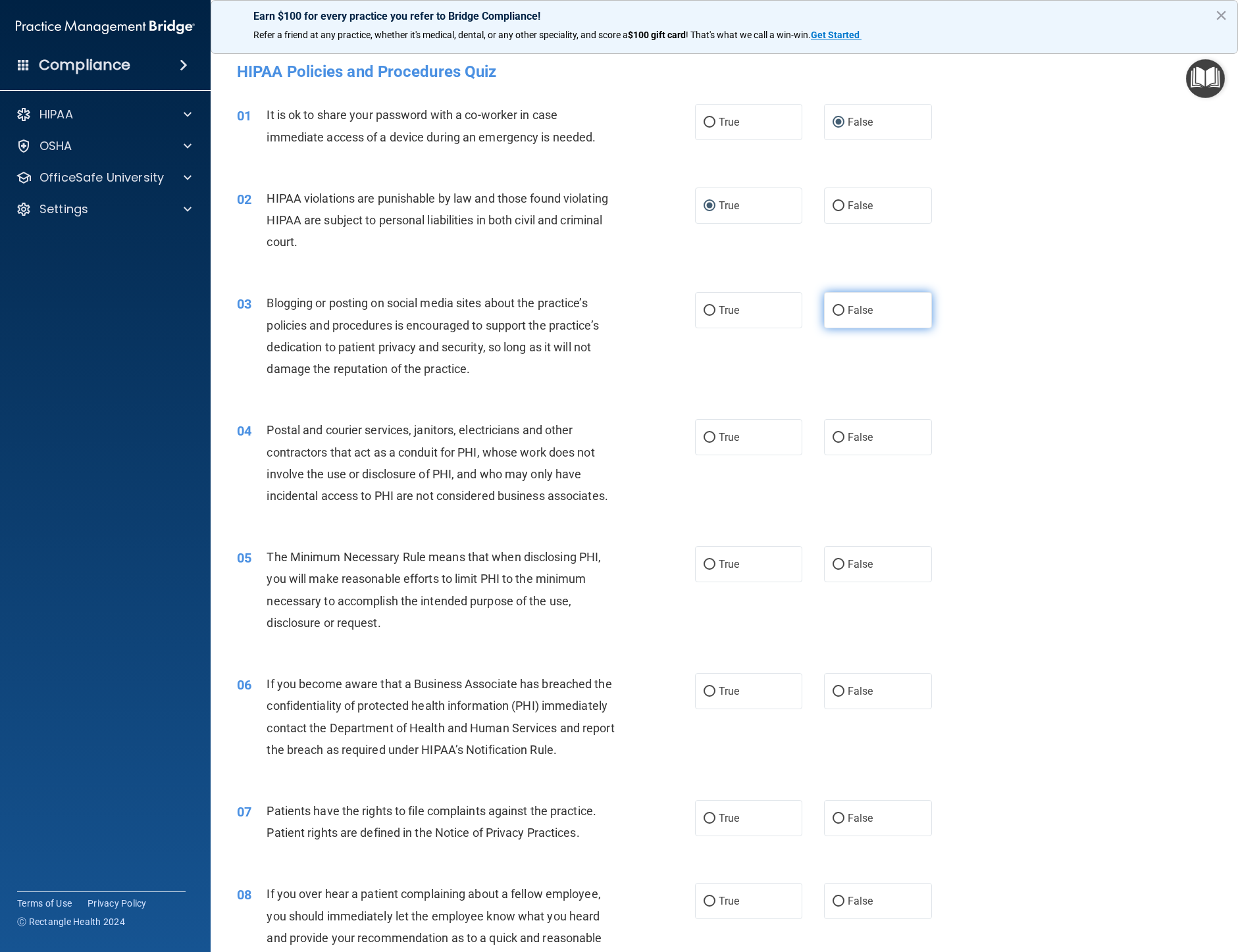
radio input "true"
drag, startPoint x: 703, startPoint y: 434, endPoint x: 776, endPoint y: 447, distance: 74.1
click at [704, 435] on input "True" at bounding box center [709, 437] width 12 height 10
radio input "true"
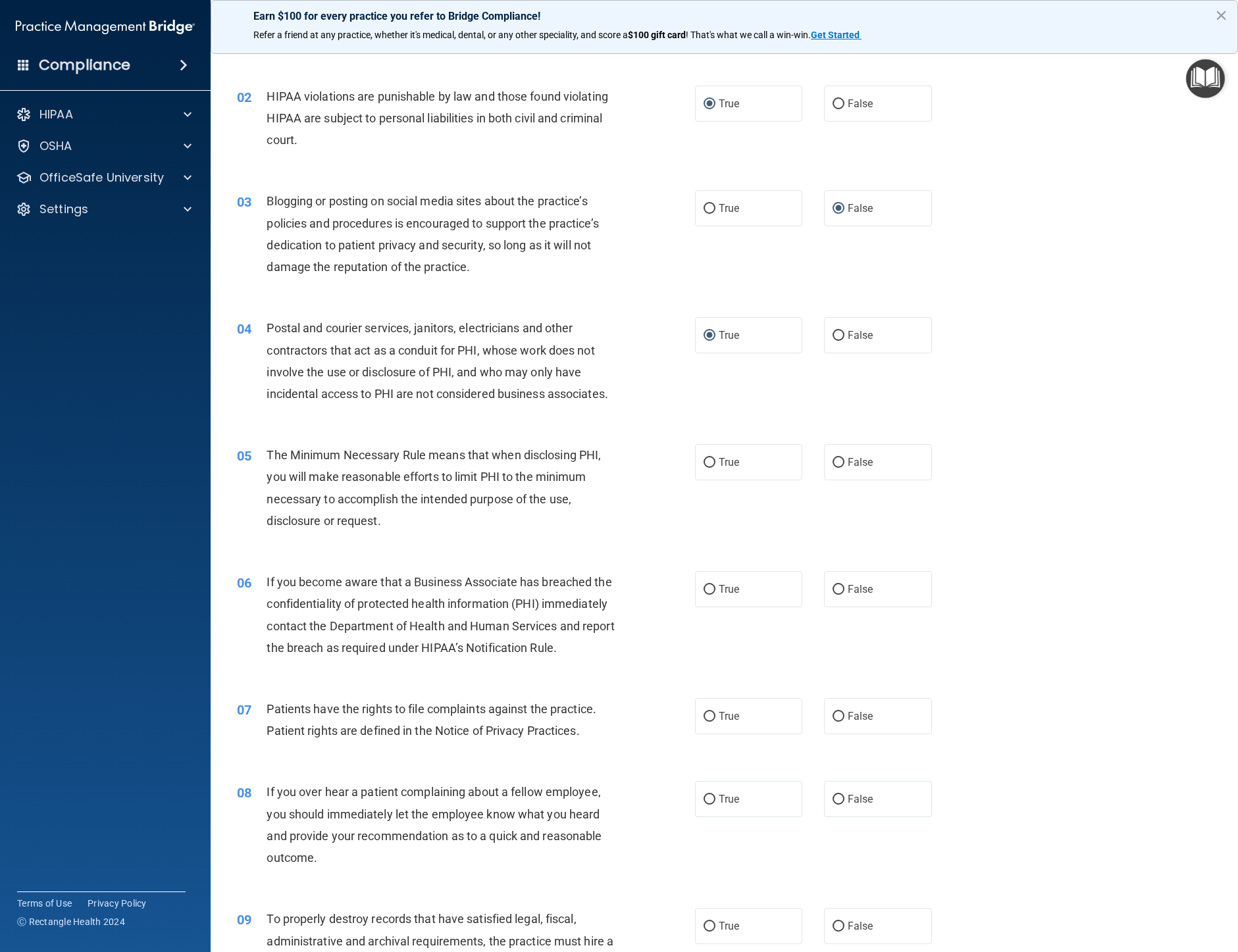
scroll to position [131, 0]
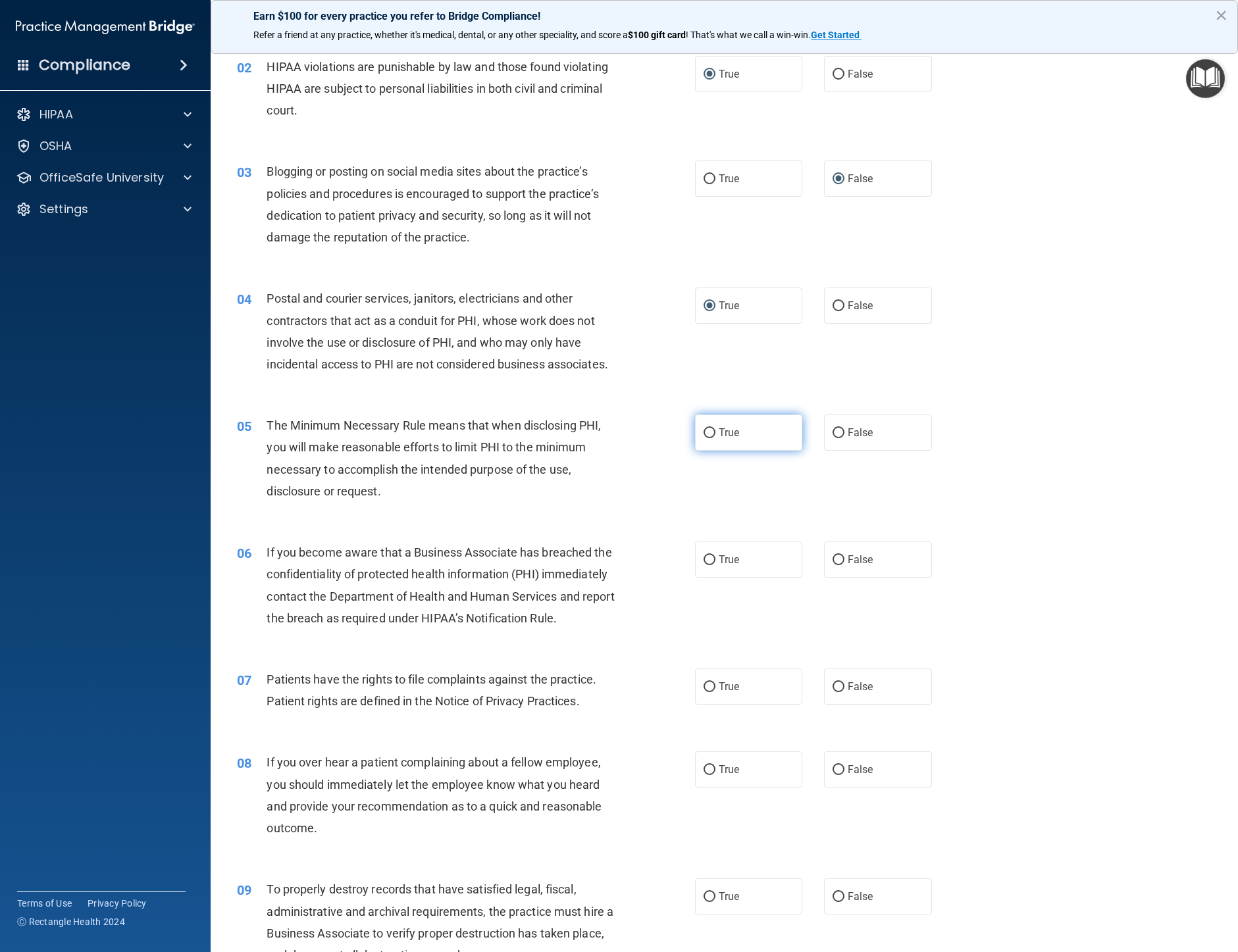
click at [704, 438] on input "True" at bounding box center [709, 433] width 12 height 10
radio input "true"
click at [704, 565] on input "True" at bounding box center [709, 560] width 12 height 10
radio input "true"
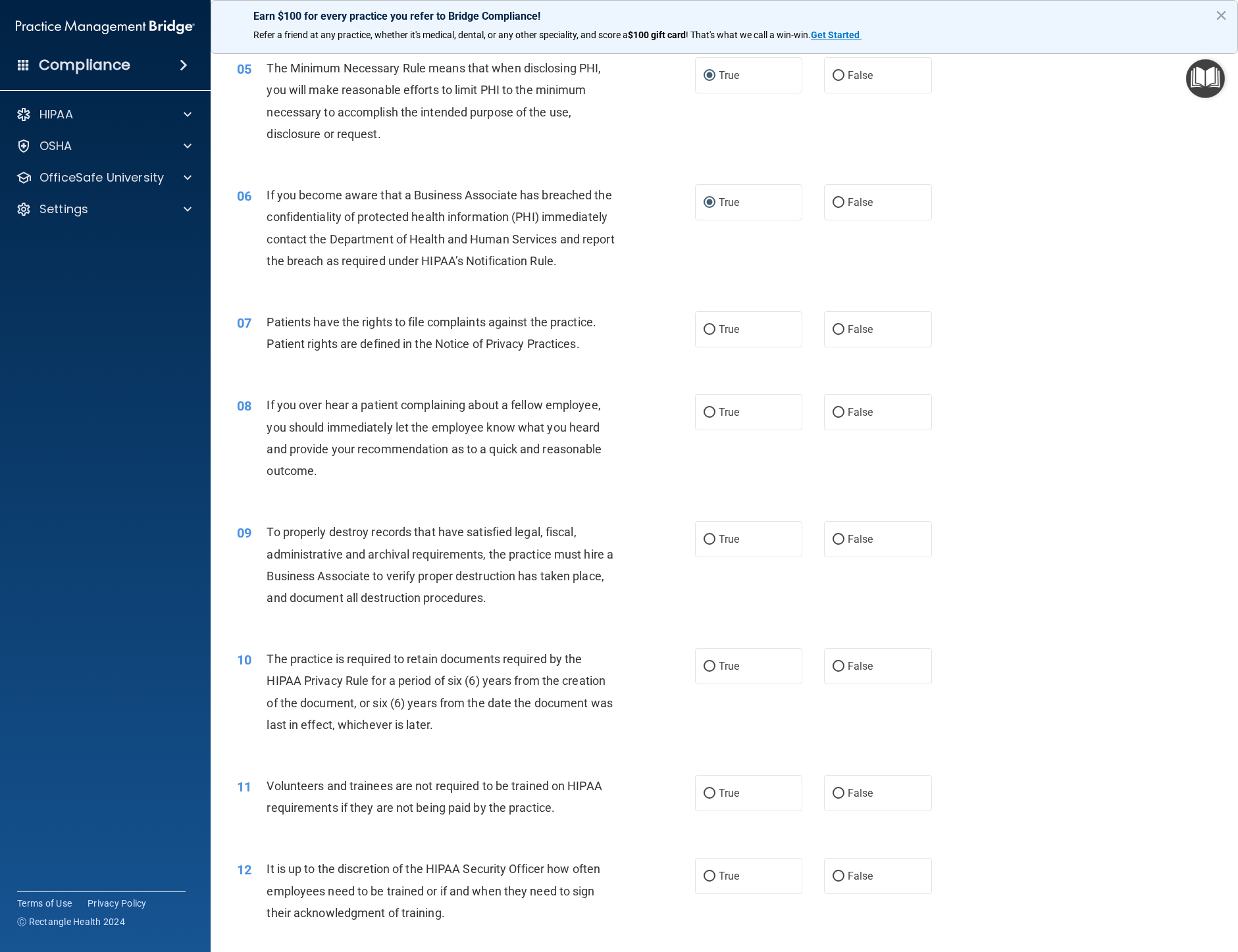
scroll to position [526, 0]
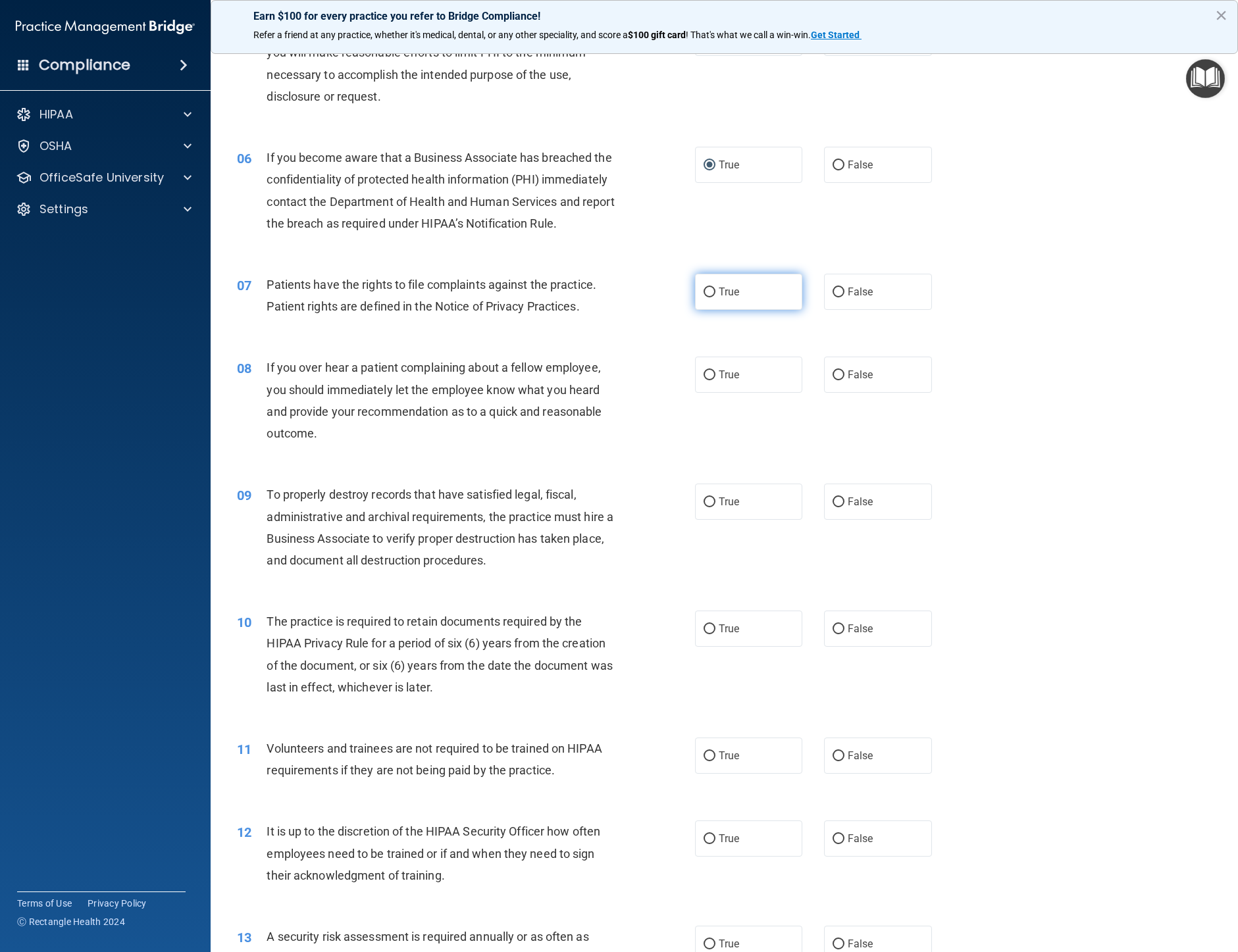
click at [704, 298] on input "True" at bounding box center [709, 292] width 12 height 10
radio input "true"
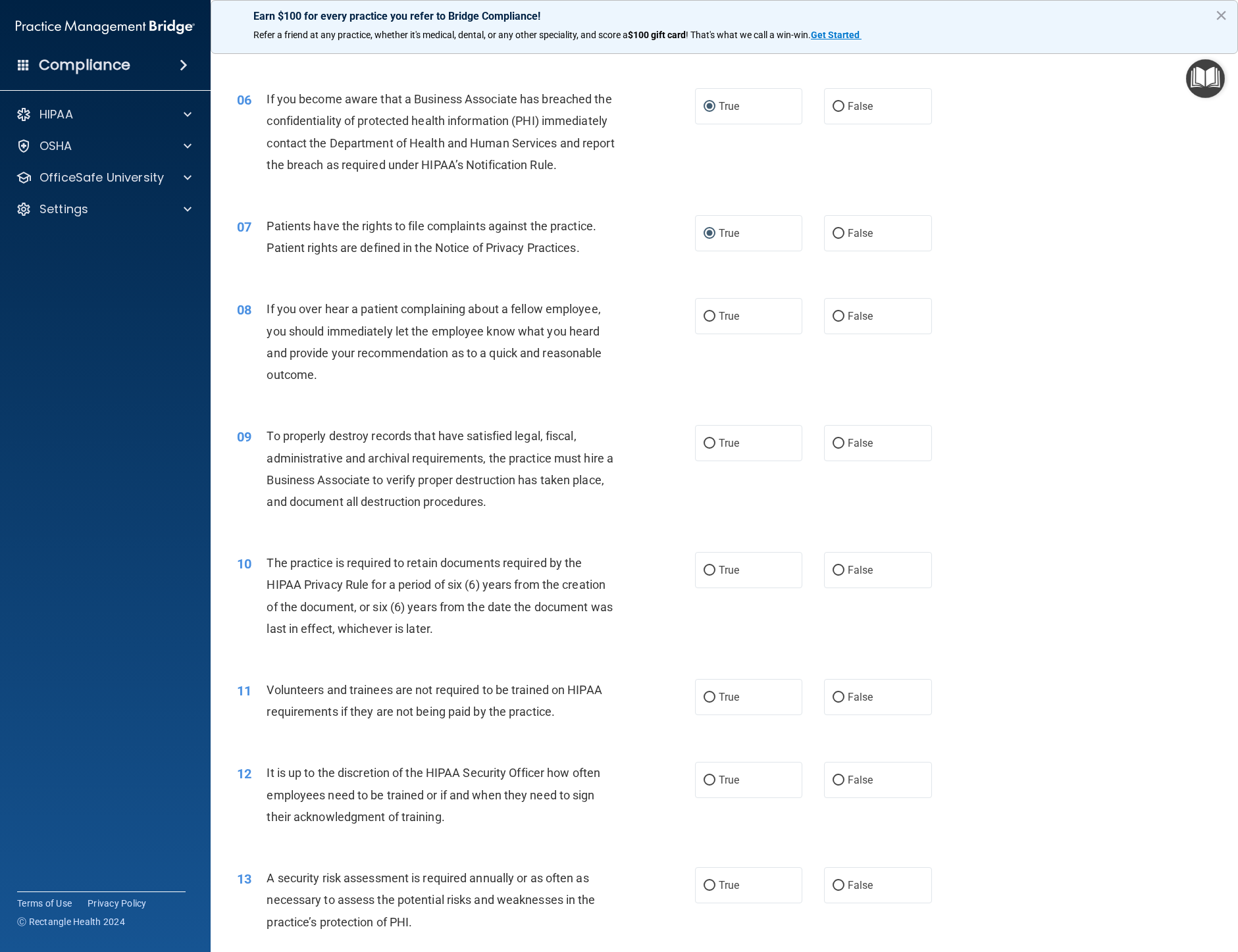
scroll to position [724, 0]
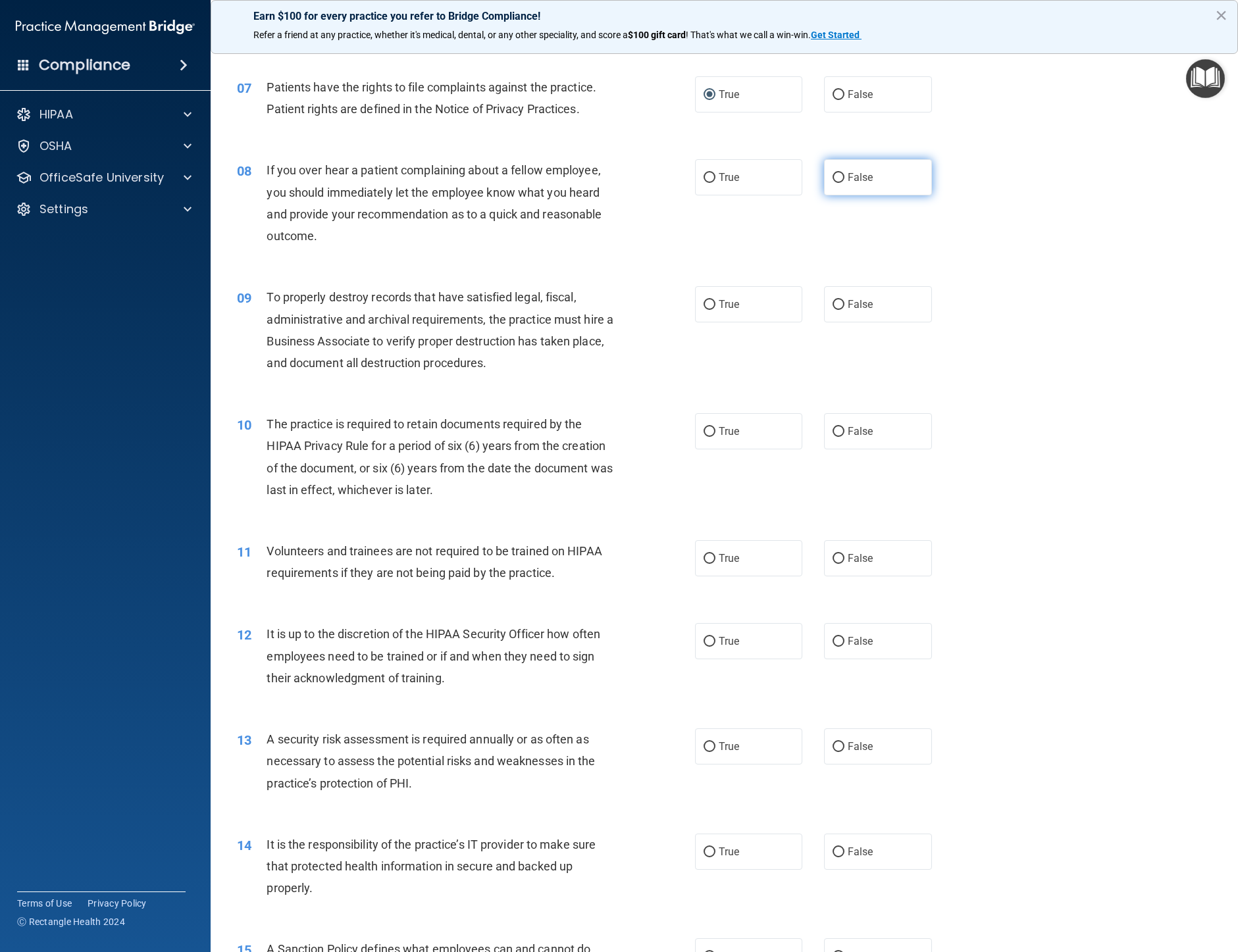
click at [834, 183] on input "False" at bounding box center [838, 177] width 12 height 10
radio input "true"
click at [832, 310] on input "False" at bounding box center [838, 305] width 12 height 10
radio input "true"
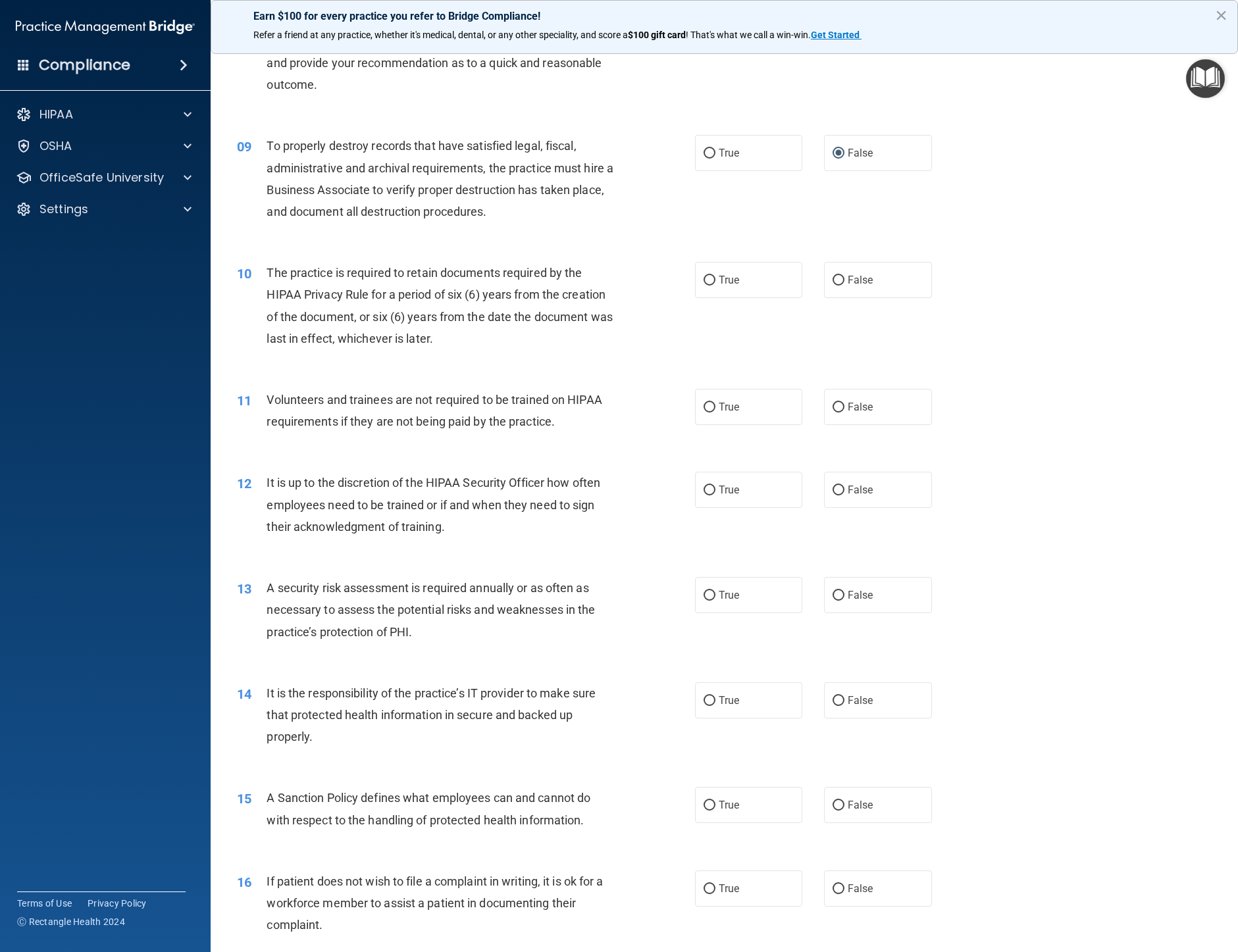
scroll to position [921, 0]
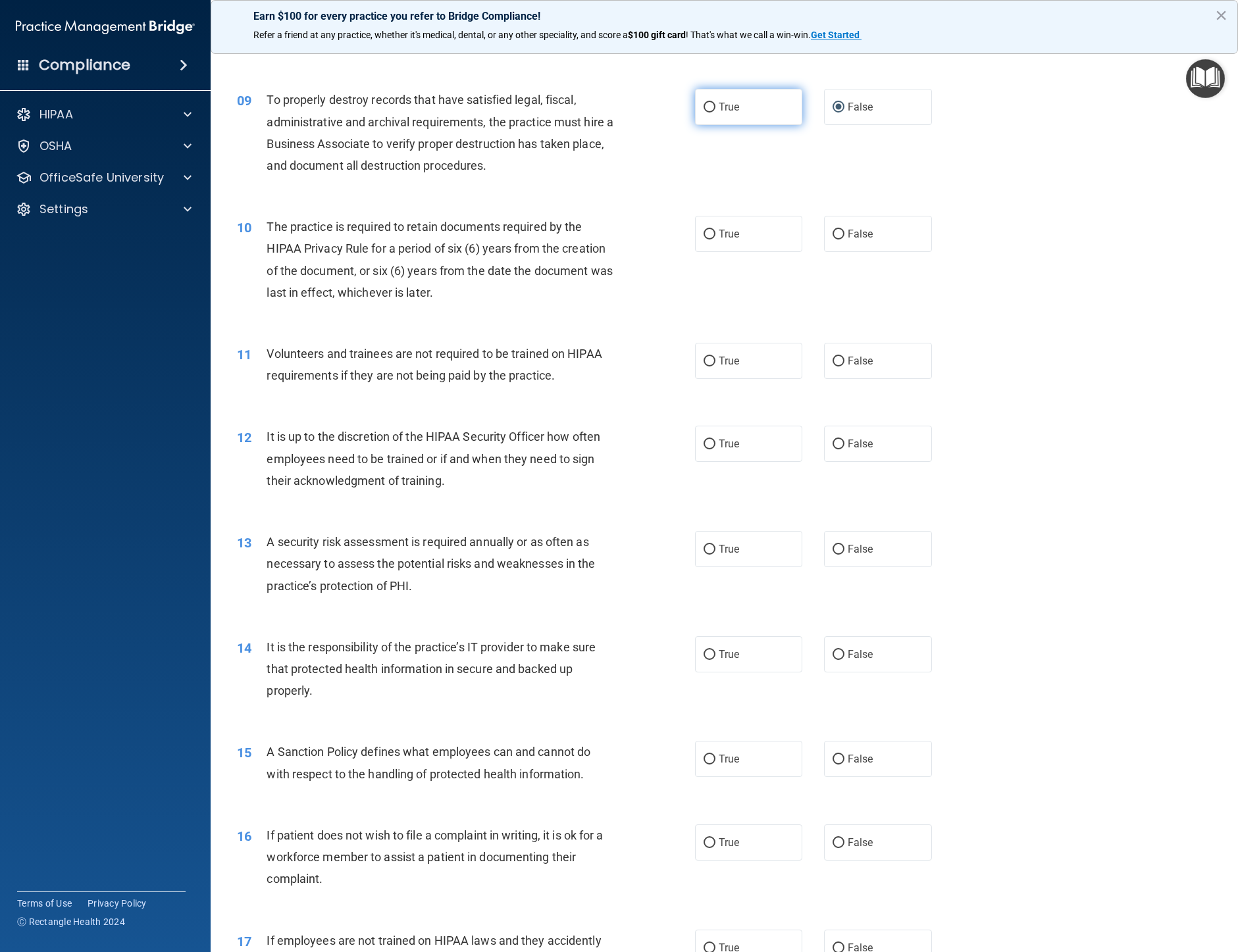
click at [708, 112] on input "True" at bounding box center [709, 107] width 12 height 10
radio input "true"
radio input "false"
click at [835, 239] on input "False" at bounding box center [838, 234] width 12 height 10
radio input "true"
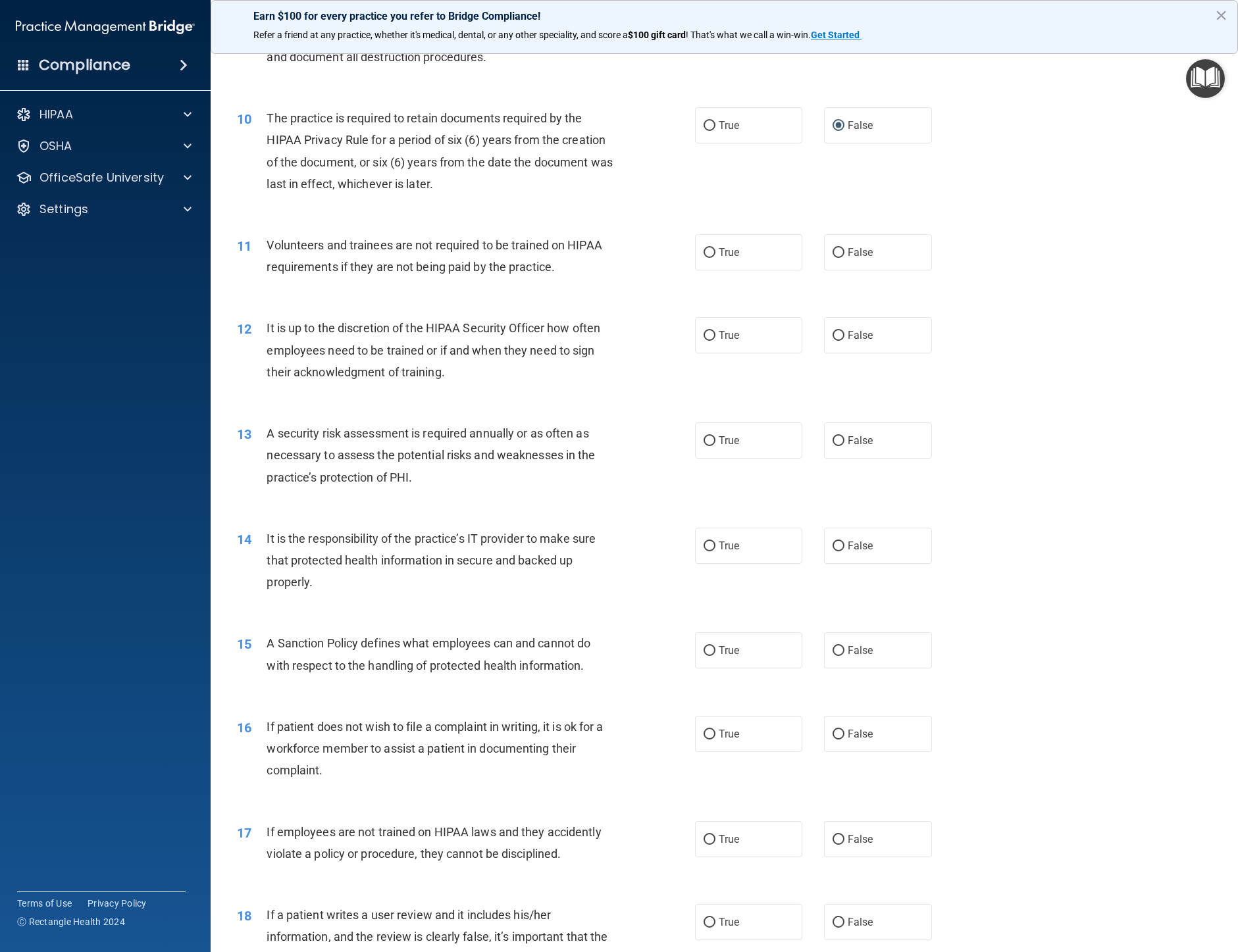
scroll to position [1118, 0]
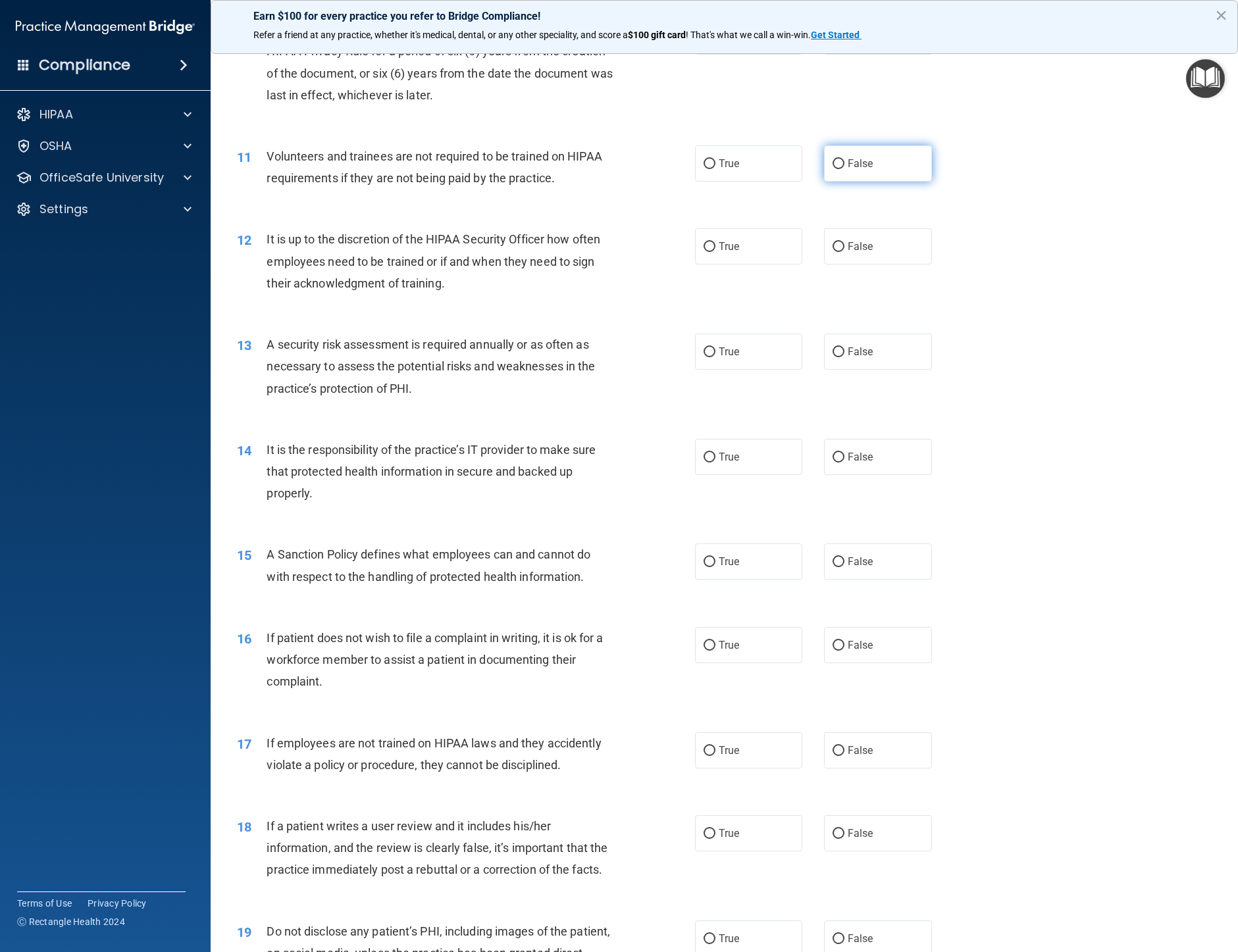
drag, startPoint x: 831, startPoint y: 205, endPoint x: 856, endPoint y: 223, distance: 30.8
click at [833, 169] on input "False" at bounding box center [838, 164] width 12 height 10
radio input "true"
click at [832, 252] on input "False" at bounding box center [838, 247] width 12 height 10
radio input "true"
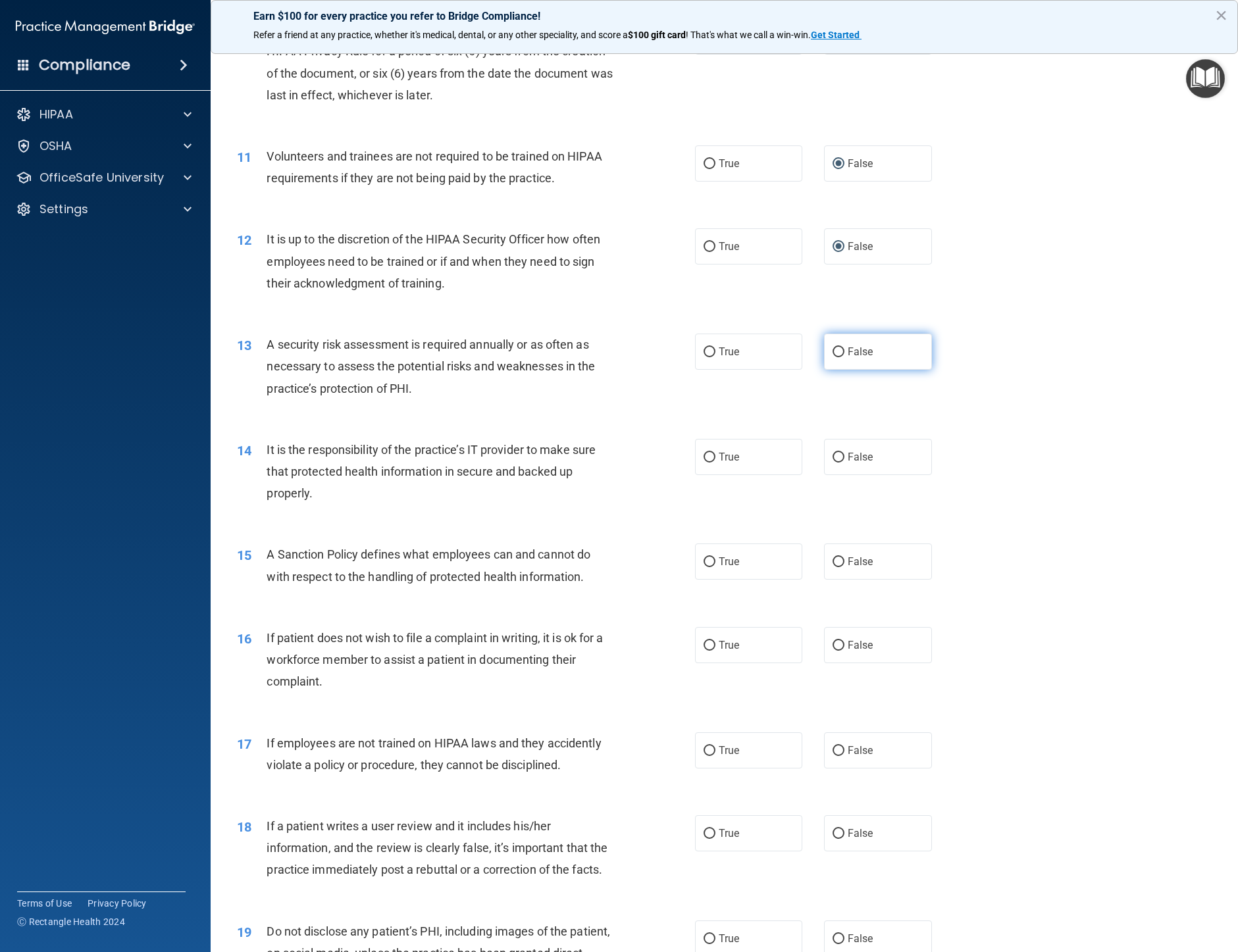
click at [832, 357] on input "False" at bounding box center [838, 352] width 12 height 10
radio input "true"
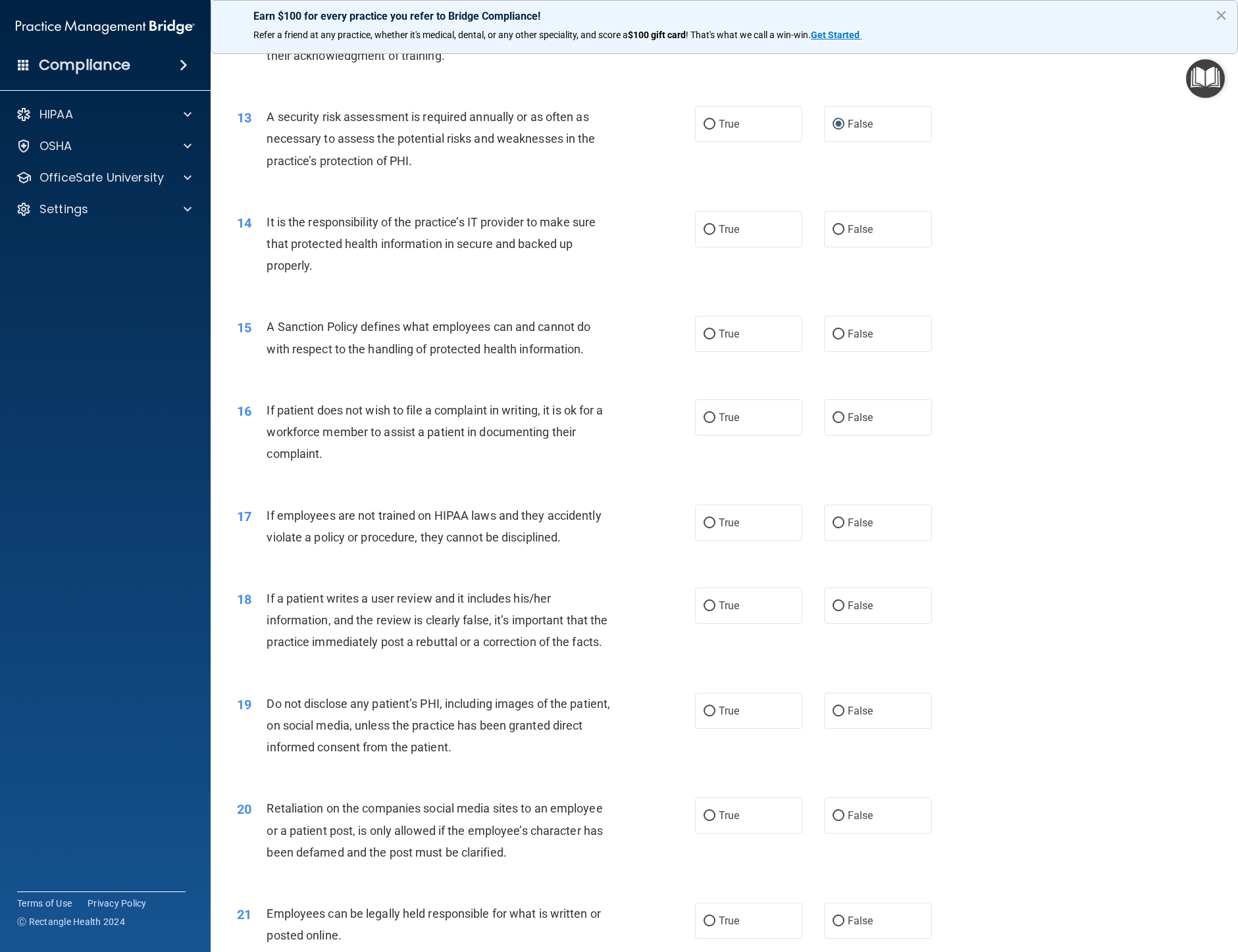
scroll to position [1382, 0]
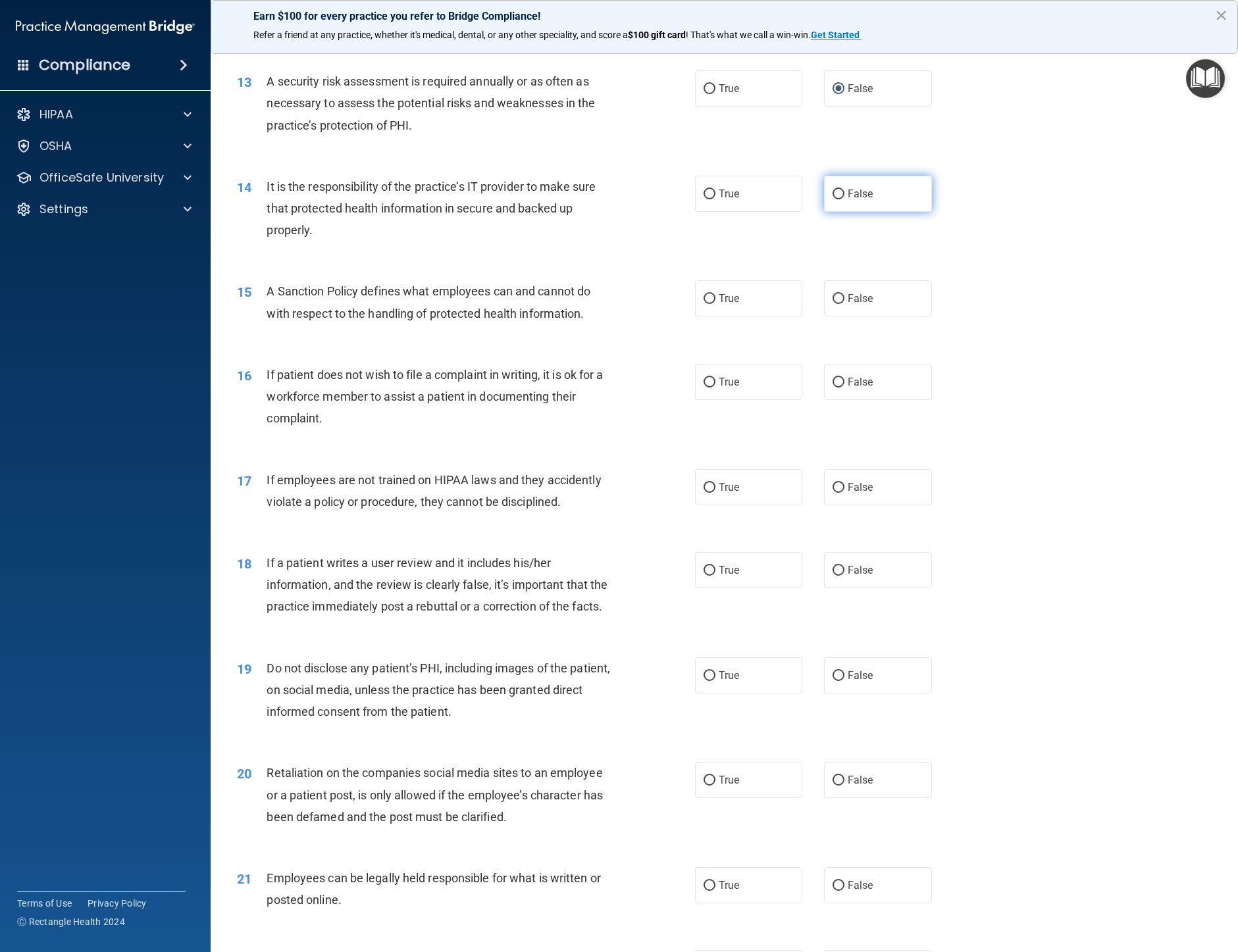
click at [832, 200] on input "False" at bounding box center [838, 194] width 12 height 10
radio input "true"
click at [832, 304] on input "False" at bounding box center [838, 299] width 12 height 10
radio input "true"
drag, startPoint x: 701, startPoint y: 425, endPoint x: 722, endPoint y: 430, distance: 21.6
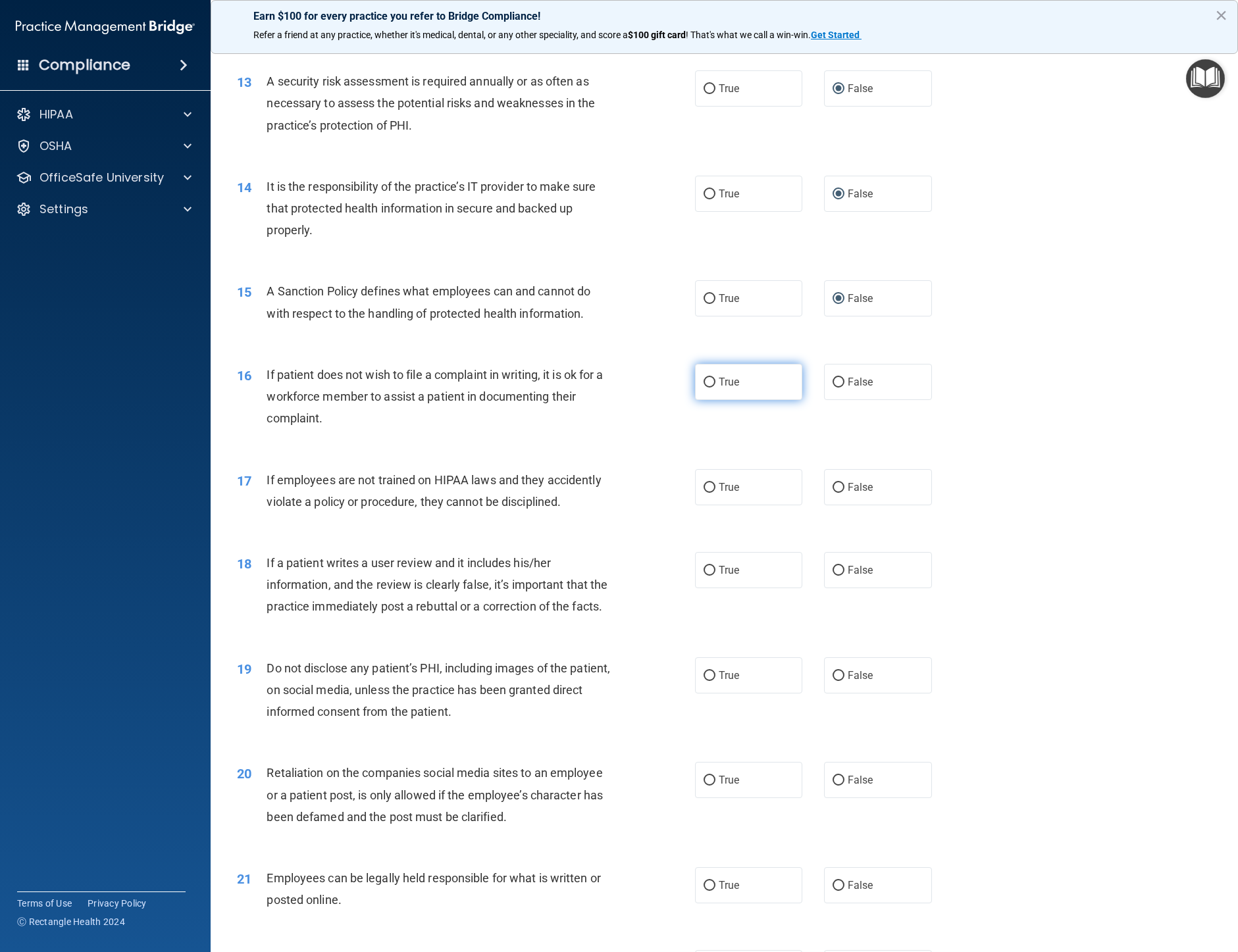
click at [704, 388] on input "True" at bounding box center [709, 382] width 12 height 10
radio input "true"
click at [832, 493] on input "False" at bounding box center [838, 488] width 12 height 10
radio input "true"
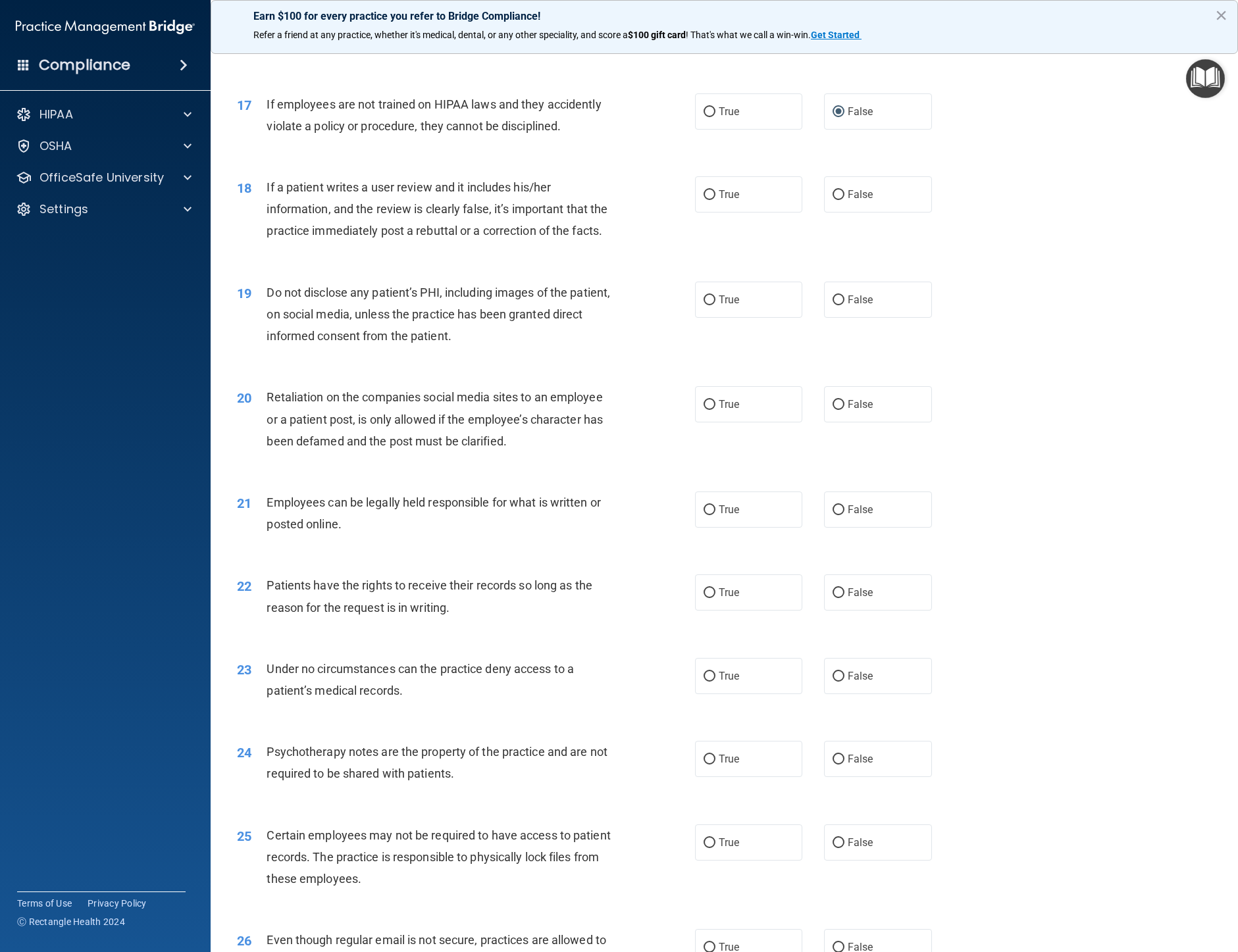
scroll to position [1777, 0]
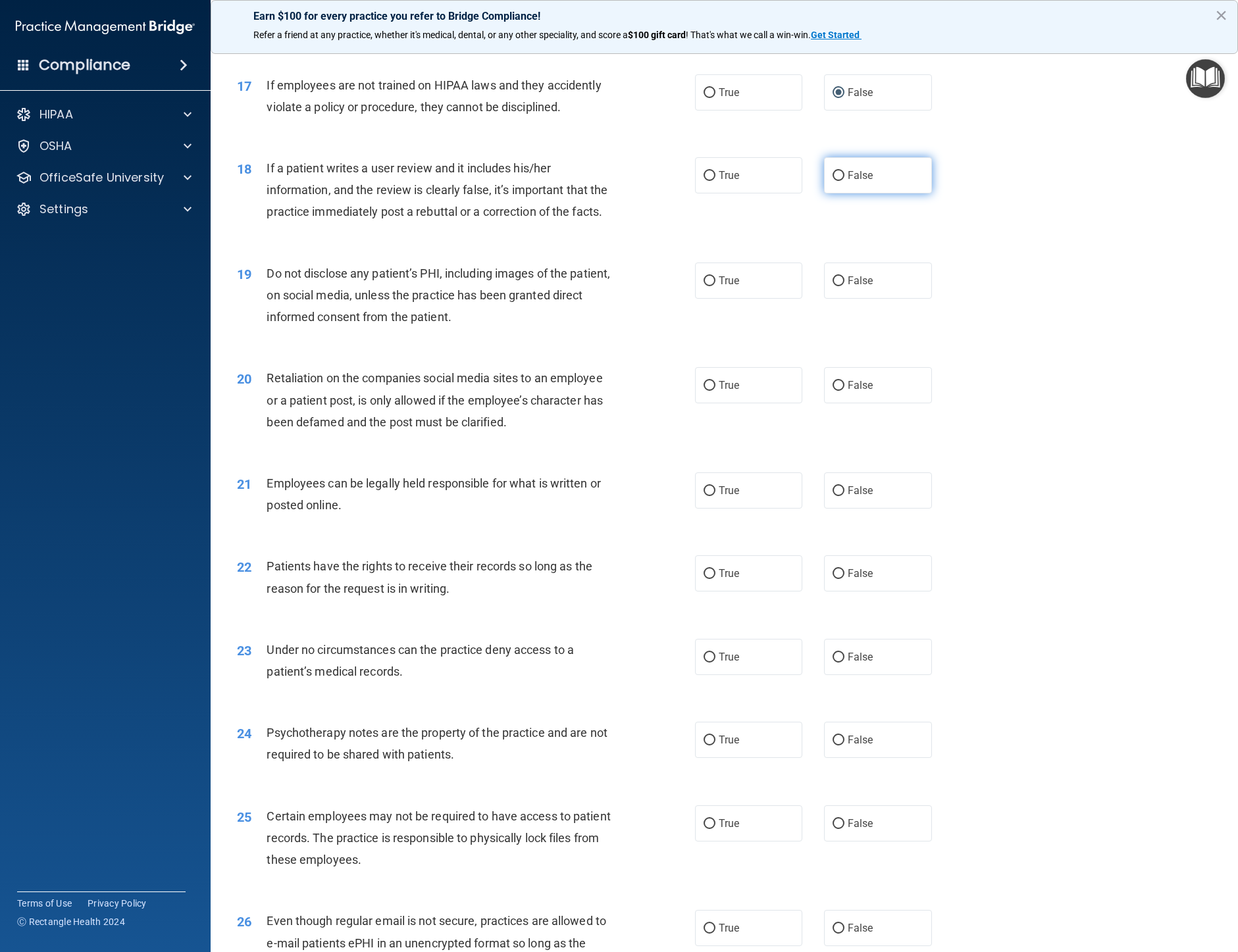
click at [834, 181] on input "False" at bounding box center [838, 175] width 12 height 10
radio input "true"
click at [704, 286] on input "True" at bounding box center [709, 281] width 12 height 10
radio input "true"
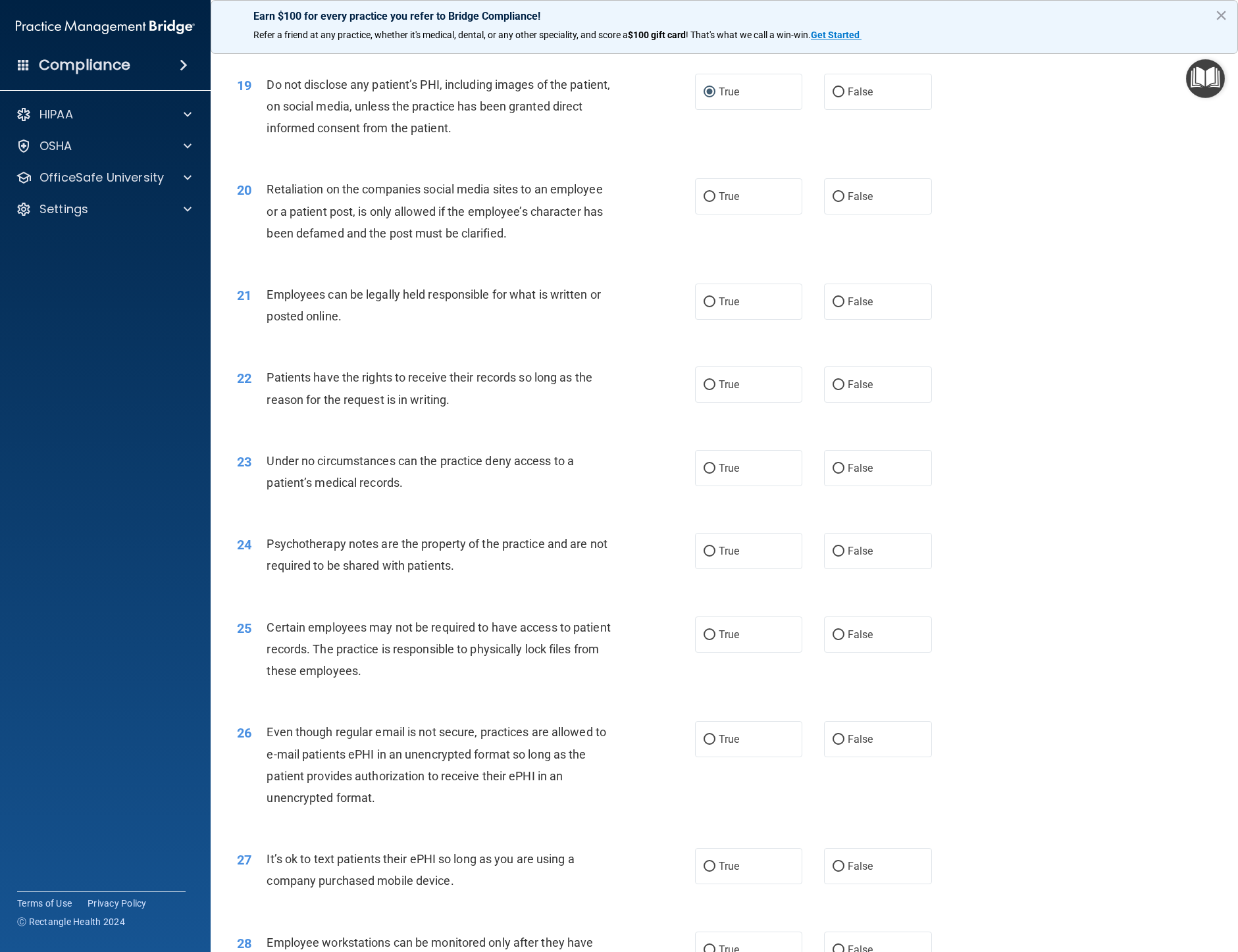
scroll to position [1974, 0]
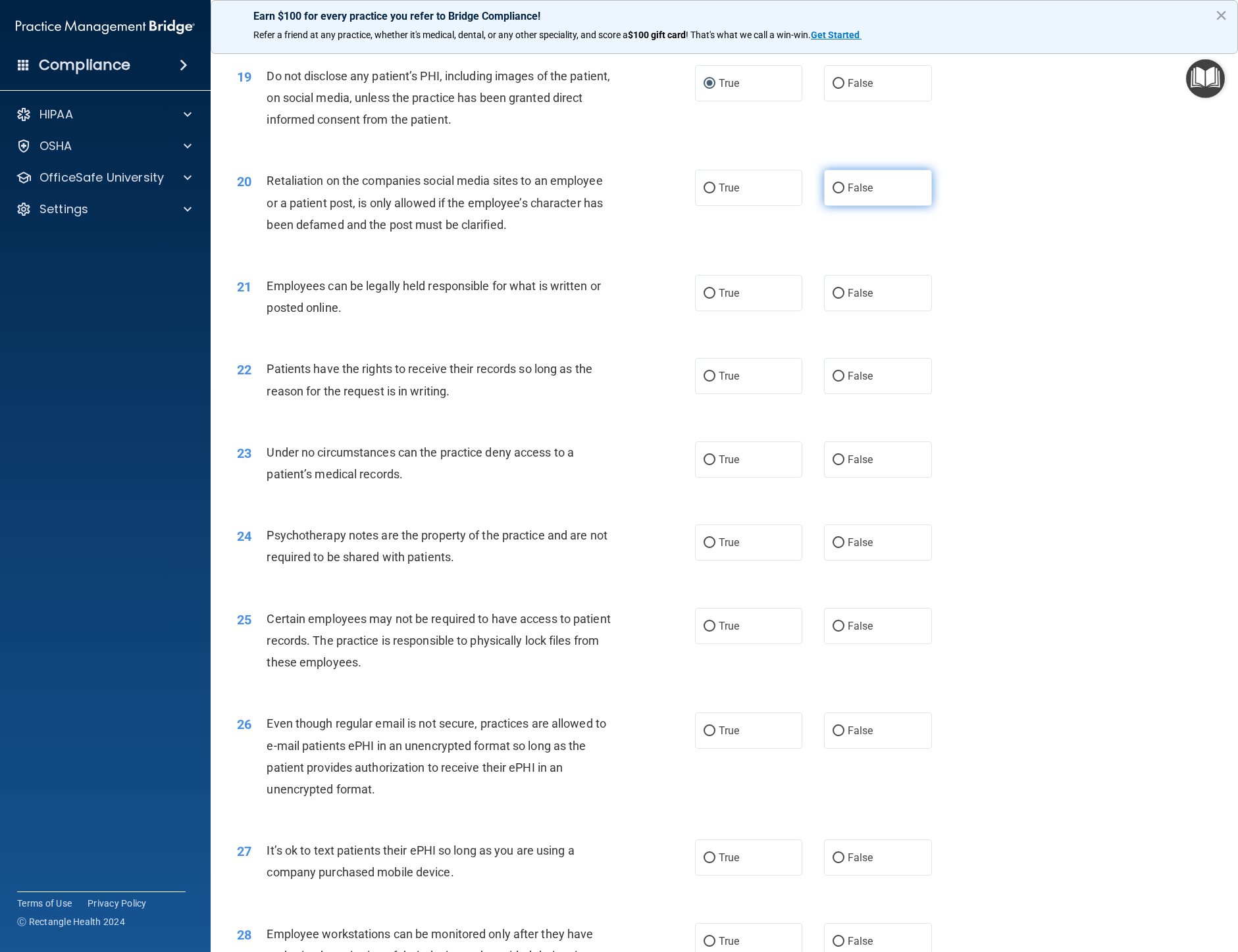
click at [834, 193] on input "False" at bounding box center [838, 188] width 12 height 10
radio input "true"
click at [704, 299] on input "True" at bounding box center [709, 293] width 12 height 10
radio input "true"
click at [832, 382] on input "False" at bounding box center [838, 376] width 12 height 10
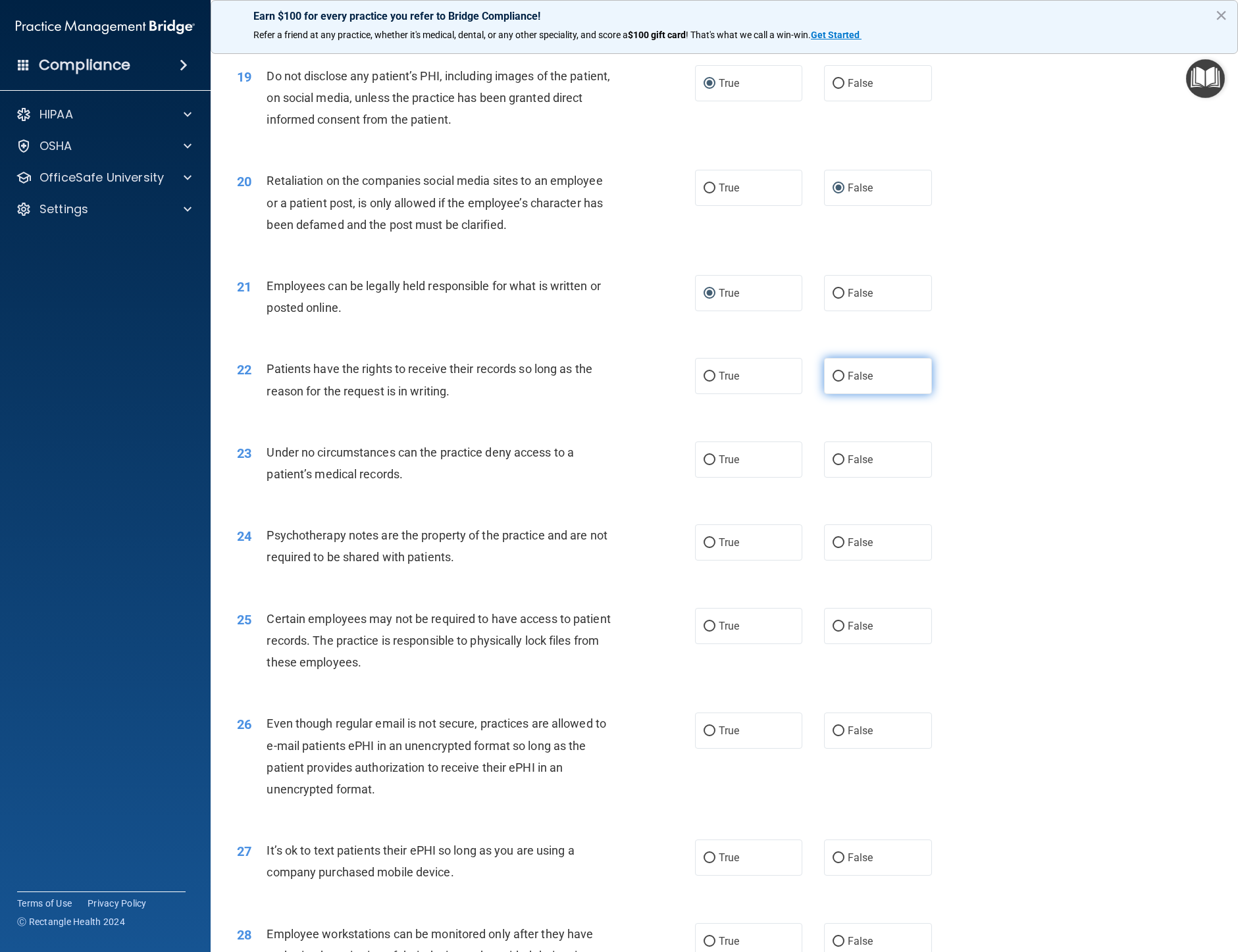
radio input "true"
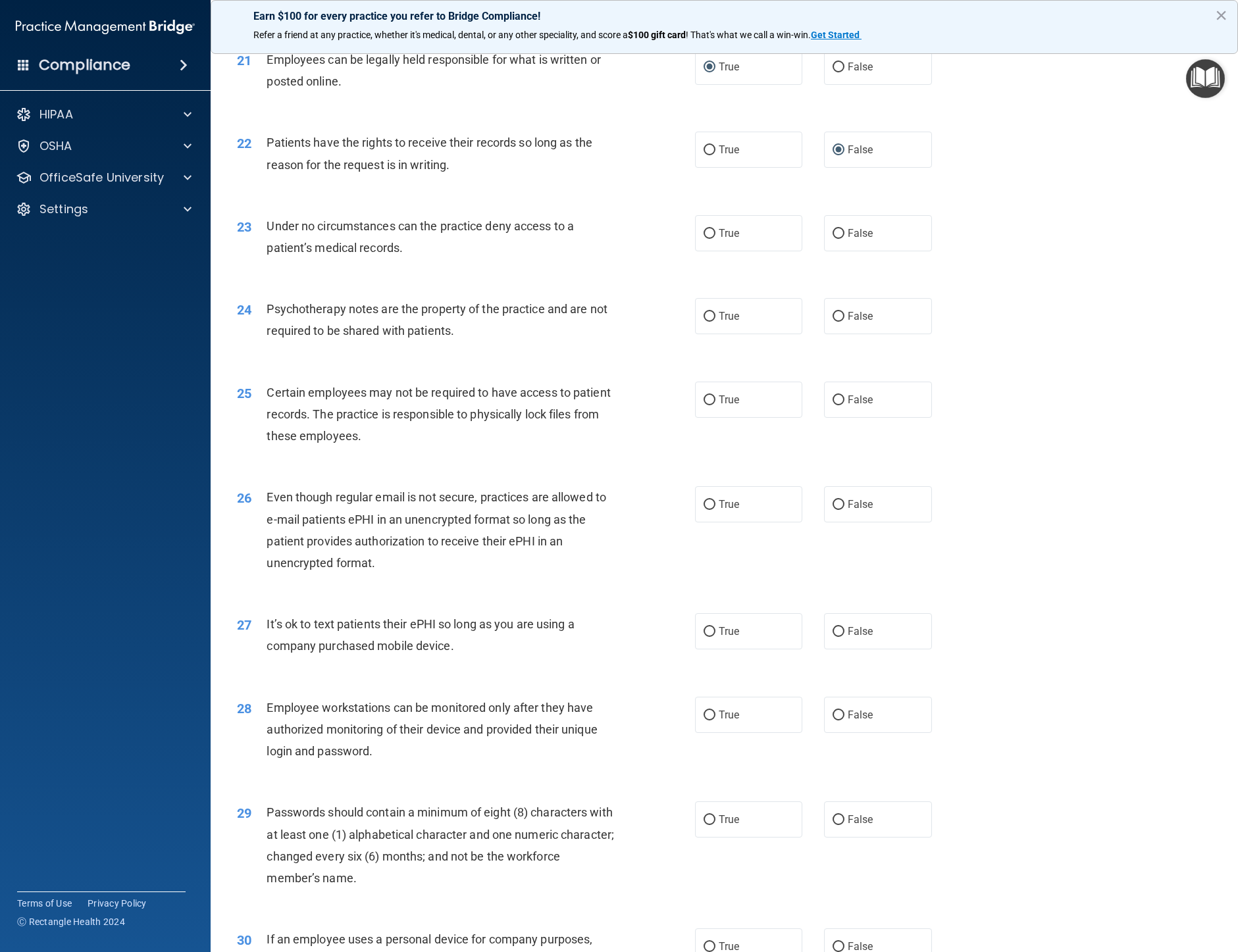
scroll to position [2238, 0]
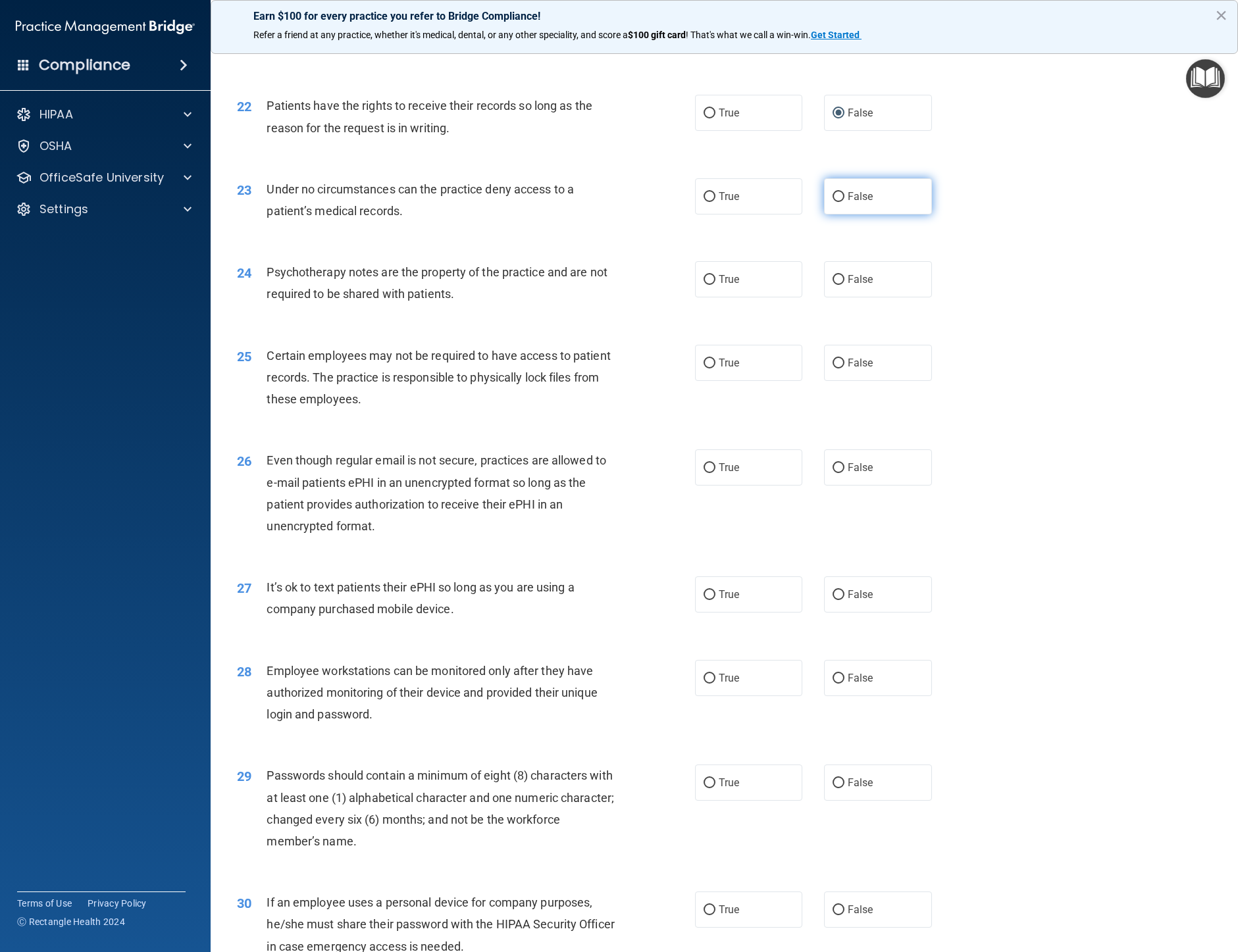
click at [832, 202] on input "False" at bounding box center [838, 197] width 12 height 10
radio input "true"
click at [704, 285] on input "True" at bounding box center [709, 280] width 12 height 10
radio input "true"
click at [832, 369] on input "False" at bounding box center [838, 364] width 12 height 10
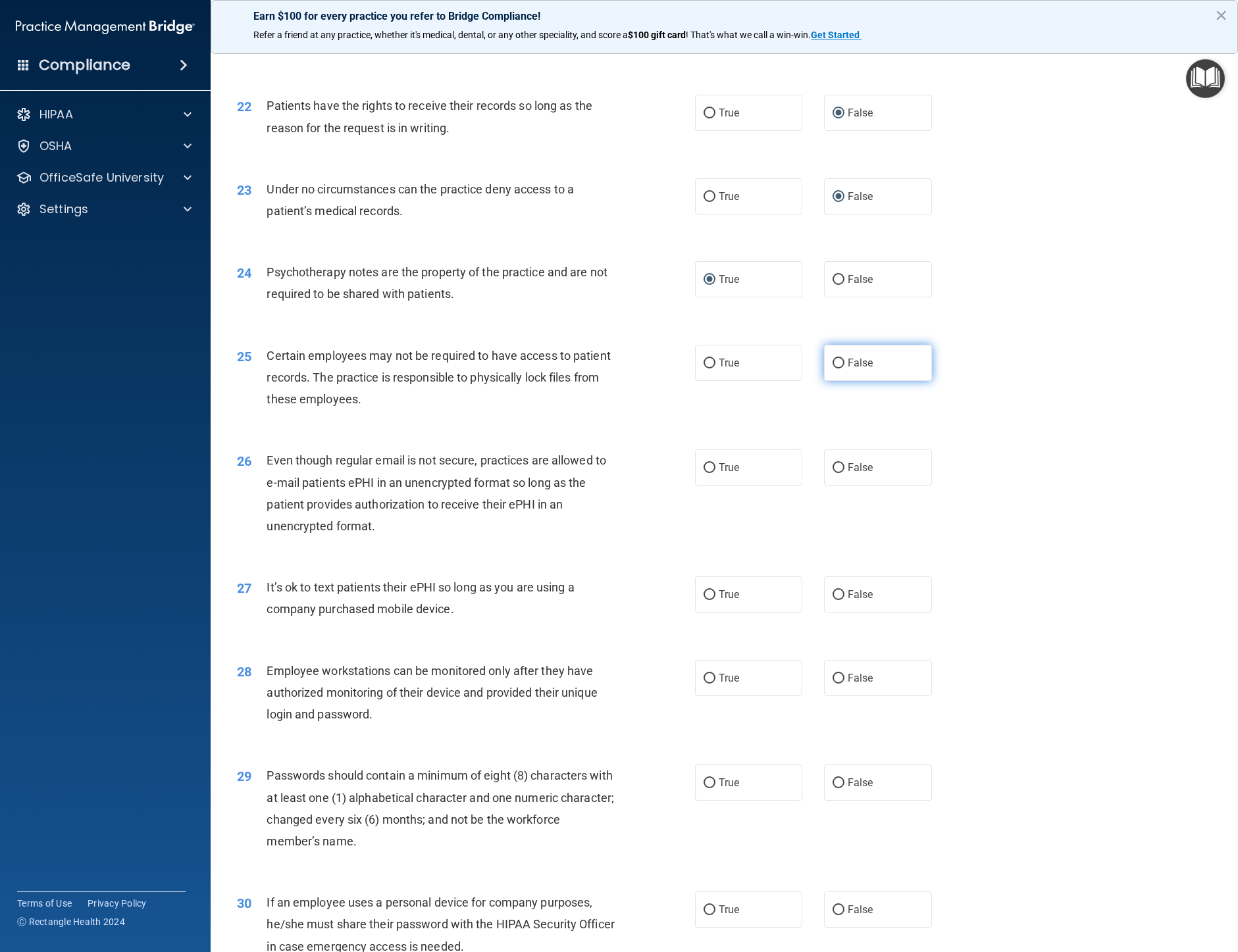
radio input "true"
click at [704, 473] on input "True" at bounding box center [709, 468] width 12 height 10
radio input "true"
click at [834, 473] on input "False" at bounding box center [838, 468] width 12 height 10
radio input "true"
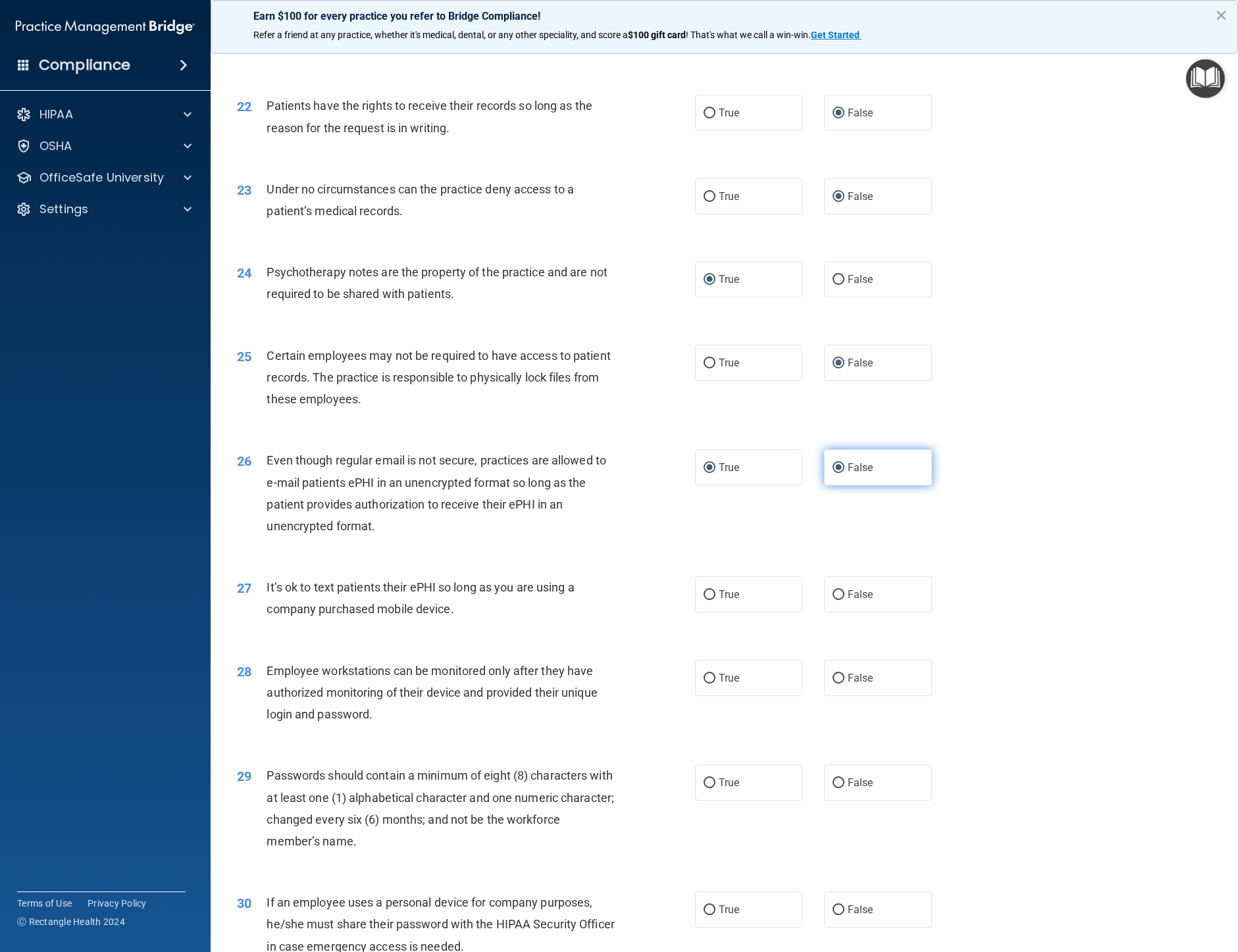
radio input "false"
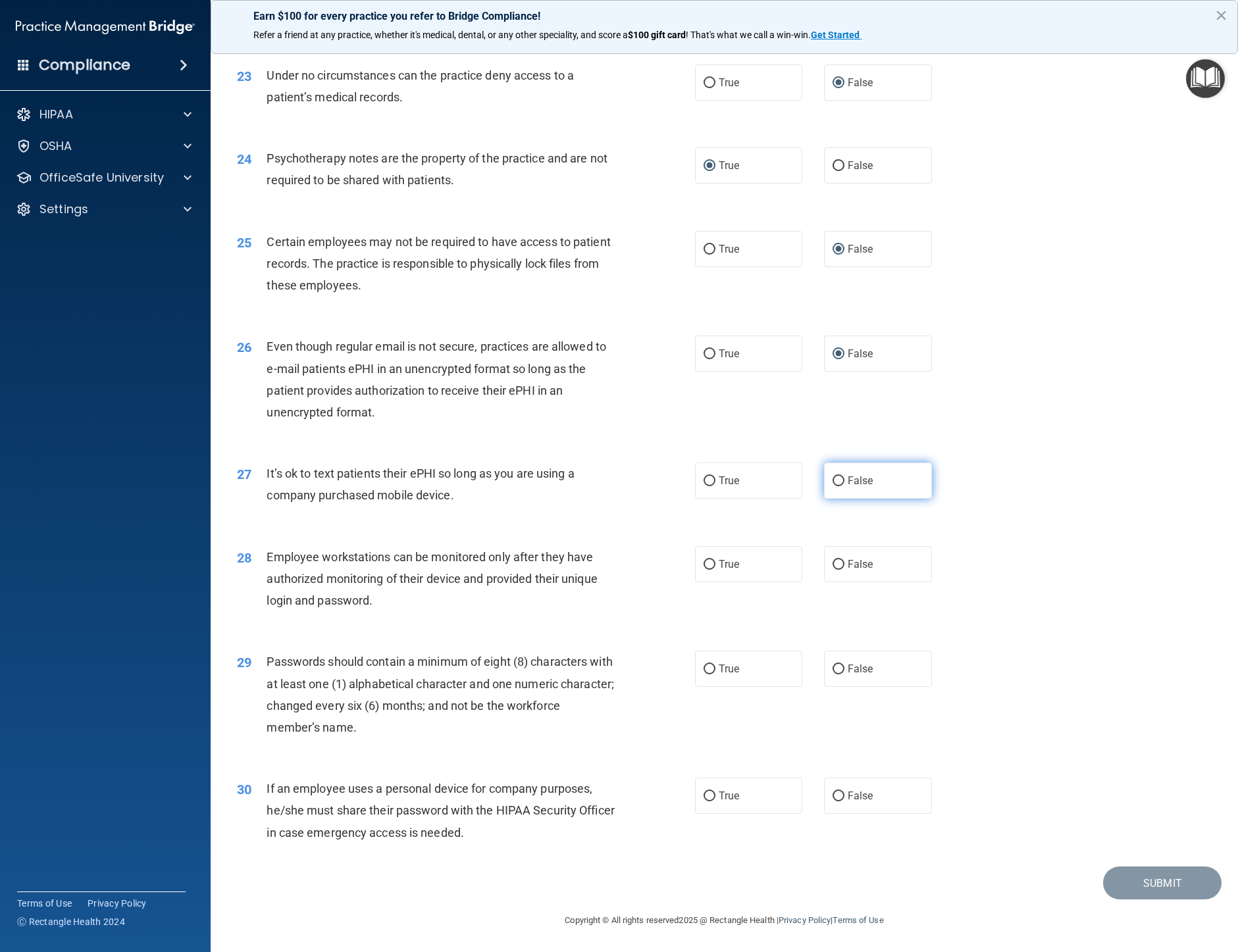
click at [832, 487] on input "False" at bounding box center [838, 481] width 12 height 10
radio input "true"
click at [832, 570] on input "False" at bounding box center [838, 564] width 12 height 10
radio input "true"
drag, startPoint x: 703, startPoint y: 692, endPoint x: 719, endPoint y: 696, distance: 16.5
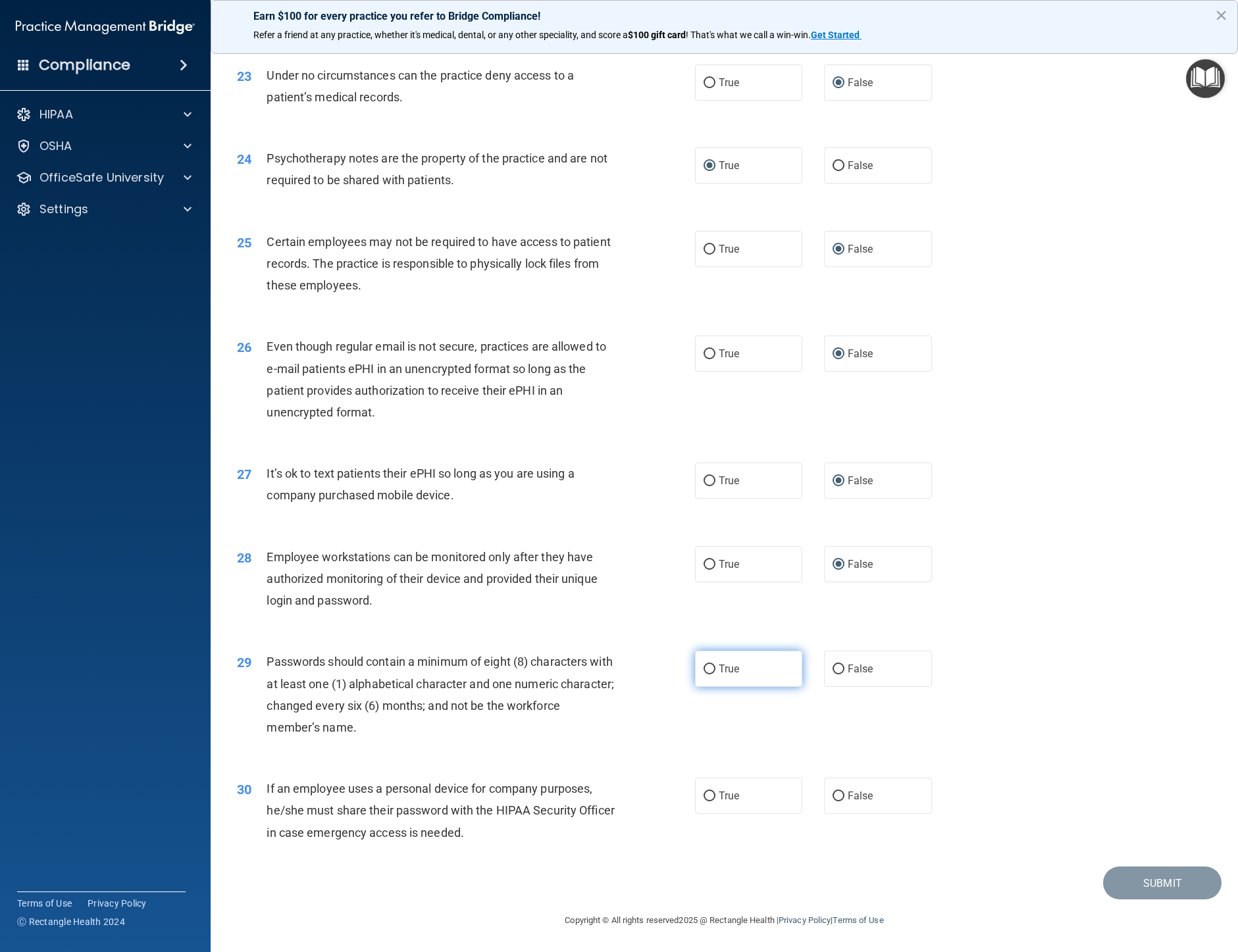
click at [704, 675] on input "True" at bounding box center [709, 669] width 12 height 10
radio input "true"
click at [832, 793] on input "False" at bounding box center [838, 796] width 12 height 10
radio input "true"
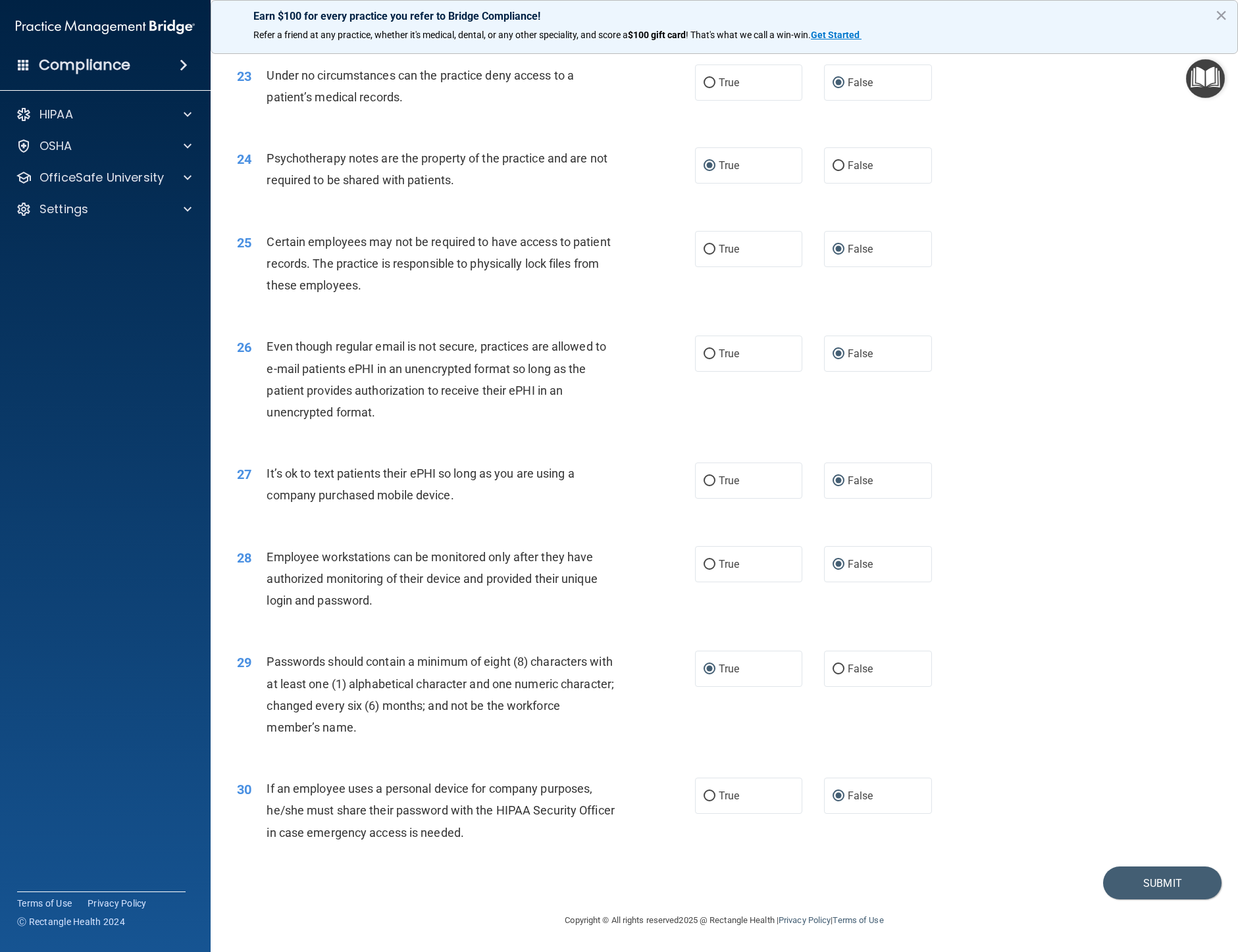
click at [1068, 694] on div "29 Passwords should contain a minimum of eight (8) characters with at least one…" at bounding box center [723, 697] width 994 height 127
click at [1143, 880] on button "Submit" at bounding box center [1162, 883] width 119 height 33
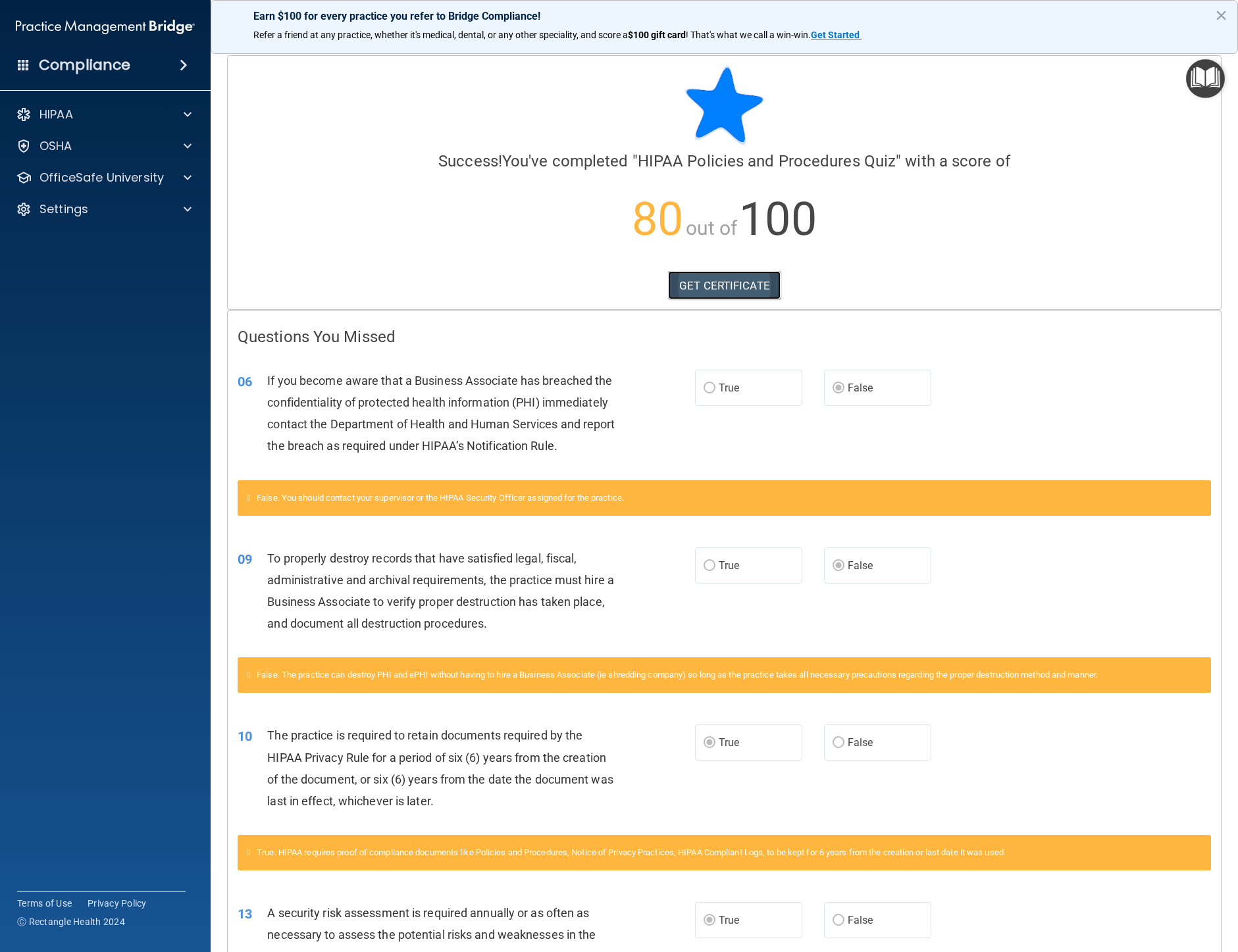
click at [724, 283] on link "GET CERTIFICATE" at bounding box center [723, 285] width 112 height 29
click at [194, 175] on div at bounding box center [185, 178] width 33 height 16
click at [153, 210] on img at bounding box center [159, 210] width 16 height 16
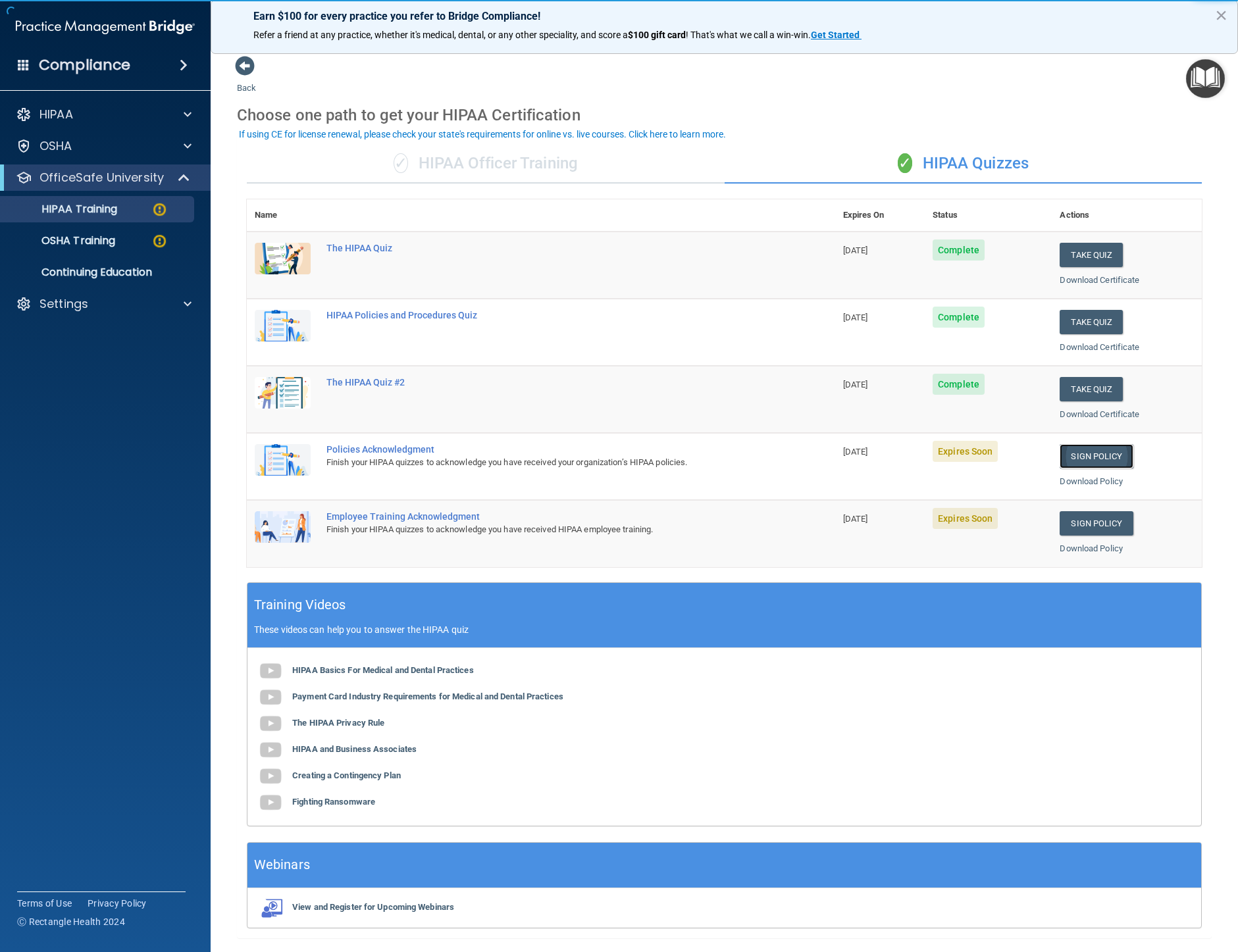
click at [1081, 456] on link "Sign Policy" at bounding box center [1096, 456] width 73 height 24
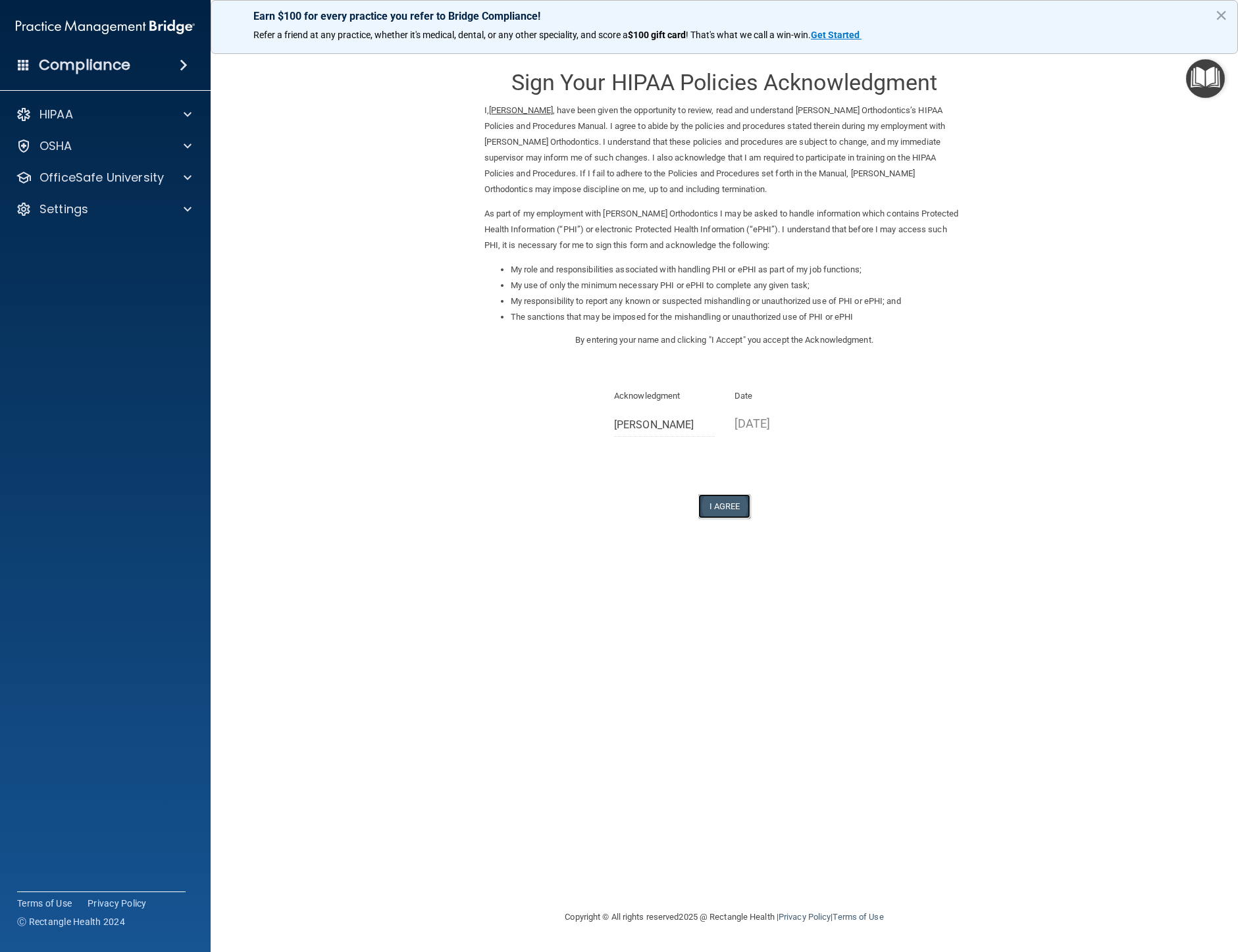
click at [729, 507] on button "I Agree" at bounding box center [724, 506] width 53 height 24
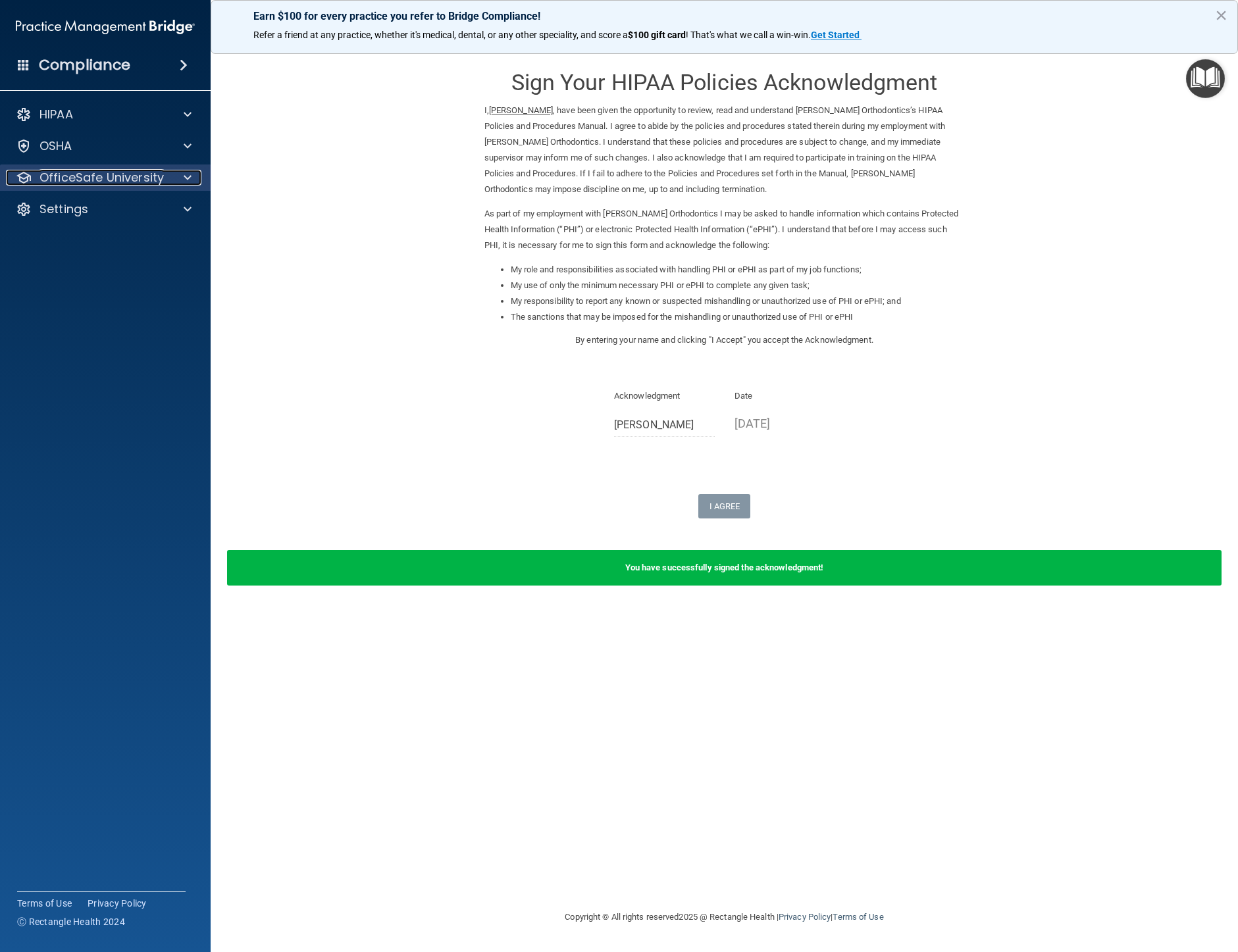
click at [183, 179] on div at bounding box center [185, 178] width 33 height 16
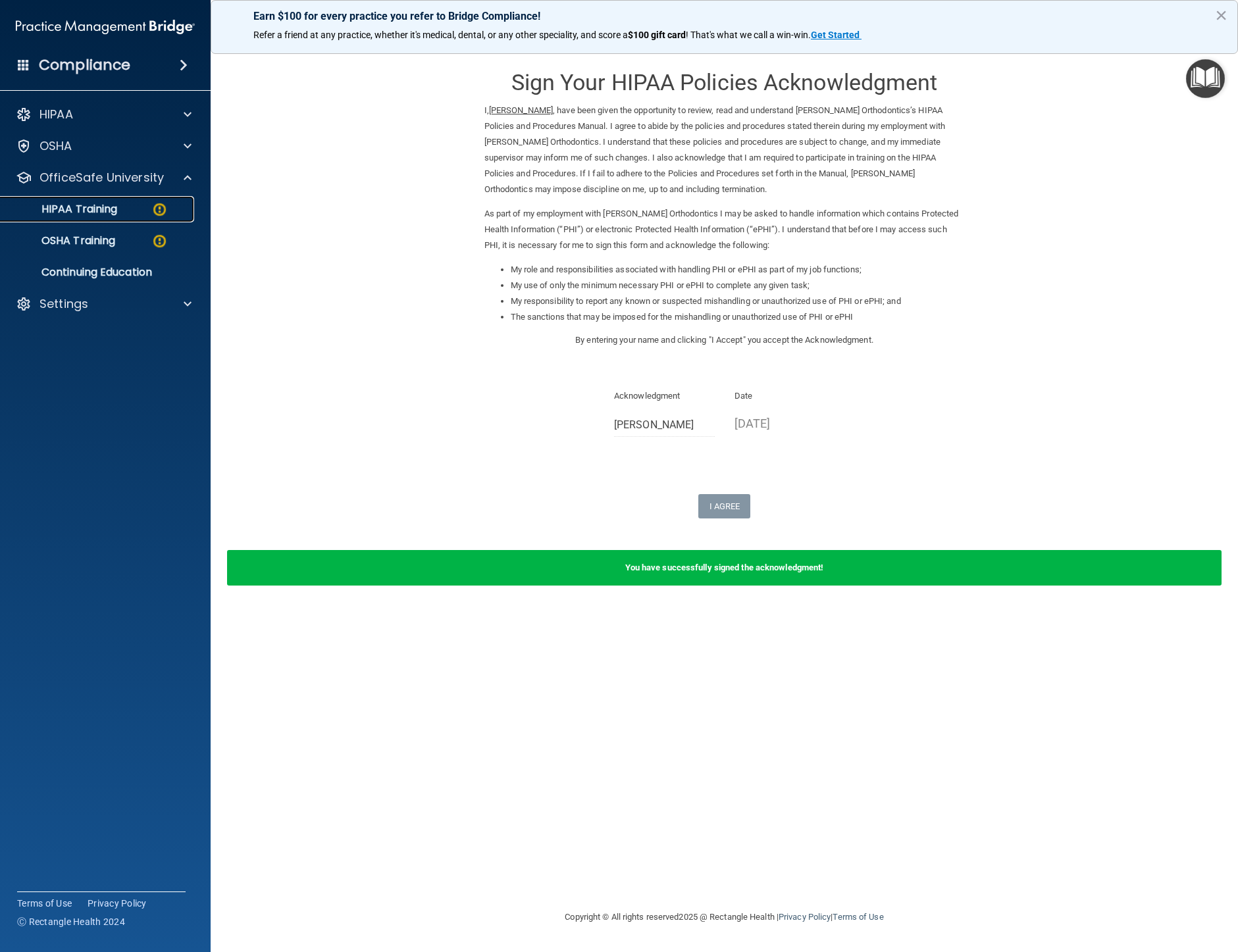
click at [139, 212] on div "HIPAA Training" at bounding box center [99, 209] width 180 height 13
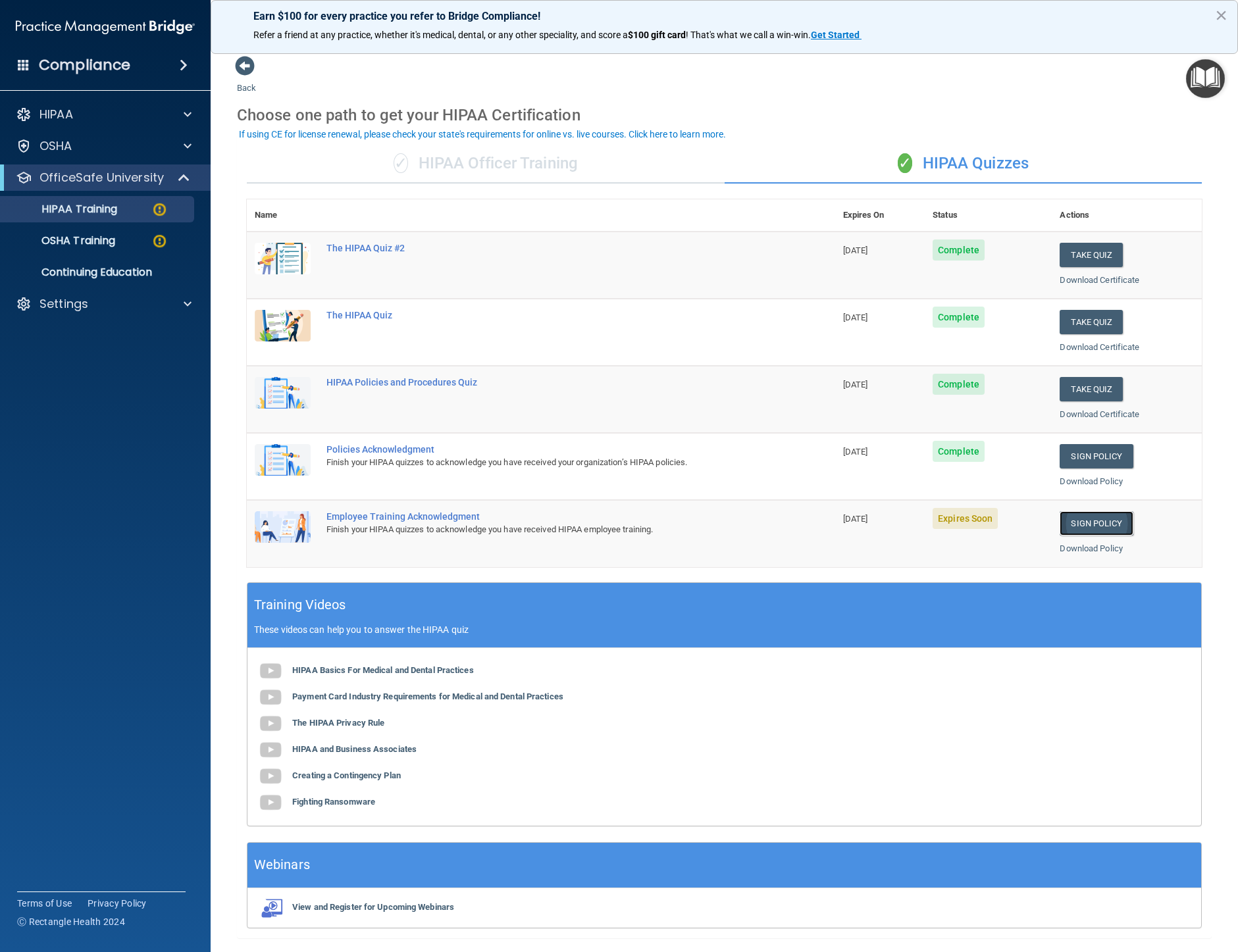
click at [1098, 522] on link "Sign Policy" at bounding box center [1096, 523] width 73 height 24
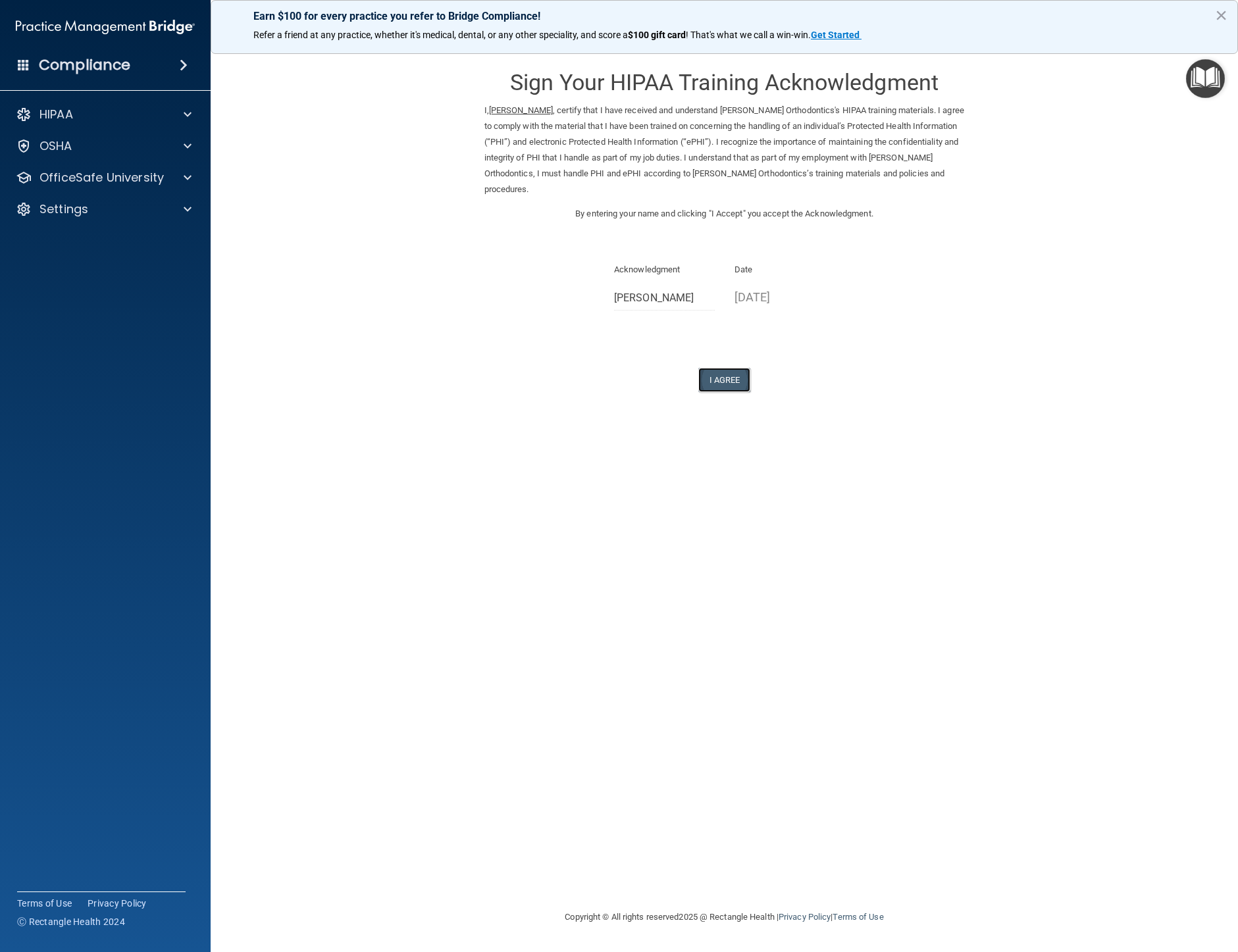
click at [728, 376] on button "I Agree" at bounding box center [724, 380] width 53 height 24
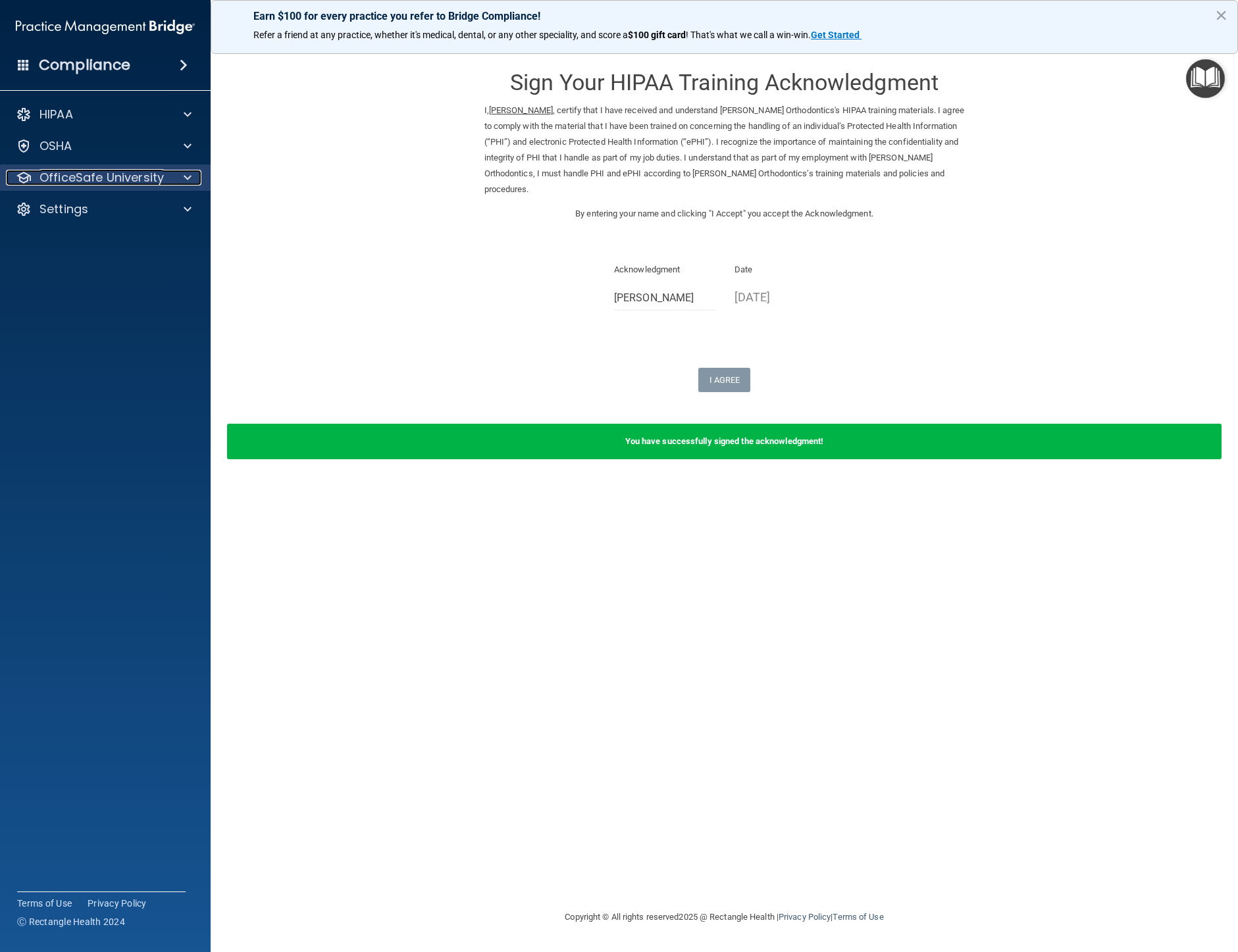
click at [116, 177] on p "OfficeSafe University" at bounding box center [102, 178] width 124 height 16
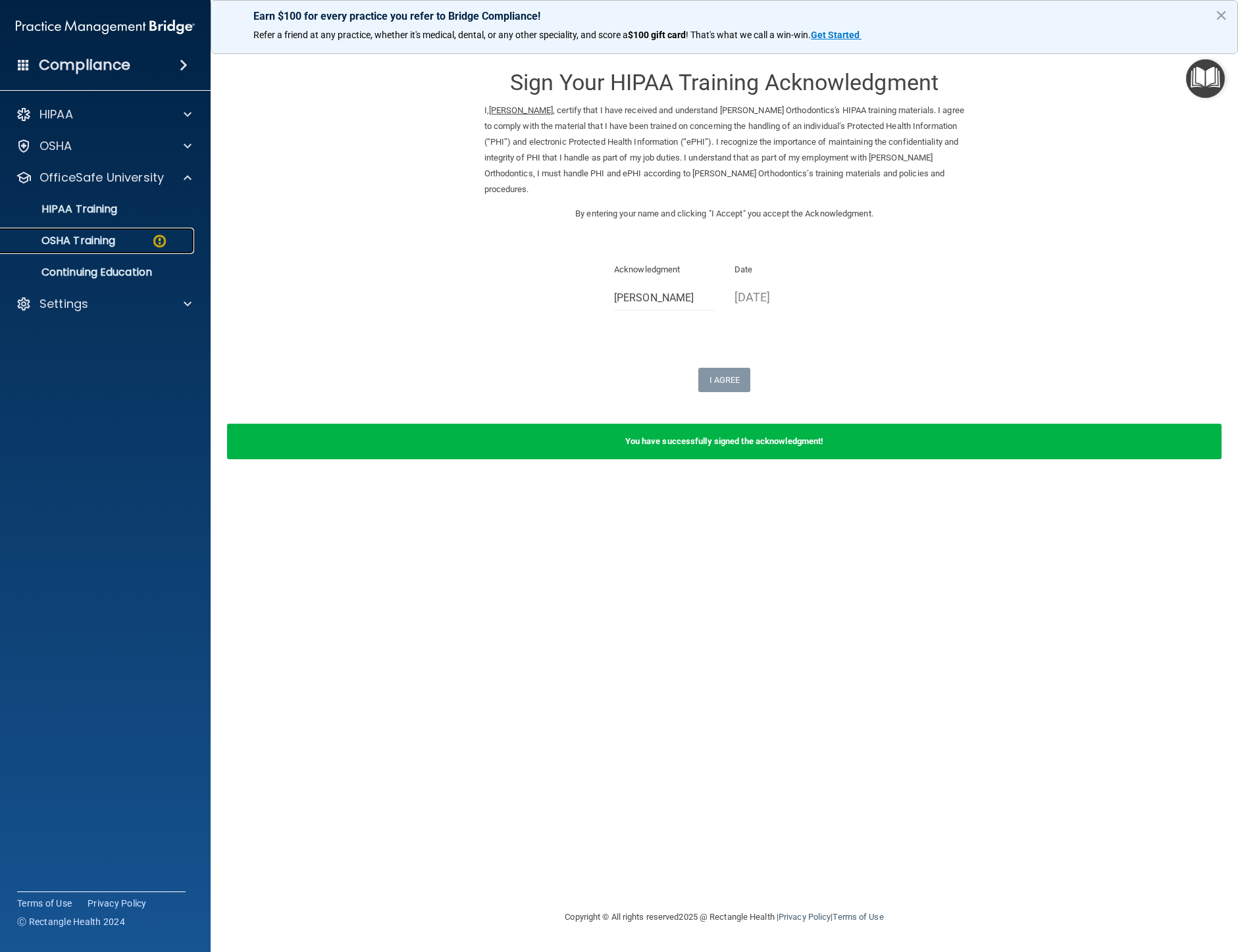
click at [101, 238] on p "OSHA Training" at bounding box center [62, 240] width 106 height 13
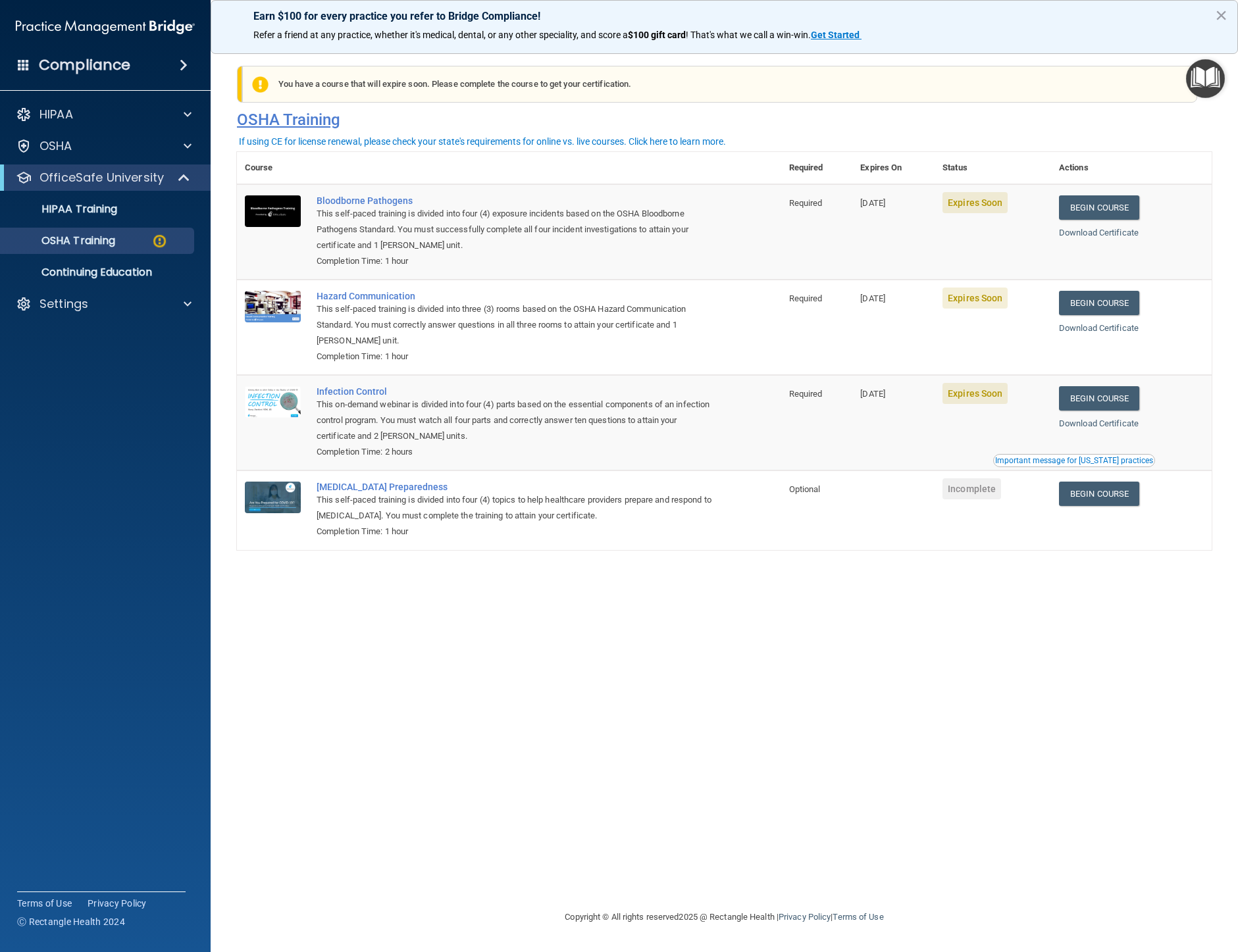
click at [875, 121] on h4 "OSHA Training" at bounding box center [723, 120] width 974 height 18
click at [1117, 206] on link "Begin Course" at bounding box center [1099, 207] width 80 height 24
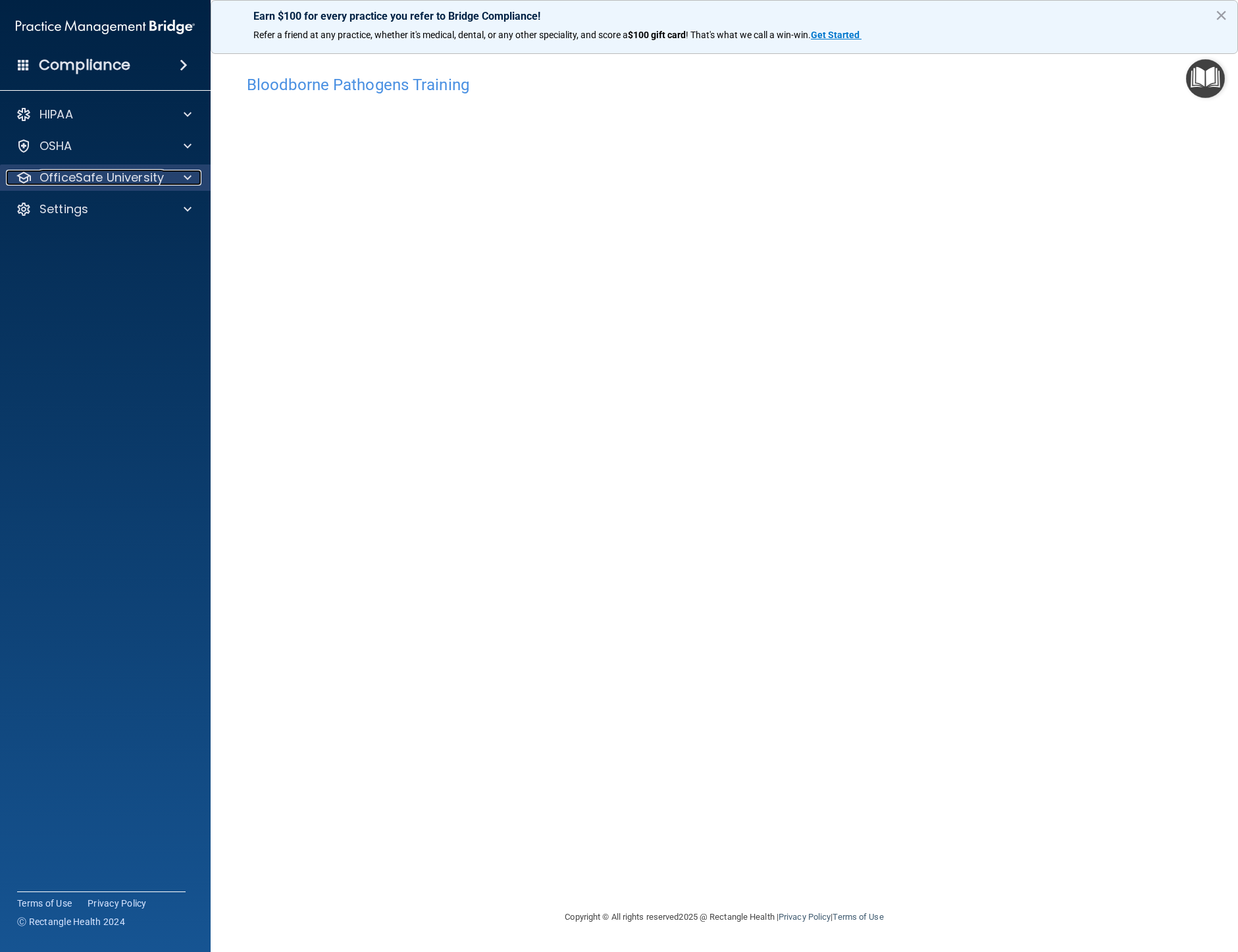
click at [191, 175] on span at bounding box center [187, 178] width 8 height 16
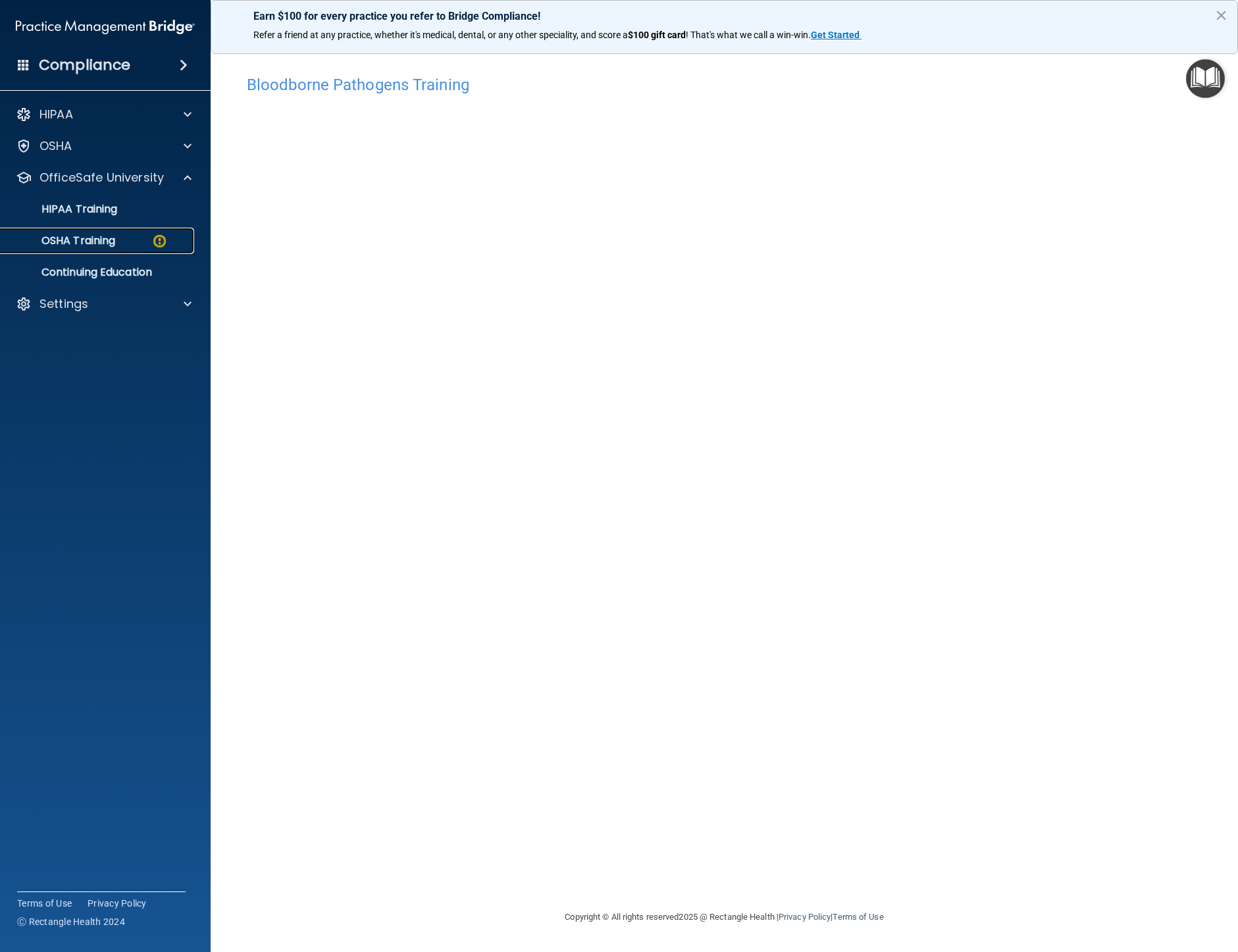
click at [168, 239] on div "OSHA Training" at bounding box center [99, 240] width 180 height 13
